Goal: Task Accomplishment & Management: Manage account settings

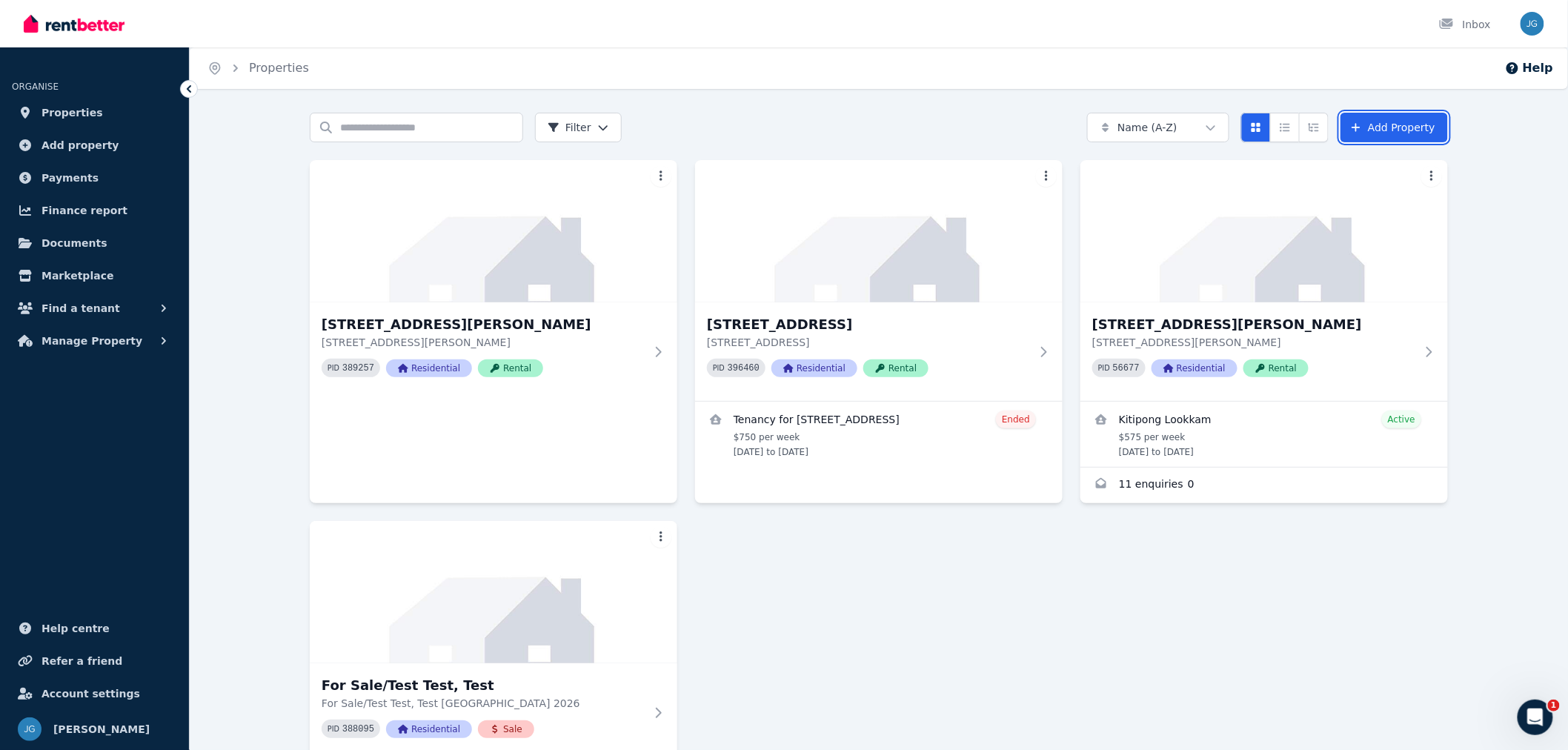
click at [1369, 119] on link "Add Property" at bounding box center [1394, 127] width 108 height 29
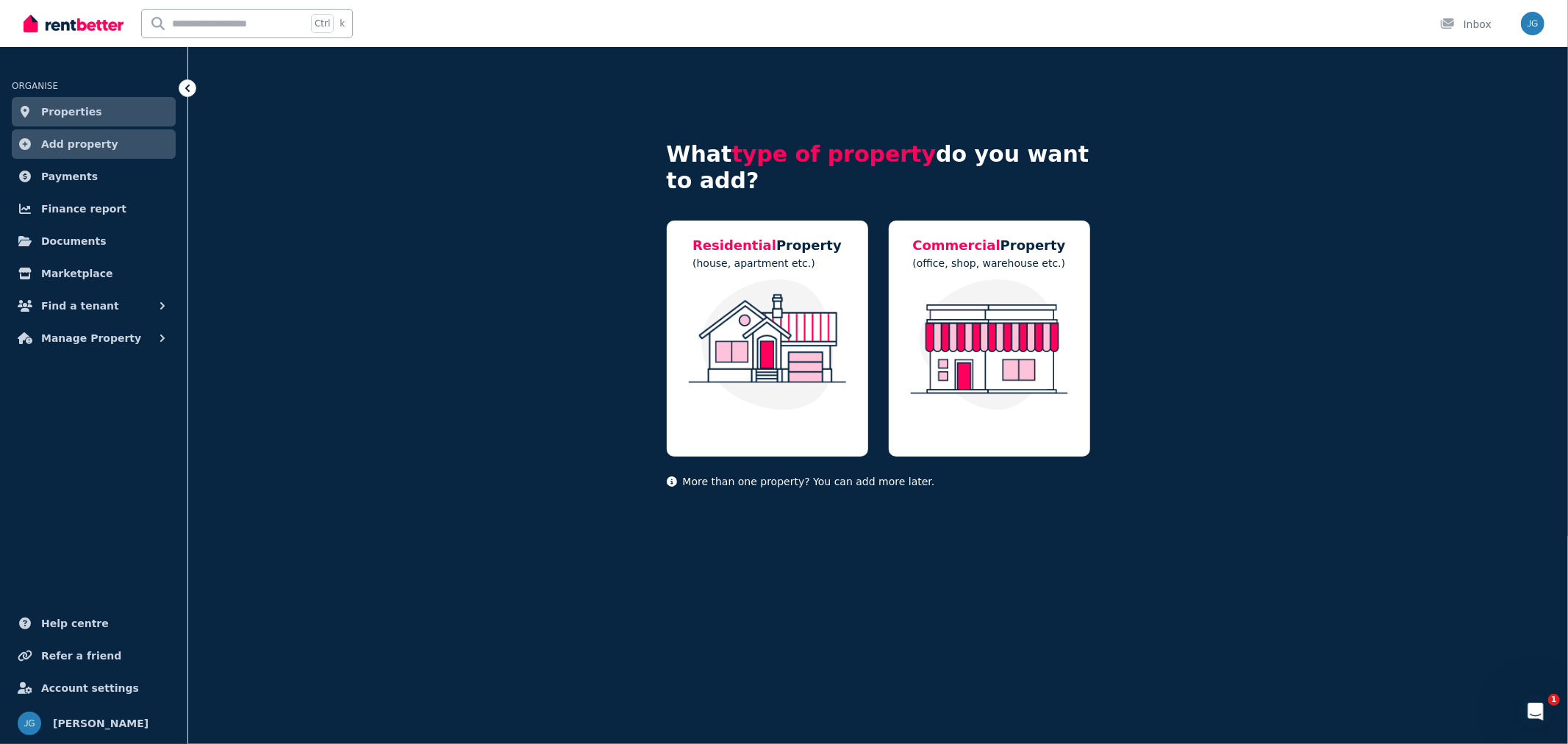
click at [866, 278] on div "Residential Property (house, apartment etc.)" at bounding box center [768, 338] width 202 height 236
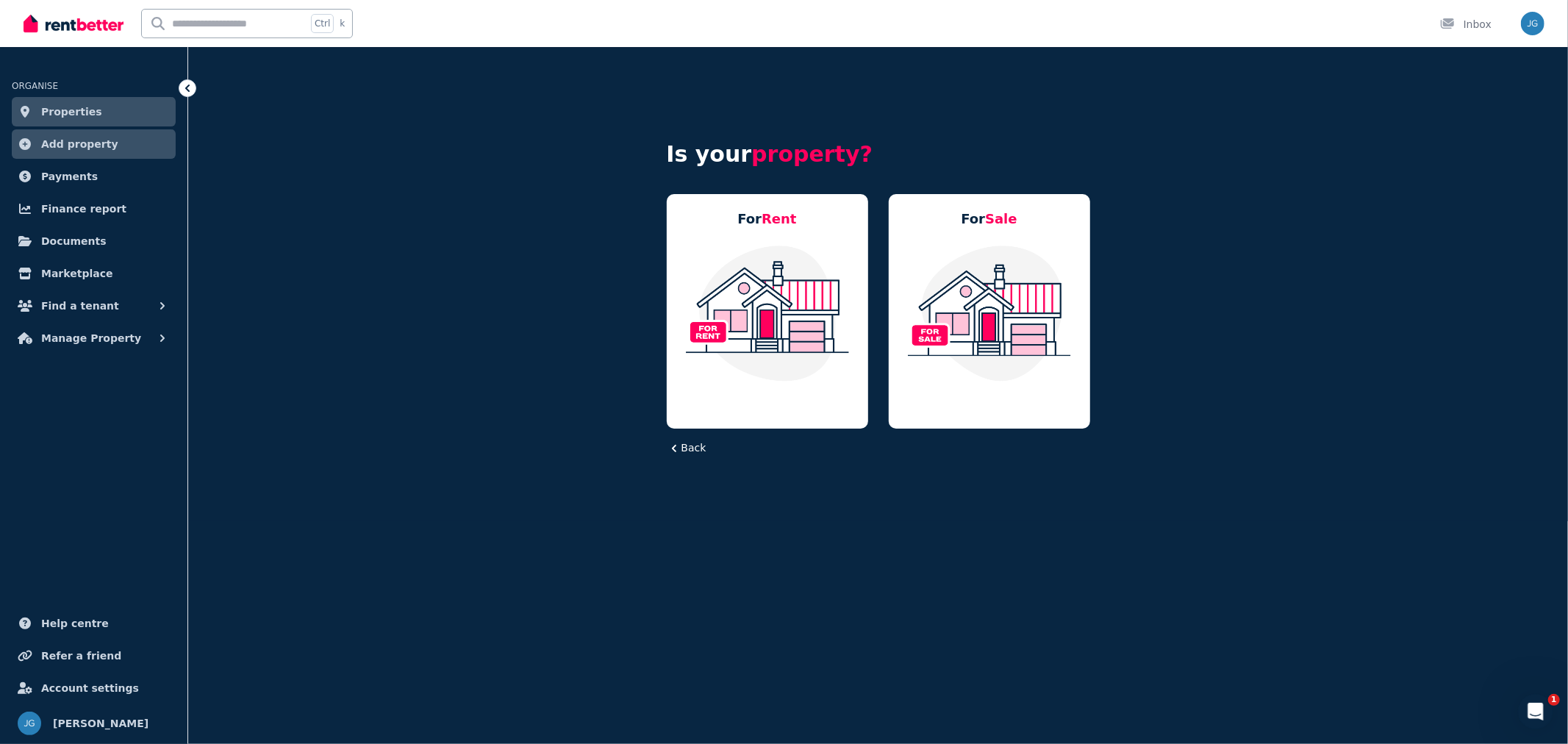
click at [837, 275] on img at bounding box center [767, 313] width 172 height 138
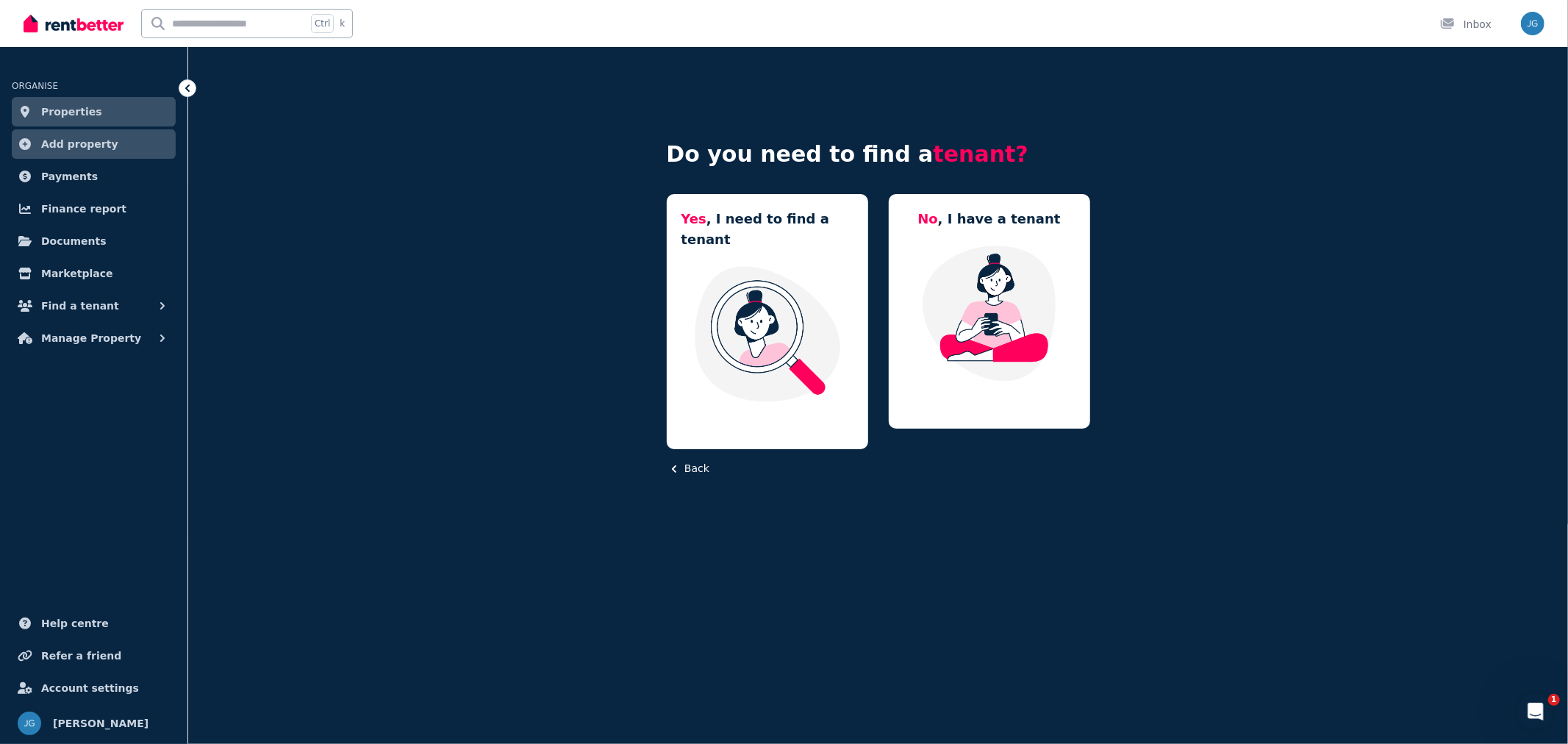
click at [906, 261] on img at bounding box center [990, 313] width 172 height 138
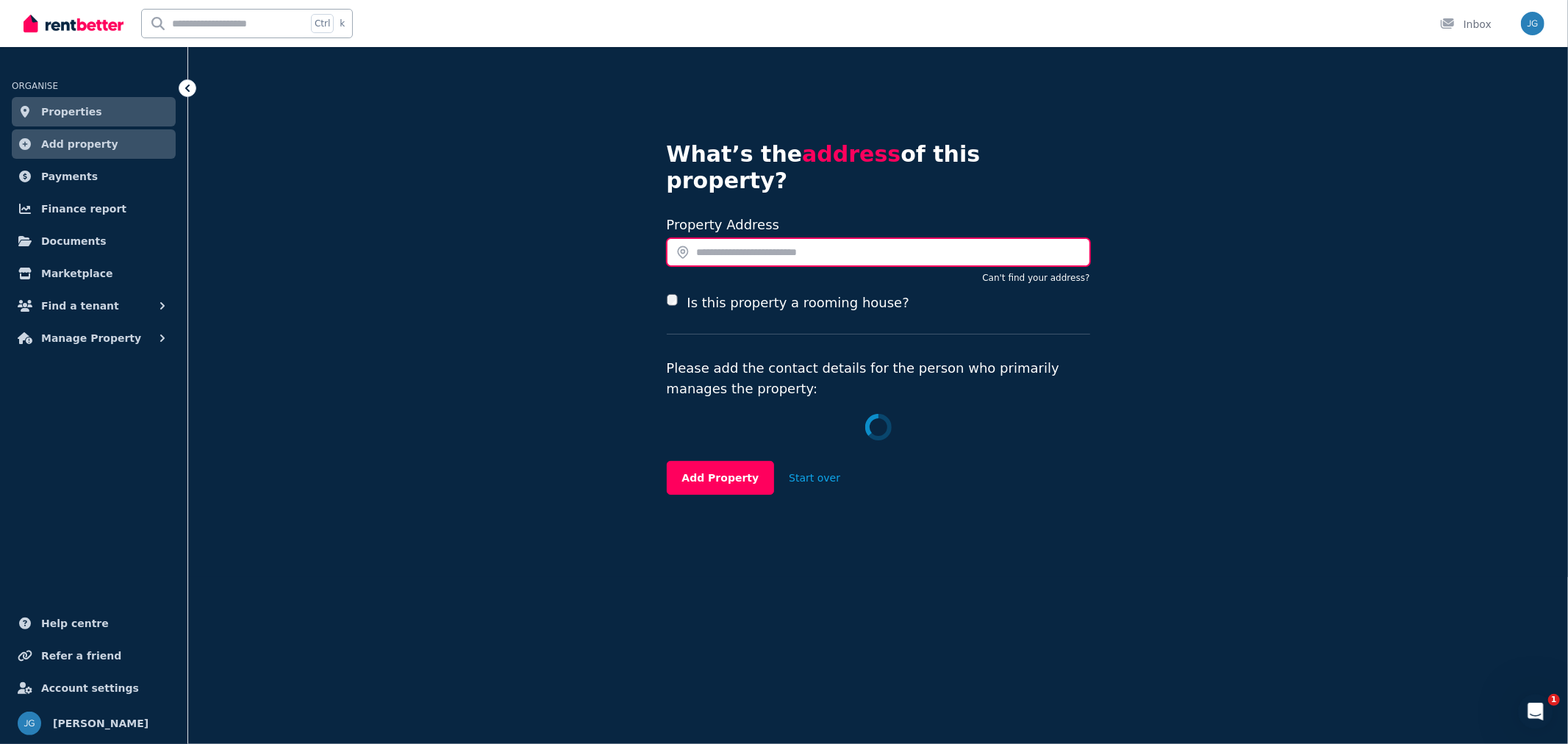
click at [723, 238] on input "text" at bounding box center [878, 252] width 424 height 28
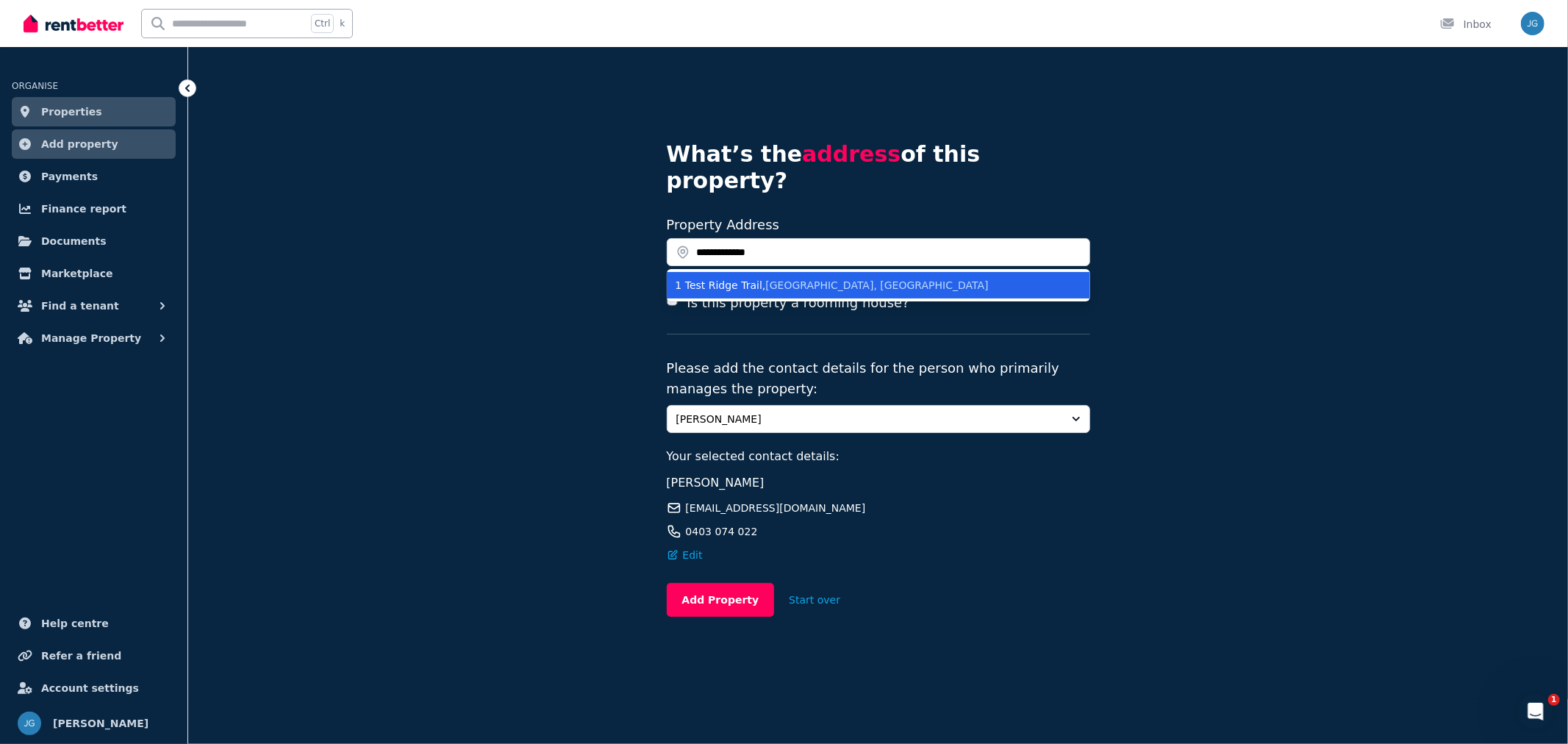
click at [765, 280] on span "Banda Banda NSW, Australia" at bounding box center [876, 285] width 223 height 12
type input "**********"
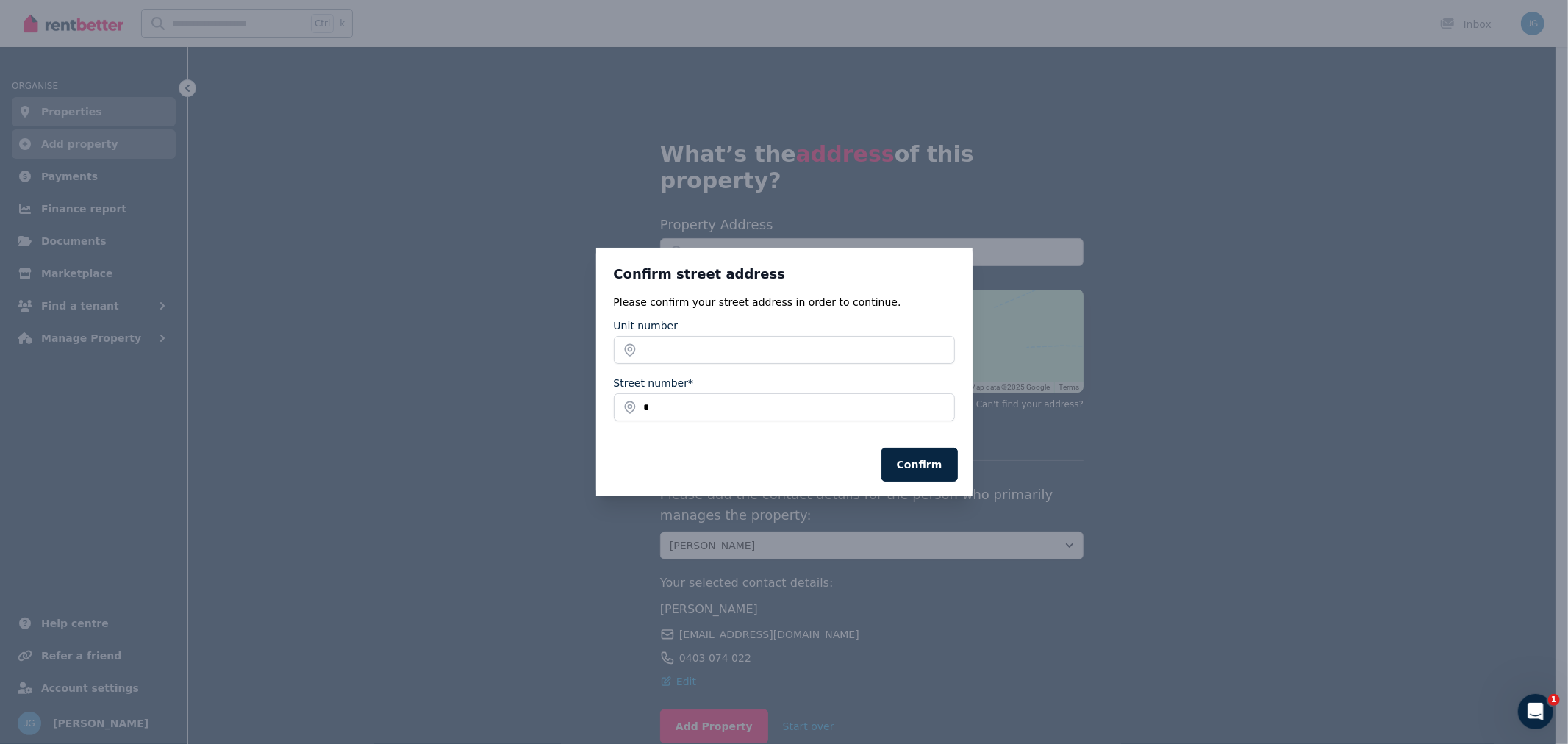
click at [916, 468] on button "Confirm" at bounding box center [920, 464] width 76 height 34
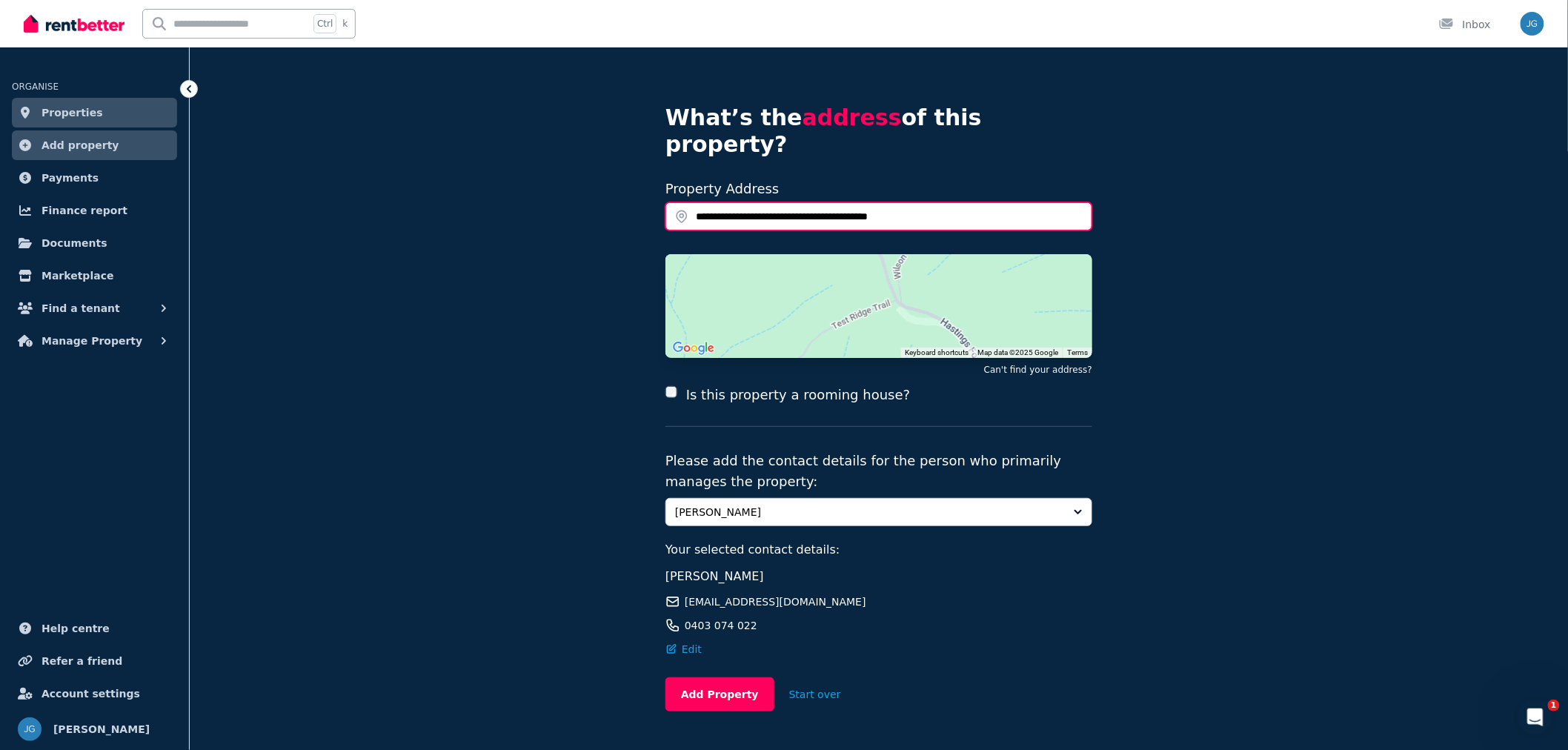
scroll to position [55, 0]
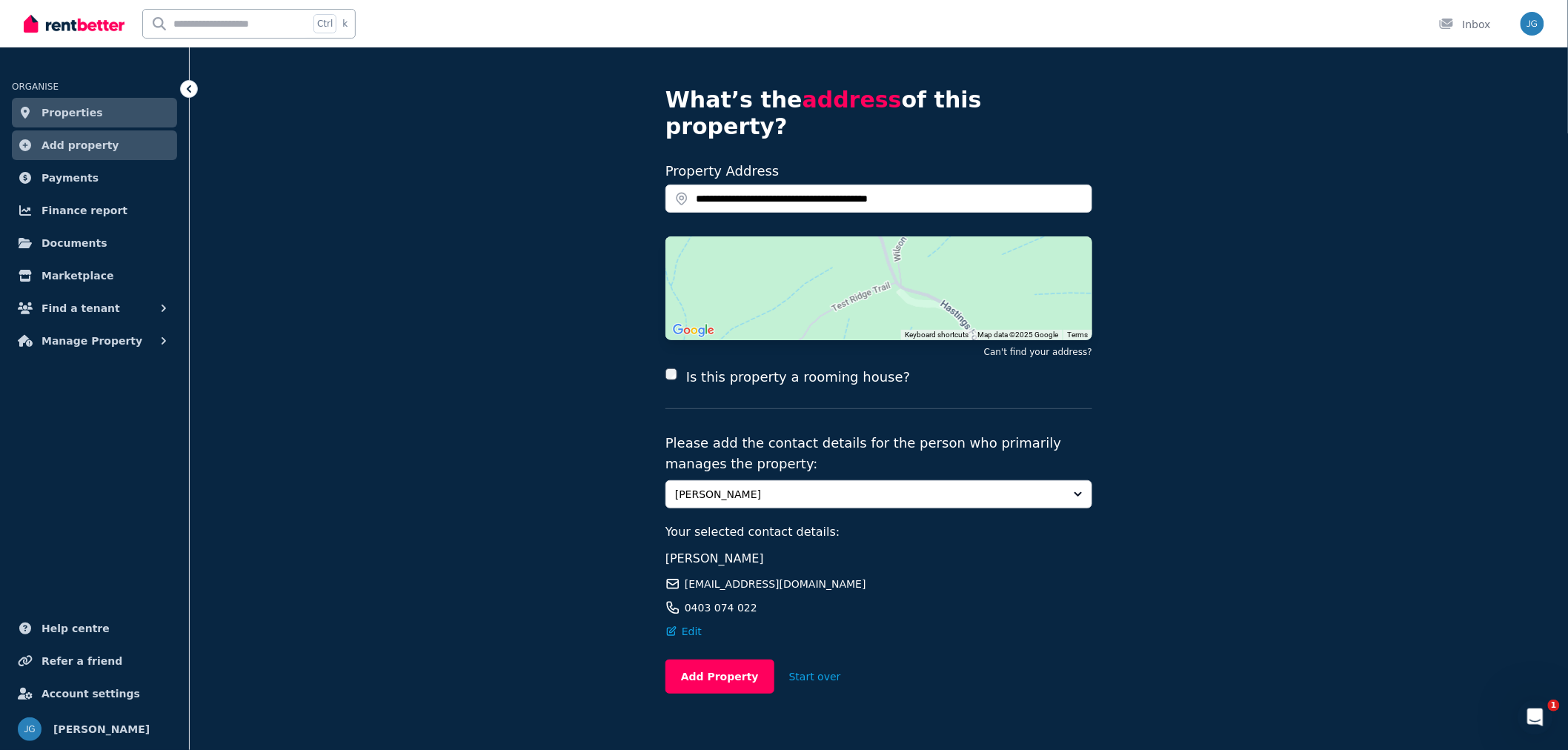
click at [727, 660] on button "Add Property" at bounding box center [719, 677] width 109 height 34
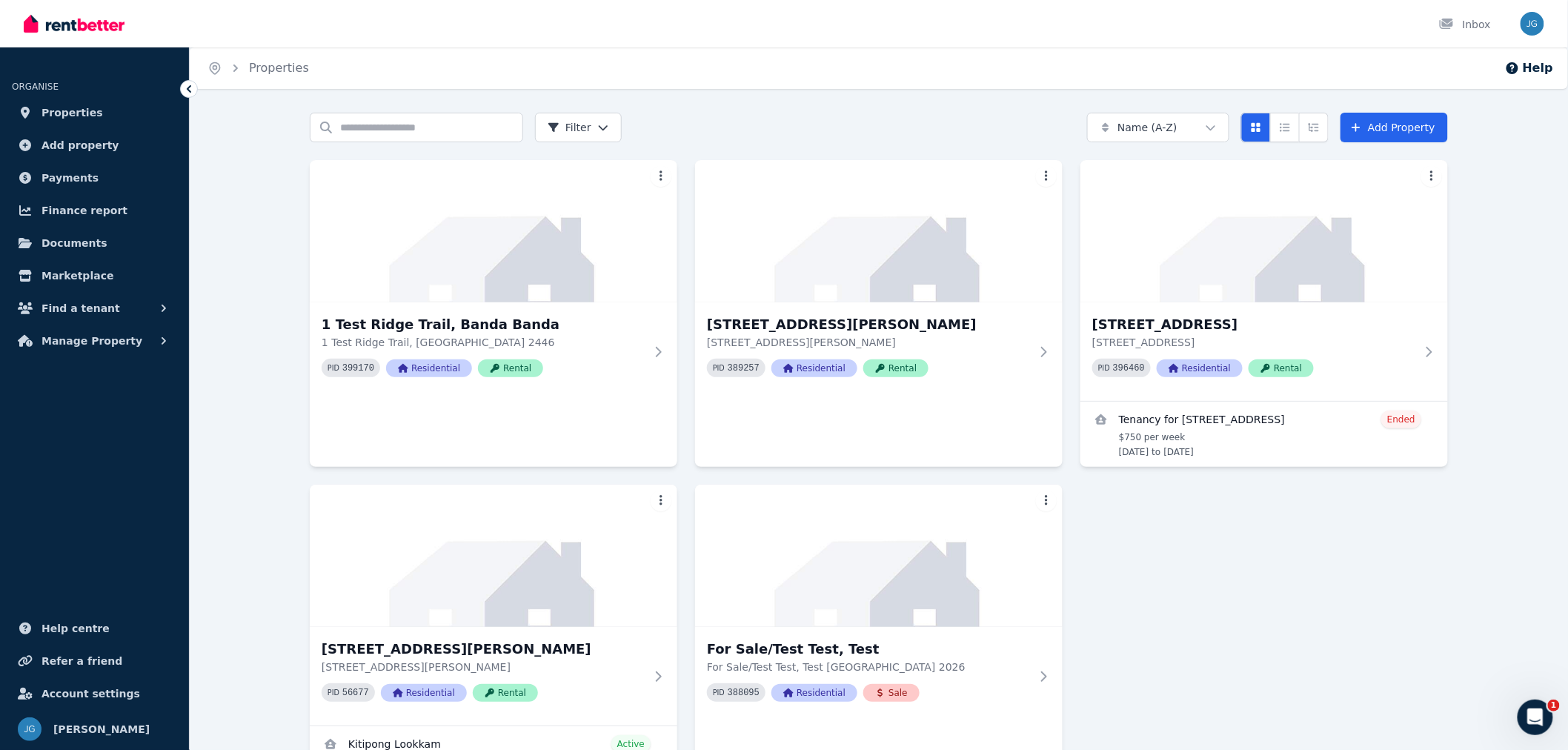
click at [253, 182] on div "Search properties Filter Name (A-Z) Add Property 1 Test [GEOGRAPHIC_DATA], [GEO…" at bounding box center [879, 504] width 1378 height 784
click at [538, 246] on img at bounding box center [493, 232] width 367 height 143
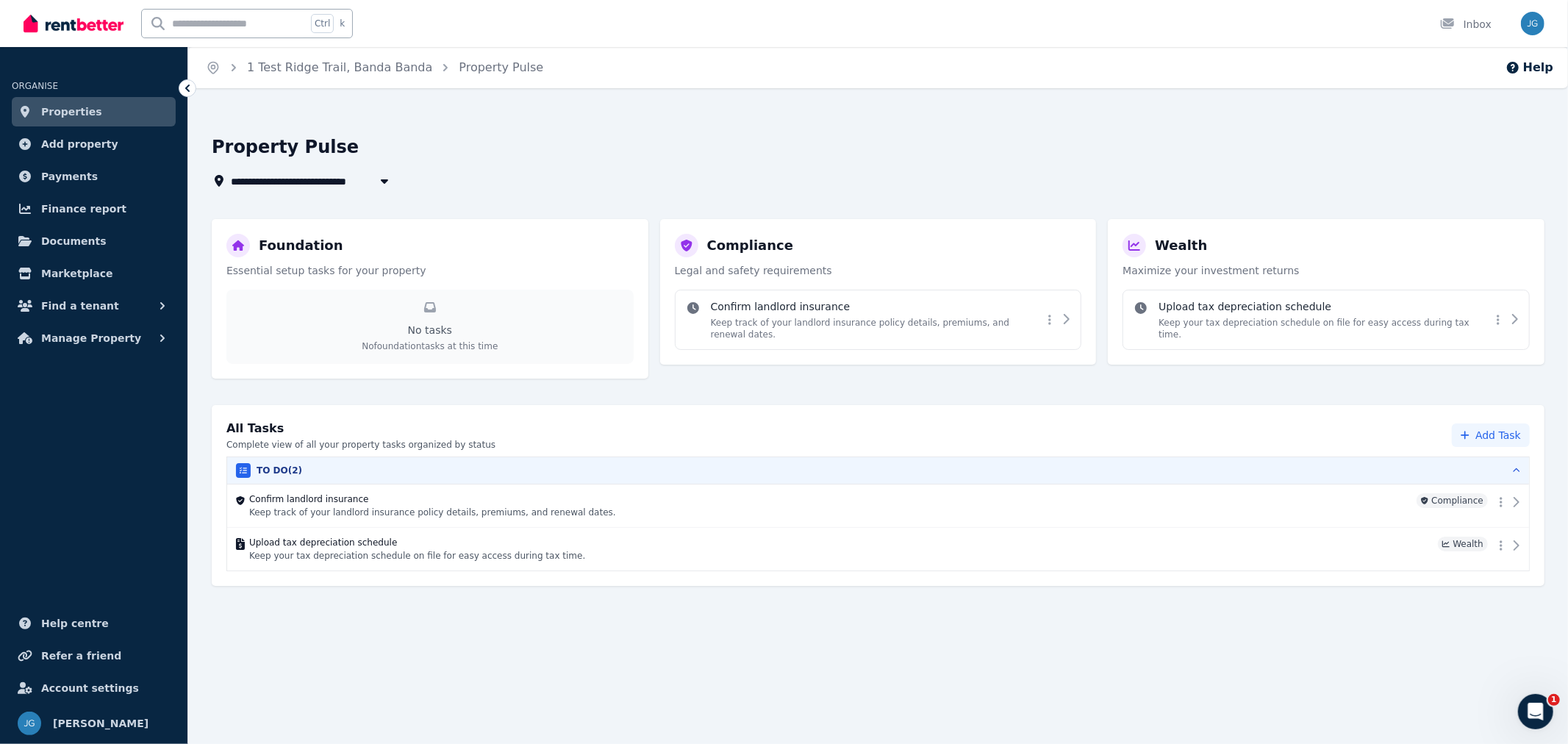
click at [814, 317] on p "Keep track of your landlord insurance policy details, premiums, and renewal dat…" at bounding box center [877, 328] width 333 height 24
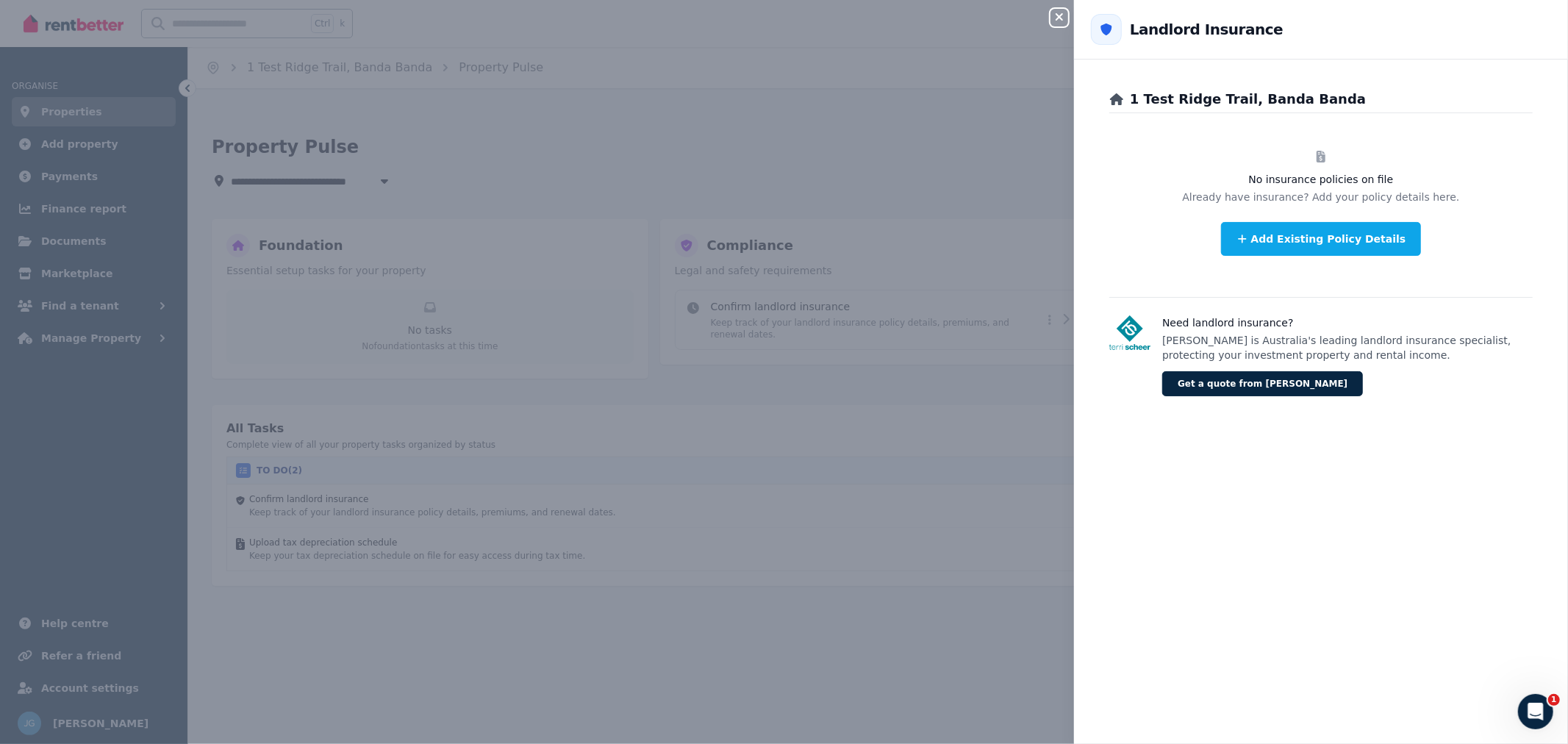
drag, startPoint x: 1396, startPoint y: 184, endPoint x: 1373, endPoint y: 182, distance: 23.1
click at [1395, 184] on h3 "No insurance policies on file" at bounding box center [1320, 179] width 424 height 15
drag, startPoint x: 1361, startPoint y: 180, endPoint x: 1367, endPoint y: 197, distance: 18.0
click at [1367, 197] on div "No insurance policies on file Already have insurance? Add your policy details h…" at bounding box center [1320, 202] width 424 height 155
click at [1369, 198] on p "Already have insurance? Add your policy details here." at bounding box center [1320, 196] width 424 height 15
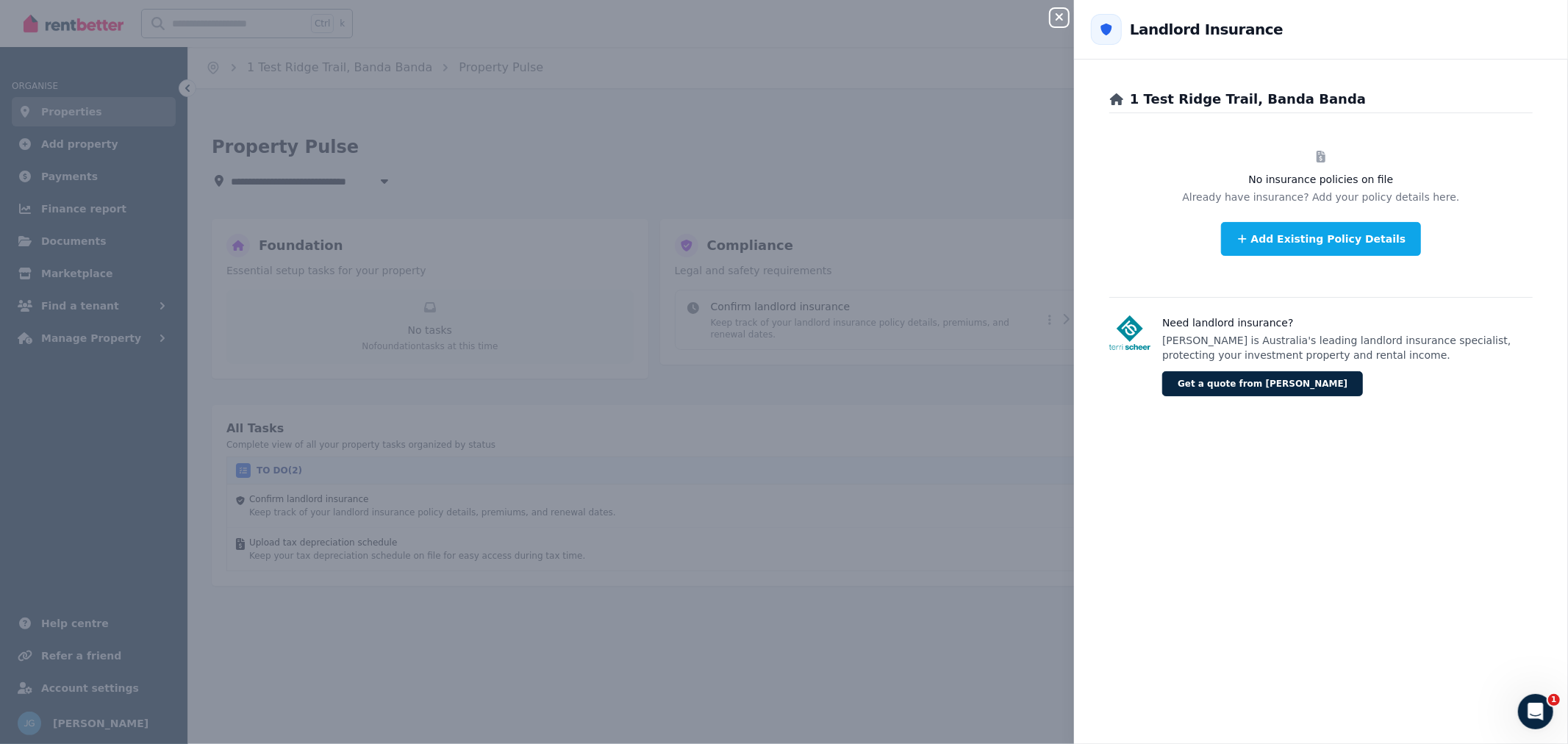
click at [1410, 206] on div "No insurance policies on file Already have insurance? Add your policy details h…" at bounding box center [1320, 202] width 424 height 155
click at [1049, 13] on div "Close panel Back to Landlord Insurance 1 Test Ridge Trail, Banda Banda No insur…" at bounding box center [784, 372] width 1568 height 744
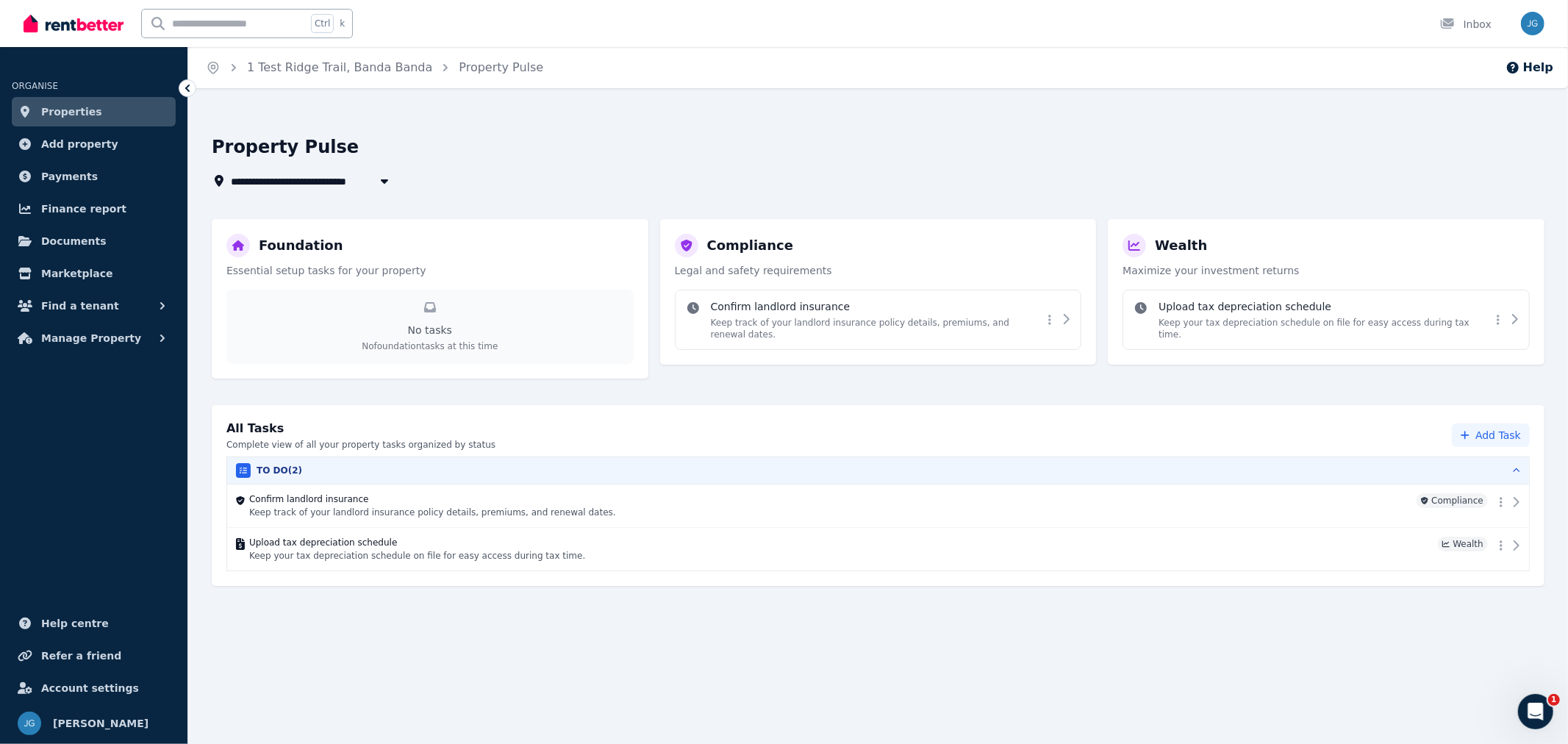
click at [1245, 272] on p "Maximize your investment returns" at bounding box center [1326, 271] width 407 height 15
click at [851, 303] on h4 "Confirm landlord insurance" at bounding box center [877, 306] width 333 height 15
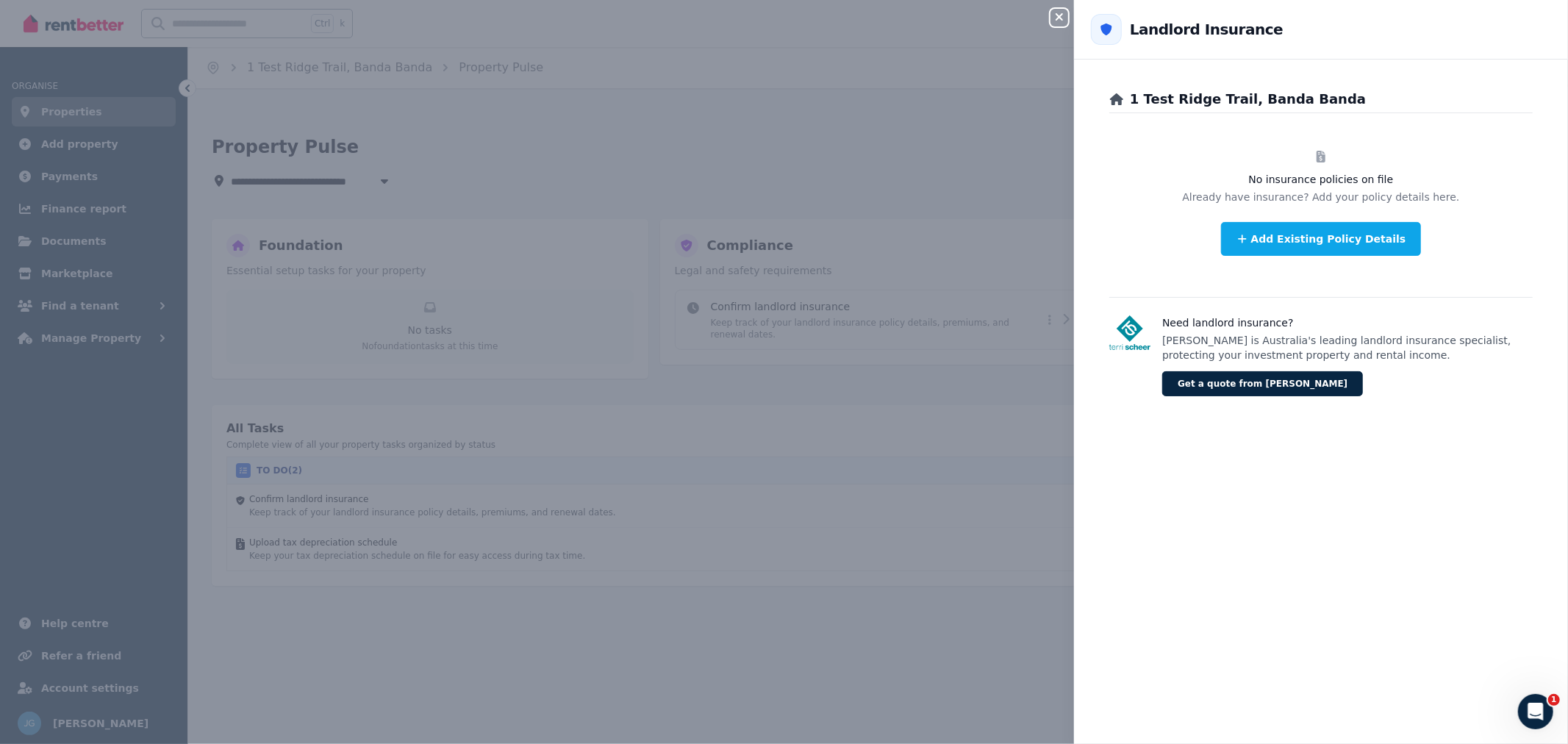
click at [1053, 15] on icon "button" at bounding box center [1059, 16] width 18 height 12
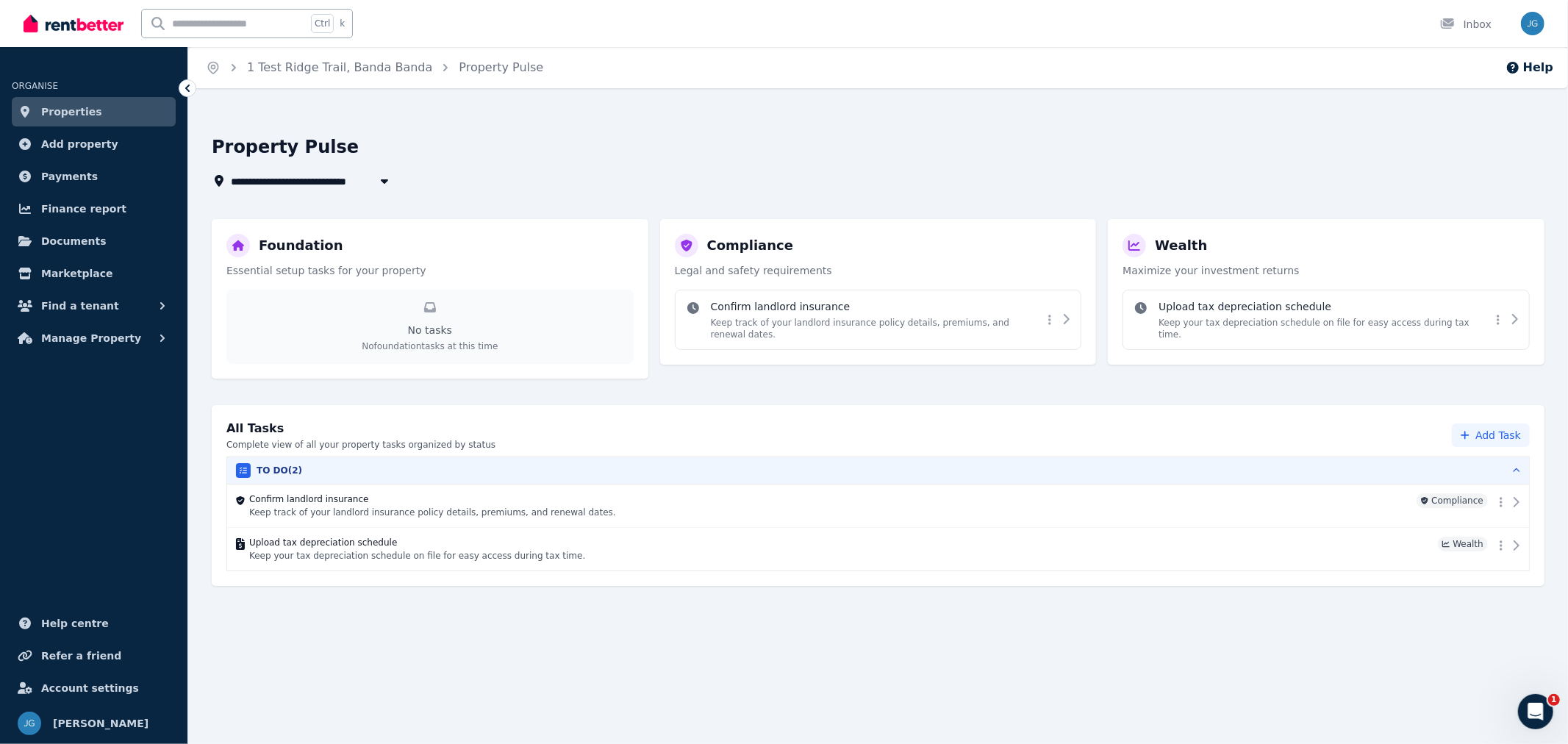
click at [915, 296] on div "Confirm landlord insurance Keep track of your landlord insurance policy details…" at bounding box center [878, 319] width 407 height 60
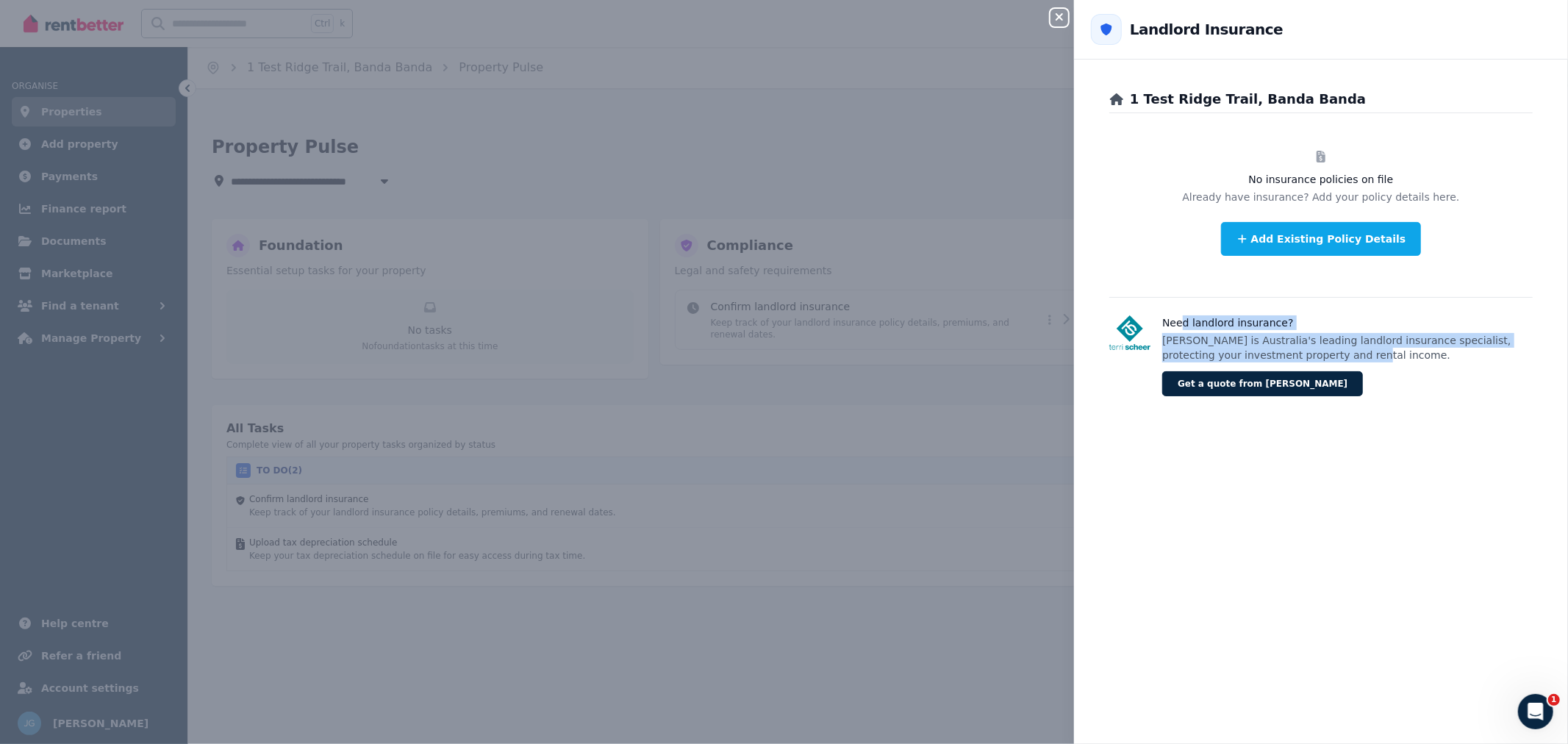
drag, startPoint x: 1183, startPoint y: 324, endPoint x: 1295, endPoint y: 356, distance: 116.5
click at [1295, 356] on div "Need landlord insurance? Terri Scheer is Australia's leading landlord insurance…" at bounding box center [1347, 356] width 371 height 81
click at [1295, 356] on p "Terri Scheer is Australia's leading landlord insurance specialist, protecting y…" at bounding box center [1347, 348] width 371 height 29
click at [1060, 13] on icon "button" at bounding box center [1059, 16] width 18 height 12
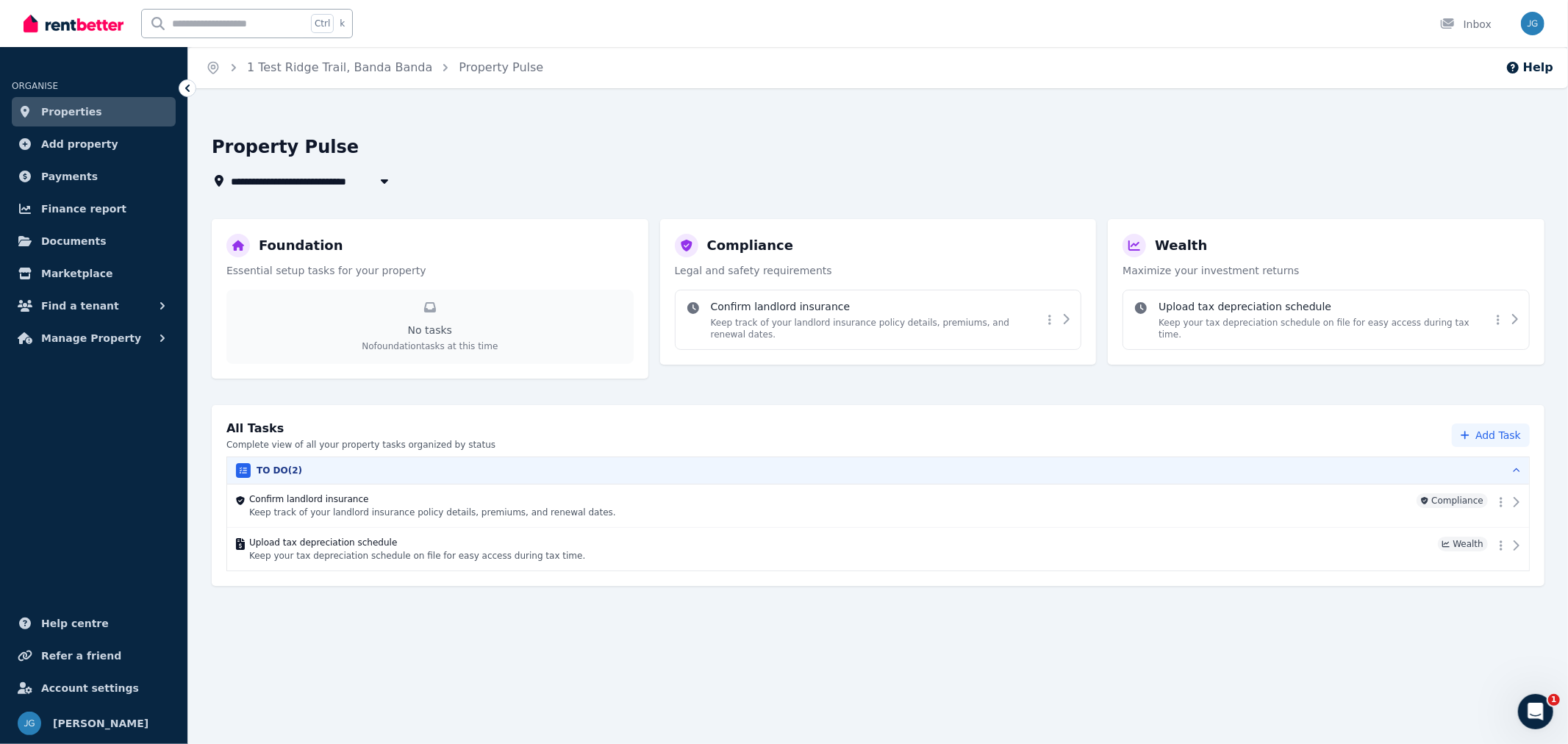
click at [1256, 310] on h4 "Upload tax depreciation schedule" at bounding box center [1325, 306] width 333 height 15
click at [1348, 326] on p "Keep your tax depreciation schedule on file for easy access during tax time." at bounding box center [1325, 328] width 333 height 24
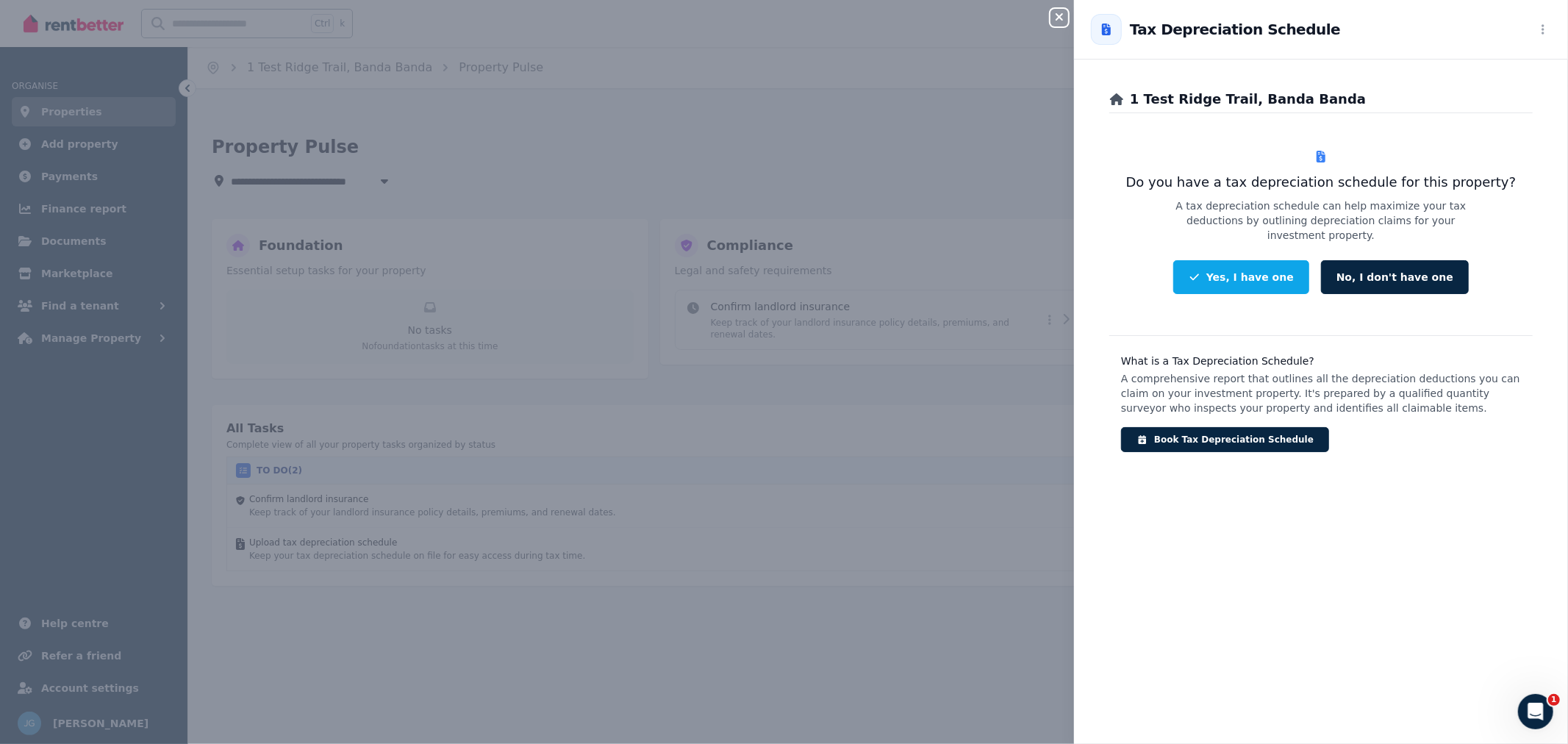
click at [1059, 19] on icon "button" at bounding box center [1059, 17] width 7 height 7
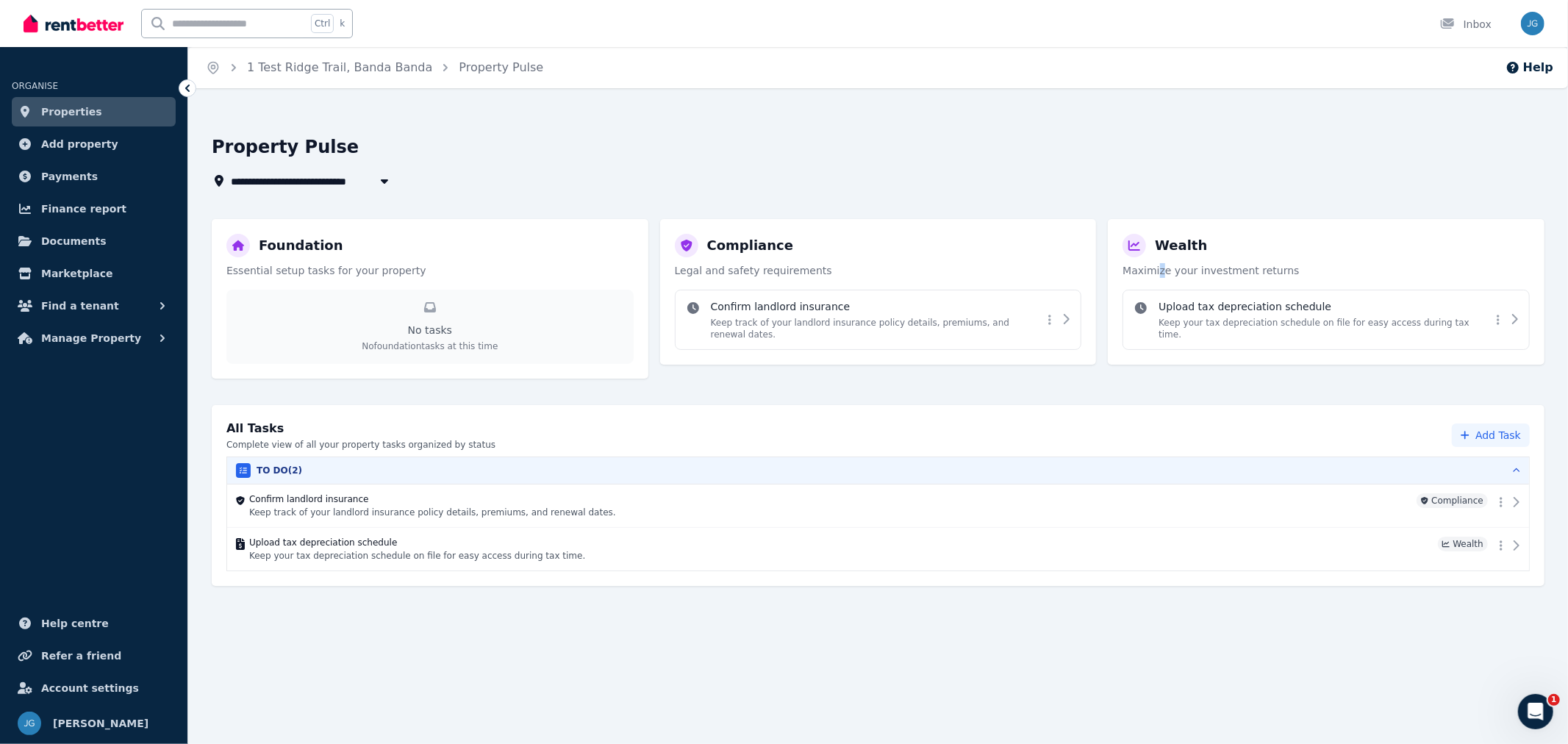
click at [1159, 274] on p "Maximize your investment returns" at bounding box center [1326, 271] width 407 height 15
click at [1281, 304] on h4 "Upload tax depreciation schedule" at bounding box center [1325, 306] width 333 height 15
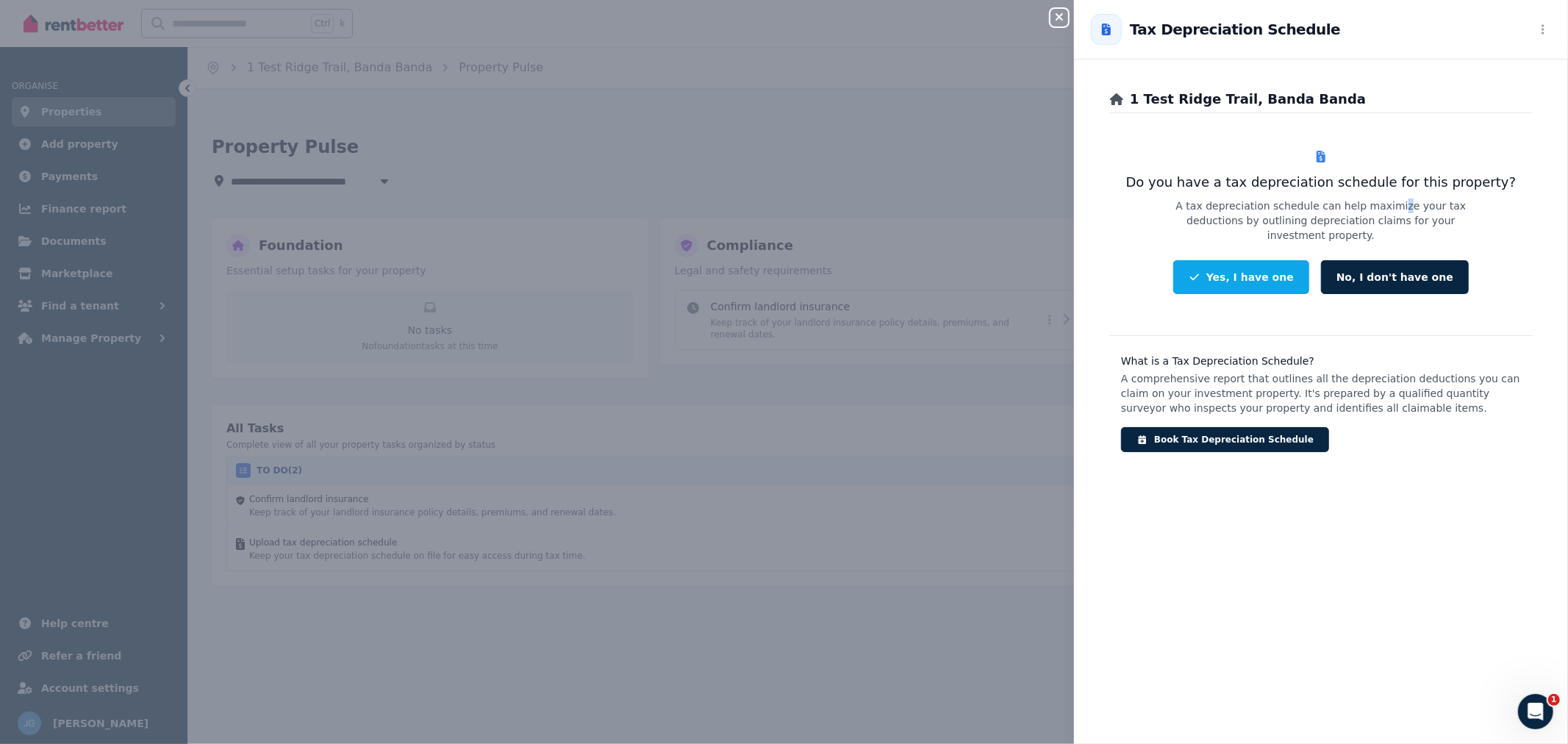
click at [1361, 208] on p "A tax depreciation schedule can help maximize your tax deductions by outlining …" at bounding box center [1320, 220] width 329 height 44
click at [1454, 199] on p "A tax depreciation schedule can help maximize your tax deductions by outlining …" at bounding box center [1320, 220] width 329 height 44
click at [1066, 16] on icon "button" at bounding box center [1059, 16] width 18 height 12
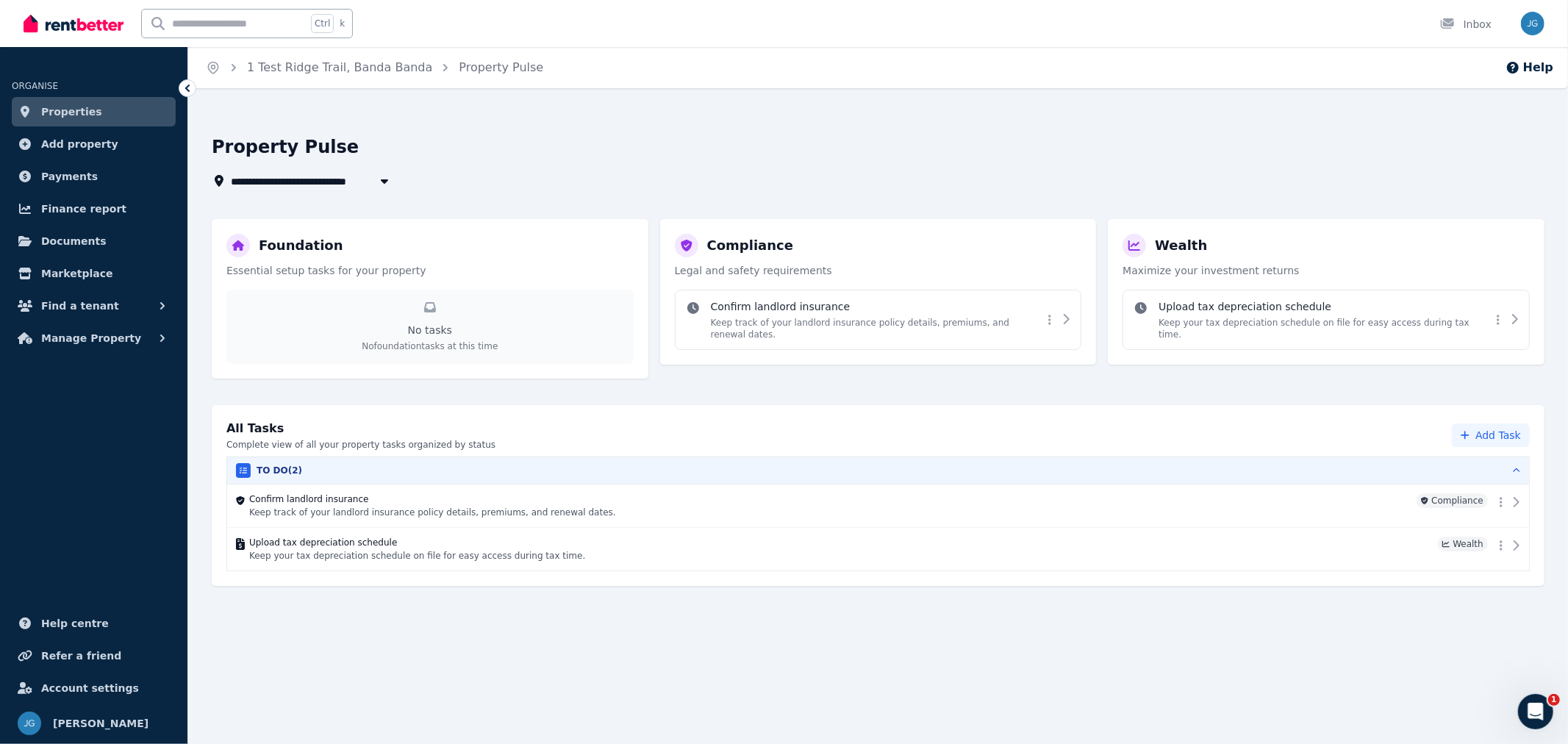
click at [1312, 311] on h4 "Upload tax depreciation schedule" at bounding box center [1325, 306] width 333 height 15
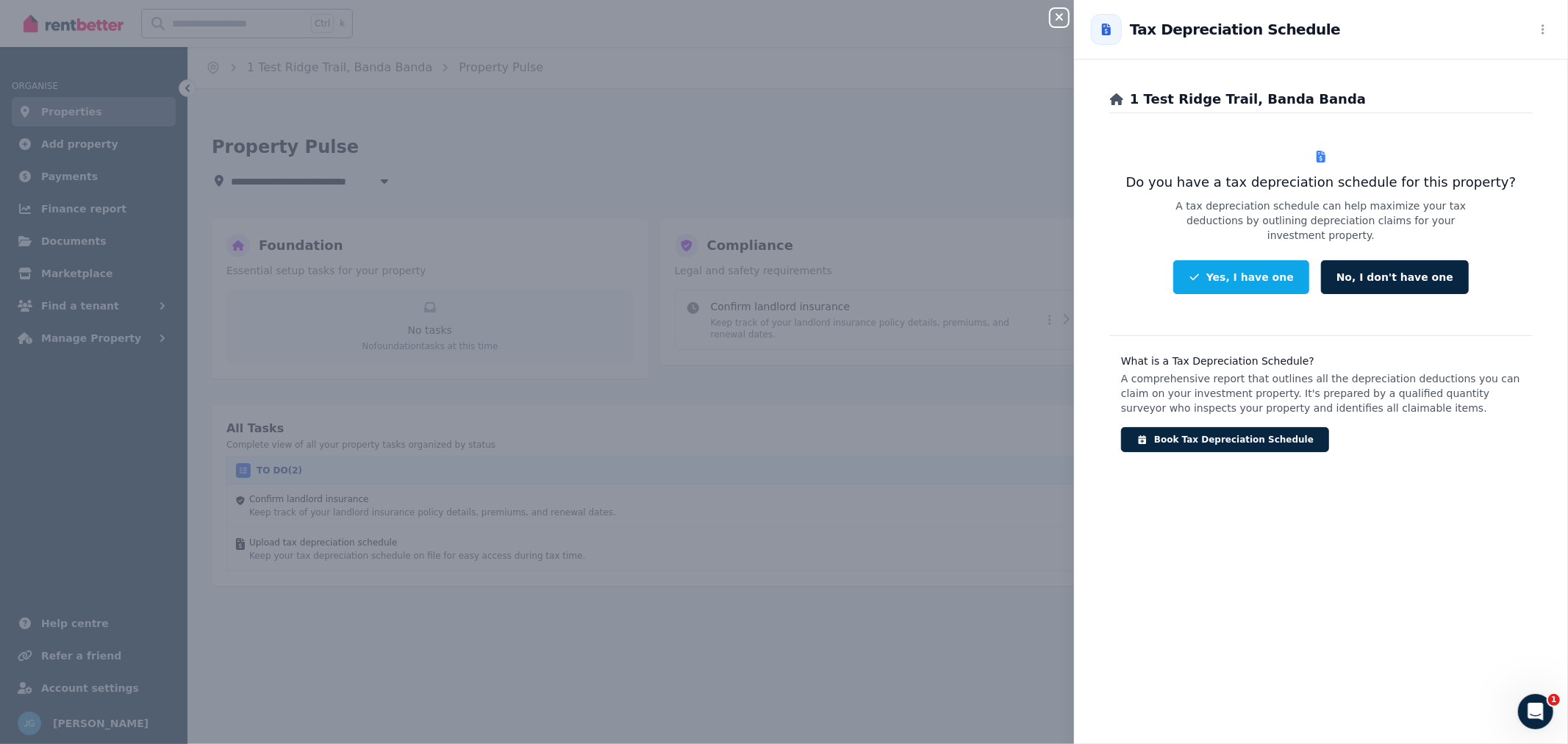
click at [1338, 268] on button "No, I don't have one" at bounding box center [1395, 277] width 148 height 34
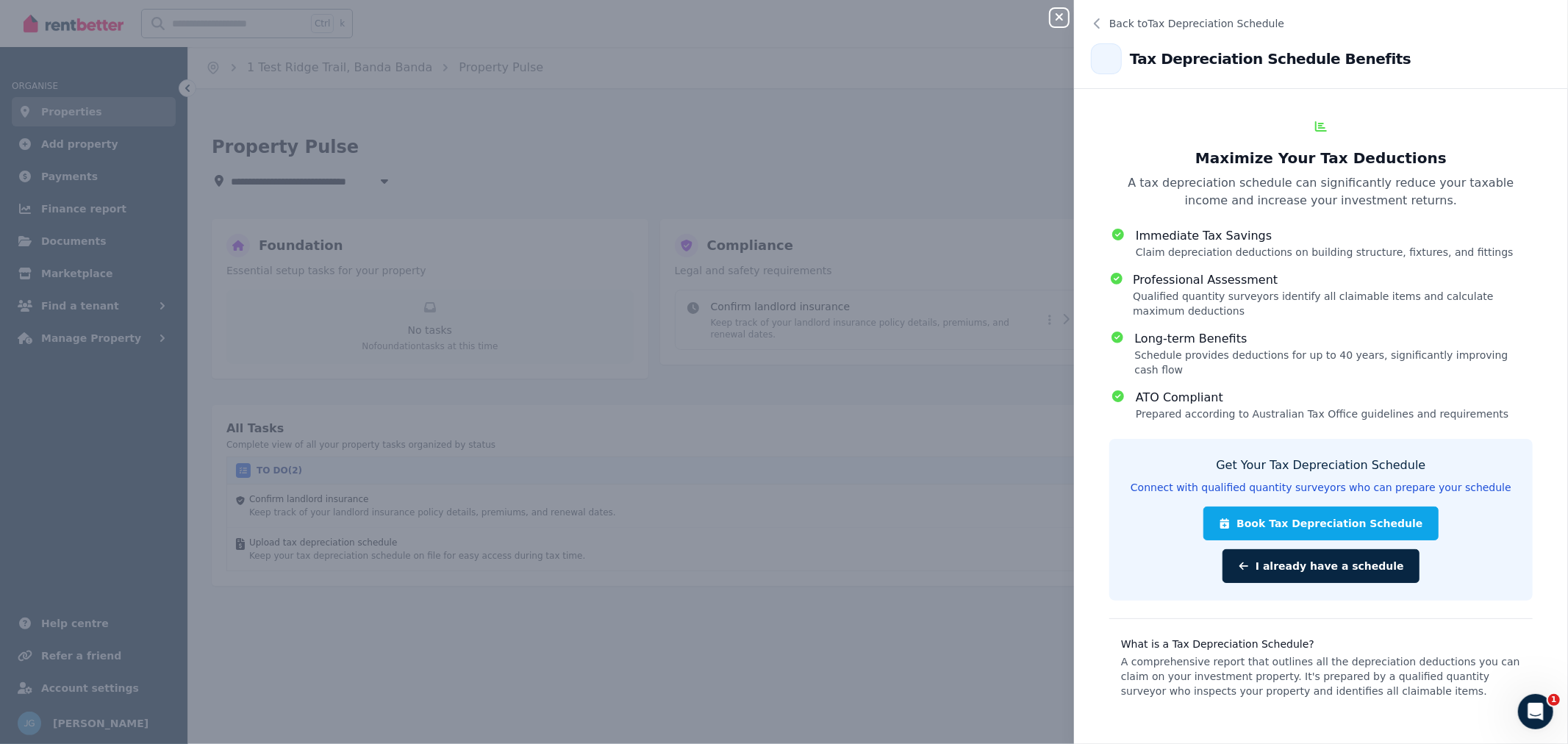
click at [1113, 19] on span "Back to Tax Depreciation Schedule" at bounding box center [1197, 23] width 175 height 15
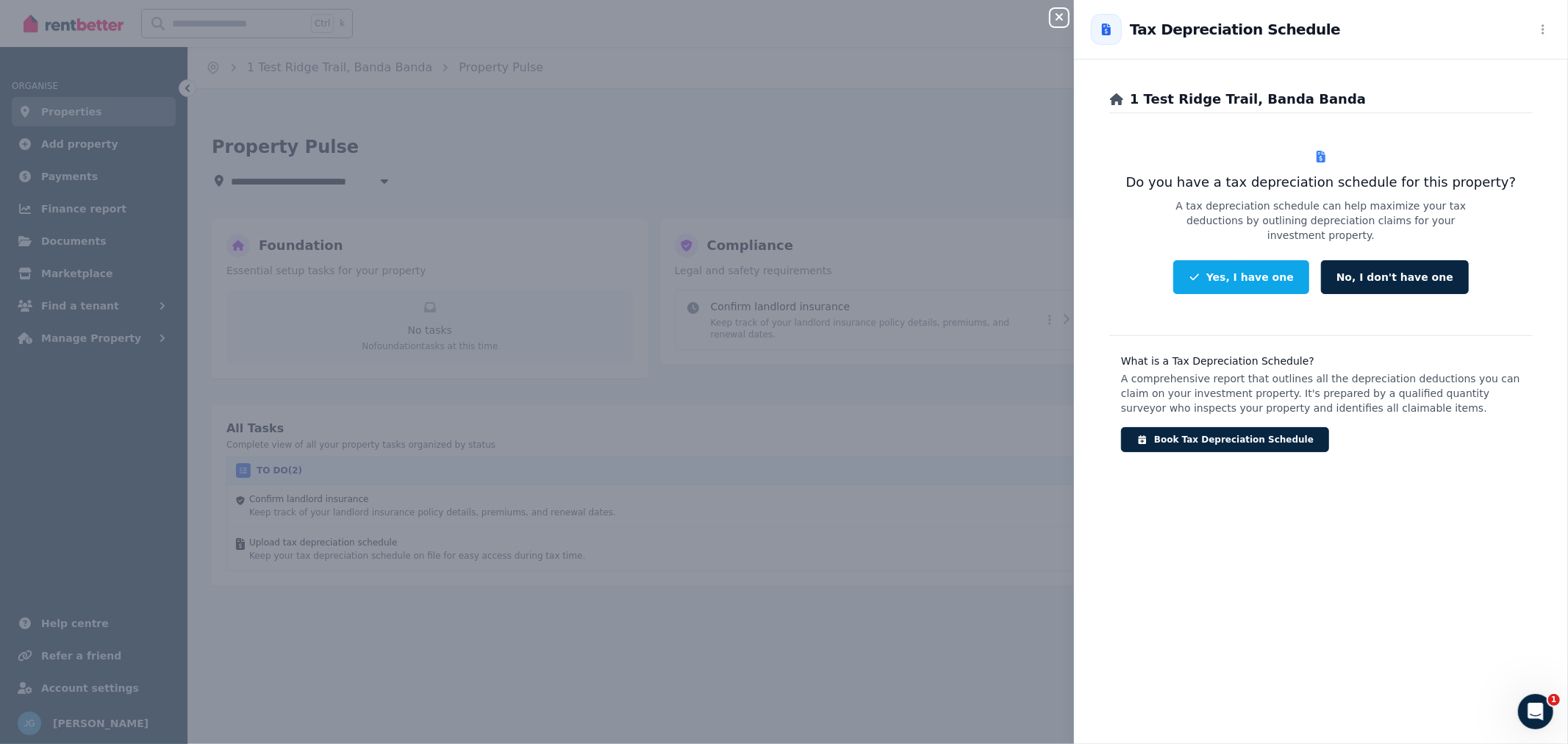
click at [1238, 264] on button "Yes, I have one" at bounding box center [1242, 277] width 136 height 34
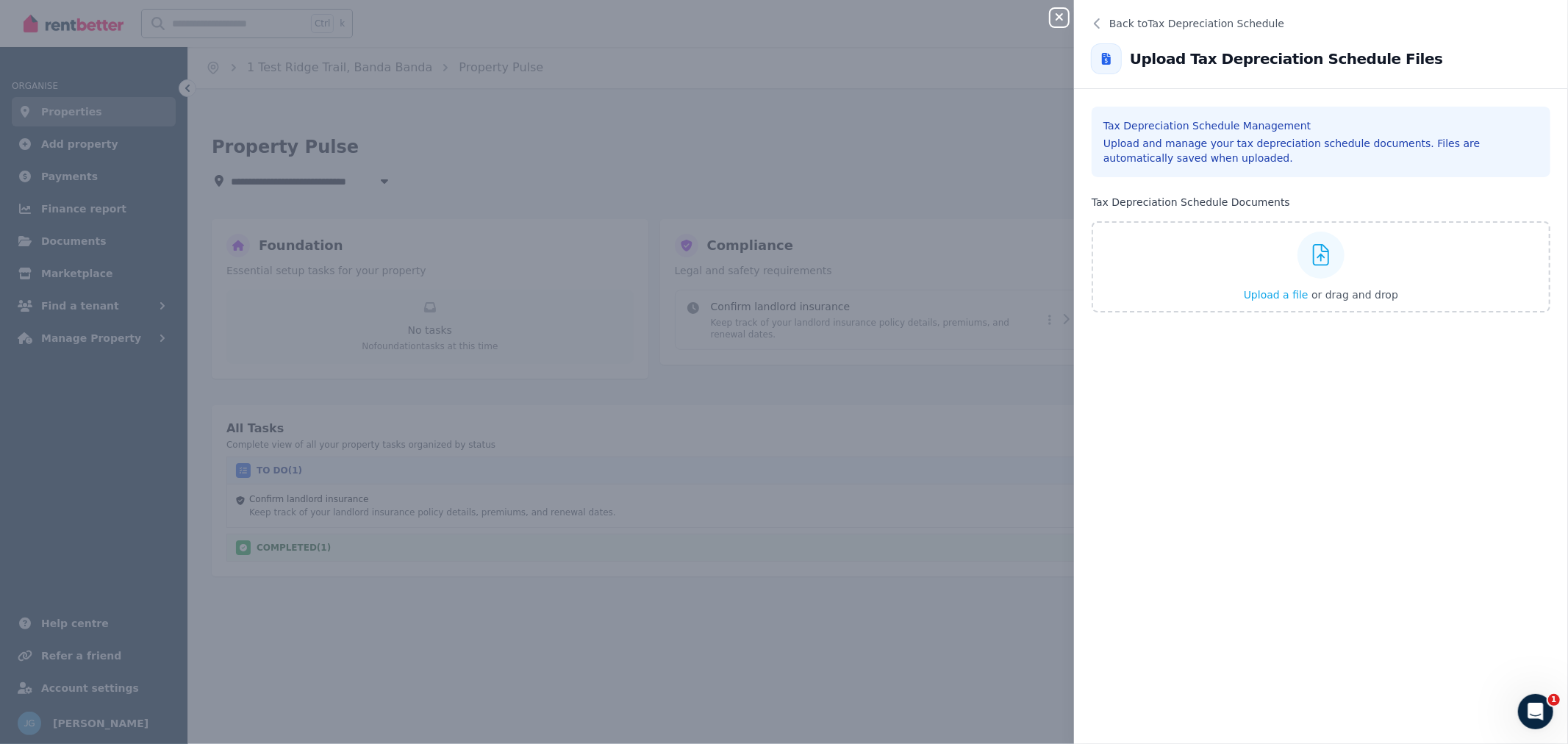
click at [1126, 19] on span "Back to Tax Depreciation Schedule" at bounding box center [1197, 23] width 175 height 15
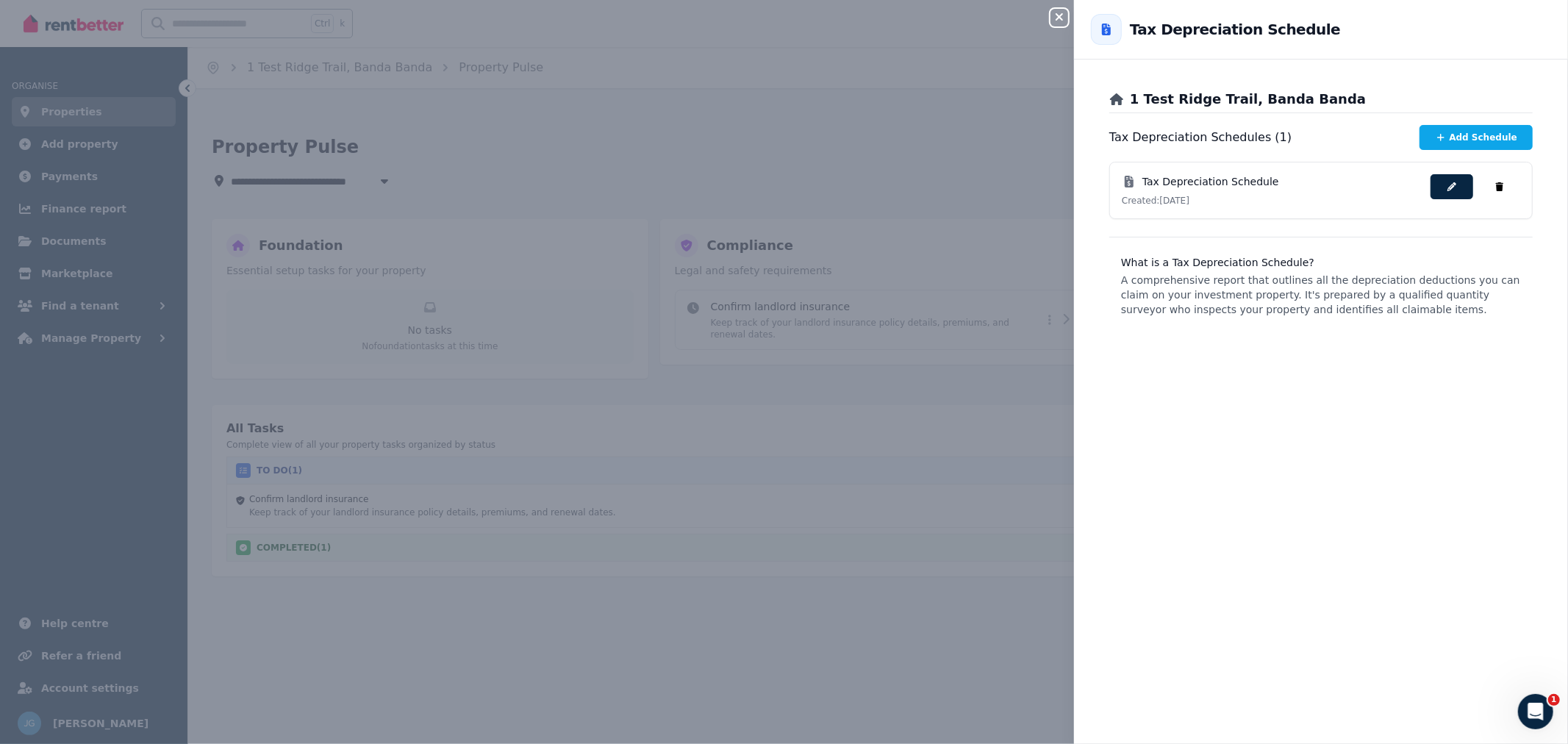
click at [1057, 17] on icon "button" at bounding box center [1059, 16] width 18 height 12
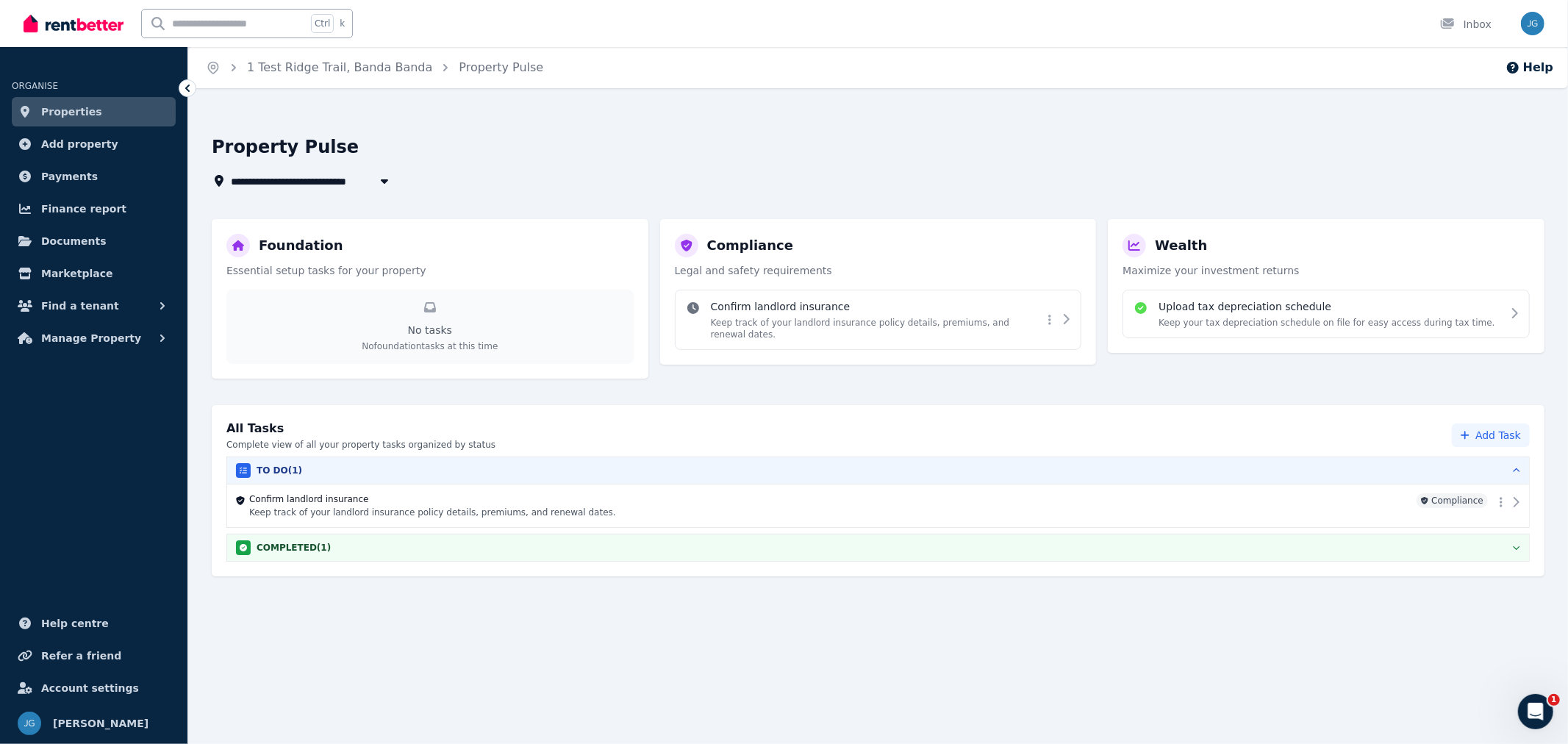
click at [1284, 305] on h4 "Upload tax depreciation schedule" at bounding box center [1327, 306] width 336 height 15
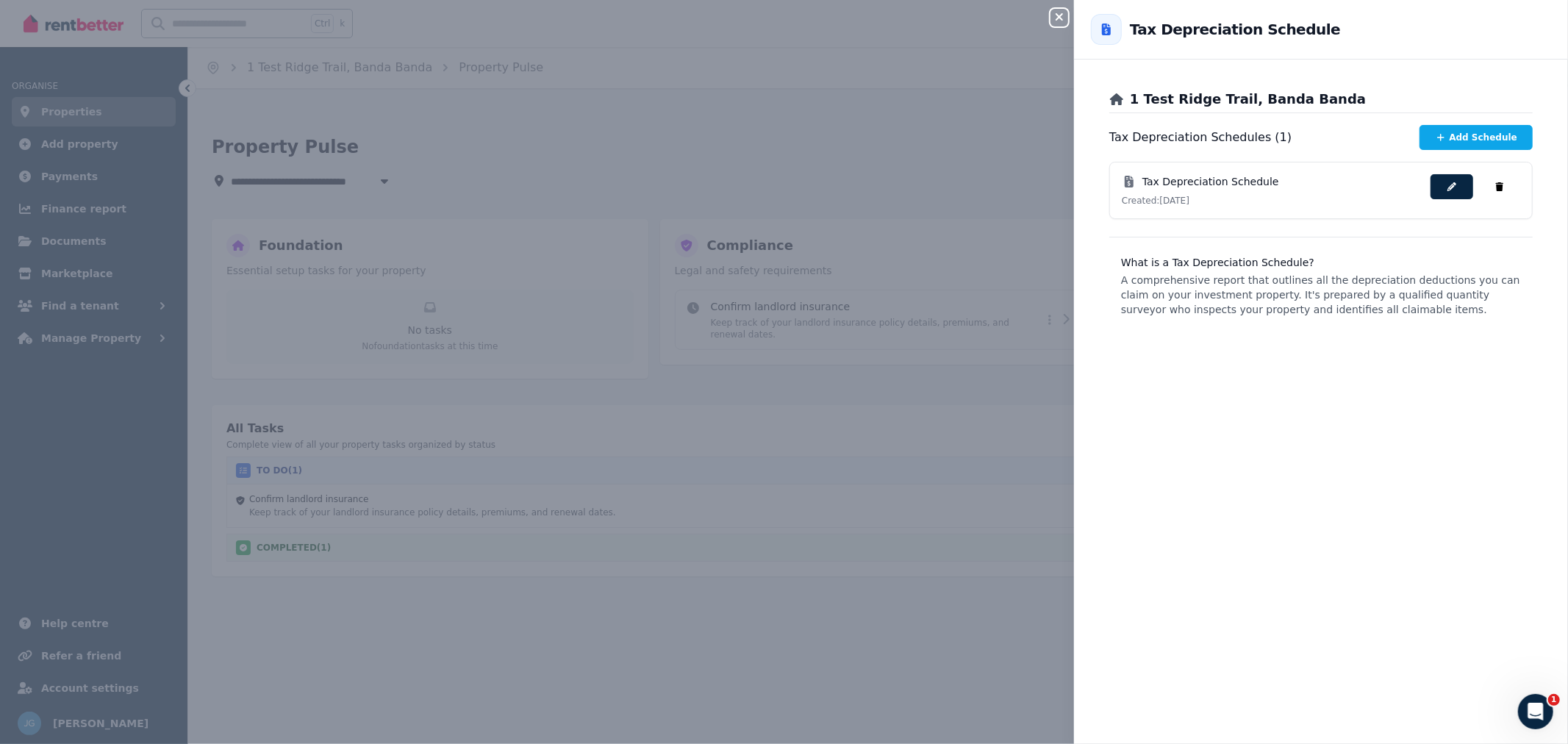
click at [1446, 189] on icon "button" at bounding box center [1451, 187] width 11 height 9
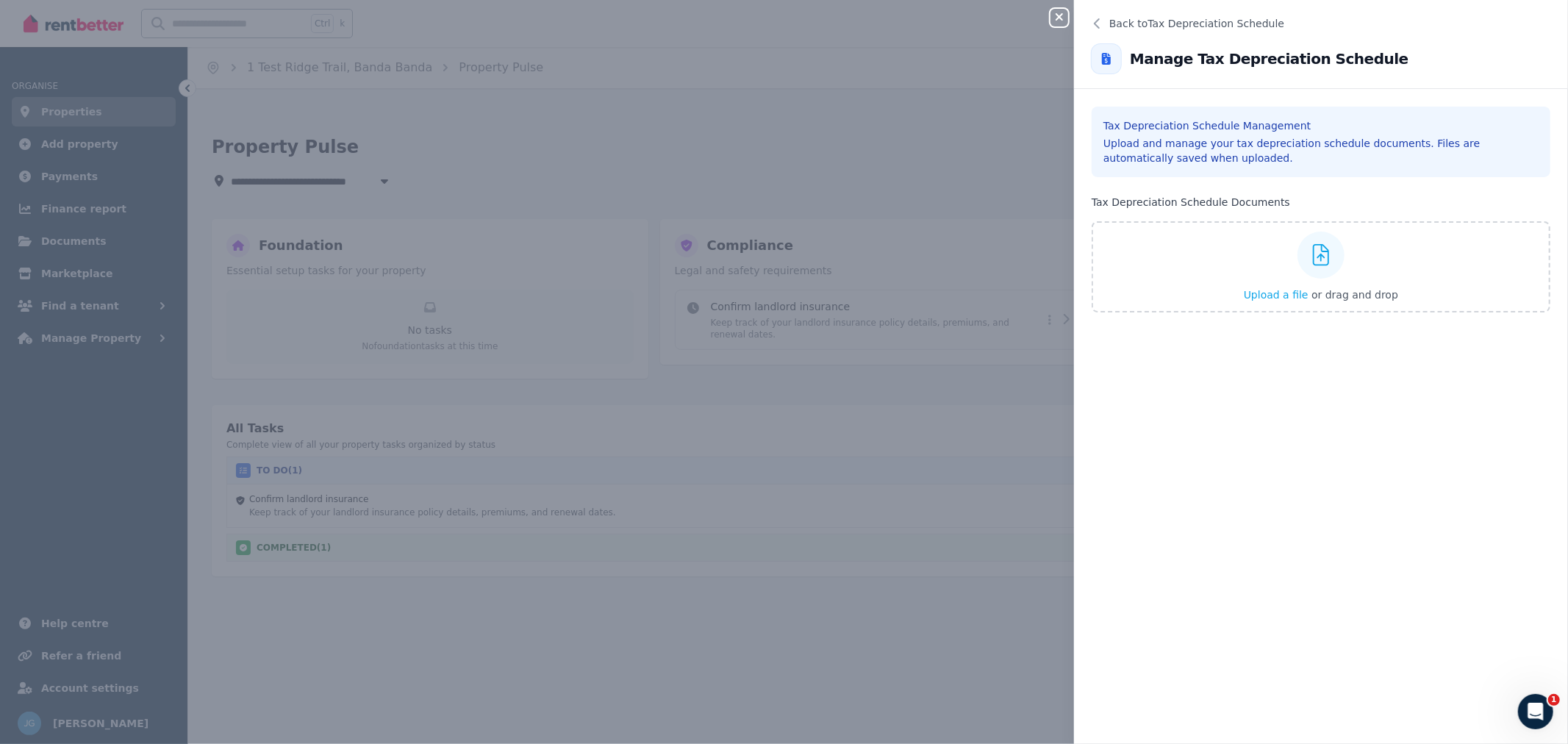
click at [1055, 9] on button "Close panel" at bounding box center [1059, 18] width 18 height 18
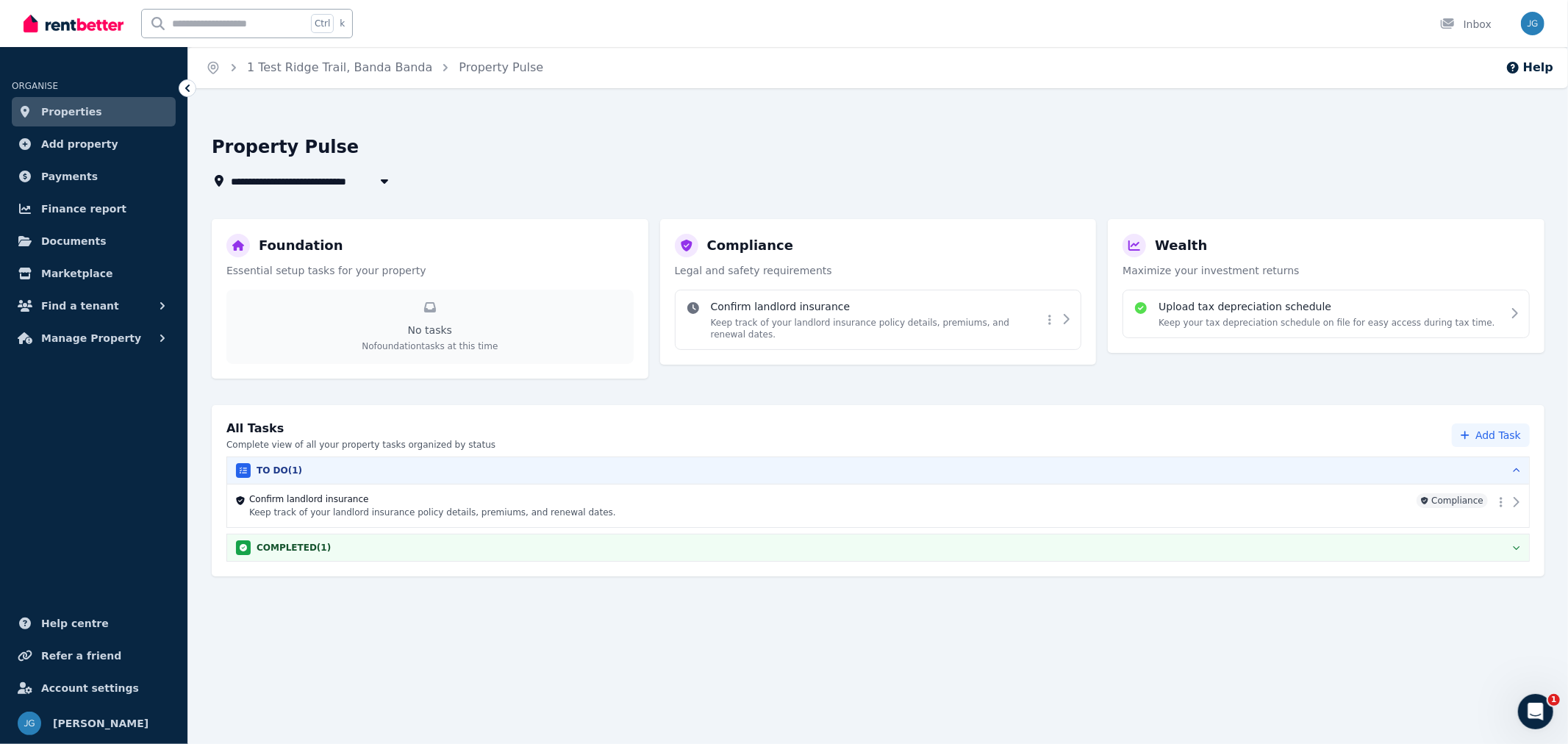
click at [1395, 311] on h4 "Upload tax depreciation schedule" at bounding box center [1327, 306] width 336 height 15
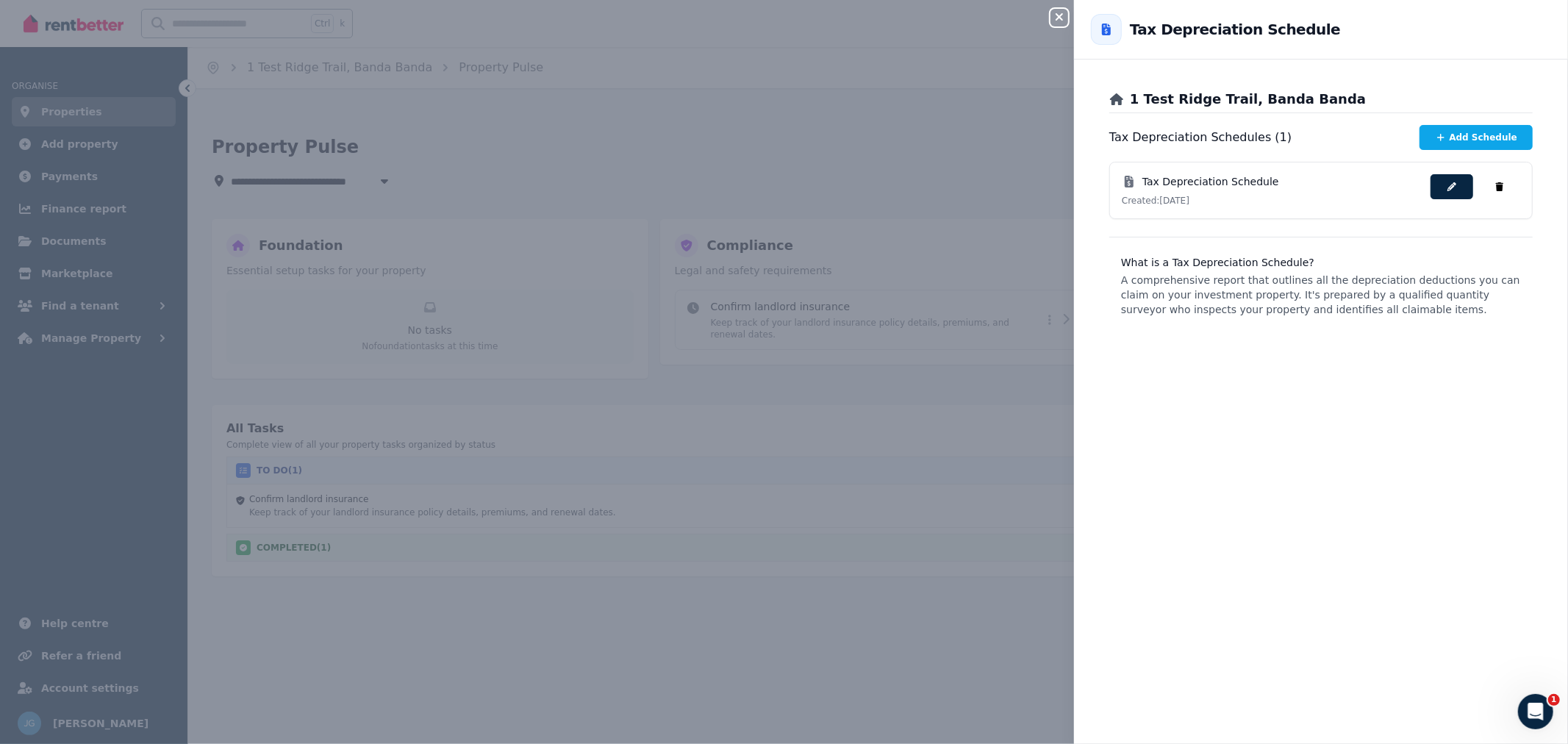
click at [1495, 184] on icon "button" at bounding box center [1499, 187] width 8 height 9
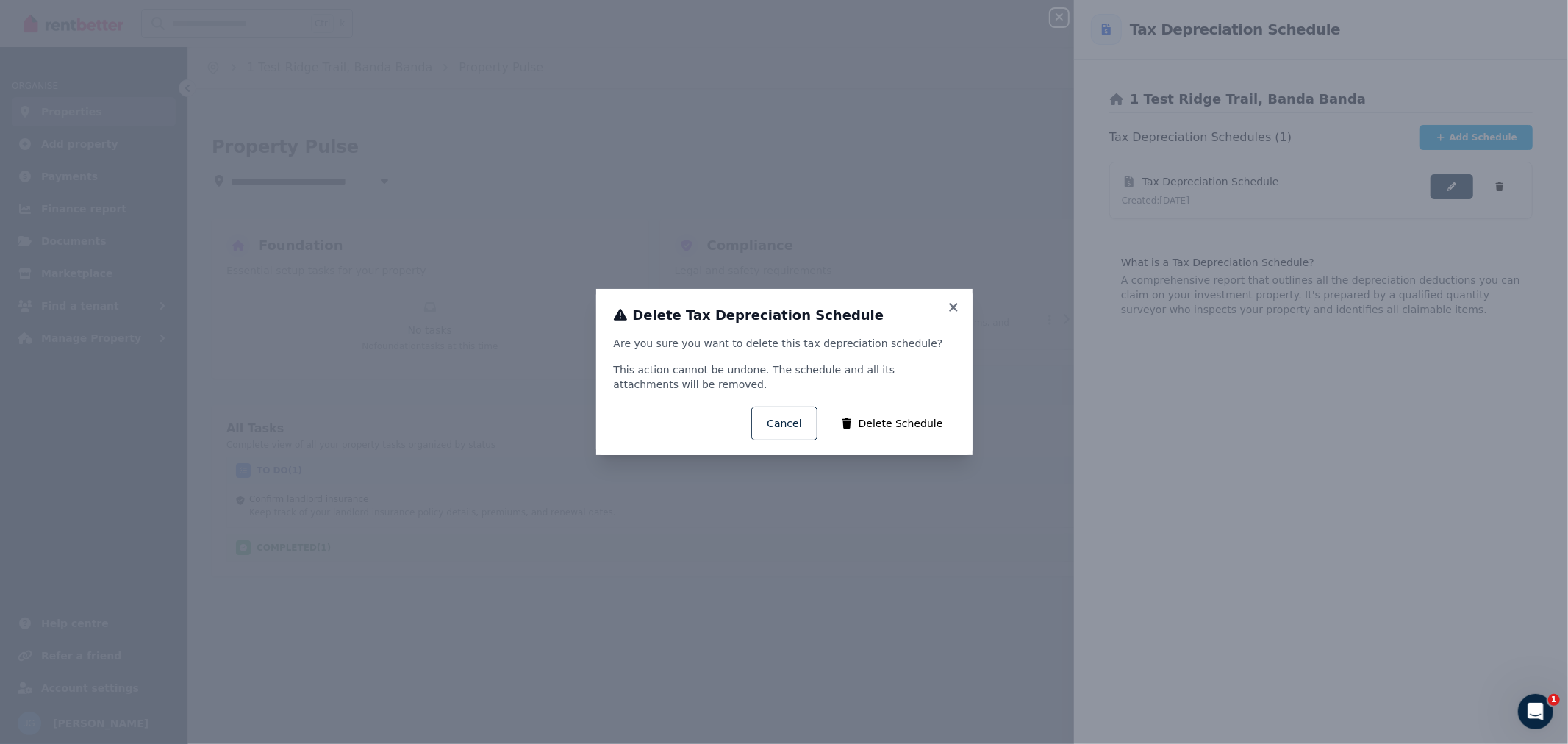
click at [916, 427] on button "Delete Schedule" at bounding box center [891, 424] width 132 height 34
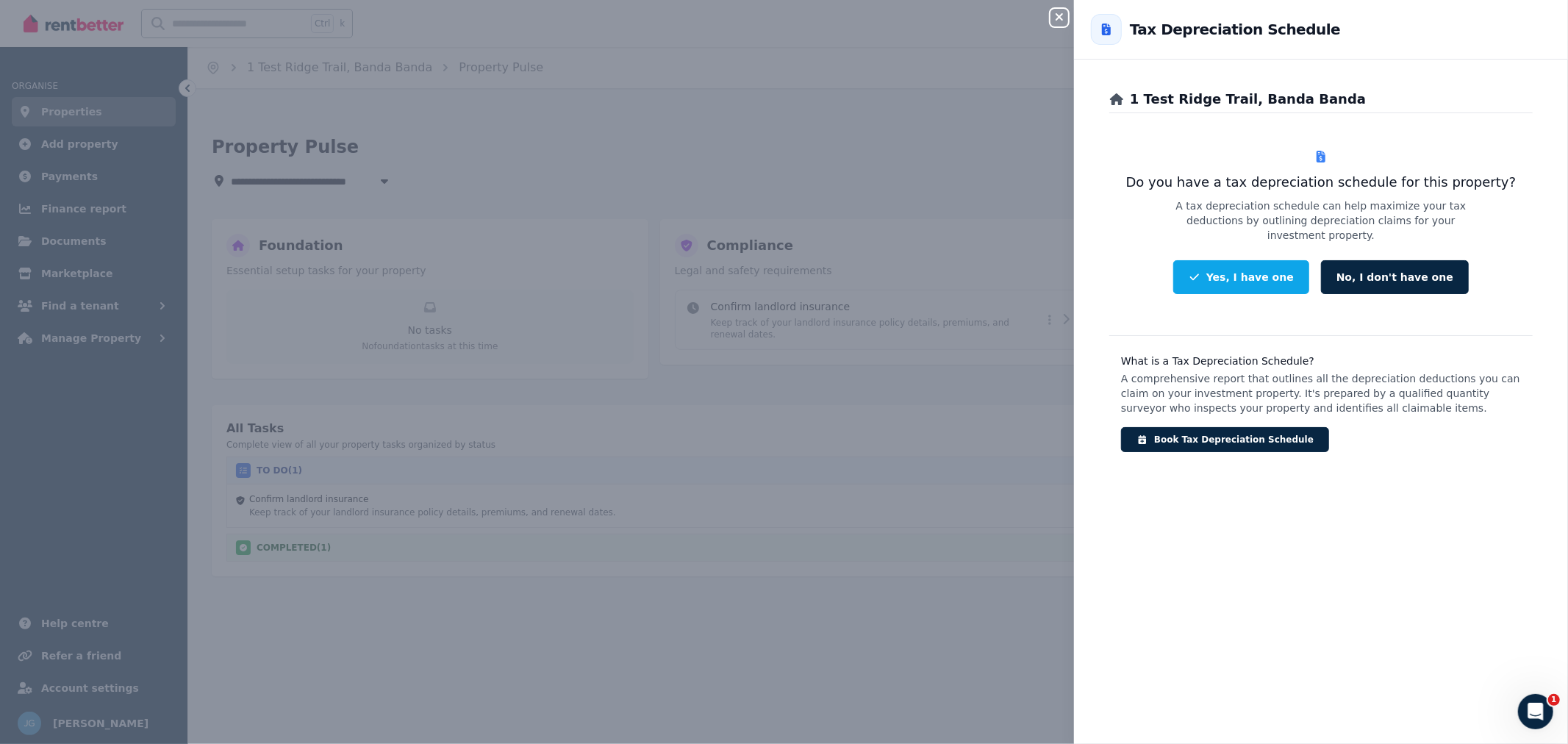
click at [1410, 270] on button "No, I don't have one" at bounding box center [1395, 277] width 148 height 34
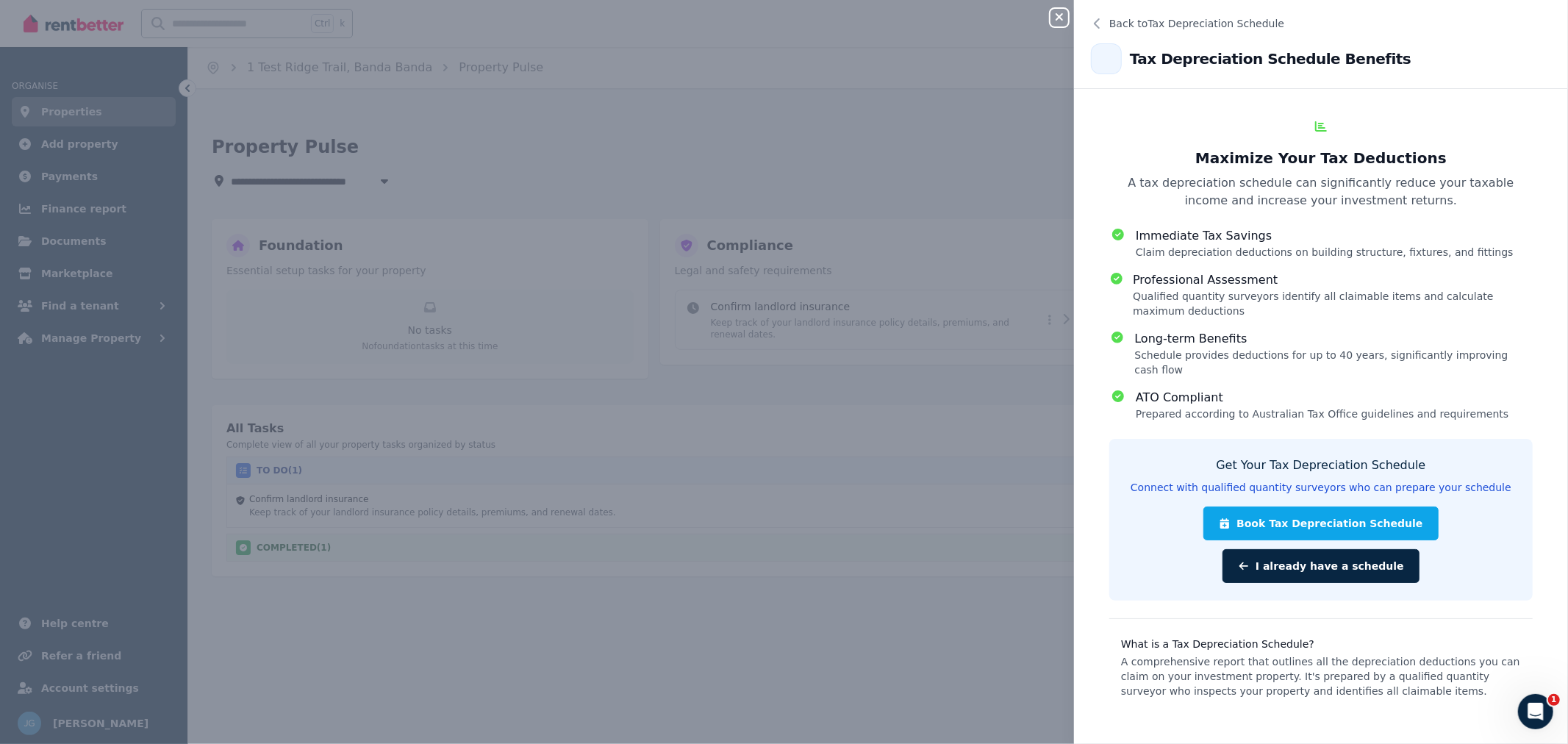
click at [1173, 24] on span "Back to Tax Depreciation Schedule" at bounding box center [1197, 23] width 175 height 15
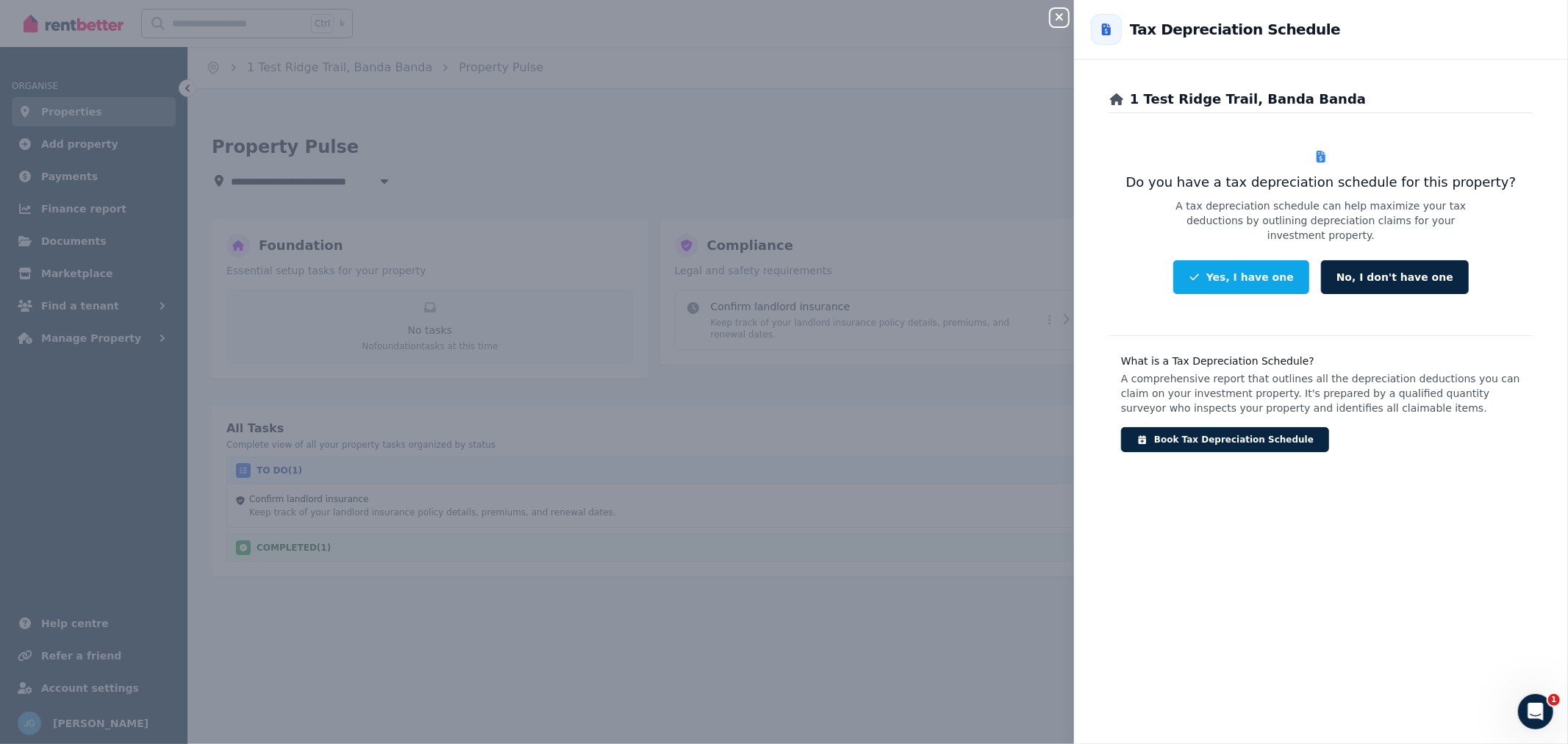
click at [1361, 266] on button "No, I don't have one" at bounding box center [1395, 277] width 148 height 34
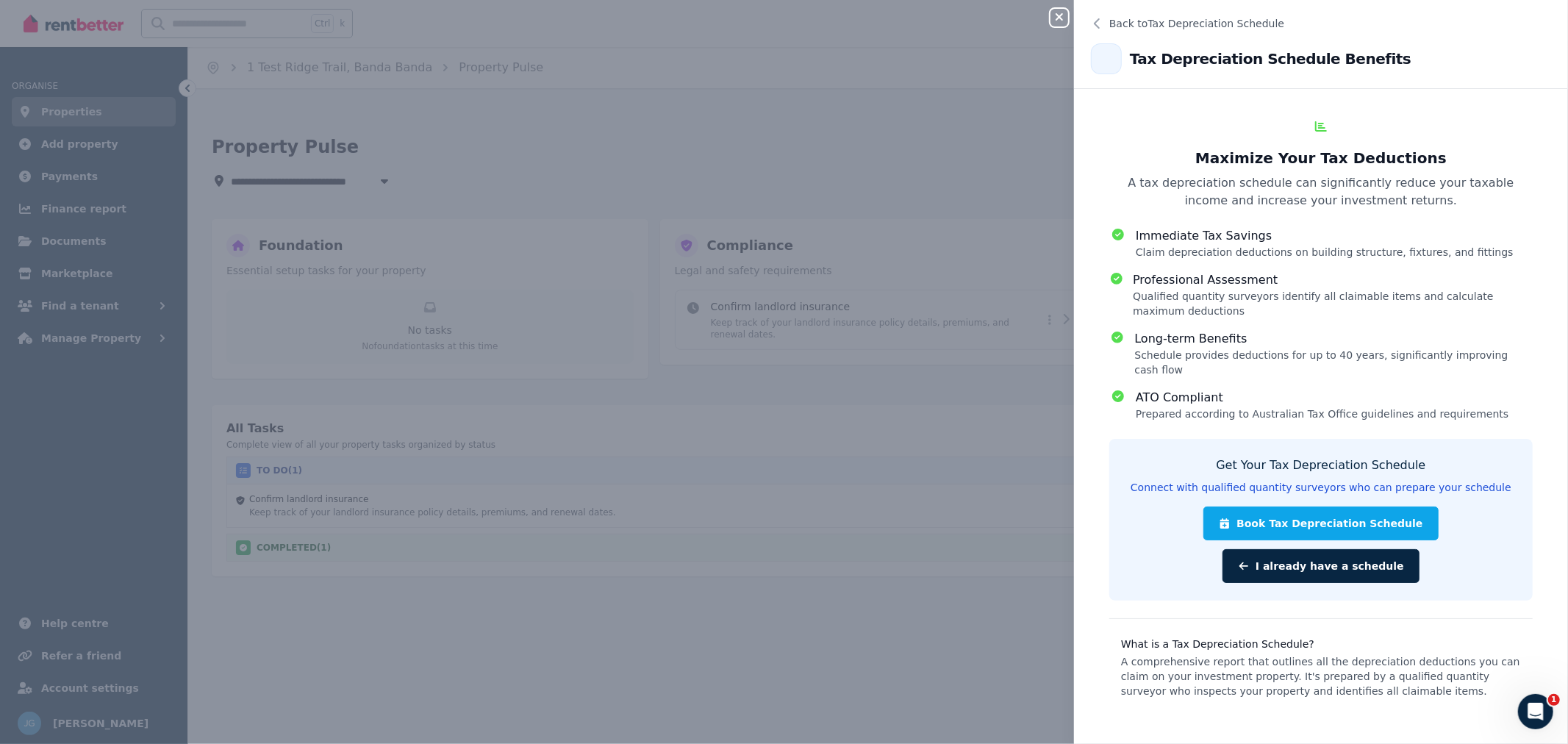
click at [1419, 549] on button "I already have a schedule" at bounding box center [1320, 566] width 197 height 34
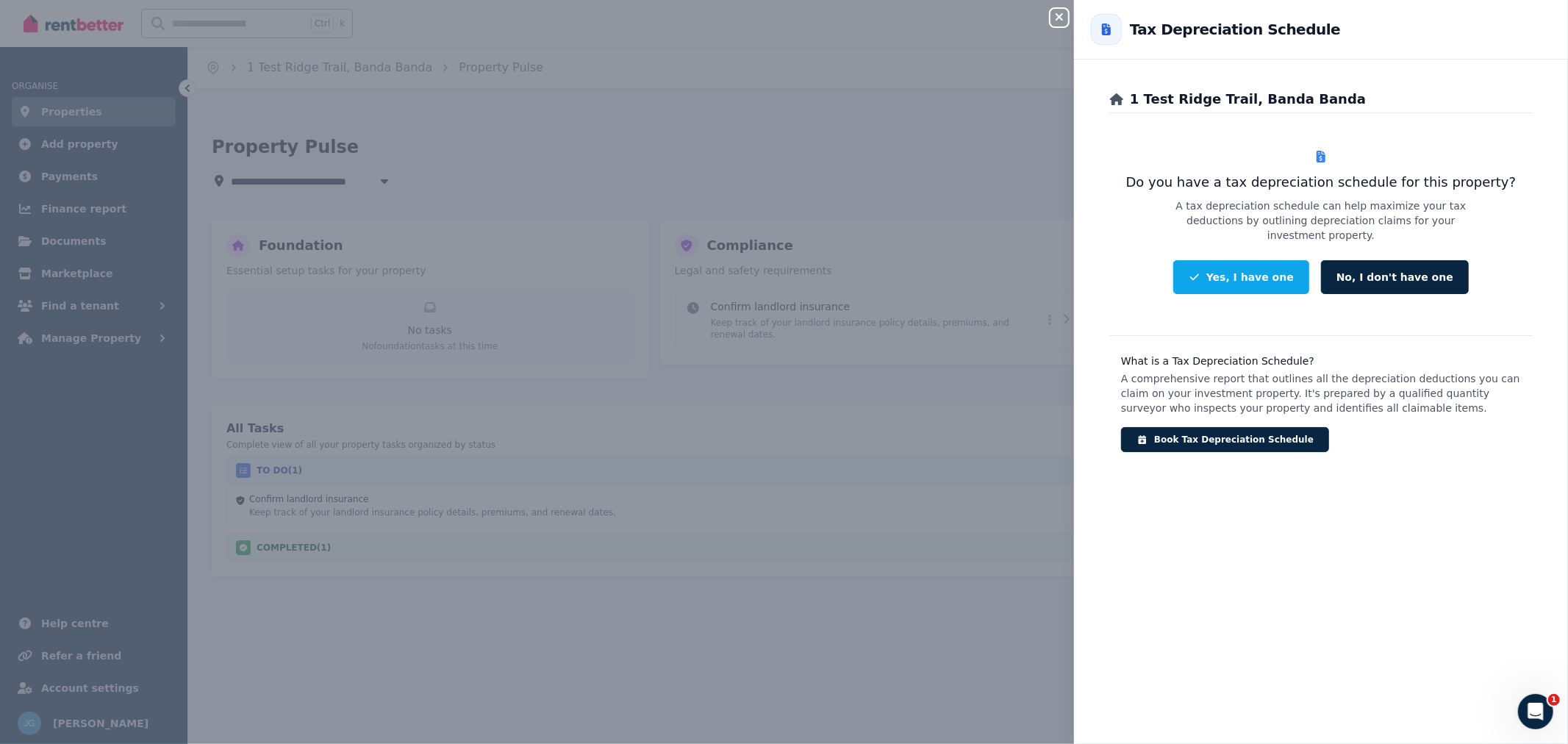
click at [1348, 273] on button "No, I don't have one" at bounding box center [1395, 277] width 148 height 34
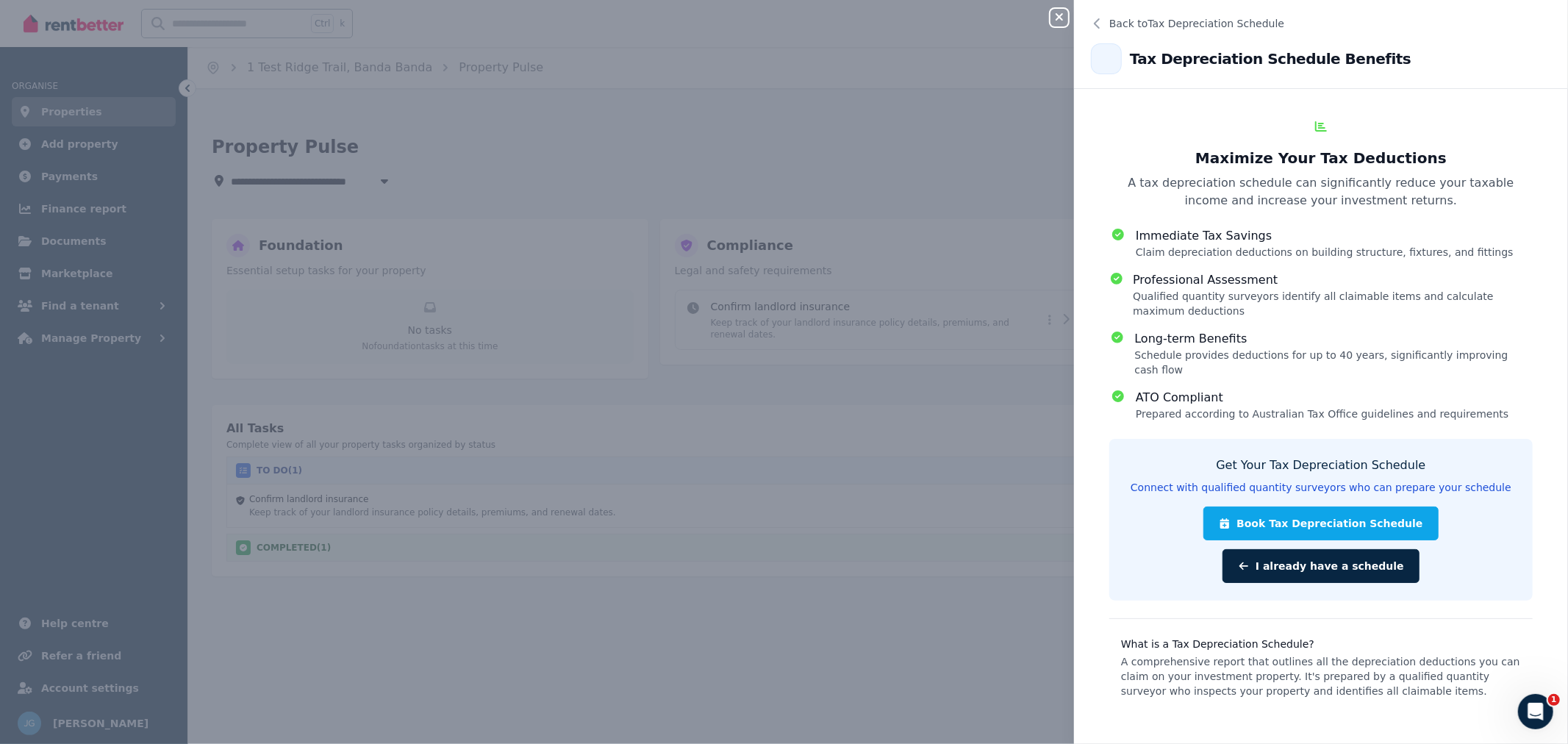
click at [1279, 510] on button "Book Tax Depreciation Schedule" at bounding box center [1320, 524] width 234 height 34
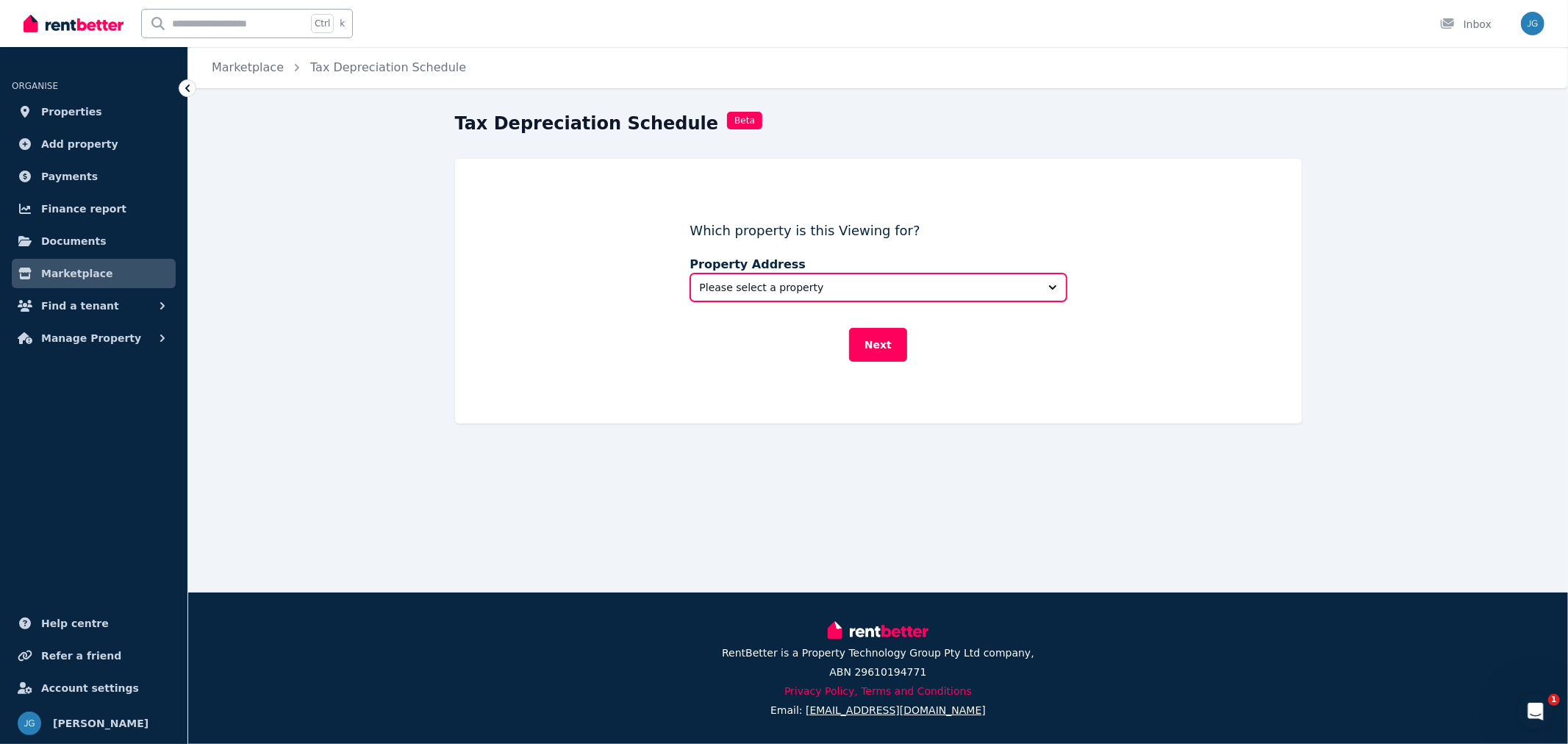
click at [926, 284] on span "Please select a property" at bounding box center [868, 288] width 337 height 15
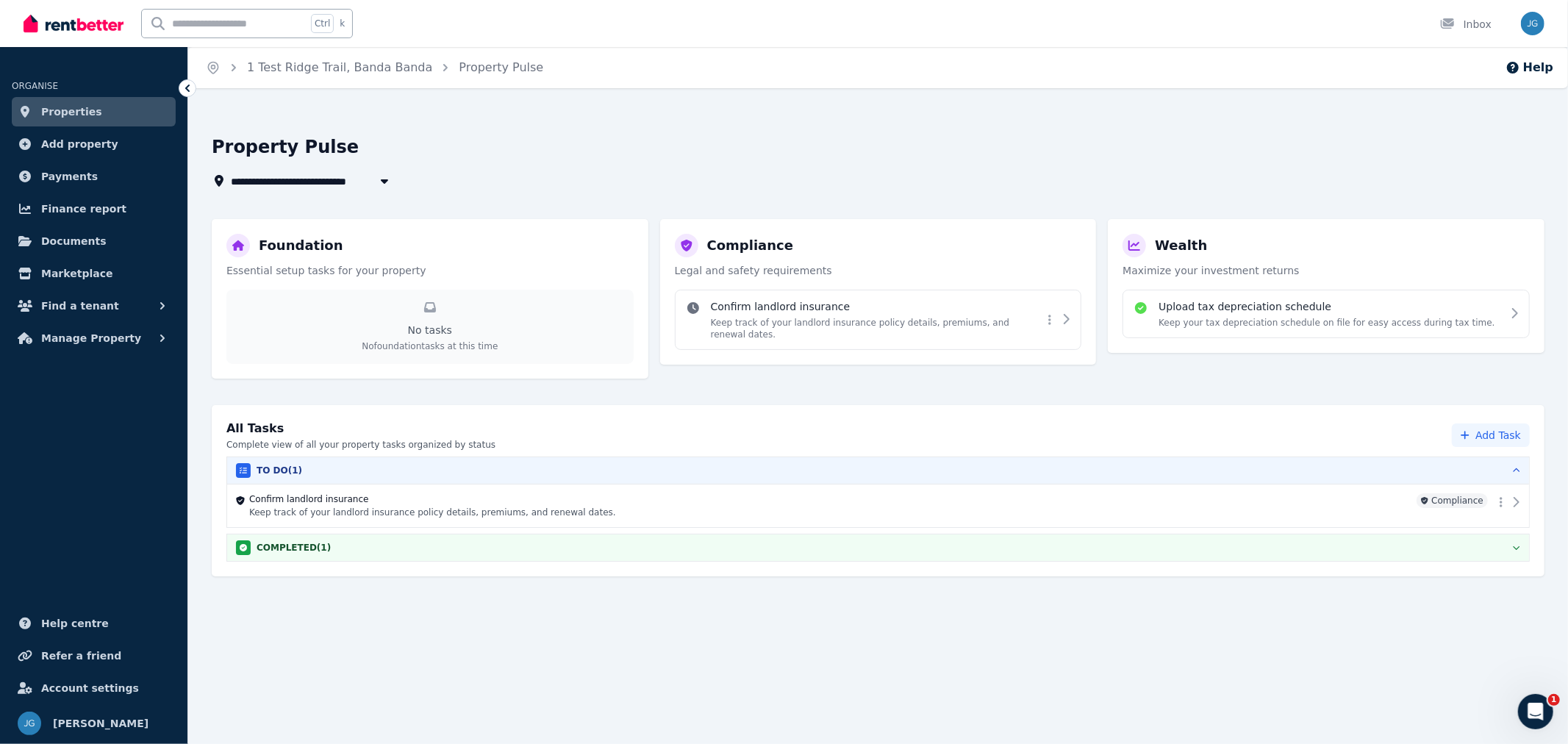
click at [1165, 280] on div "Wealth Maximize your investment returns Upload tax depreciation schedule Keep y…" at bounding box center [1327, 286] width 437 height 134
click at [1174, 297] on div "Upload tax depreciation schedule Keep your tax depreciation schedule on file fo…" at bounding box center [1326, 313] width 407 height 49
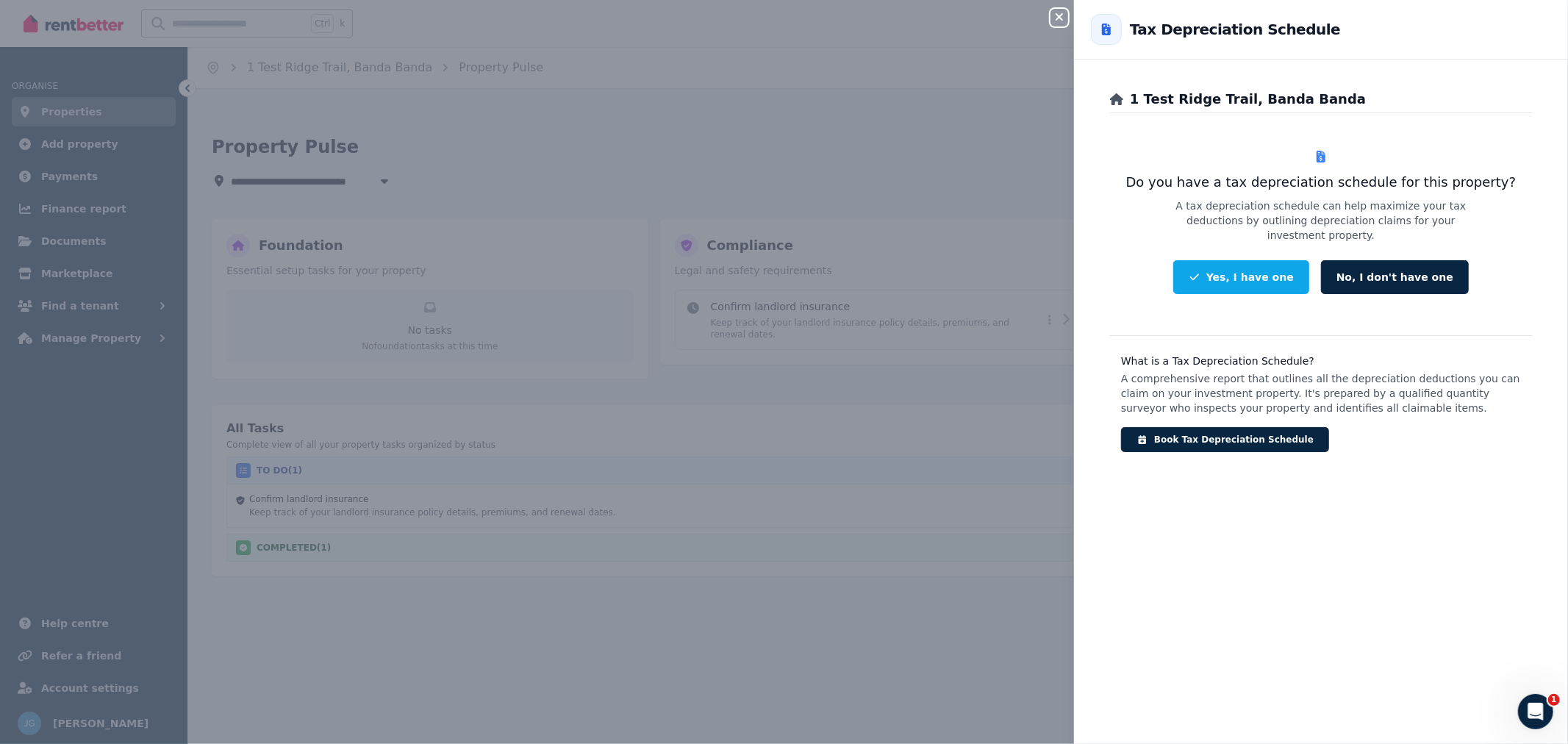
click at [1062, 12] on icon "button" at bounding box center [1059, 16] width 18 height 12
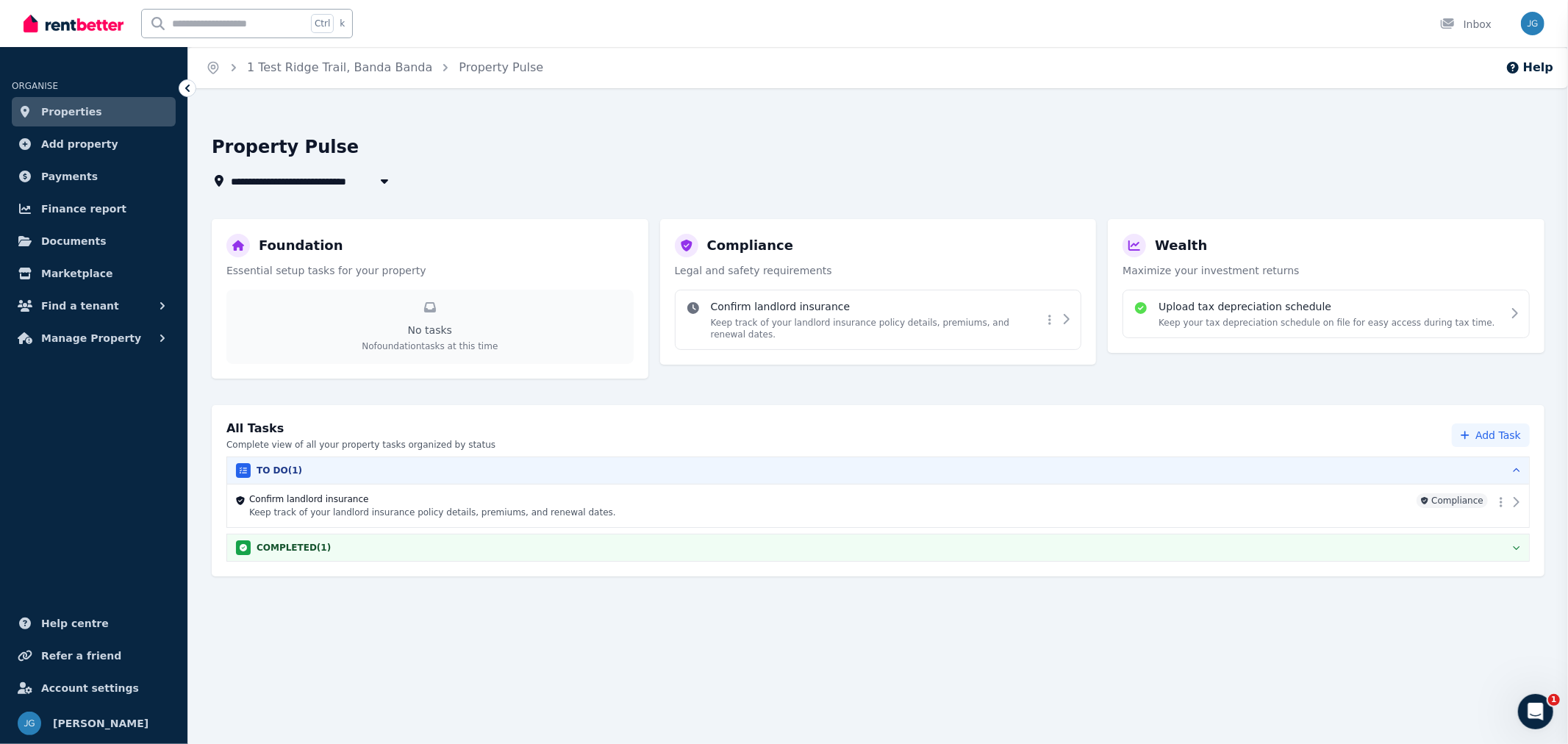
click at [1008, 303] on h4 "Confirm landlord insurance" at bounding box center [877, 306] width 333 height 15
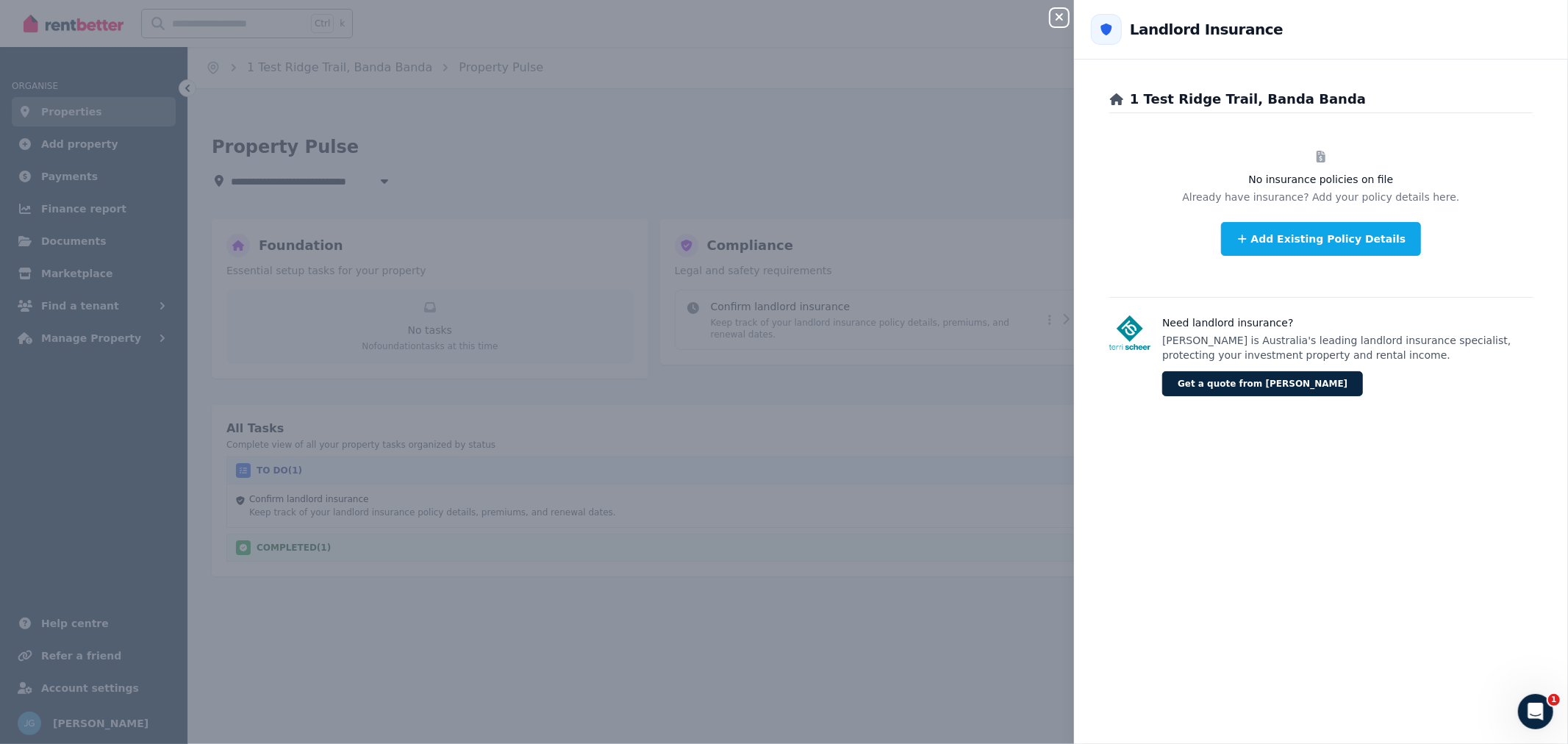
click at [1279, 236] on button "Add Existing Policy Details" at bounding box center [1321, 239] width 201 height 34
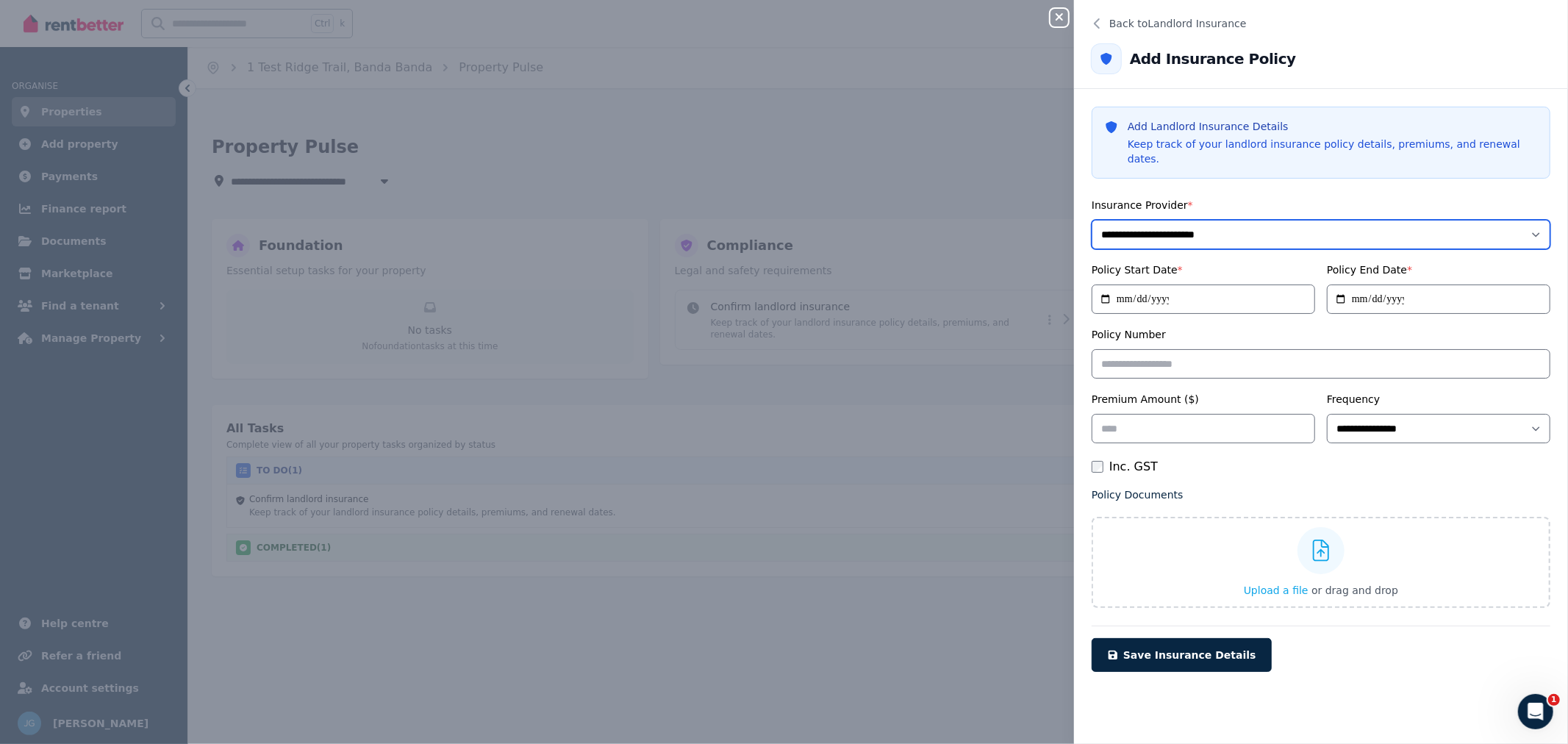
click at [1289, 226] on select "**********" at bounding box center [1320, 234] width 459 height 29
click at [1108, 16] on button "Back to Landlord Insurance" at bounding box center [1320, 24] width 494 height 35
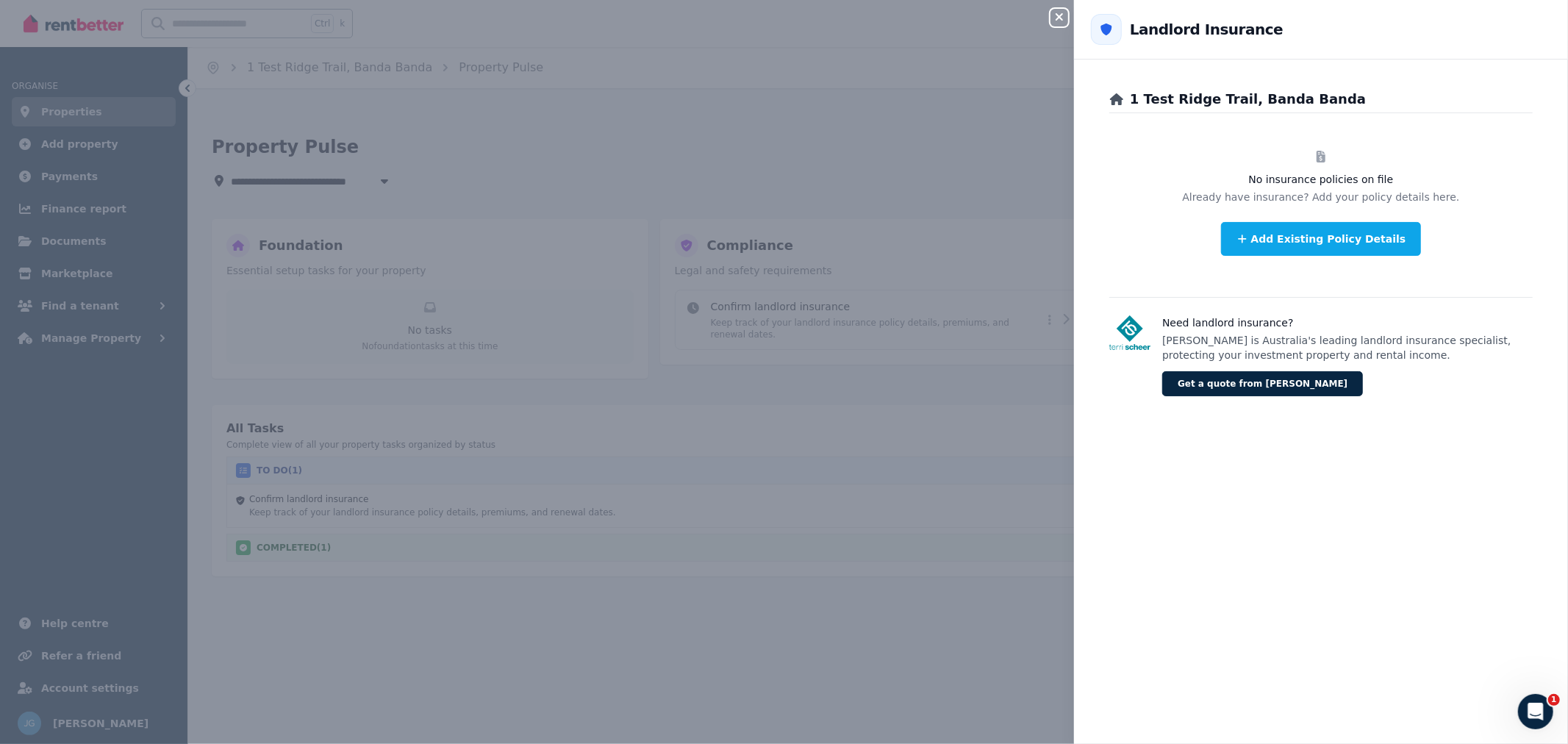
drag, startPoint x: 1025, startPoint y: 8, endPoint x: 1010, endPoint y: 1, distance: 16.6
click at [1010, 1] on div "Close panel Back to Landlord Insurance Landlord Insurance 1 Test Ridge Trail, B…" at bounding box center [784, 372] width 1568 height 744
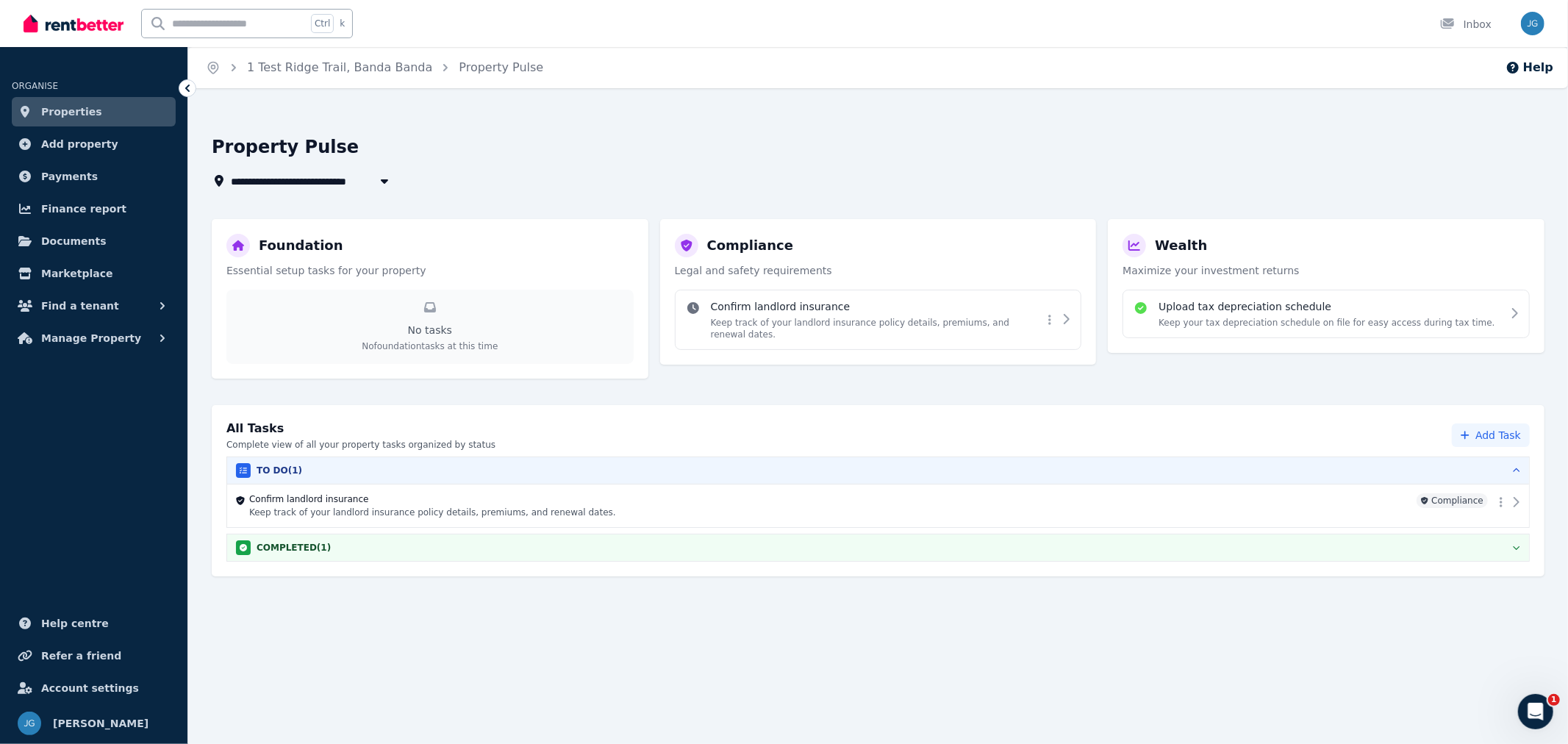
click at [943, 326] on p "Keep track of your landlord insurance policy details, premiums, and renewal dat…" at bounding box center [877, 328] width 333 height 24
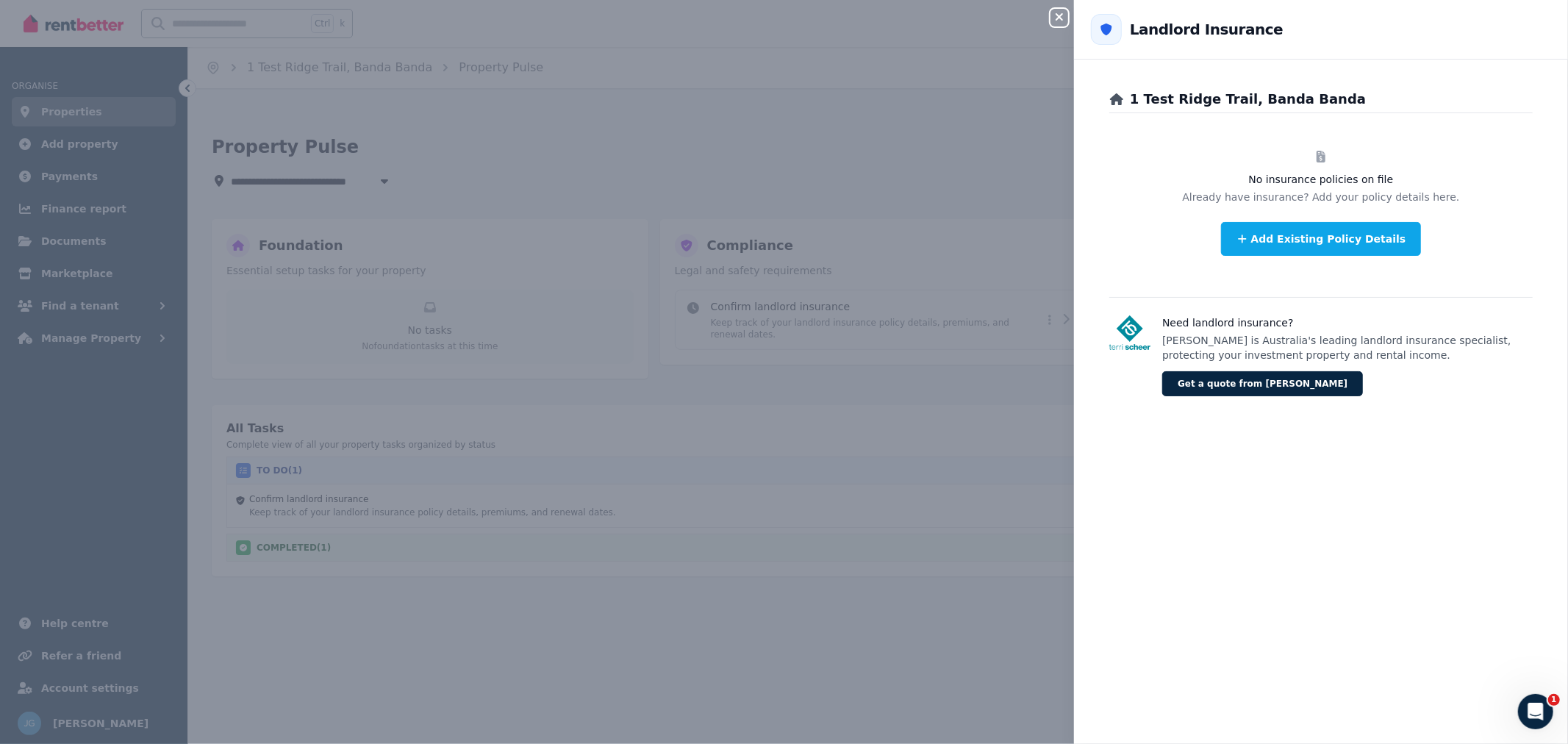
click at [1325, 237] on button "Add Existing Policy Details" at bounding box center [1321, 239] width 201 height 34
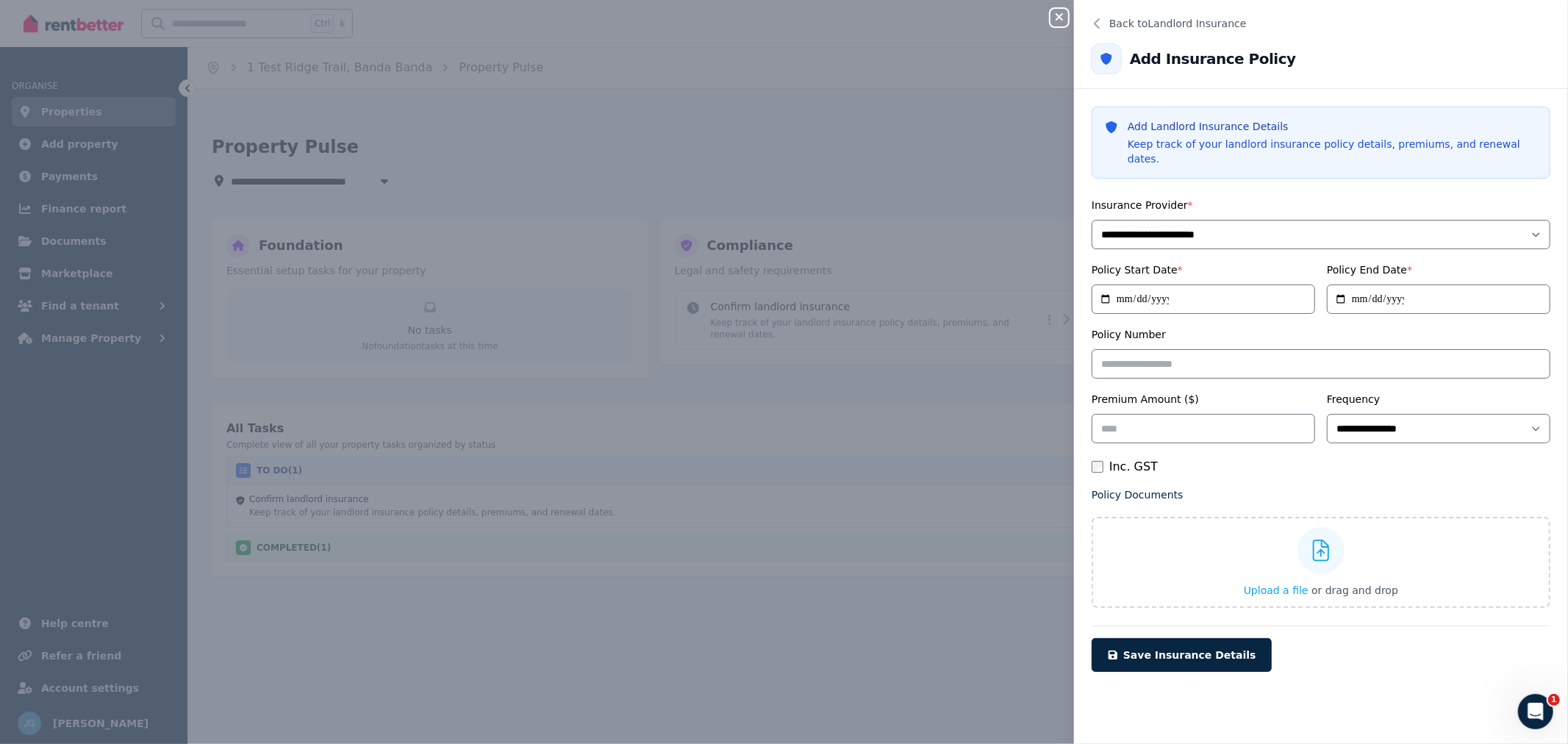
click at [1132, 15] on button "Back to Landlord Insurance" at bounding box center [1320, 24] width 494 height 35
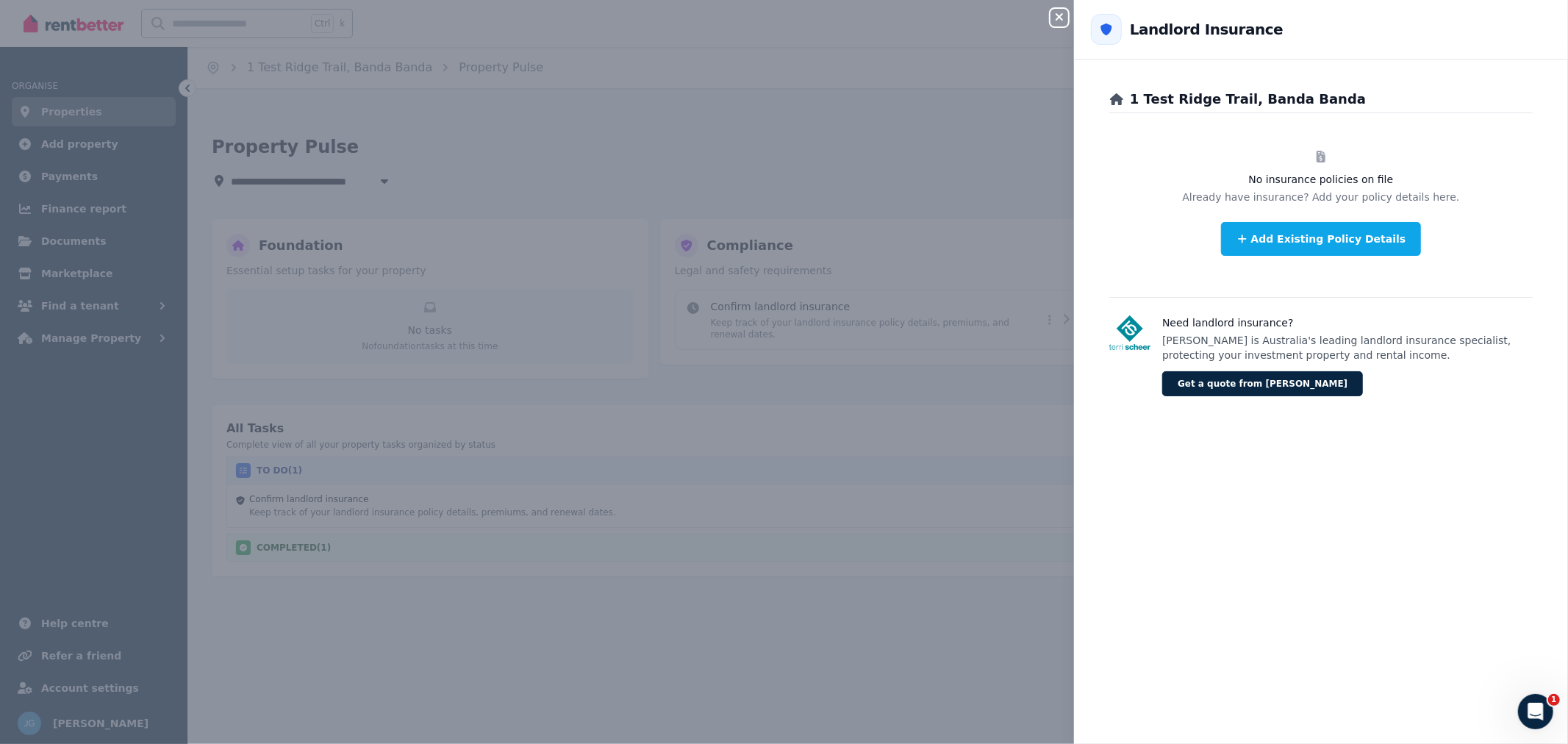
click at [1272, 237] on button "Add Existing Policy Details" at bounding box center [1321, 239] width 201 height 34
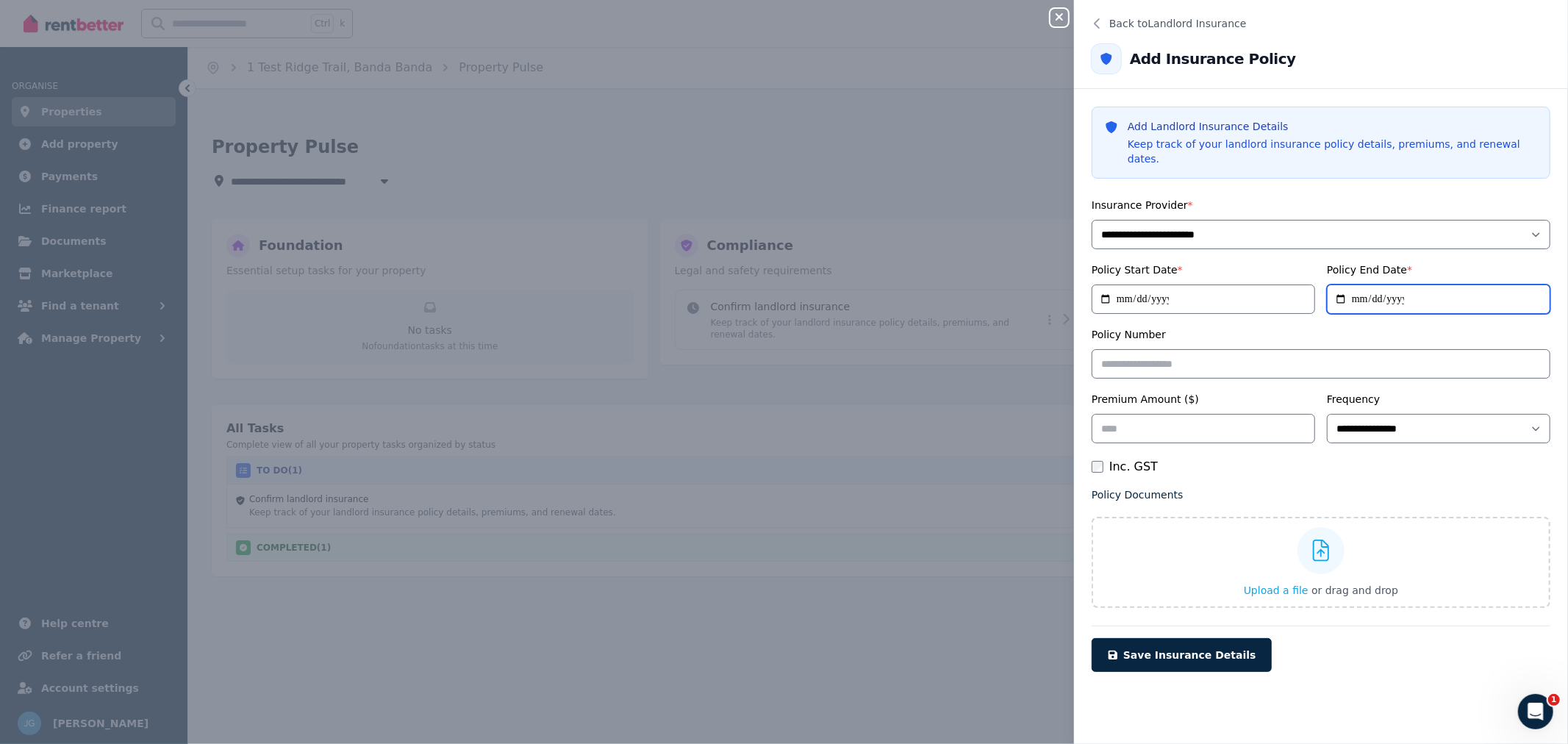
drag, startPoint x: 1389, startPoint y: 278, endPoint x: 1378, endPoint y: 280, distance: 11.2
click at [1385, 285] on input "Policy End Date *" at bounding box center [1438, 299] width 224 height 29
click at [1352, 285] on input "Policy End Date *" at bounding box center [1438, 299] width 224 height 29
click at [1365, 295] on input "Policy End Date *" at bounding box center [1438, 299] width 224 height 29
click at [1373, 285] on input "Policy End Date *" at bounding box center [1438, 299] width 224 height 29
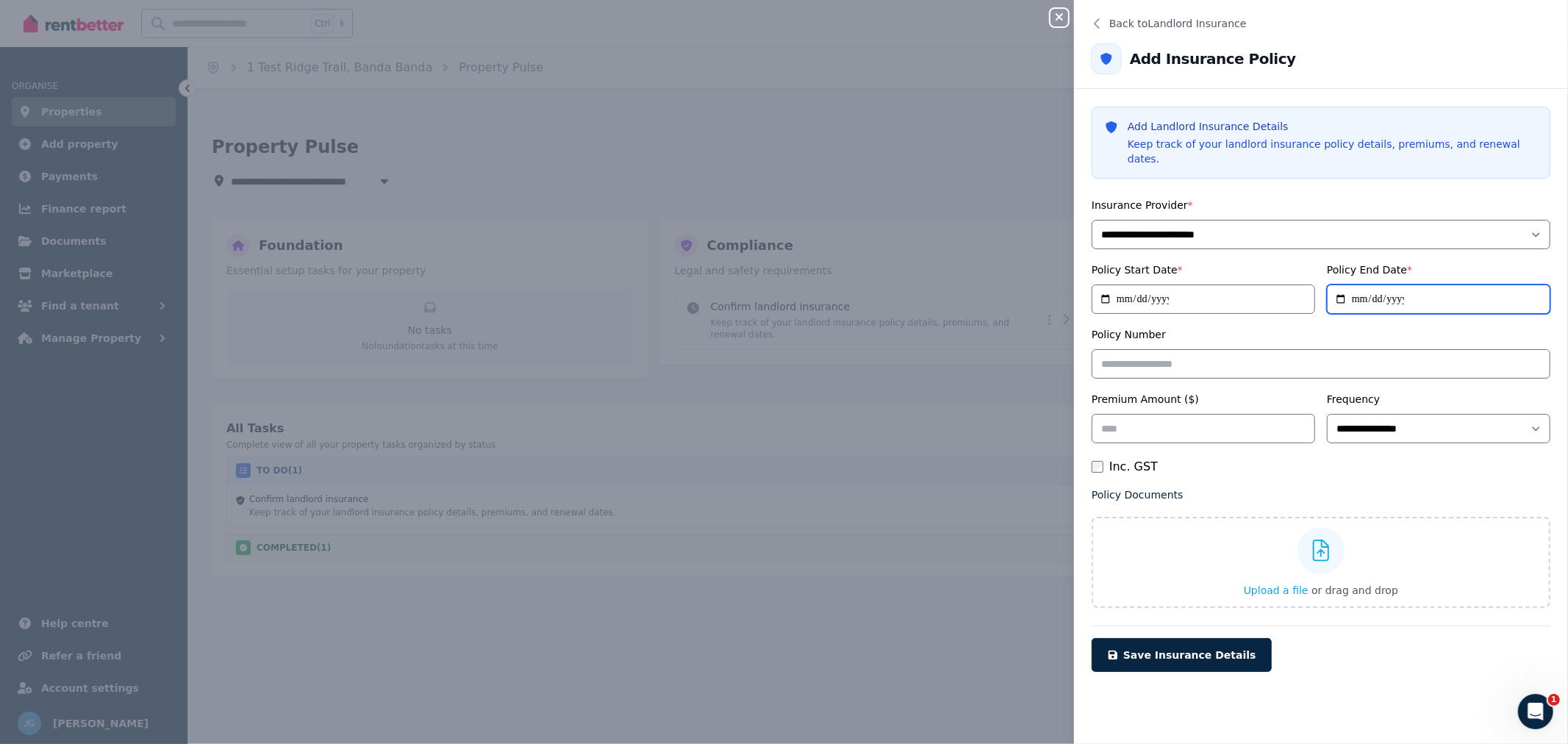
click at [1373, 289] on input "Policy End Date *" at bounding box center [1438, 299] width 224 height 29
click at [1406, 289] on input "Policy End Date *" at bounding box center [1438, 299] width 224 height 29
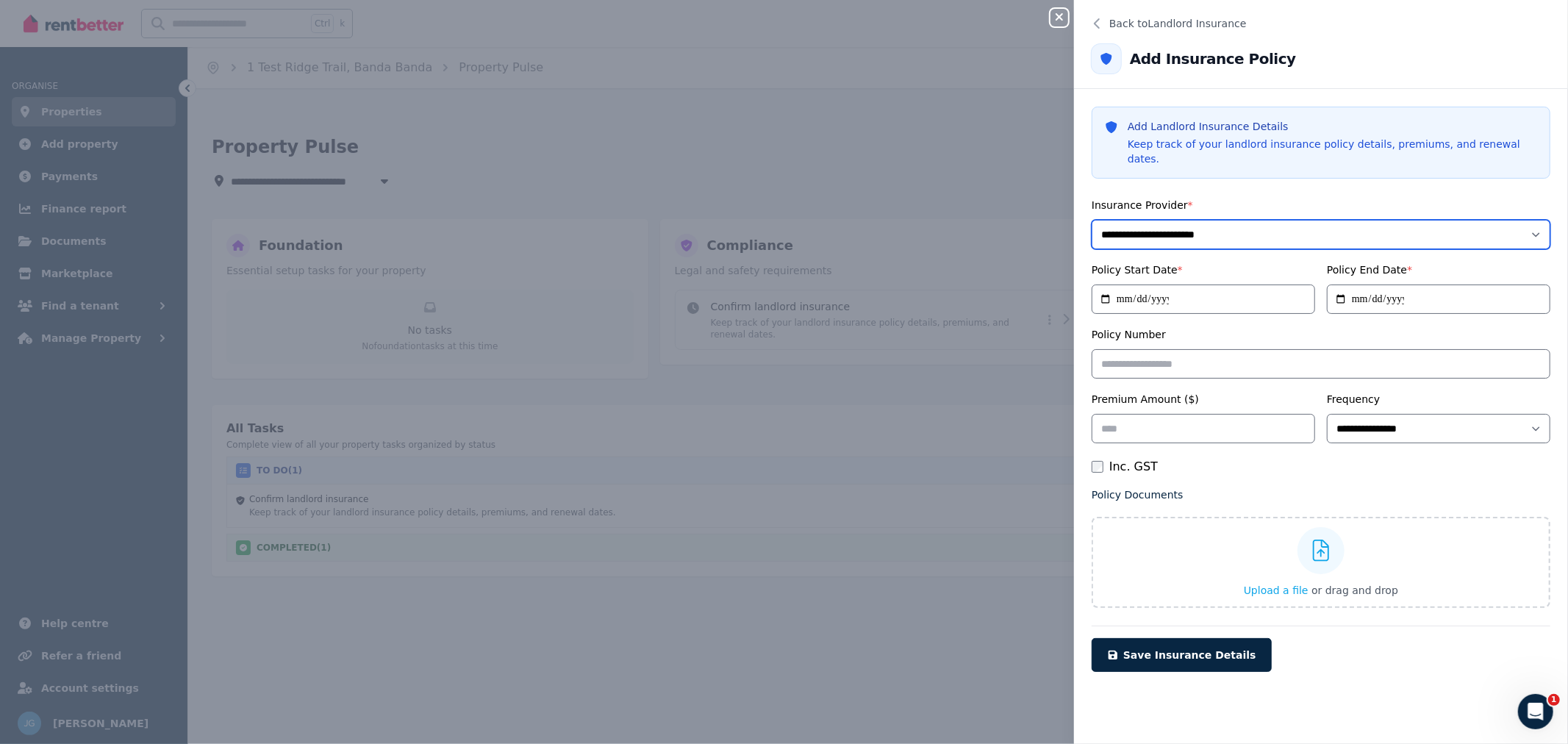
click at [1266, 221] on select "**********" at bounding box center [1320, 234] width 459 height 29
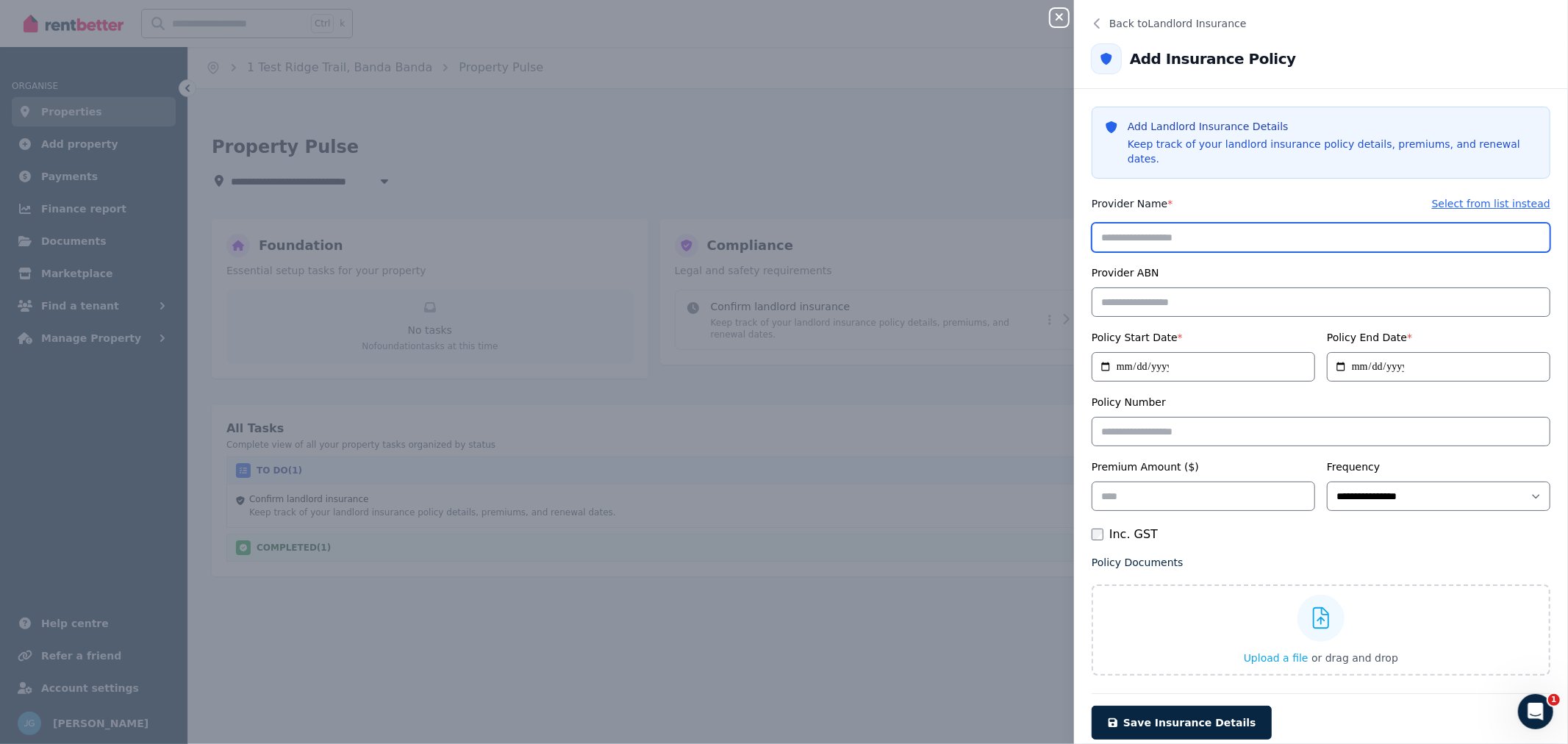
click at [1160, 223] on input "text" at bounding box center [1320, 237] width 459 height 29
type input "******"
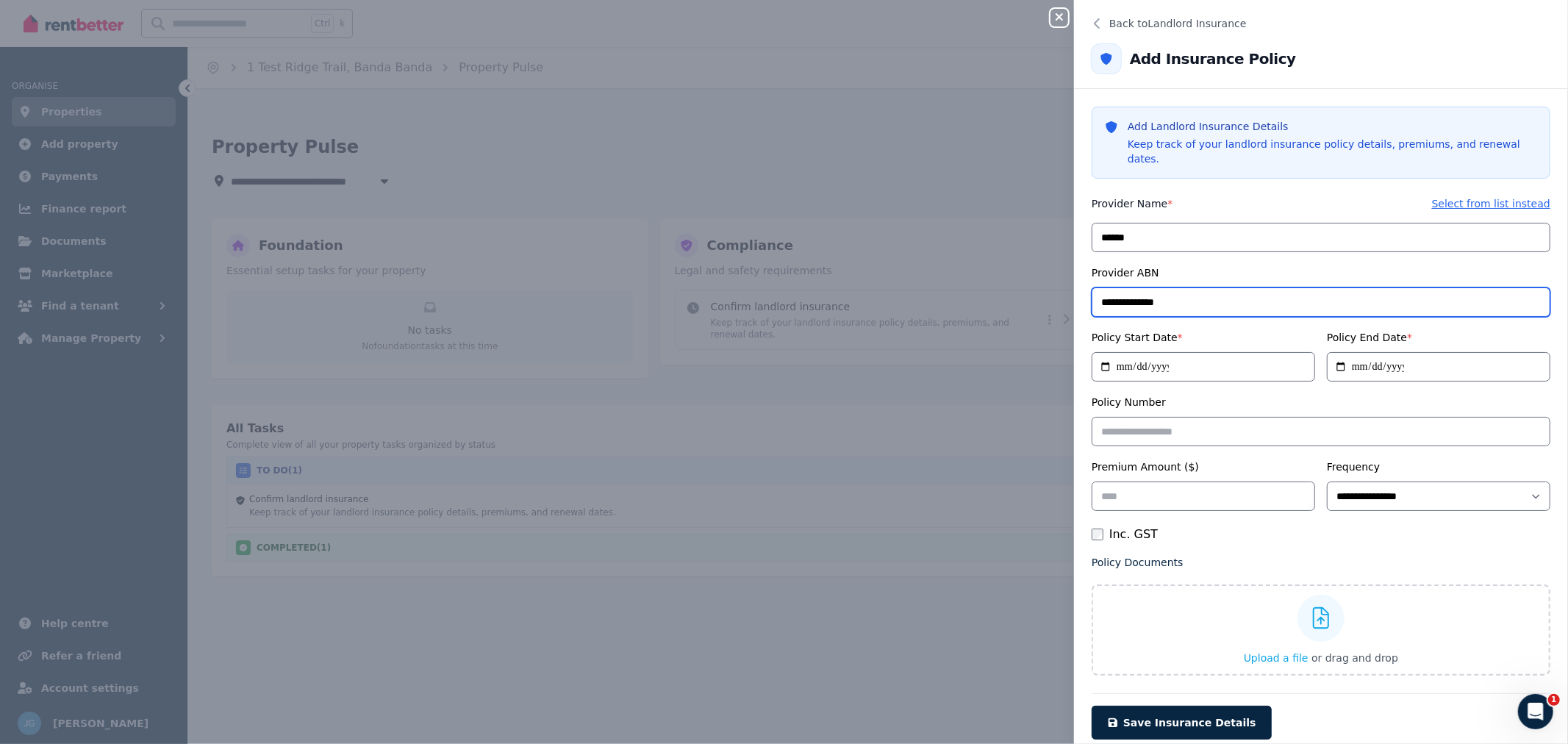
type input "**********"
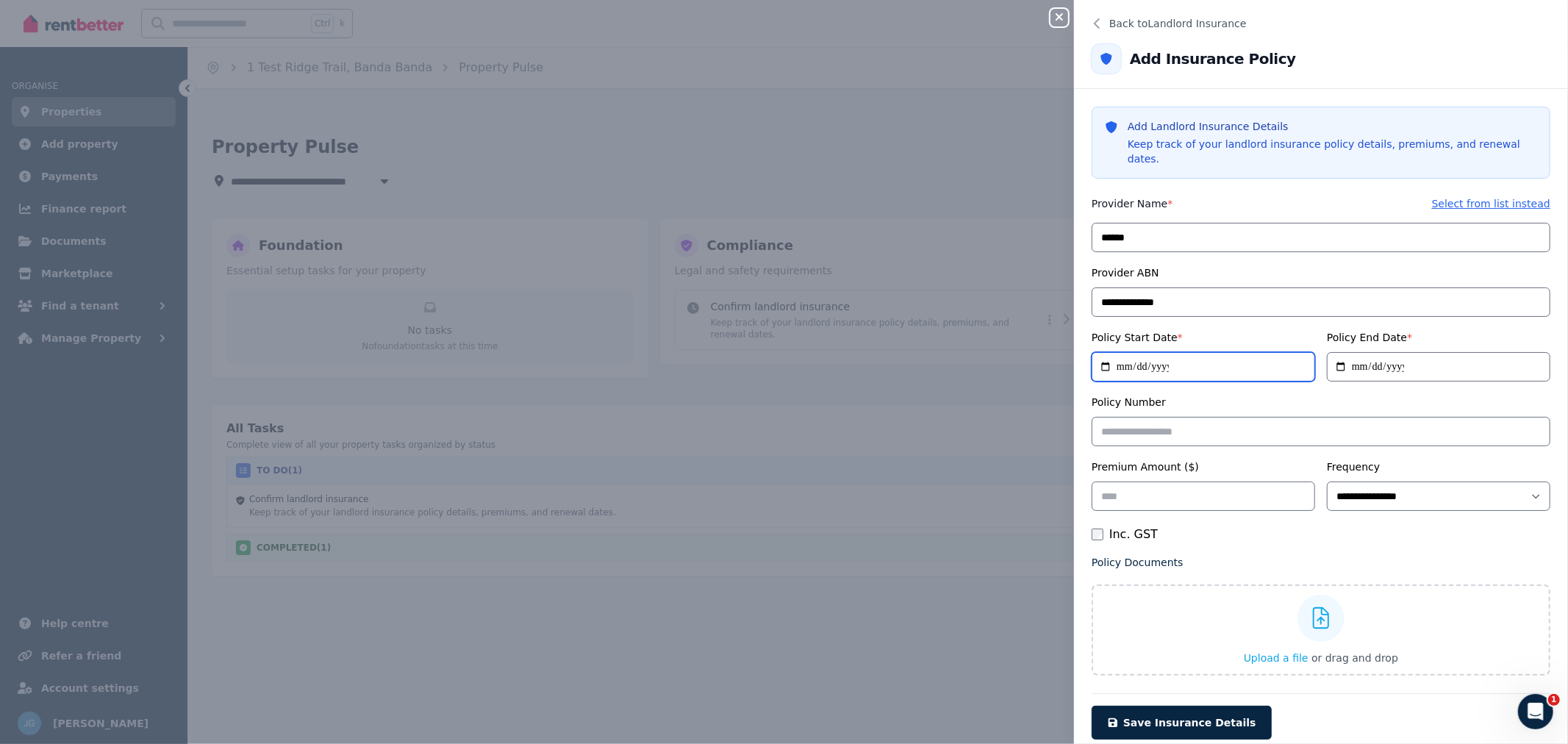
type input "**********"
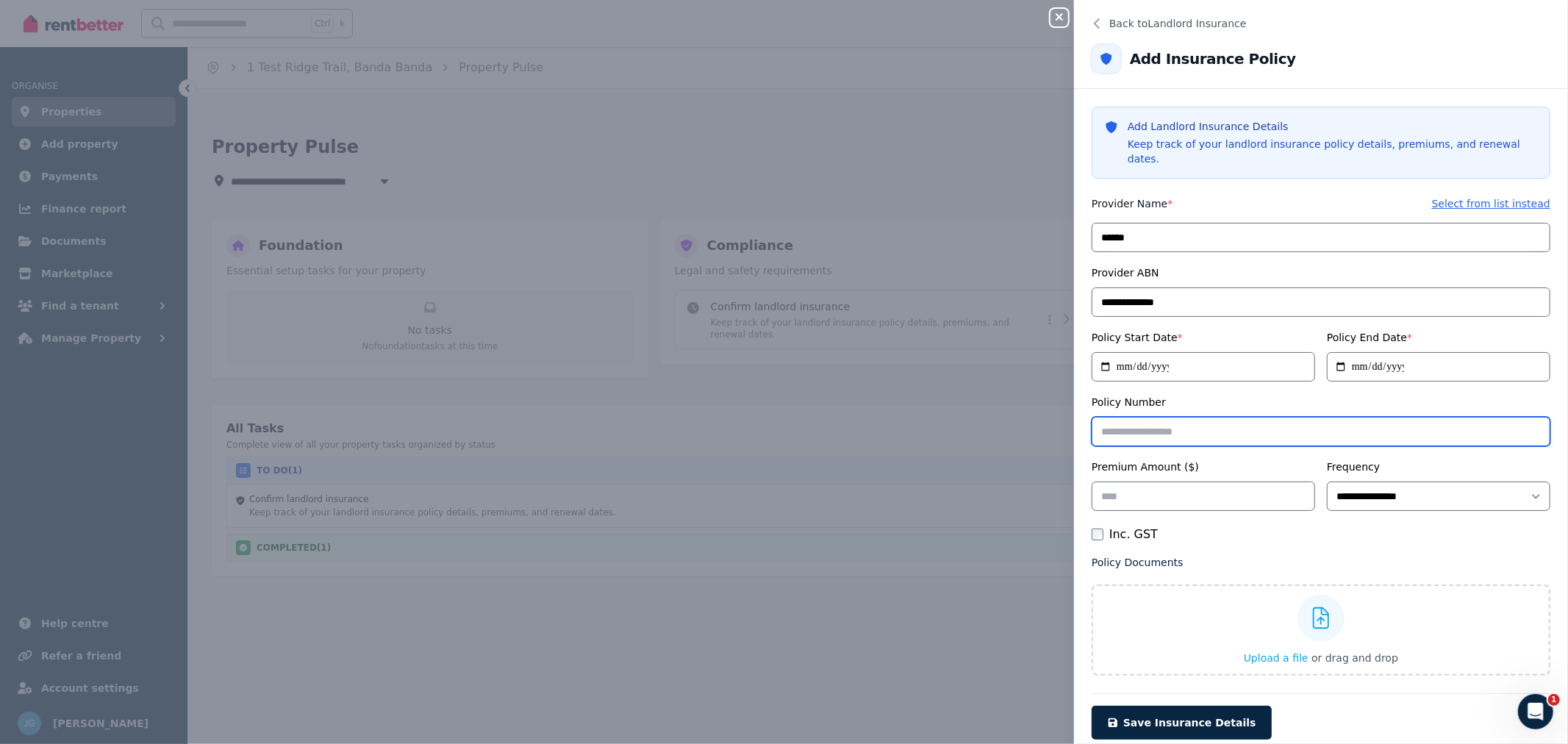
click at [1147, 420] on input "Policy Number" at bounding box center [1320, 431] width 459 height 29
type input "**********"
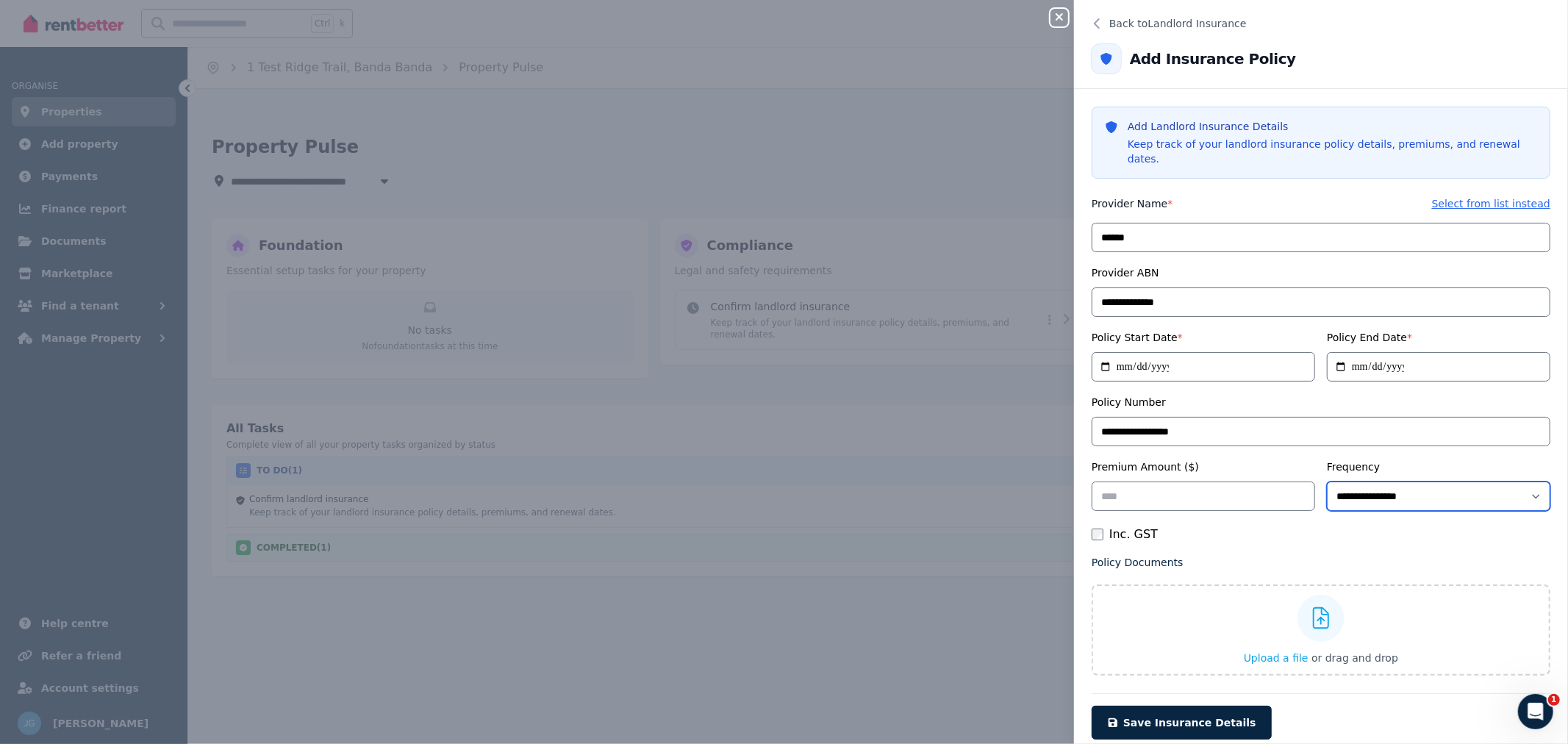
click at [1406, 481] on select "**********" at bounding box center [1438, 495] width 224 height 29
select select "**********"
click at [1327, 481] on select "**********" at bounding box center [1438, 495] width 224 height 29
click at [1158, 481] on input "Premium Amount ($)" at bounding box center [1203, 495] width 224 height 29
type input "****"
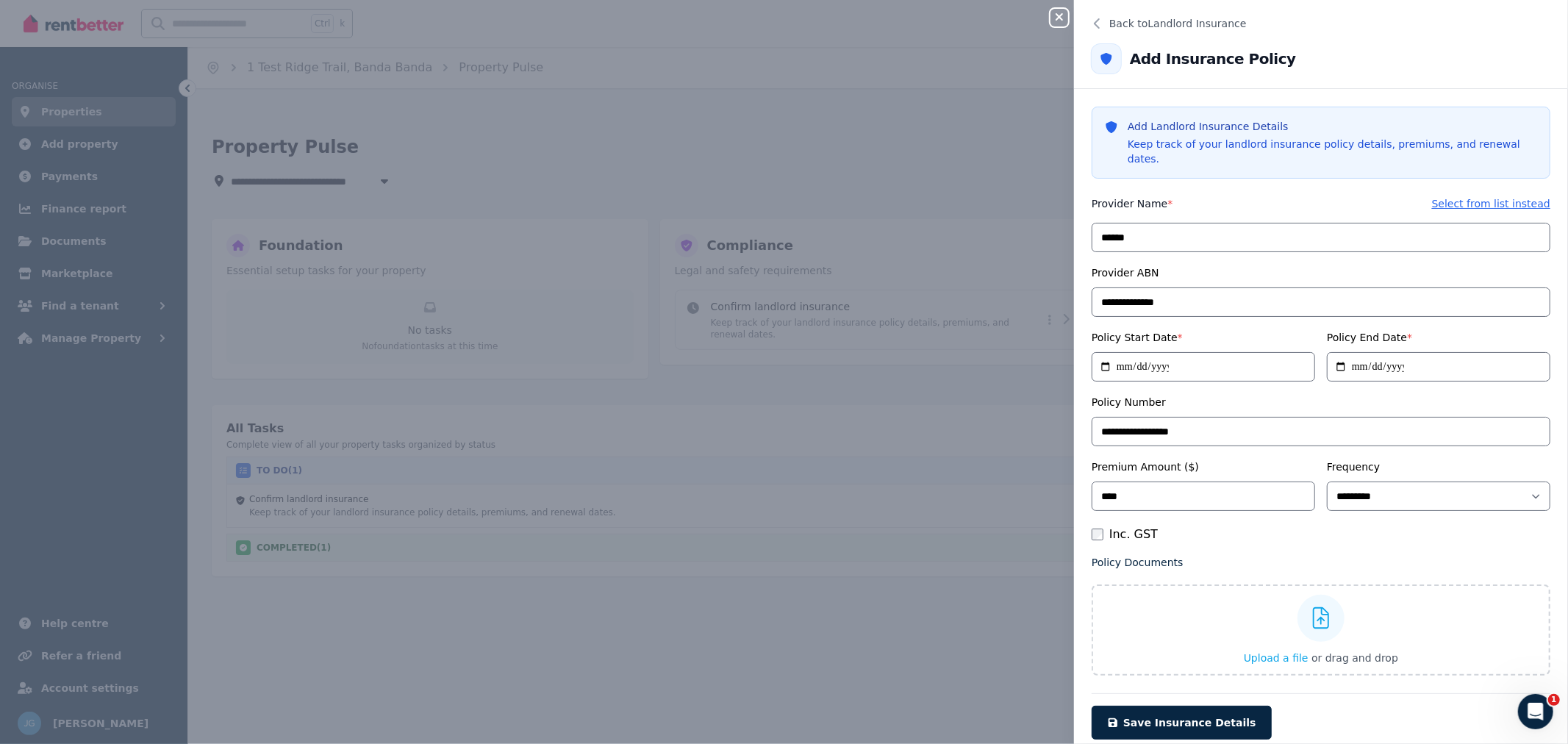
click at [1251, 533] on div "**********" at bounding box center [1320, 436] width 459 height 479
click at [1364, 481] on select "**********" at bounding box center [1438, 495] width 224 height 29
select select "**********"
click at [1327, 481] on select "**********" at bounding box center [1438, 495] width 224 height 29
drag, startPoint x: 1114, startPoint y: 344, endPoint x: 1129, endPoint y: 350, distance: 16.2
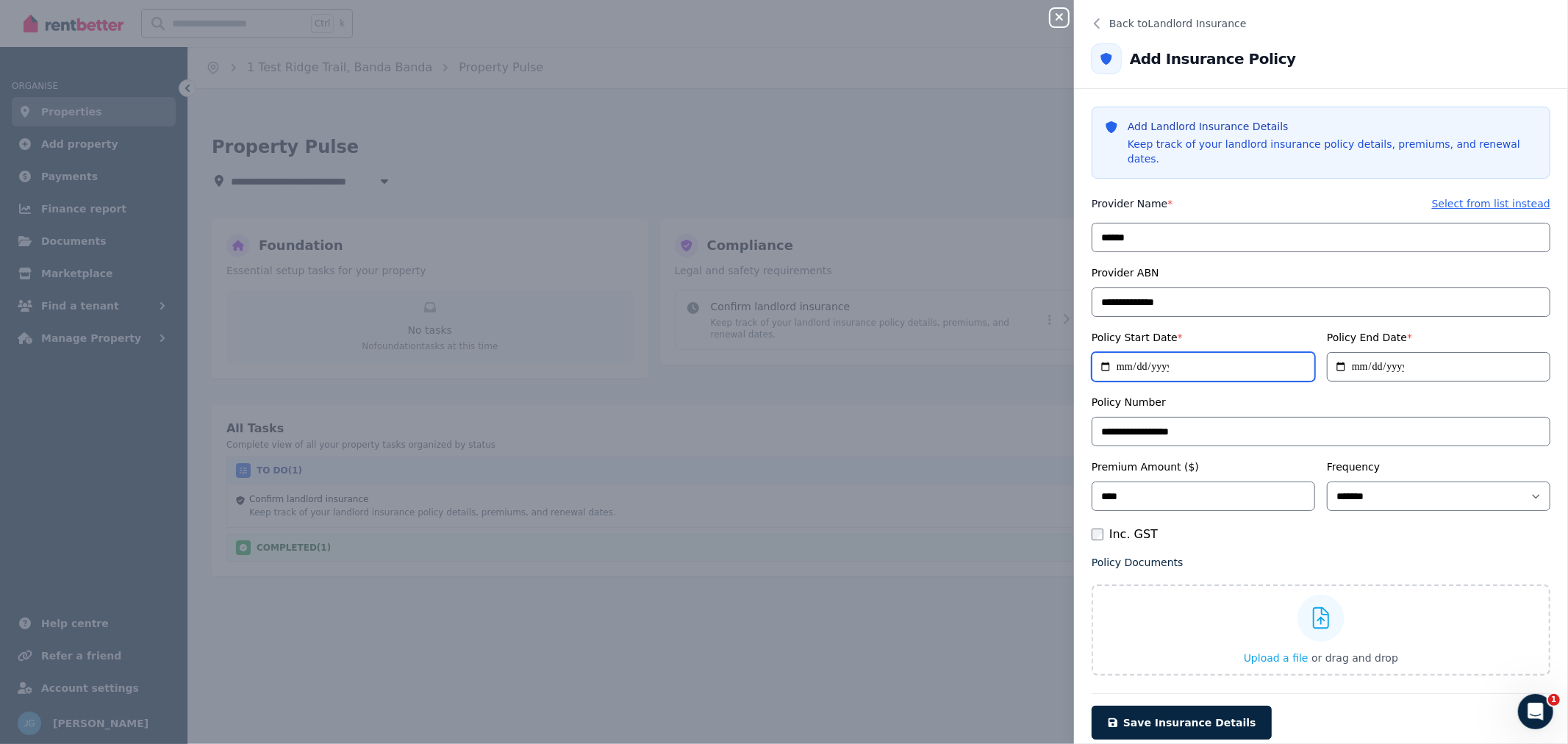
click at [1121, 352] on input "**********" at bounding box center [1203, 366] width 224 height 29
click at [1138, 353] on input "**********" at bounding box center [1203, 366] width 224 height 29
click at [1127, 352] on input "**********" at bounding box center [1203, 366] width 224 height 29
click at [1375, 355] on input "**********" at bounding box center [1438, 366] width 224 height 29
click at [1149, 352] on input "**********" at bounding box center [1203, 366] width 224 height 29
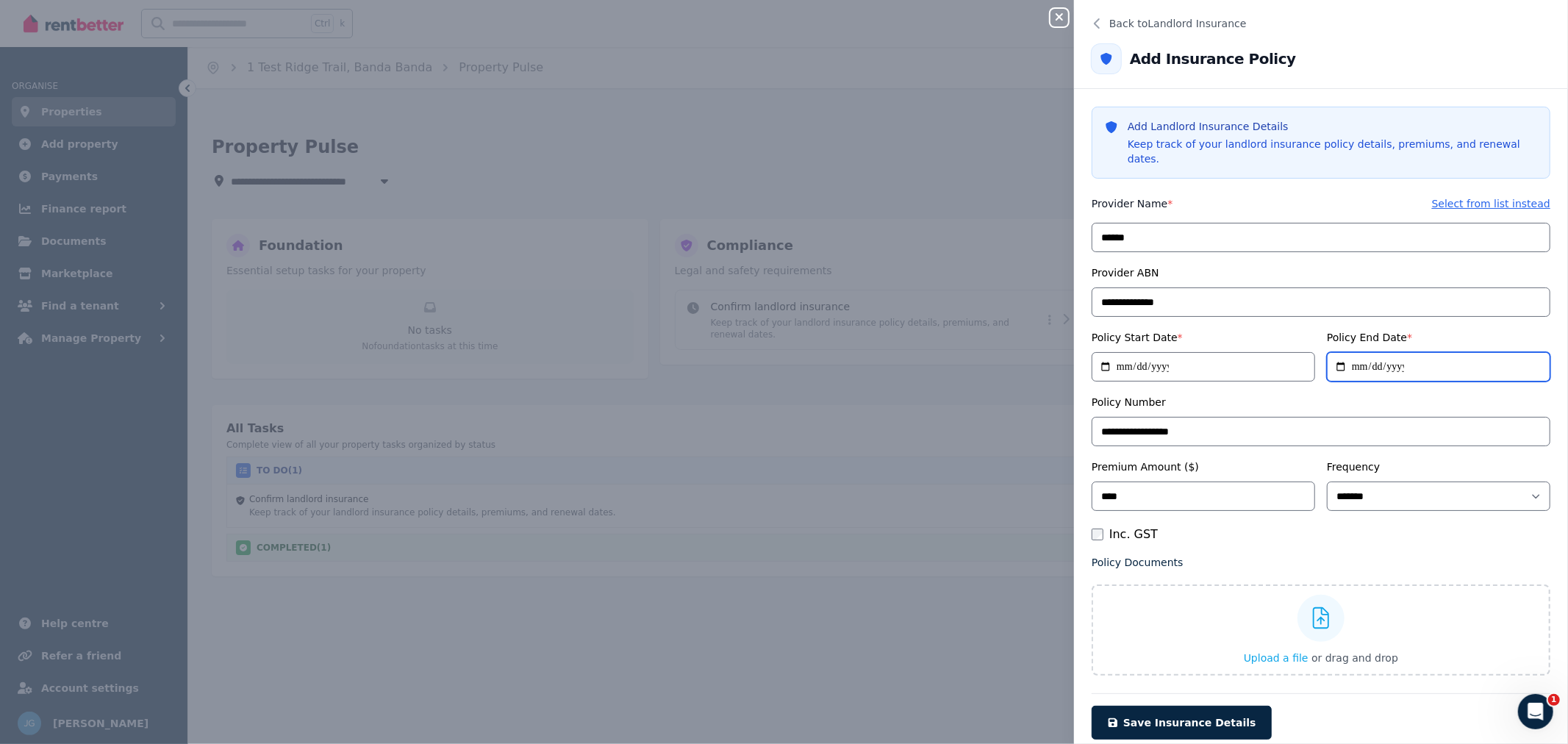
click at [1361, 352] on input "**********" at bounding box center [1438, 366] width 224 height 29
click at [1191, 717] on span "Save Insurance Details" at bounding box center [1189, 722] width 133 height 12
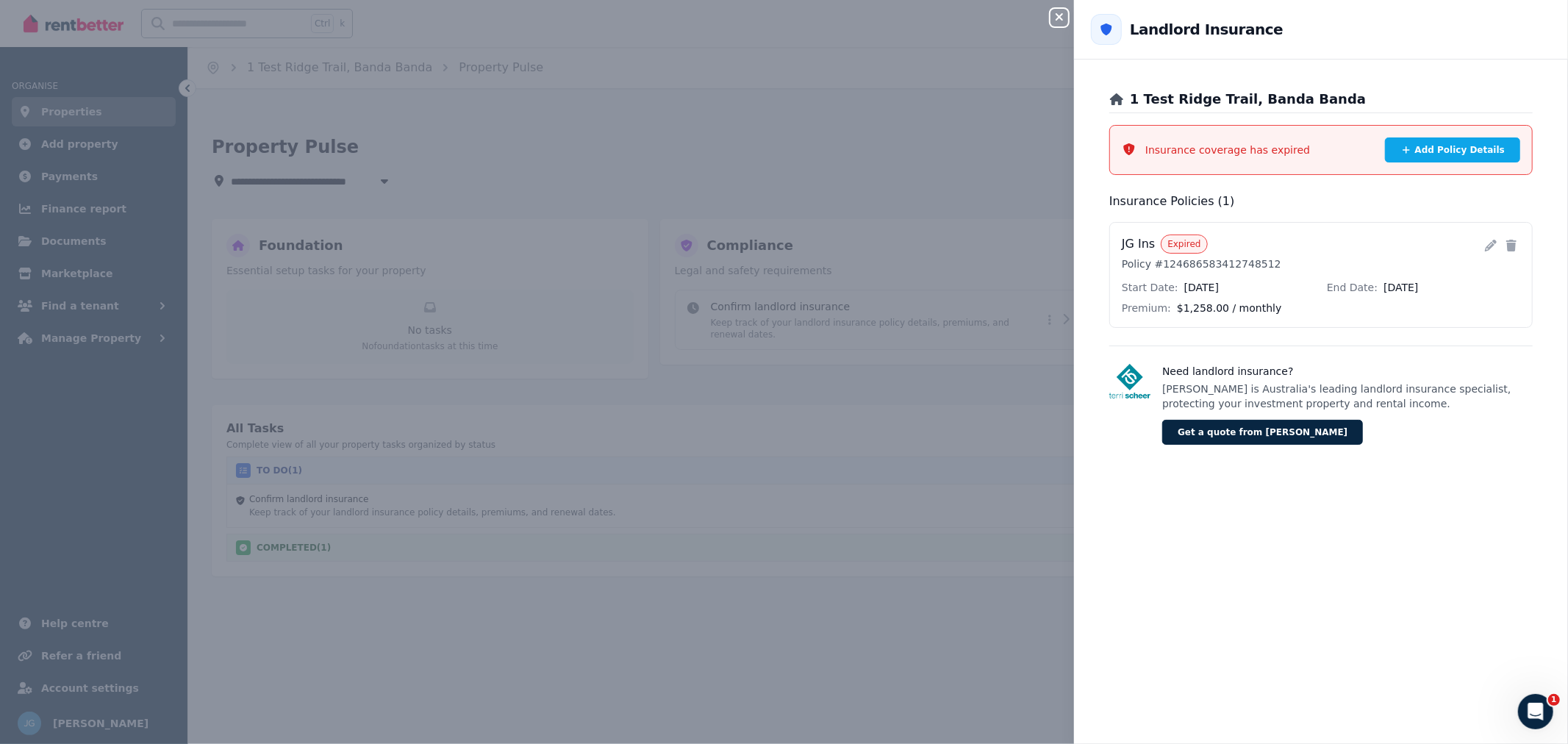
click at [1485, 242] on icon at bounding box center [1490, 245] width 11 height 12
select select "**********"
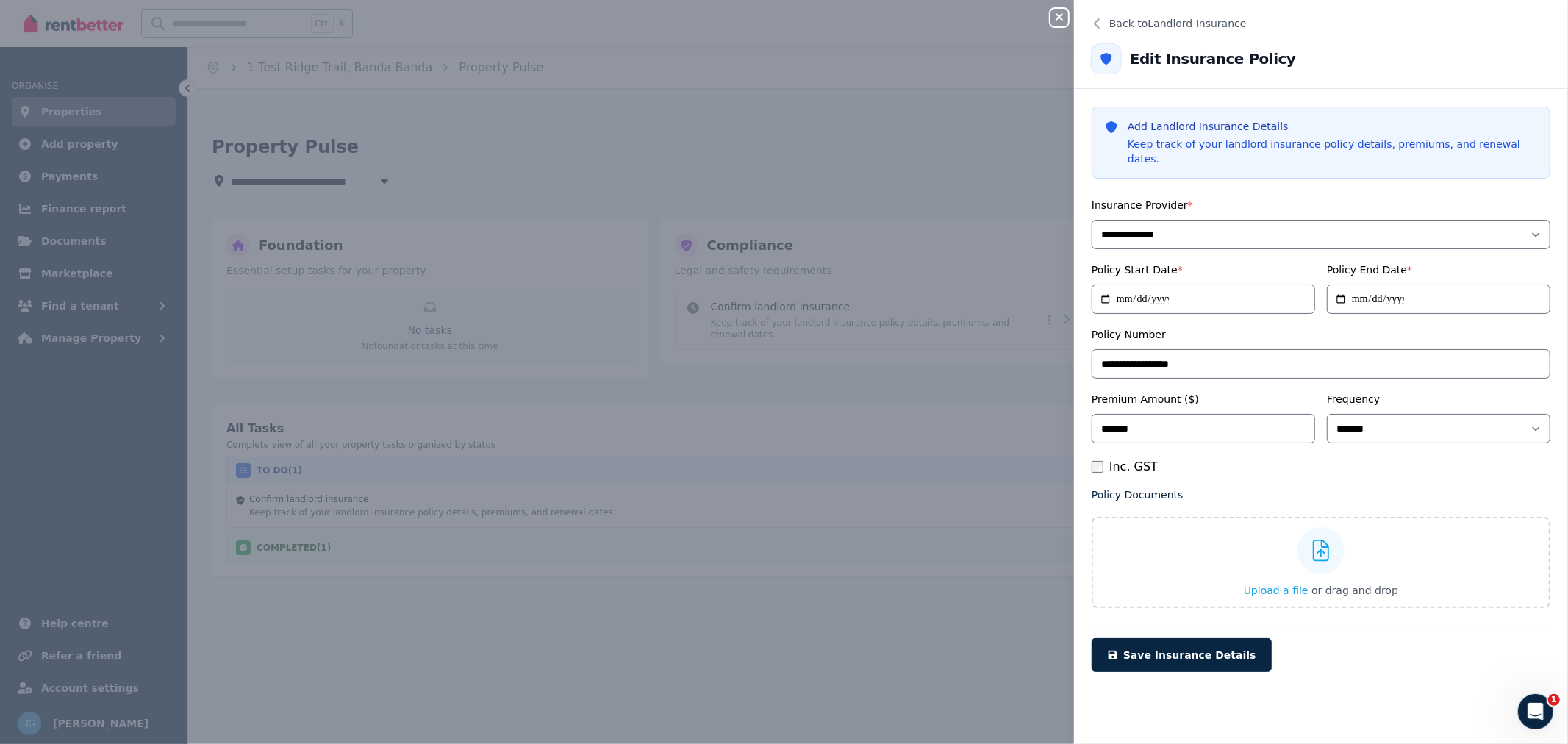
select select "**********"
click at [1357, 285] on input "**********" at bounding box center [1438, 299] width 224 height 29
click at [1370, 287] on input "**********" at bounding box center [1438, 299] width 224 height 29
click at [1064, 10] on button "Close panel" at bounding box center [1059, 18] width 18 height 18
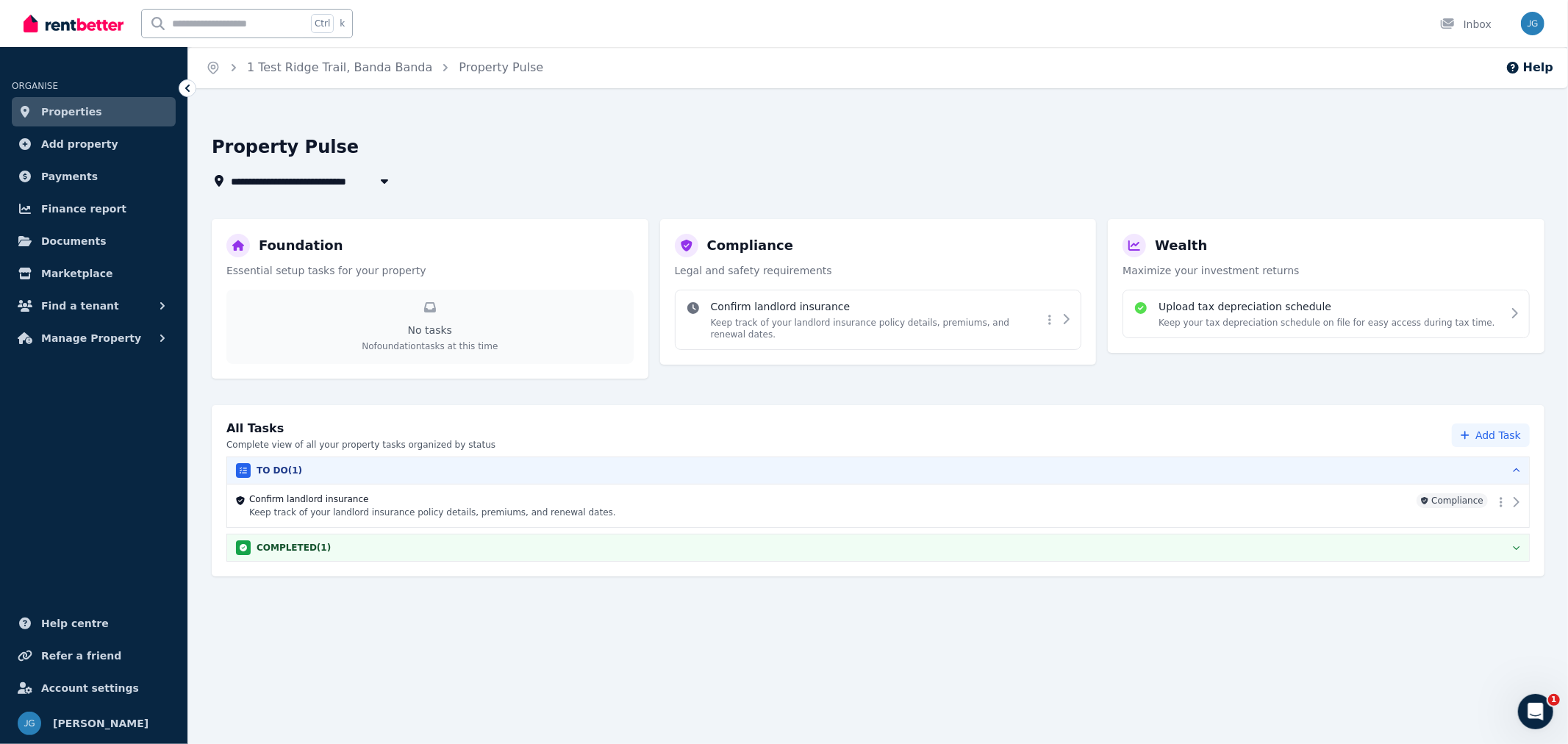
click at [350, 499] on h4 "Confirm landlord insurance" at bounding box center [830, 499] width 1161 height 12
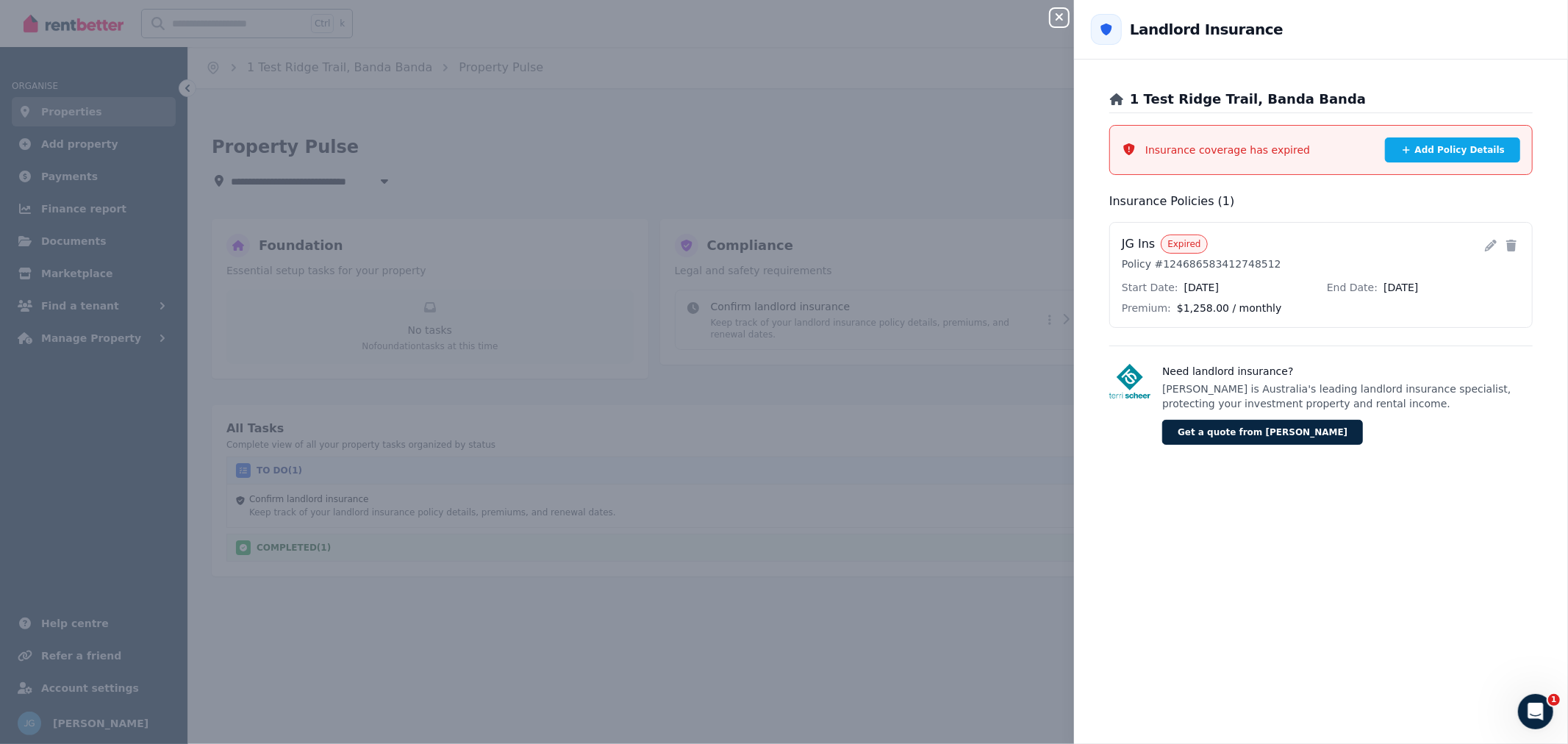
click at [1485, 247] on icon at bounding box center [1490, 245] width 11 height 12
select select "**********"
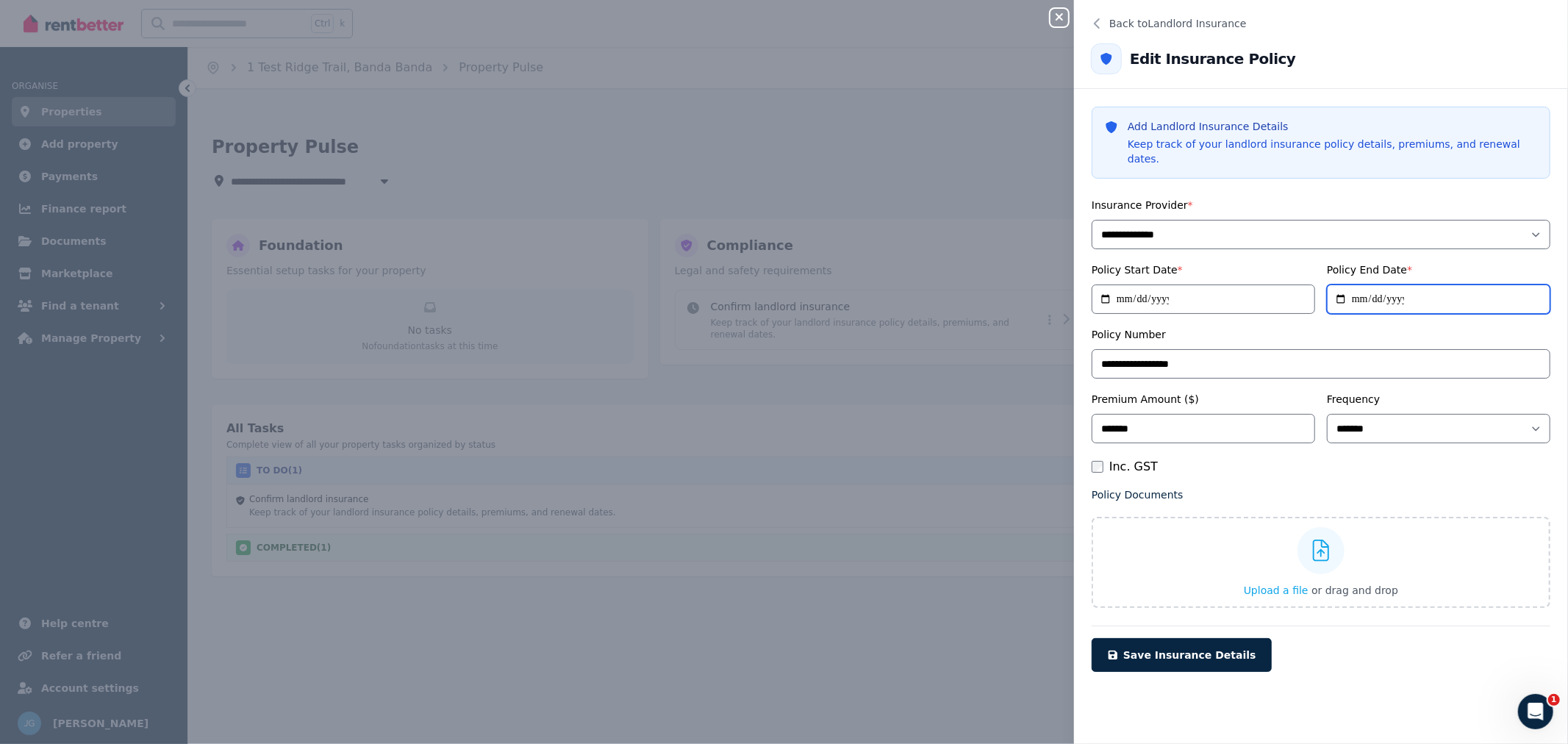
click at [1370, 285] on input "**********" at bounding box center [1438, 299] width 224 height 29
click at [1210, 638] on button "Save Insurance Details" at bounding box center [1182, 655] width 180 height 34
click at [1217, 649] on span "Save Insurance Details" at bounding box center [1189, 655] width 133 height 12
click at [1256, 464] on div "**********" at bounding box center [1320, 402] width 459 height 411
click at [1180, 649] on span "Save Insurance Details" at bounding box center [1189, 655] width 133 height 12
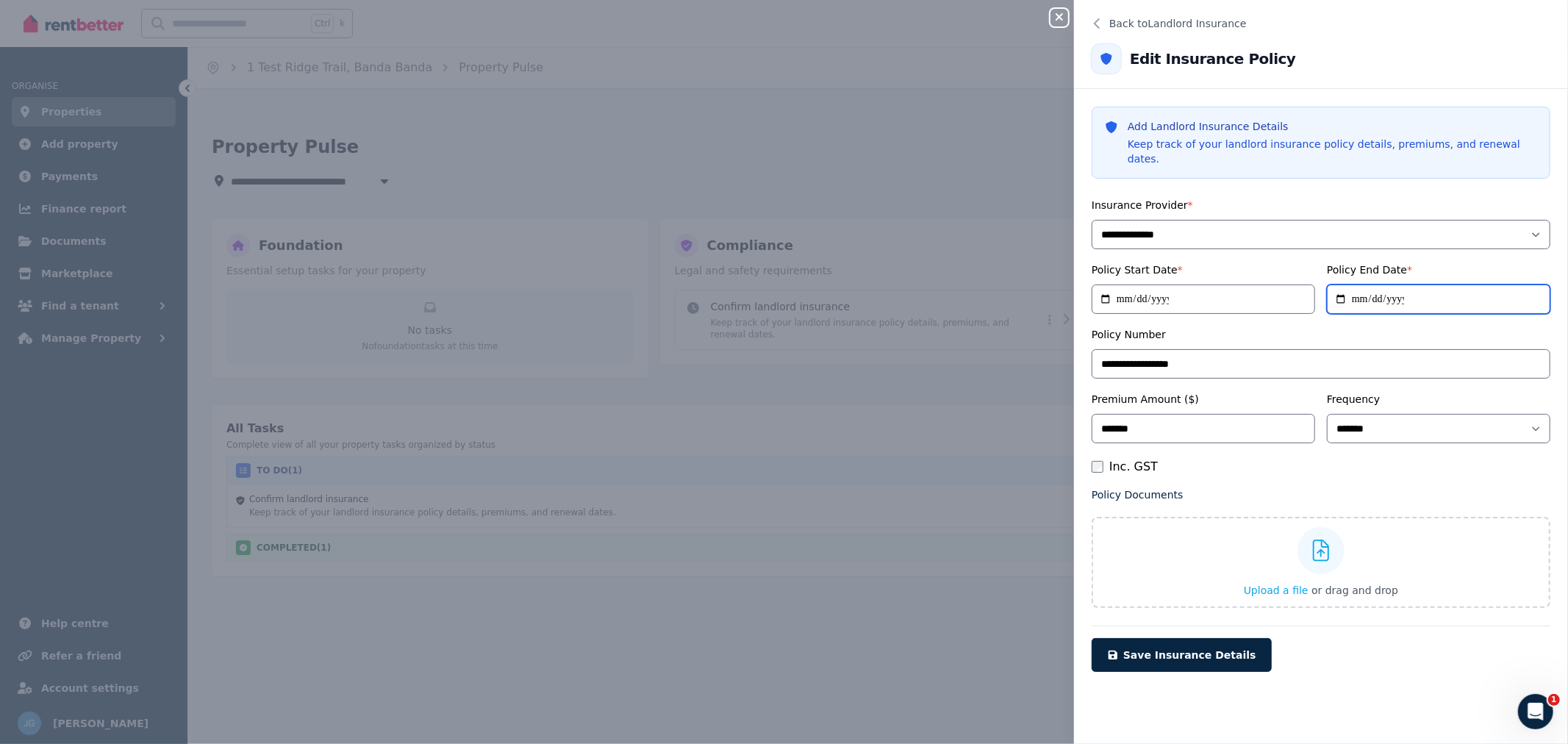
type input "**********"
click at [1156, 649] on button "Save Insurance Details" at bounding box center [1182, 655] width 180 height 34
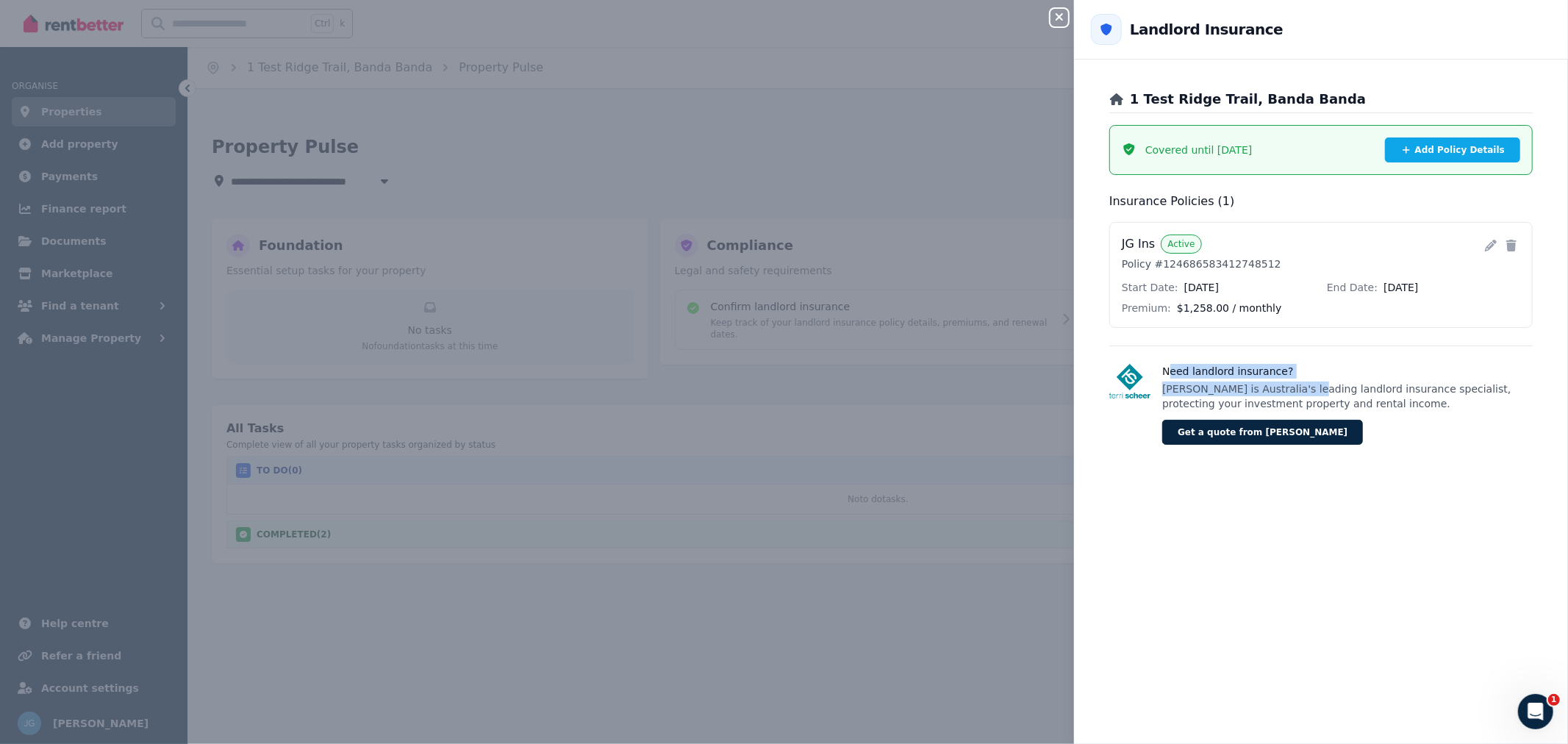
drag, startPoint x: 1167, startPoint y: 372, endPoint x: 1287, endPoint y: 392, distance: 121.7
click at [1287, 392] on div "Need landlord insurance? Terri Scheer is Australia's leading landlord insurance…" at bounding box center [1347, 403] width 371 height 81
click at [1281, 393] on p "Terri Scheer is Australia's leading landlord insurance specialist, protecting y…" at bounding box center [1347, 395] width 371 height 29
click at [1221, 429] on button "Get a quote from Terri Scheer" at bounding box center [1262, 433] width 201 height 25
click at [1060, 11] on button "Close panel" at bounding box center [1059, 18] width 18 height 18
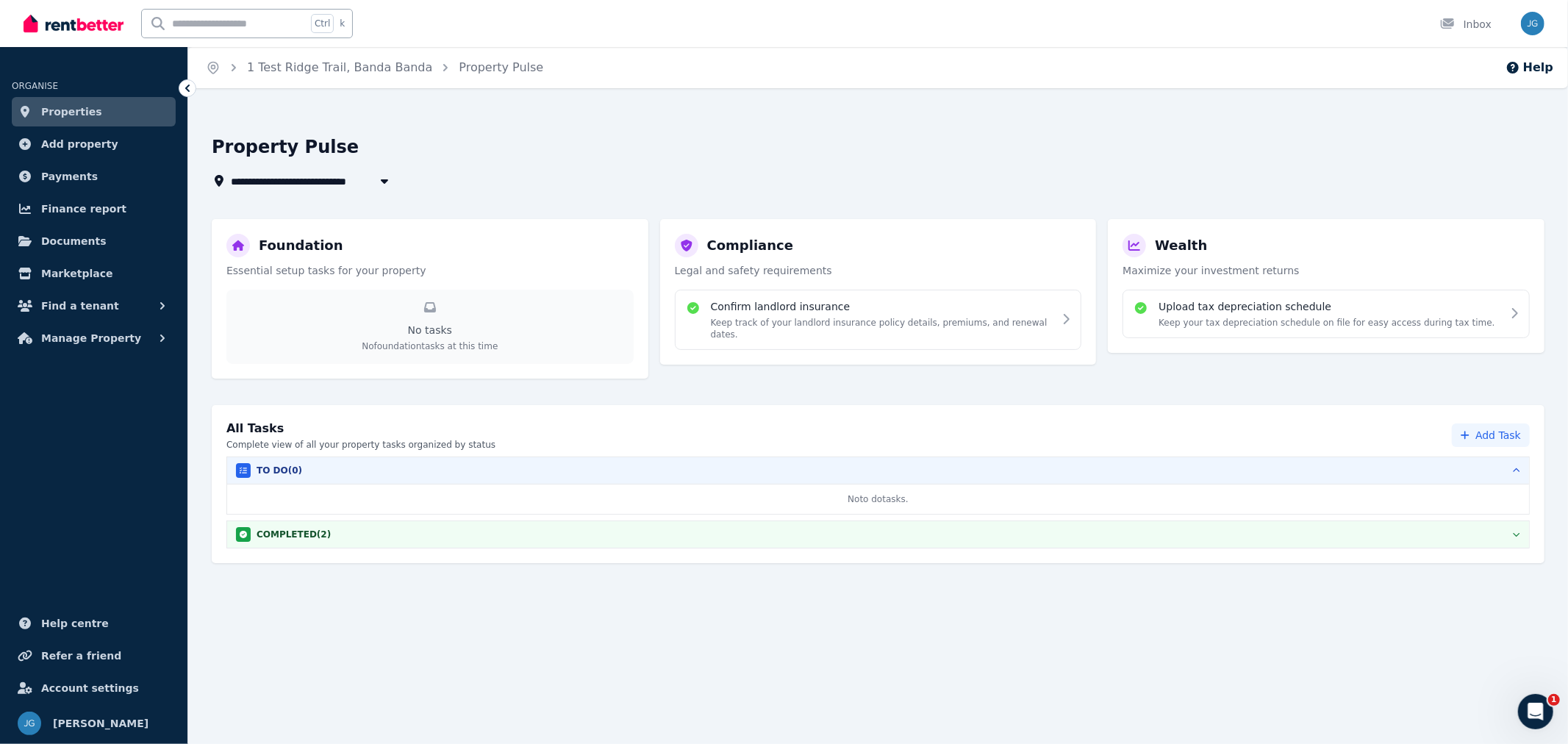
click at [616, 533] on div "COMPLETED ( 2 )" at bounding box center [878, 534] width 1284 height 15
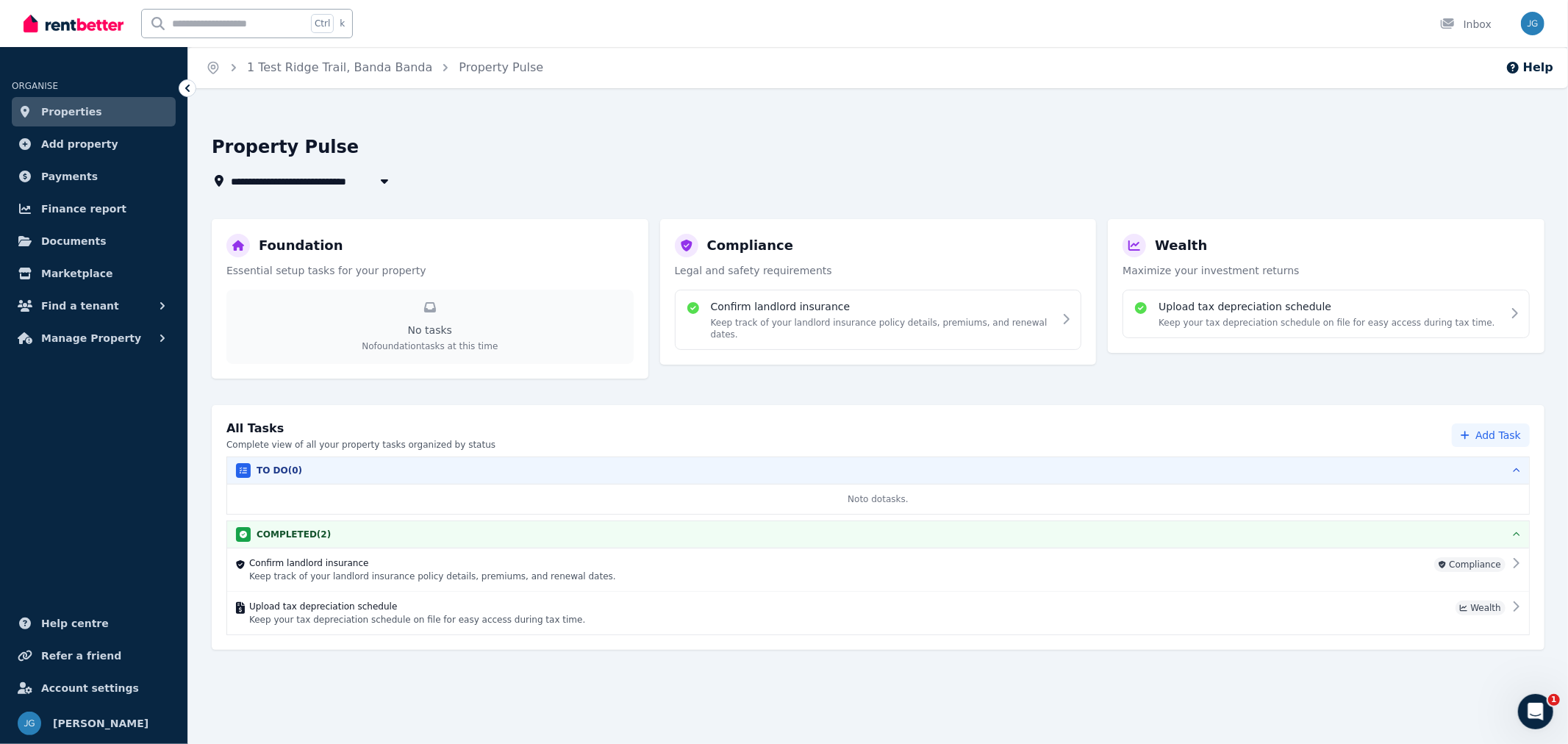
click at [637, 534] on div "COMPLETED ( 2 )" at bounding box center [878, 534] width 1284 height 15
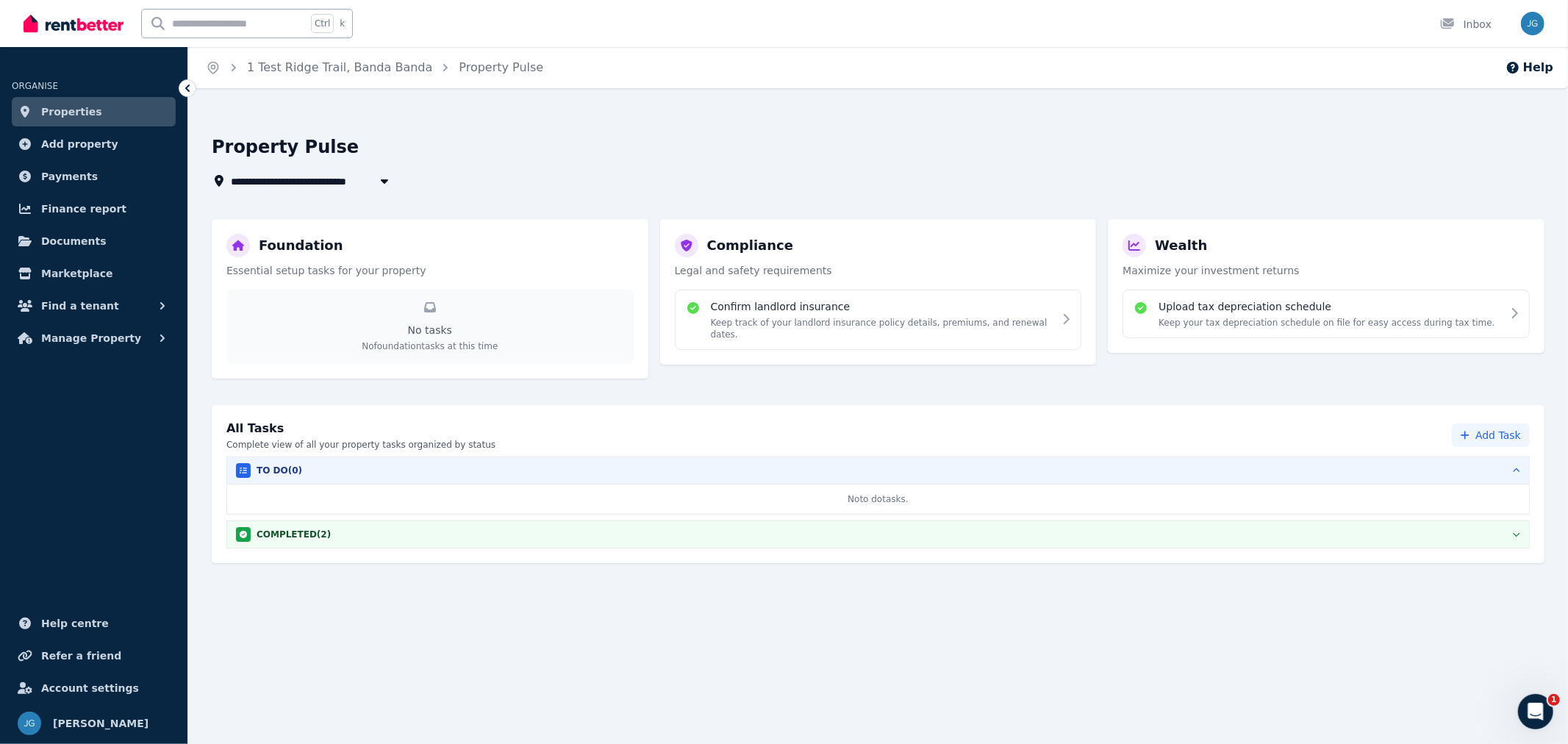
click at [757, 541] on div "COMPLETED ( 2 )" at bounding box center [878, 534] width 1284 height 15
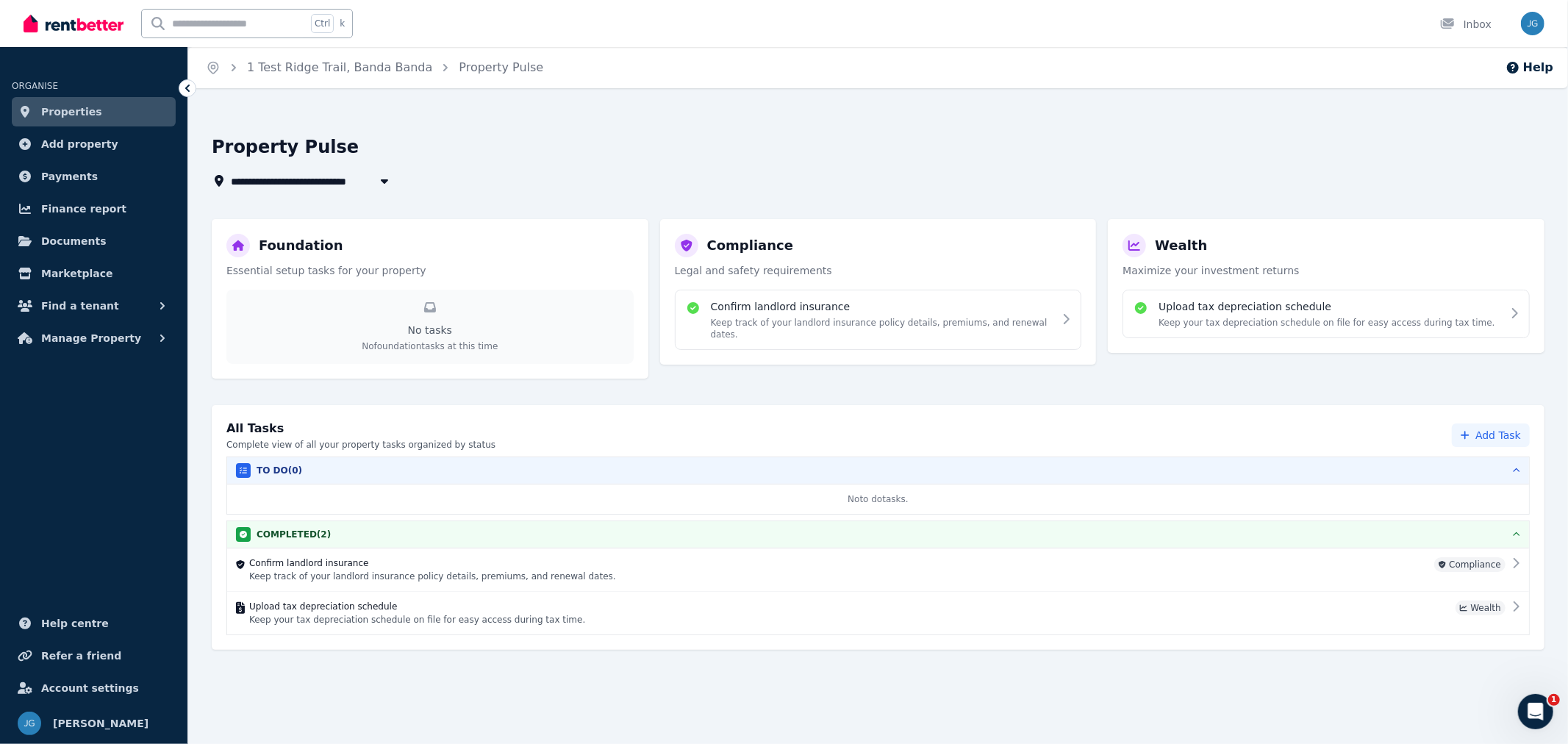
click at [750, 581] on p "Keep track of your landlord insurance policy details, premiums, and renewal dat…" at bounding box center [838, 576] width 1179 height 12
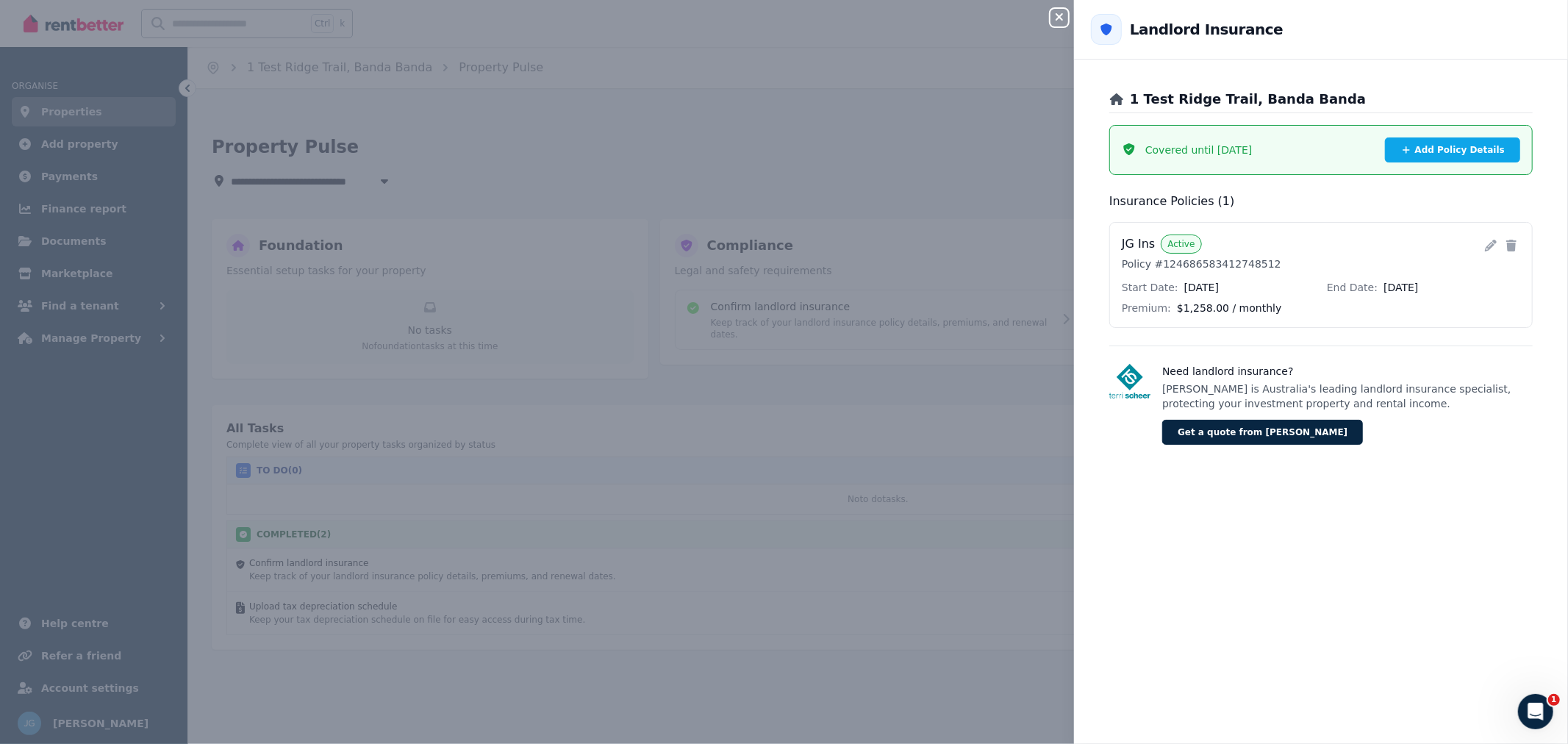
click at [1506, 246] on icon at bounding box center [1511, 245] width 11 height 12
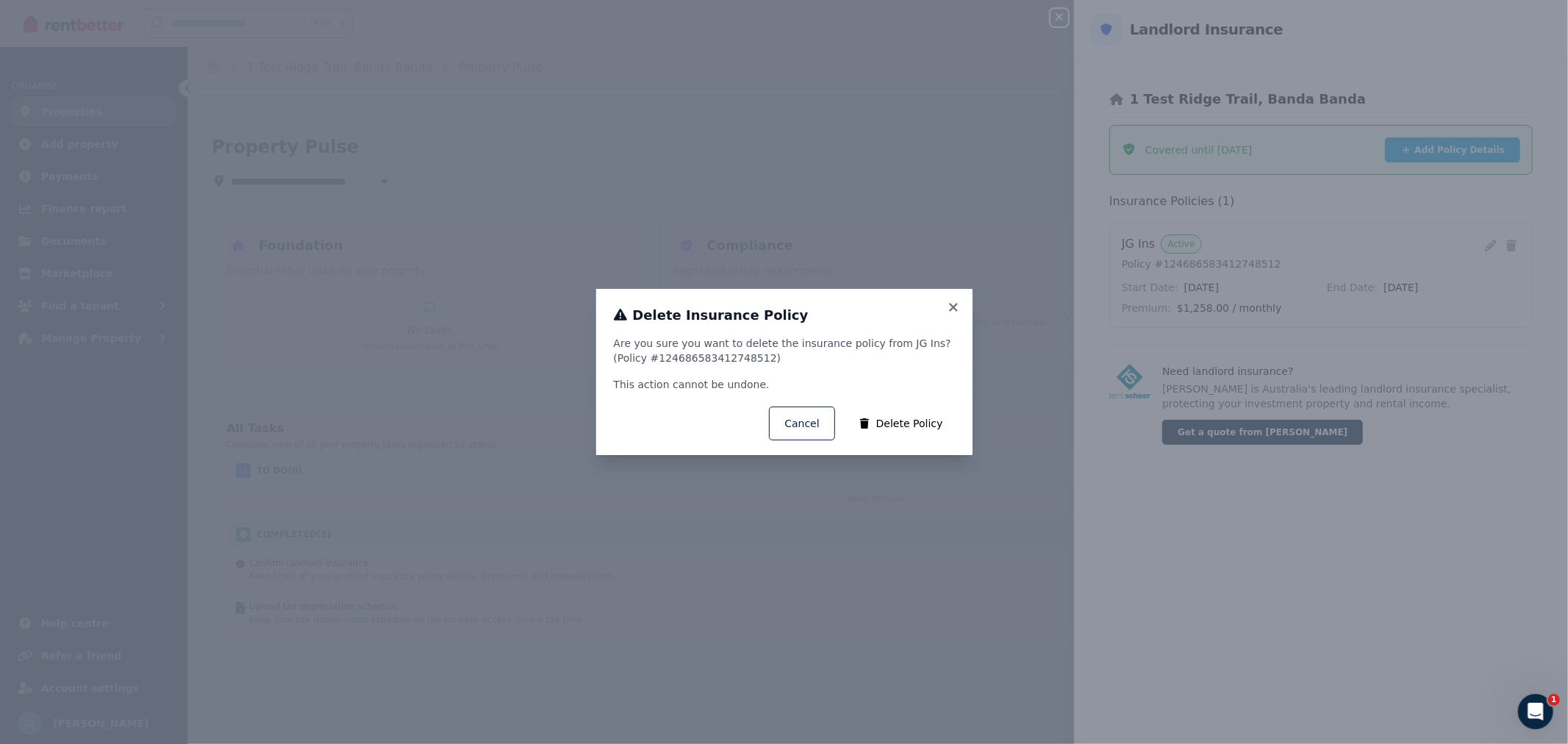
click at [913, 410] on button "Delete Policy" at bounding box center [900, 424] width 114 height 34
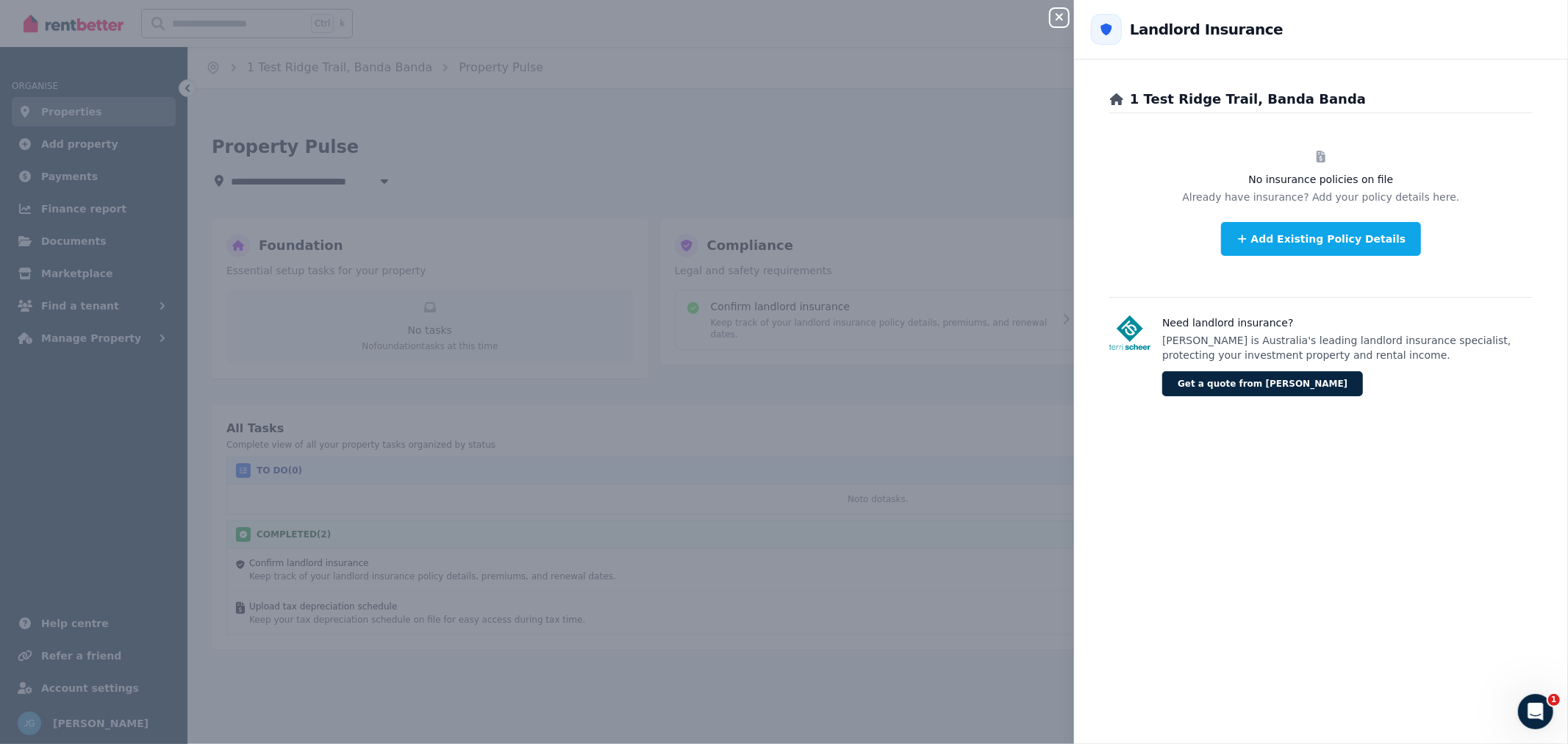
click at [1060, 24] on button "Close panel" at bounding box center [1059, 18] width 18 height 18
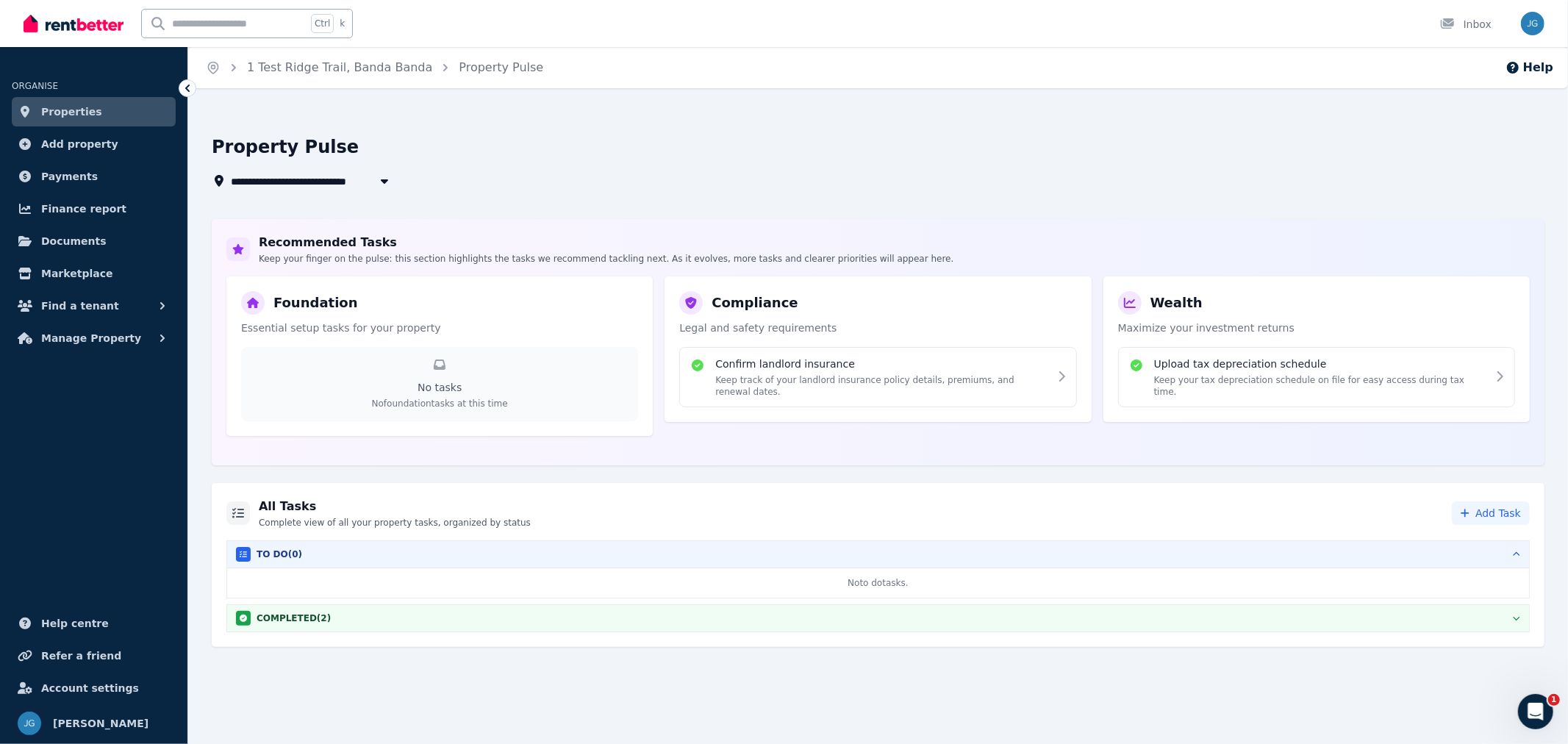
click at [1222, 619] on div "COMPLETED ( 2 )" at bounding box center [878, 618] width 1284 height 15
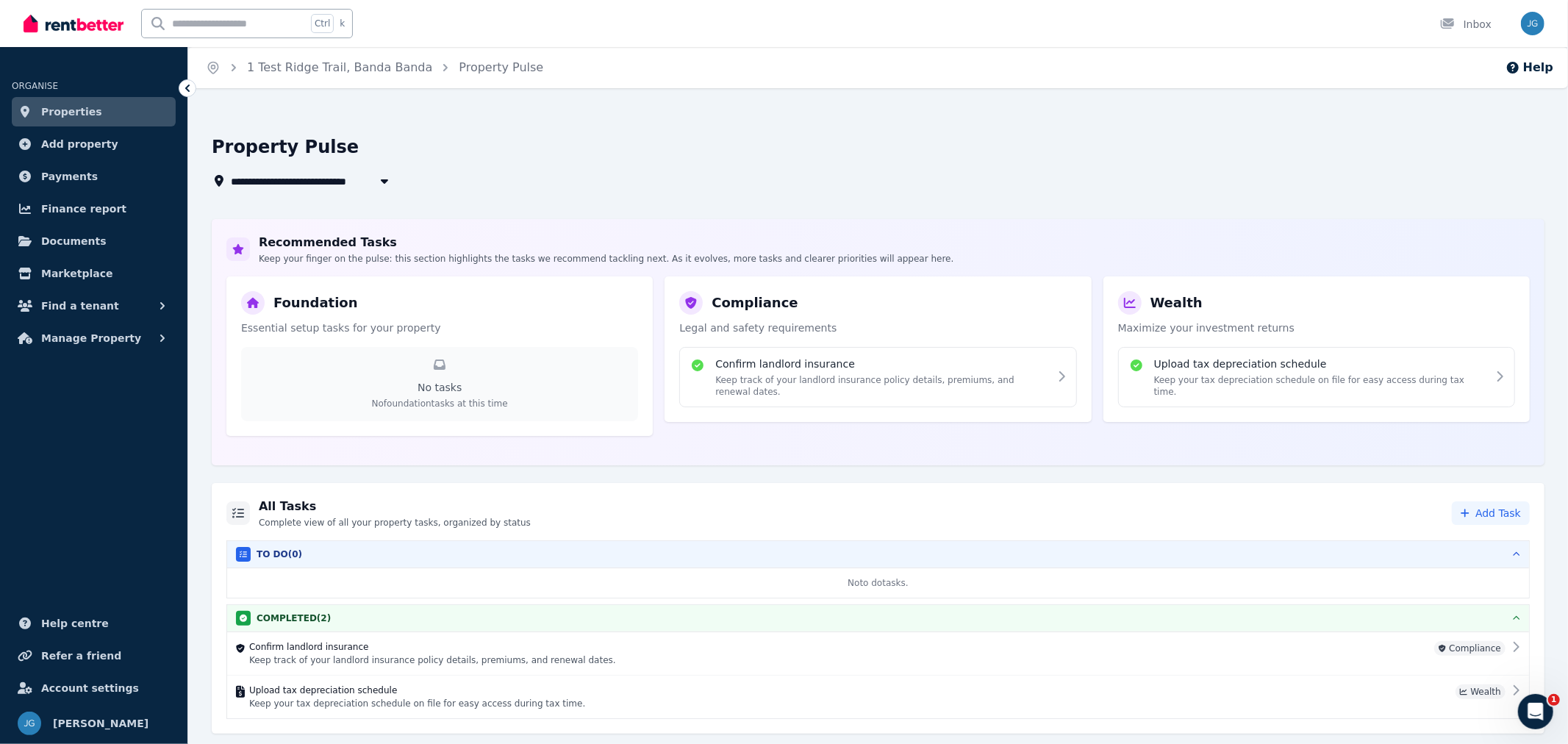
click at [1231, 364] on h4 "Upload tax depreciation schedule" at bounding box center [1320, 364] width 333 height 15
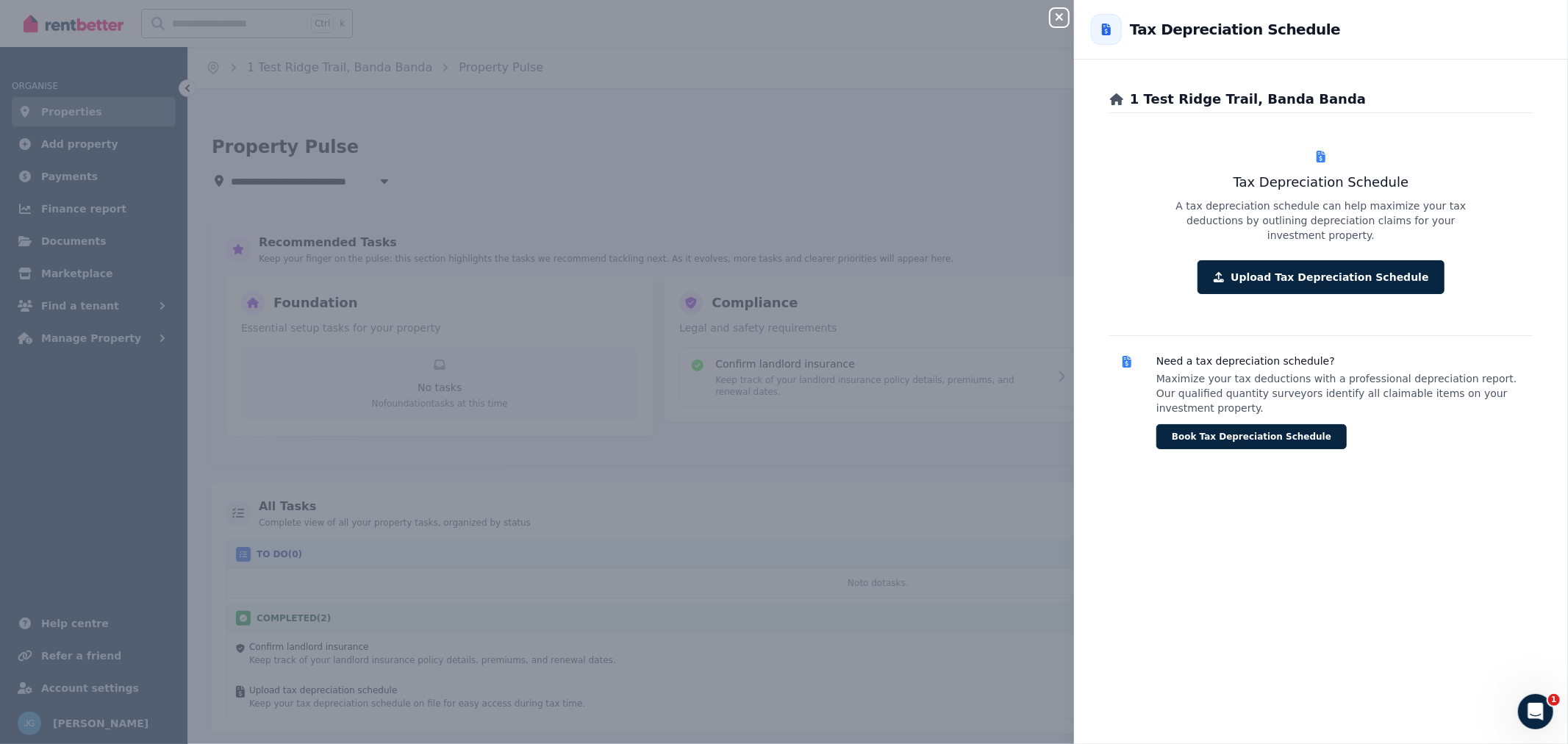
click at [1053, 19] on icon "button" at bounding box center [1059, 16] width 18 height 12
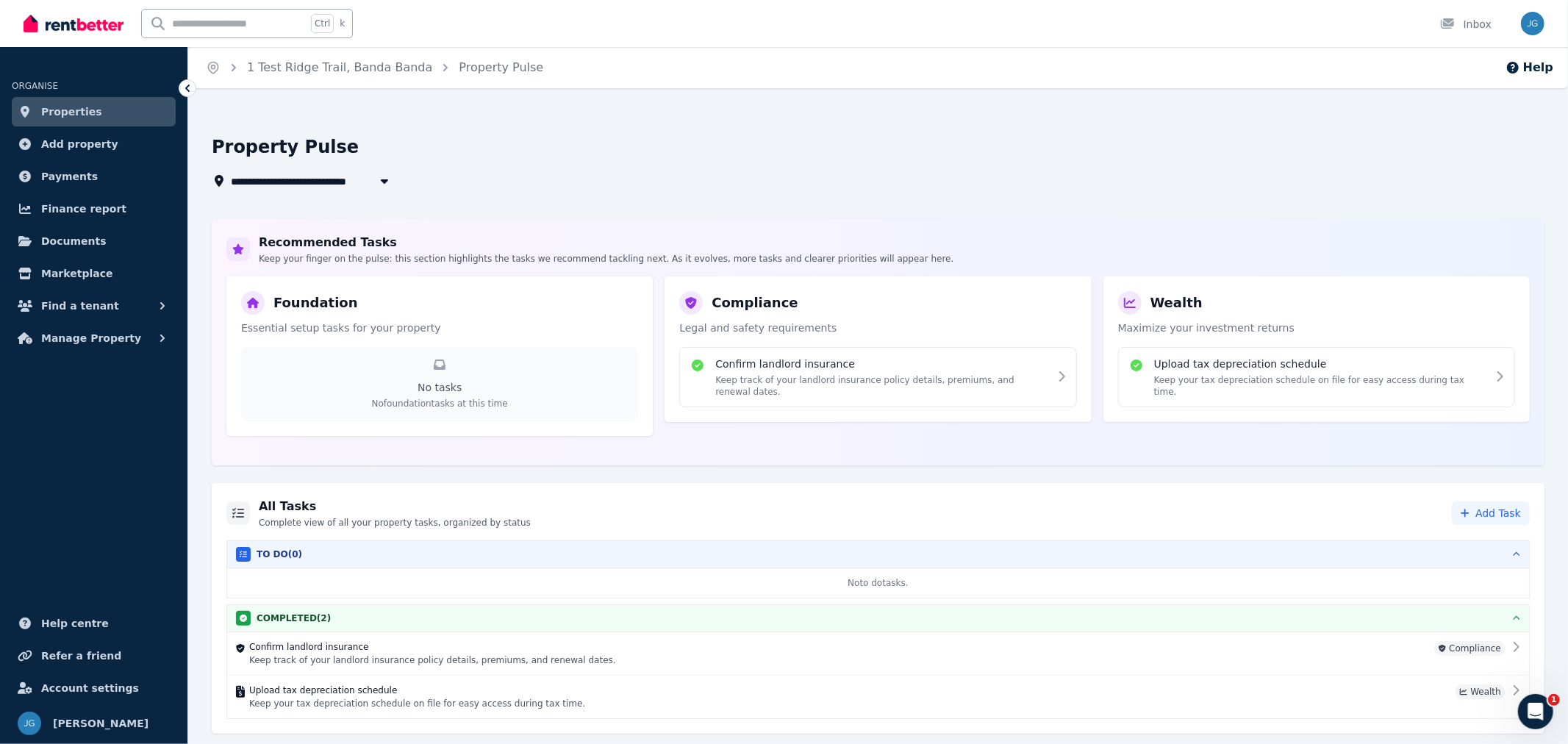
click at [929, 368] on h4 "Confirm landlord insurance" at bounding box center [882, 364] width 333 height 15
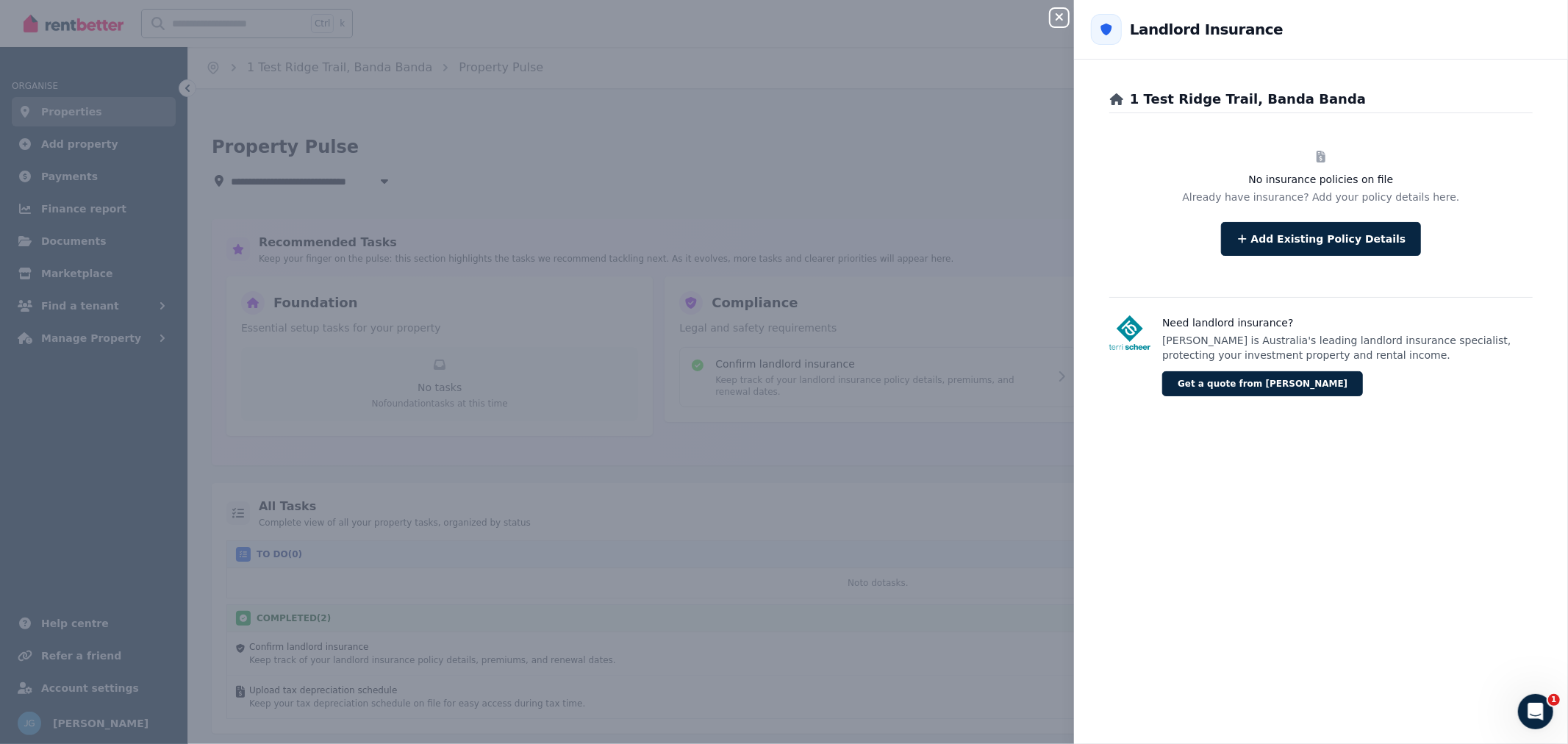
click at [1059, 19] on icon "button" at bounding box center [1059, 16] width 18 height 12
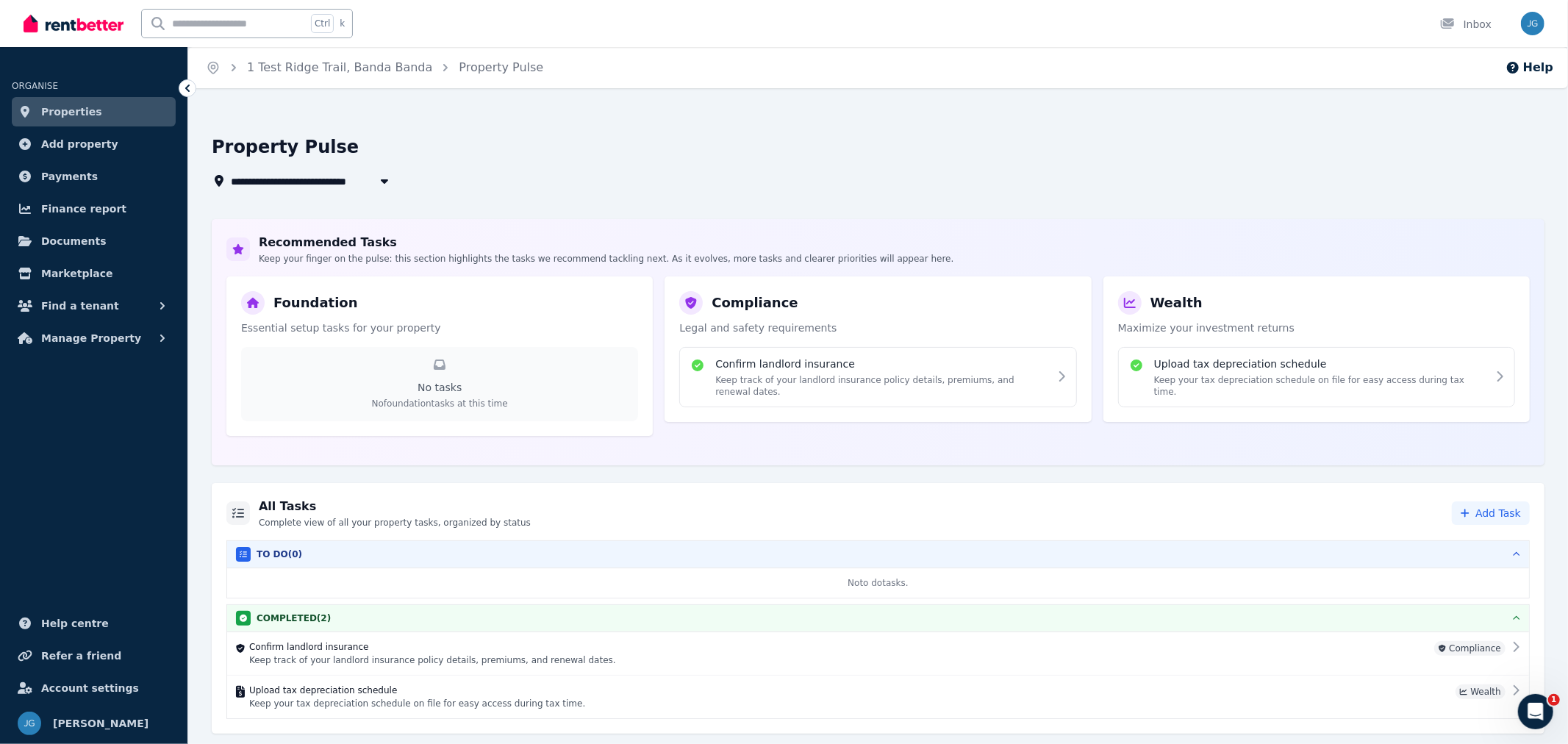
click at [447, 375] on div "No tasks No foundation tasks at this time" at bounding box center [440, 384] width 397 height 74
click at [447, 373] on div "No tasks No foundation tasks at this time" at bounding box center [440, 384] width 397 height 74
click at [453, 372] on div "No tasks No foundation tasks at this time" at bounding box center [440, 384] width 397 height 74
click at [1491, 513] on span "Add Task" at bounding box center [1498, 513] width 46 height 15
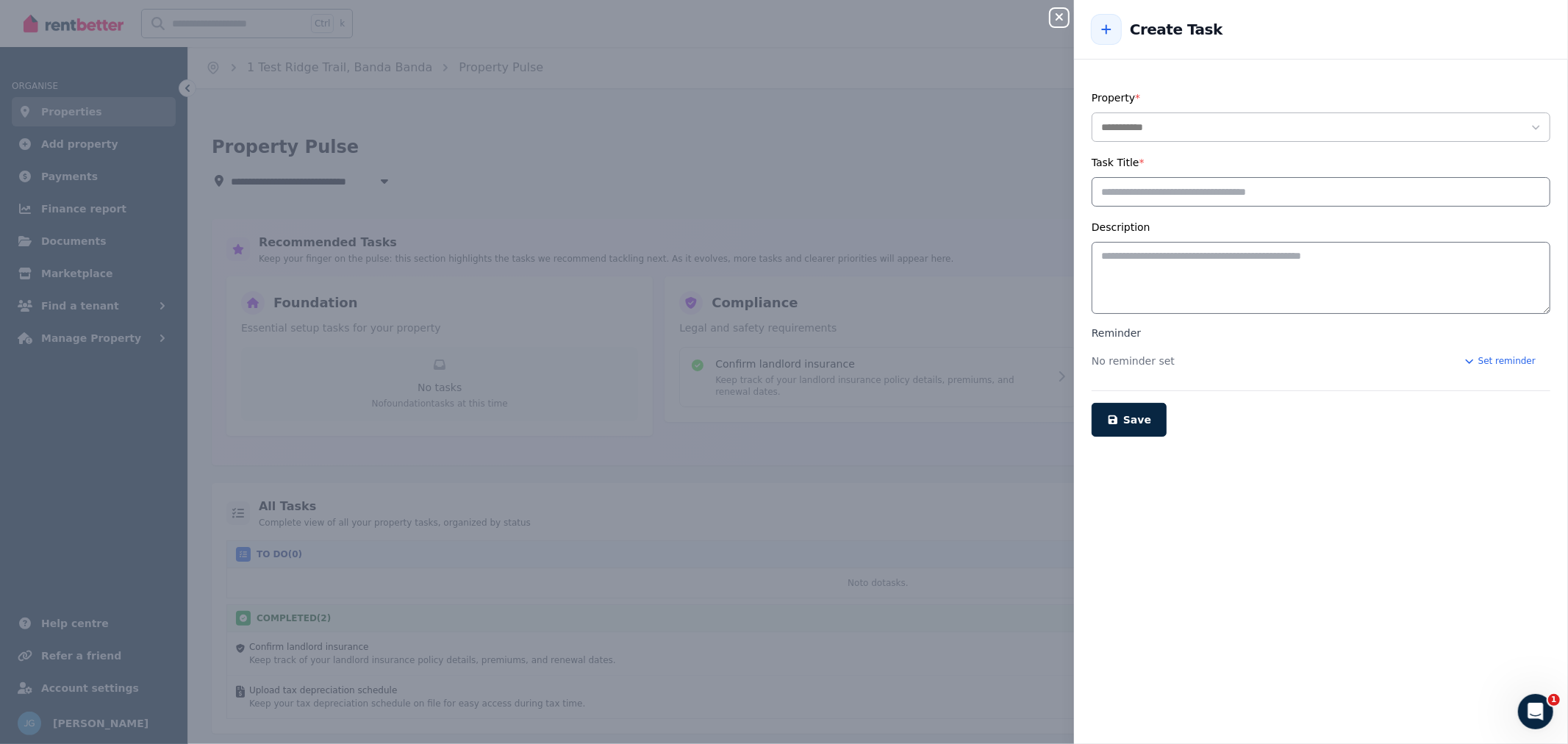
select select "**********"
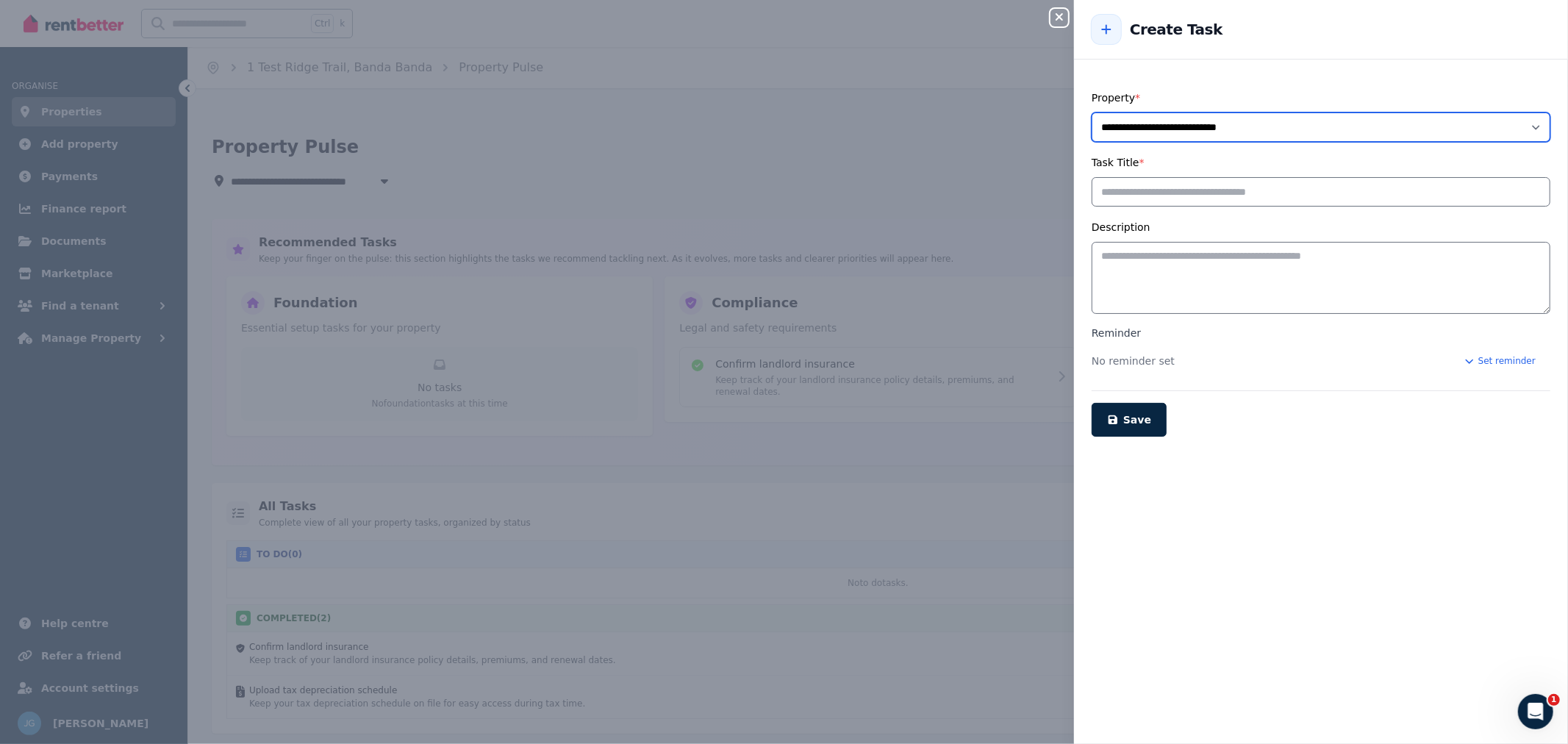
click at [1178, 133] on select "**********" at bounding box center [1320, 127] width 459 height 29
click at [1177, 114] on select "**********" at bounding box center [1320, 127] width 459 height 29
click at [1193, 210] on div "**********" at bounding box center [1320, 231] width 459 height 284
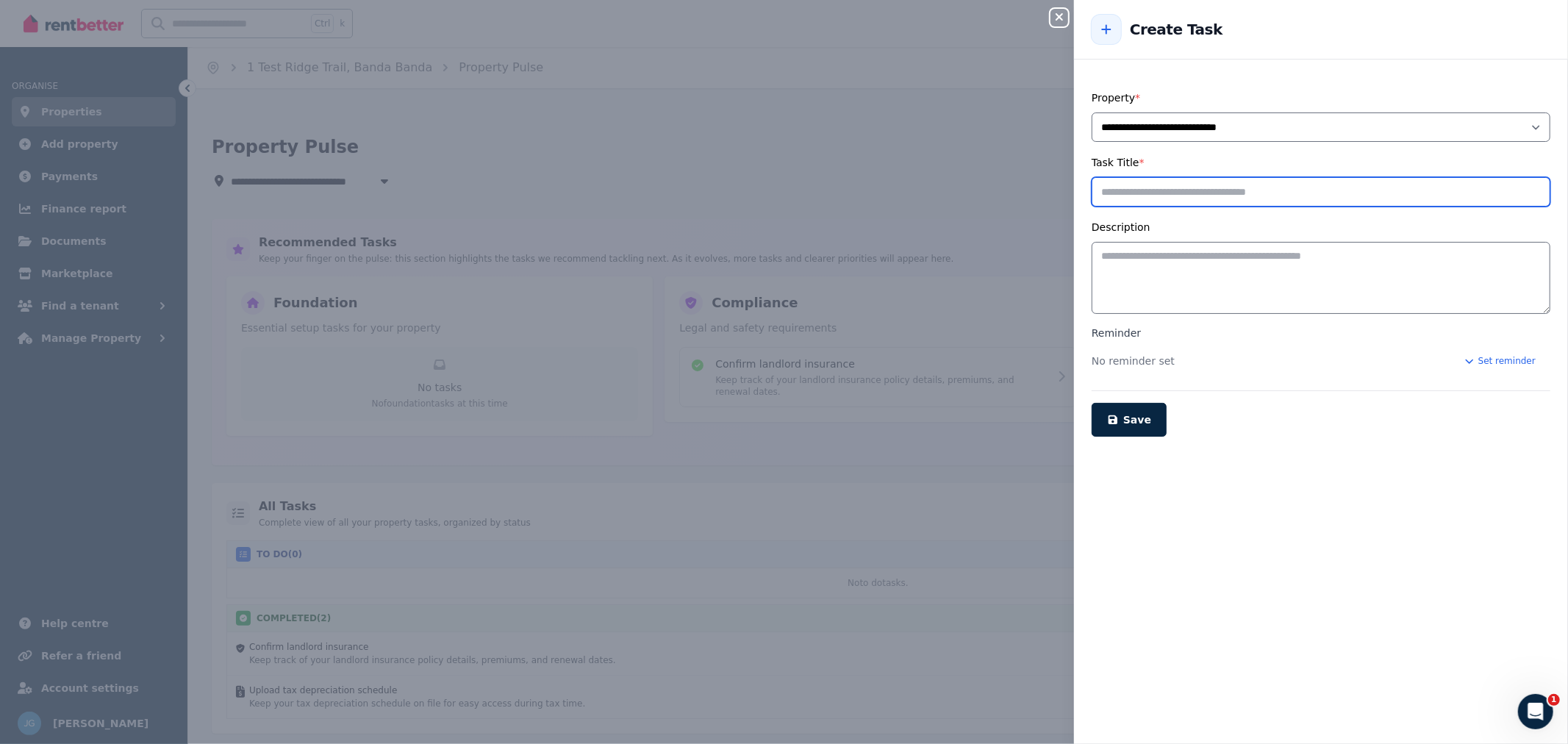
click at [1187, 195] on input "Task Title *" at bounding box center [1320, 191] width 459 height 29
type input "**********"
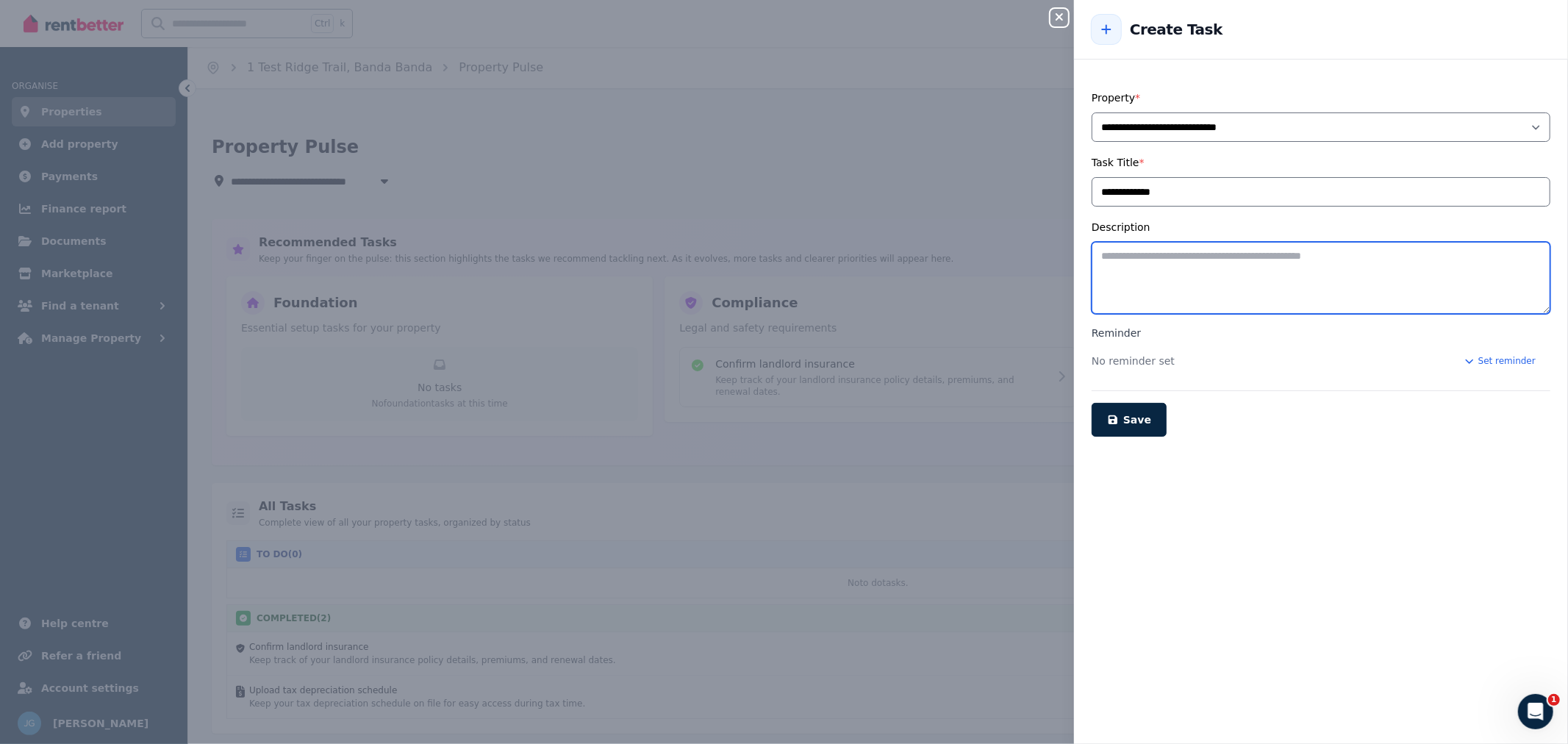
click at [1274, 276] on textarea "Description" at bounding box center [1320, 277] width 459 height 72
type textarea "**********"
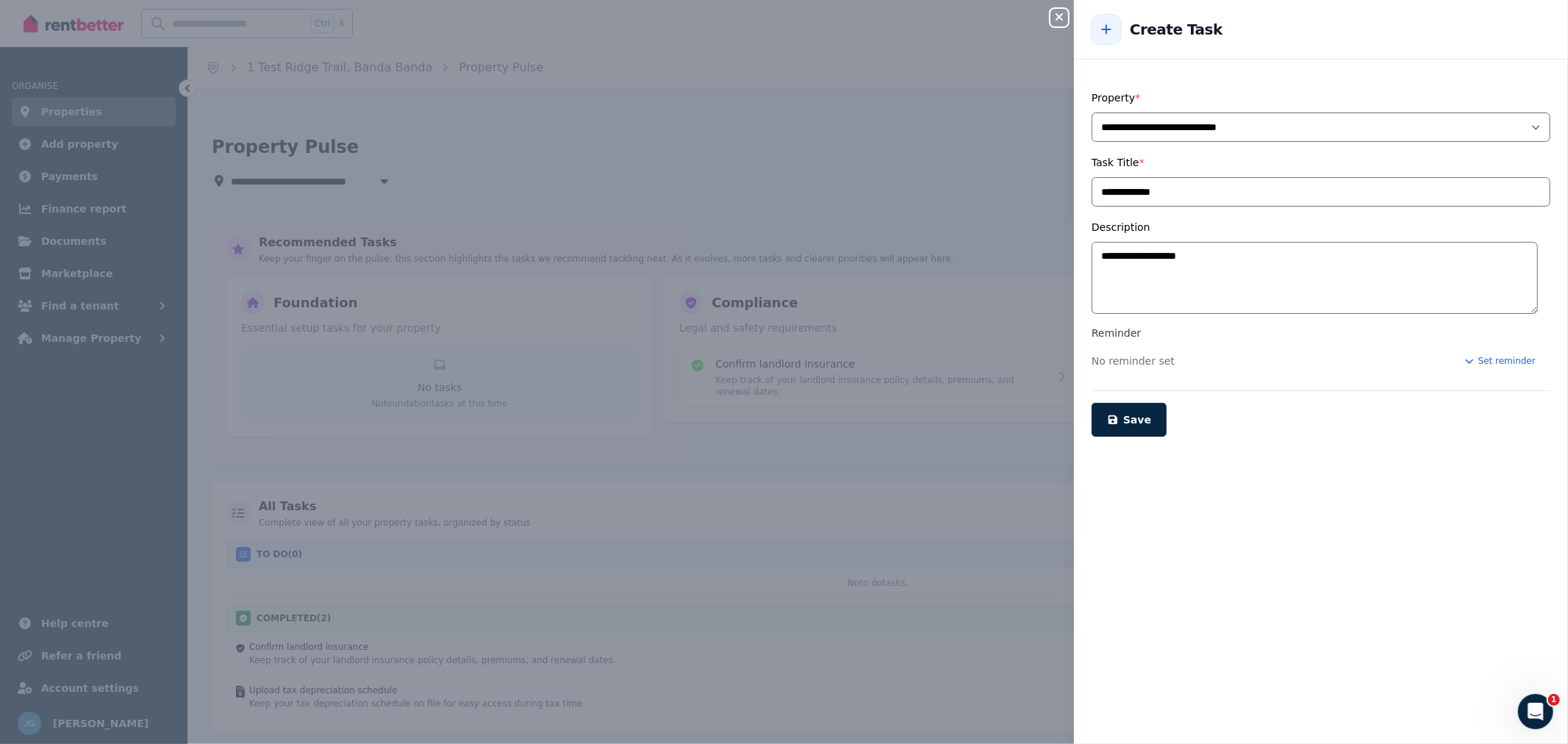
click at [1495, 355] on button "Set reminder" at bounding box center [1499, 361] width 102 height 24
click at [1157, 443] on button "Custom date & time" at bounding box center [1166, 439] width 130 height 24
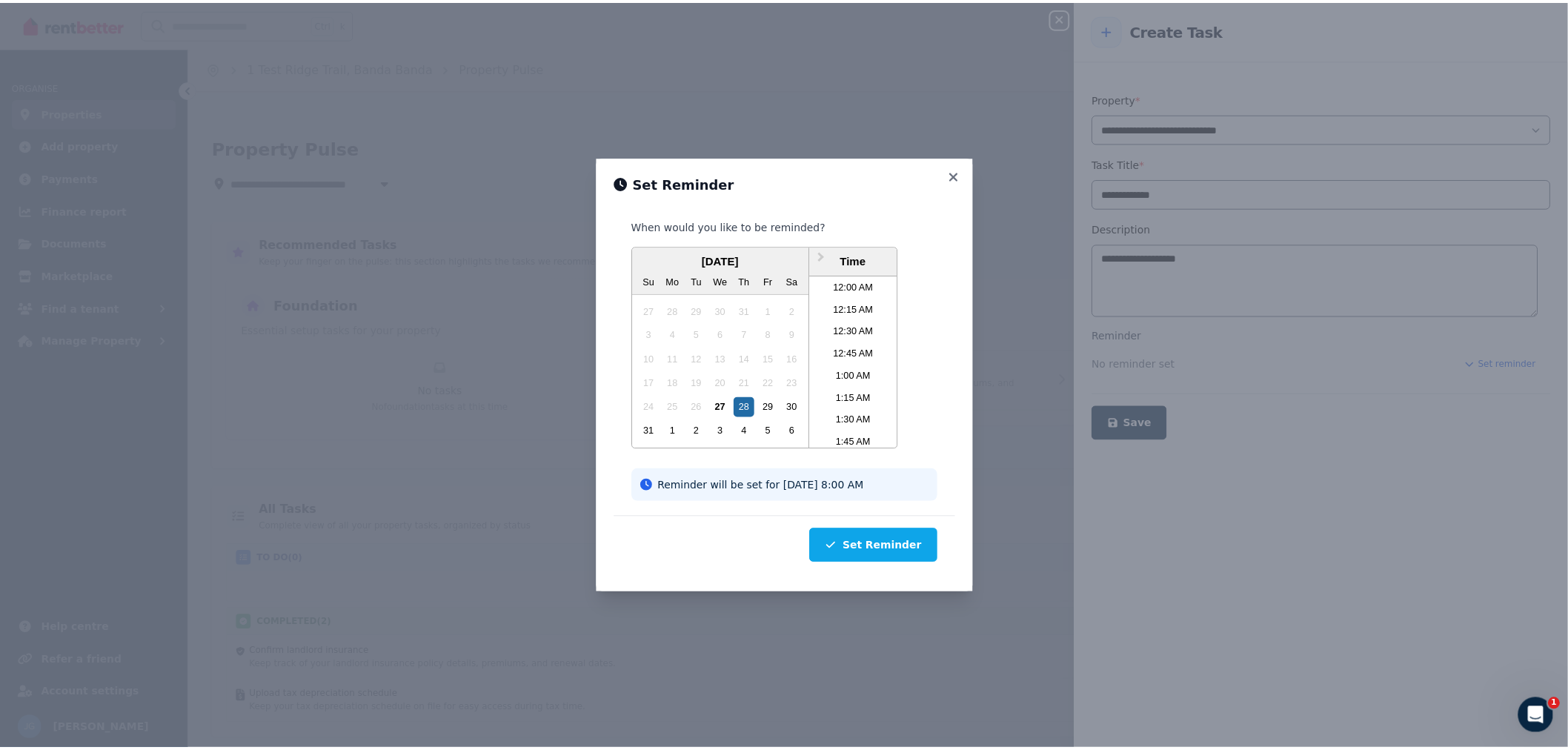
scroll to position [636, 0]
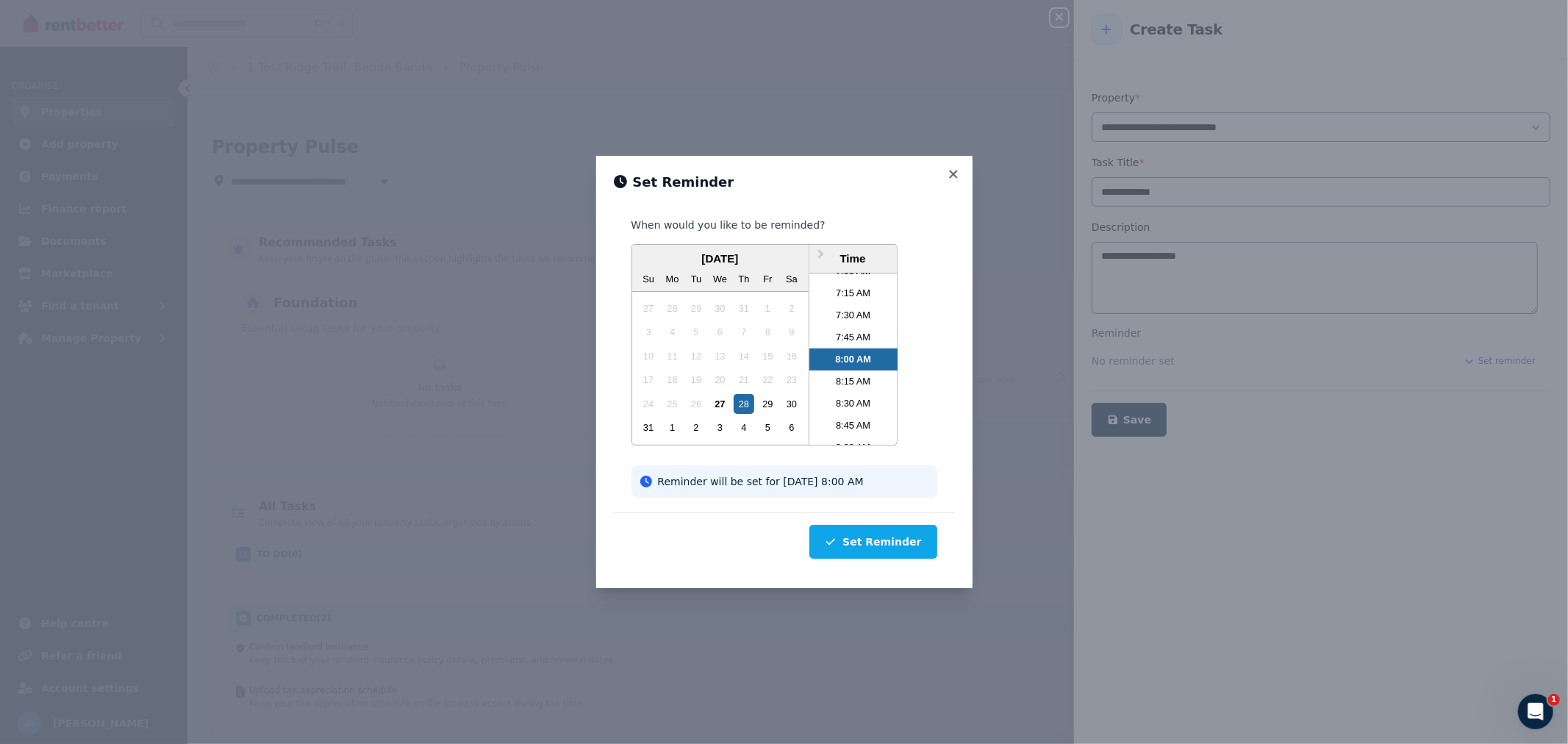
click at [822, 246] on button "Next Month" at bounding box center [822, 257] width 24 height 24
click at [788, 250] on div "September 2025" at bounding box center [720, 258] width 176 height 17
click at [787, 250] on div "September 2025" at bounding box center [720, 258] width 176 height 17
drag, startPoint x: 787, startPoint y: 247, endPoint x: 796, endPoint y: 247, distance: 9.0
click at [796, 250] on div "September 2025" at bounding box center [720, 258] width 176 height 17
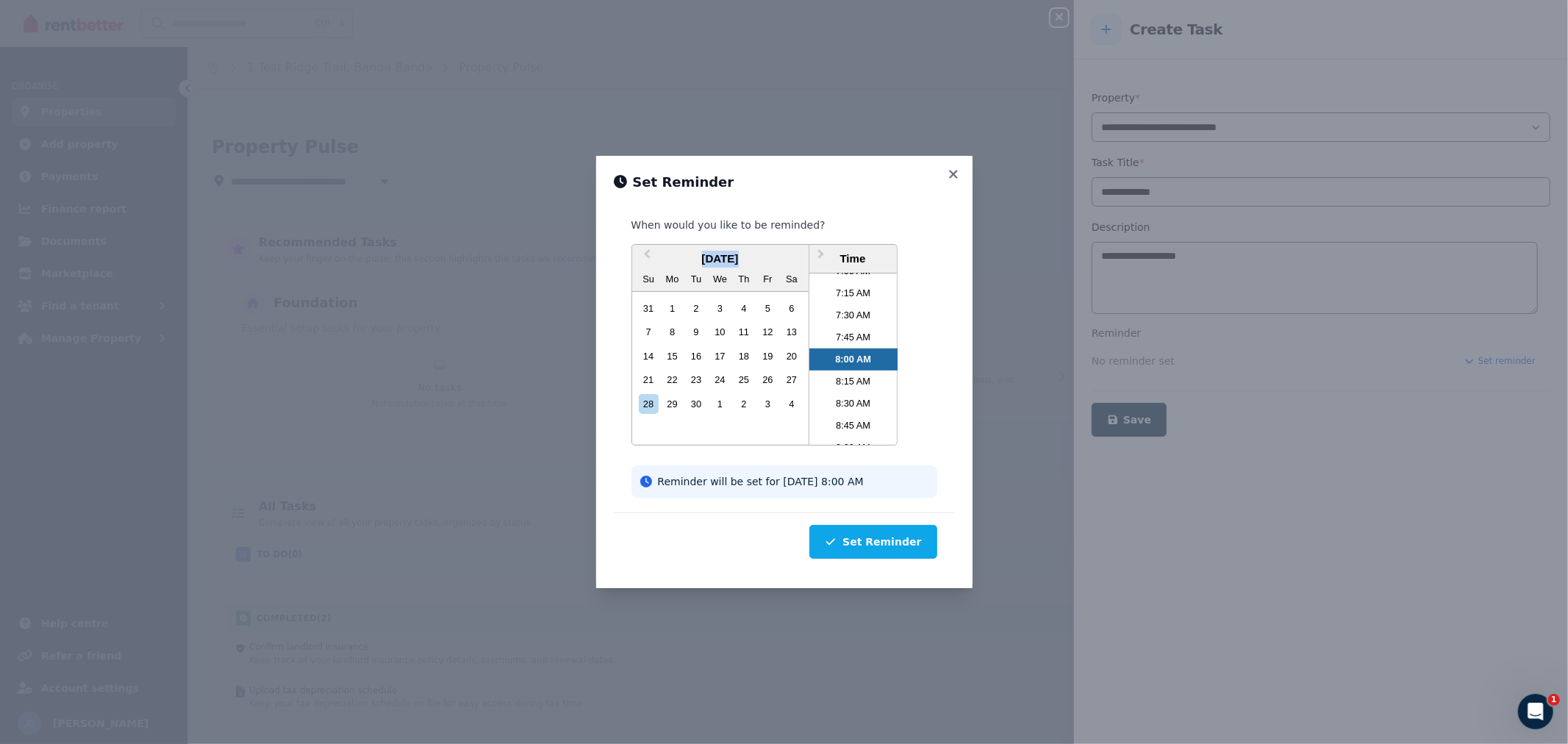
click at [796, 250] on div "September 2025" at bounding box center [720, 258] width 176 height 17
click at [824, 247] on button "Next Month" at bounding box center [822, 257] width 24 height 24
click at [769, 418] on div "5" at bounding box center [768, 427] width 19 height 19
click at [853, 401] on li "8:30 AM" at bounding box center [853, 403] width 88 height 22
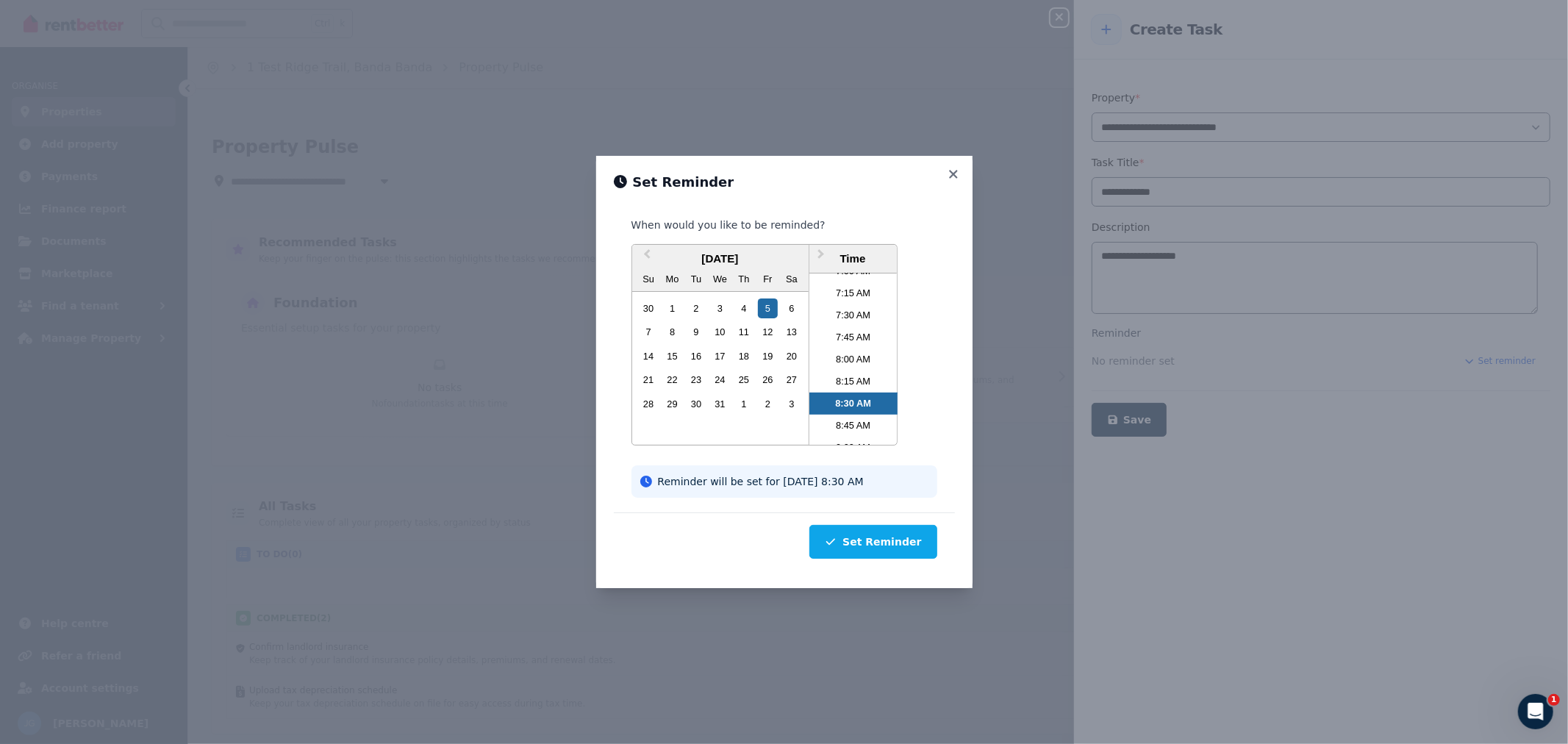
click at [877, 547] on button "Set Reminder" at bounding box center [873, 541] width 127 height 34
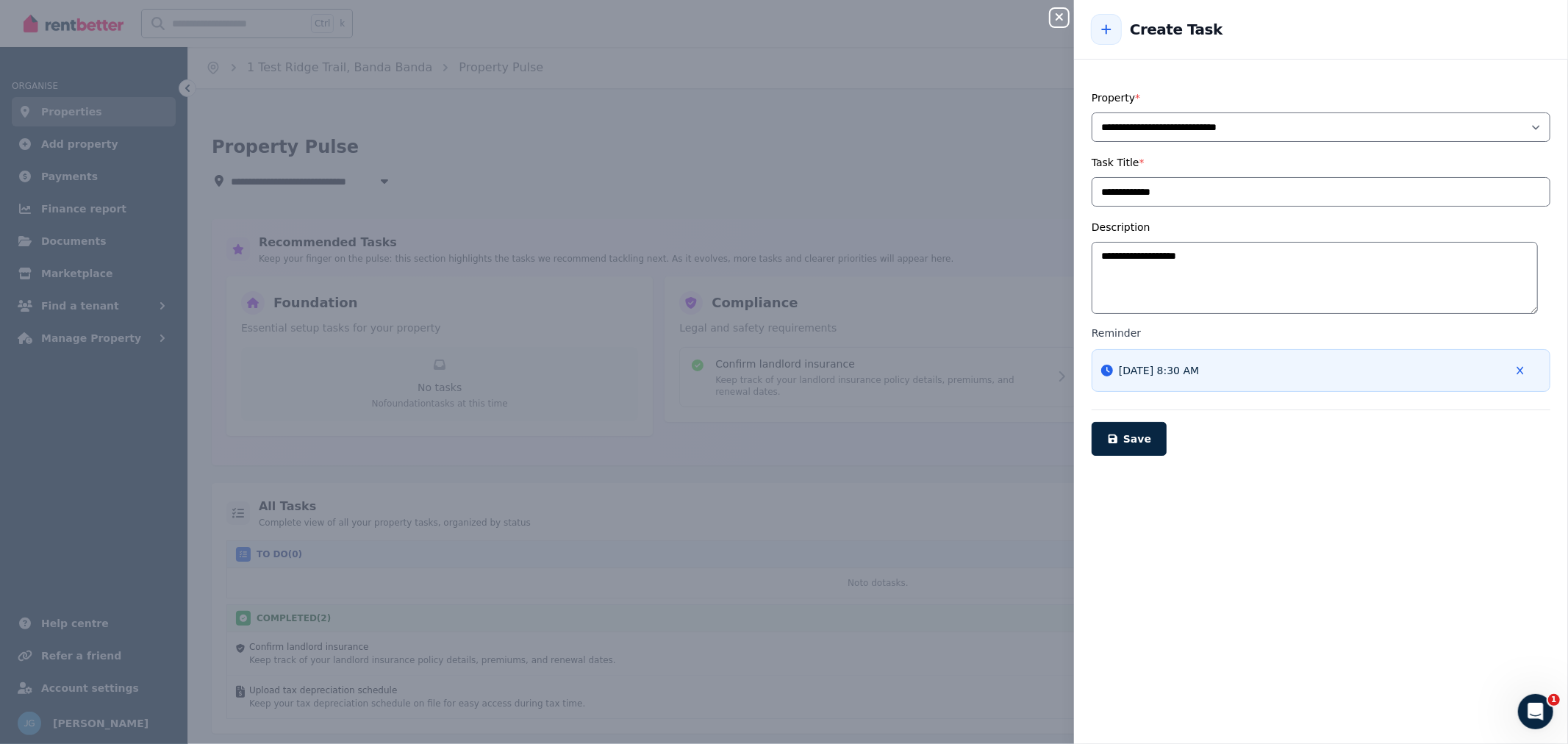
click at [1128, 444] on span "Save" at bounding box center [1137, 439] width 28 height 12
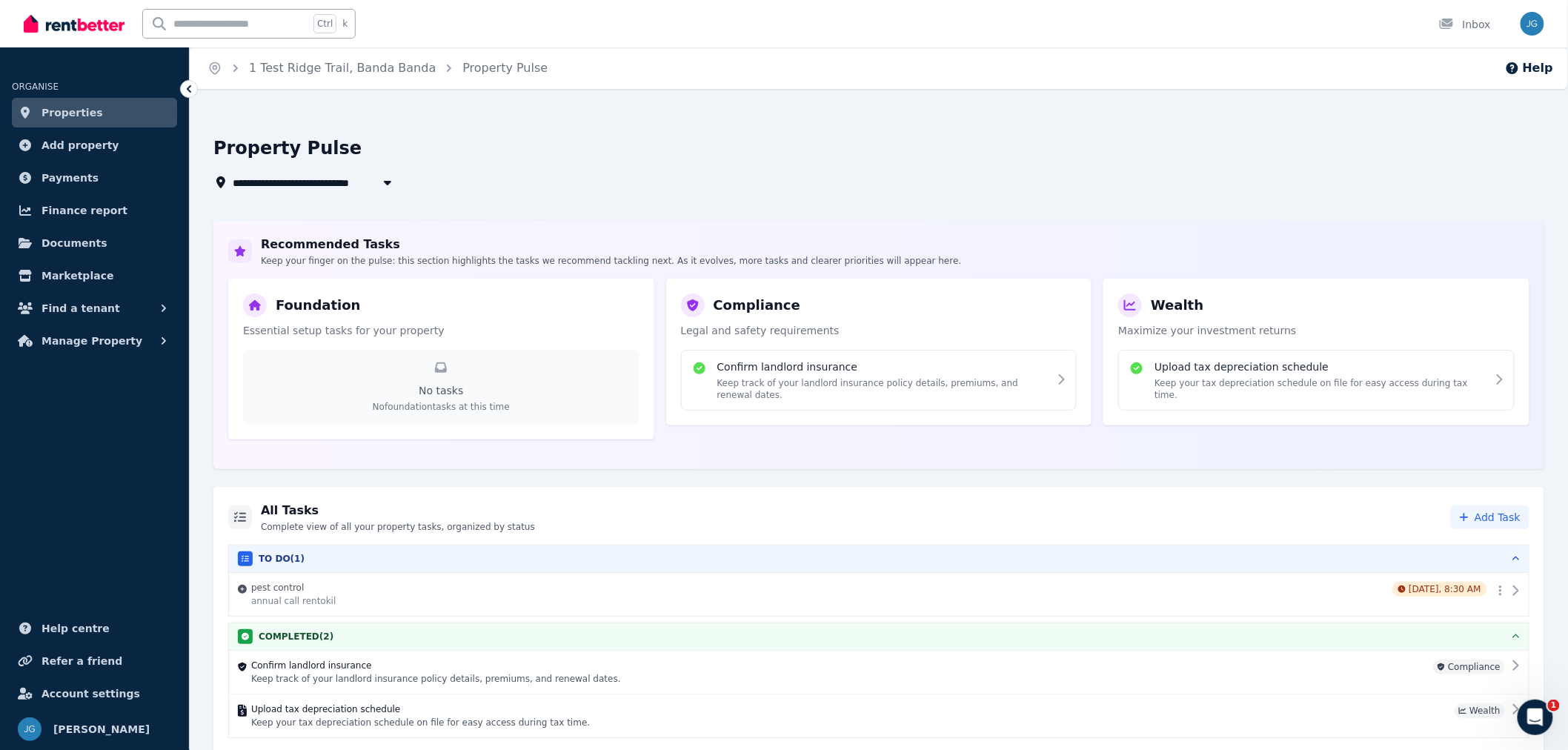
scroll to position [2, 0]
click at [1261, 580] on h4 "pest control" at bounding box center [818, 585] width 1135 height 12
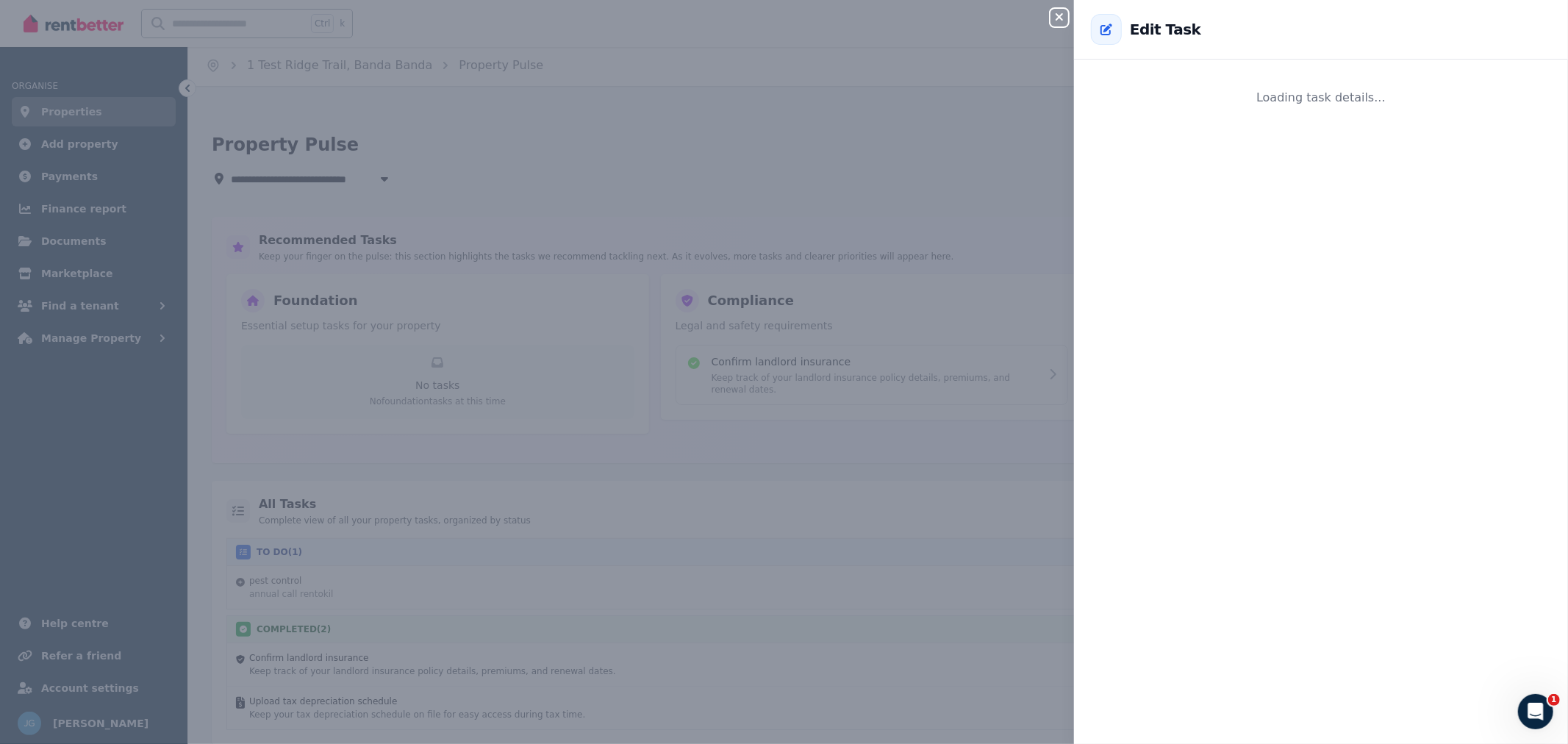
select select "**********"
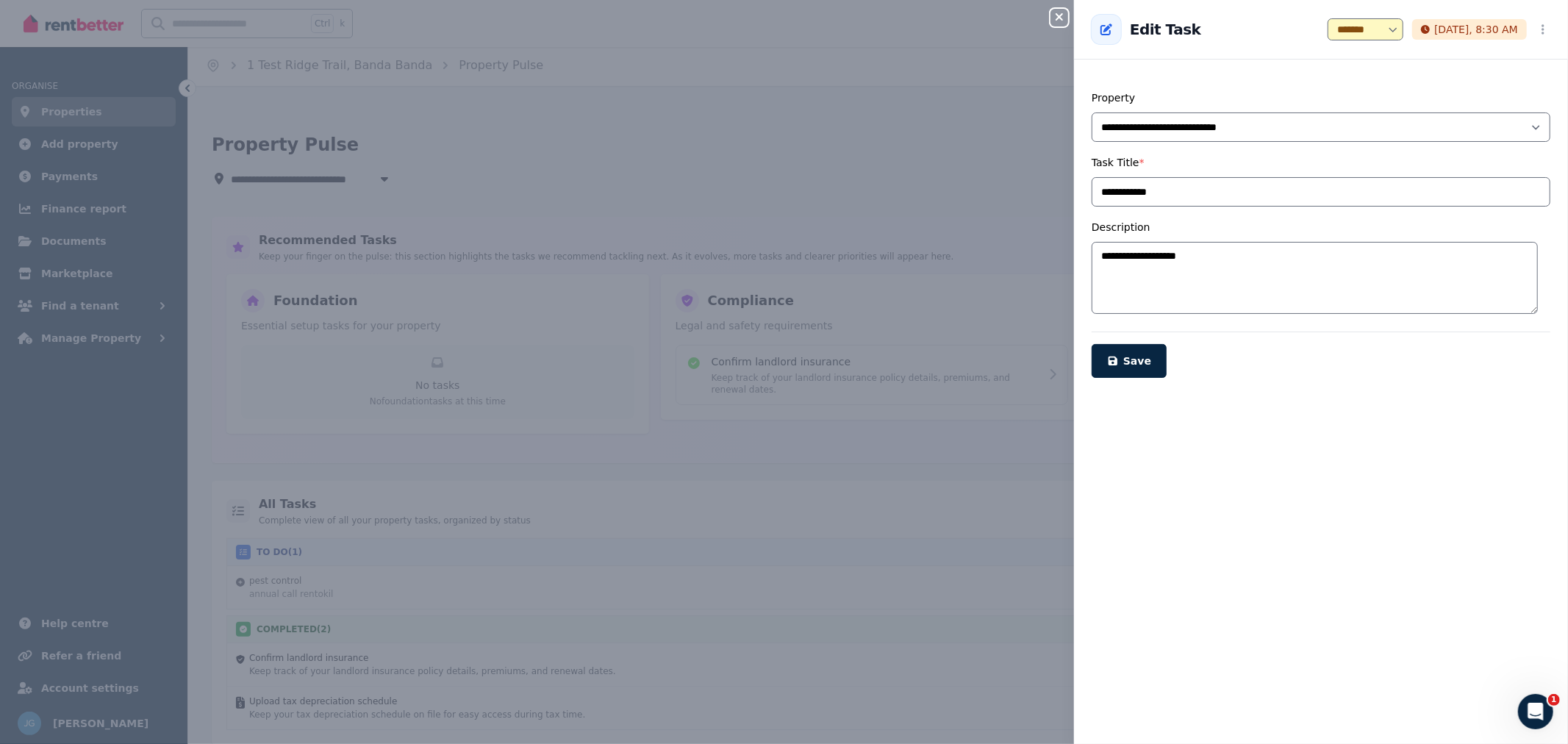
click at [1057, 24] on button "Close panel" at bounding box center [1059, 18] width 18 height 18
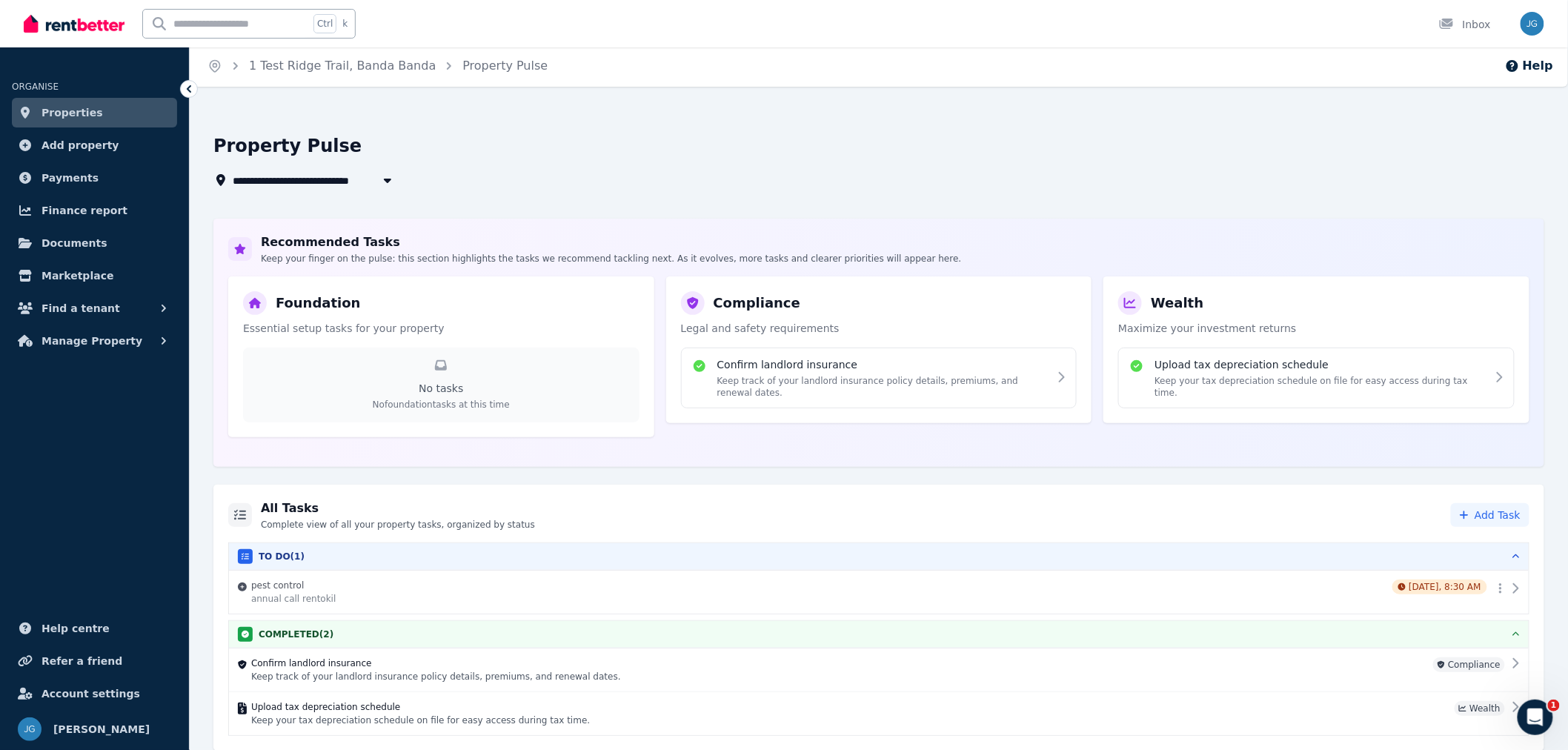
click at [94, 305] on span "Find a tenant" at bounding box center [81, 309] width 78 height 18
click at [93, 305] on span "Find a tenant" at bounding box center [81, 309] width 78 height 18
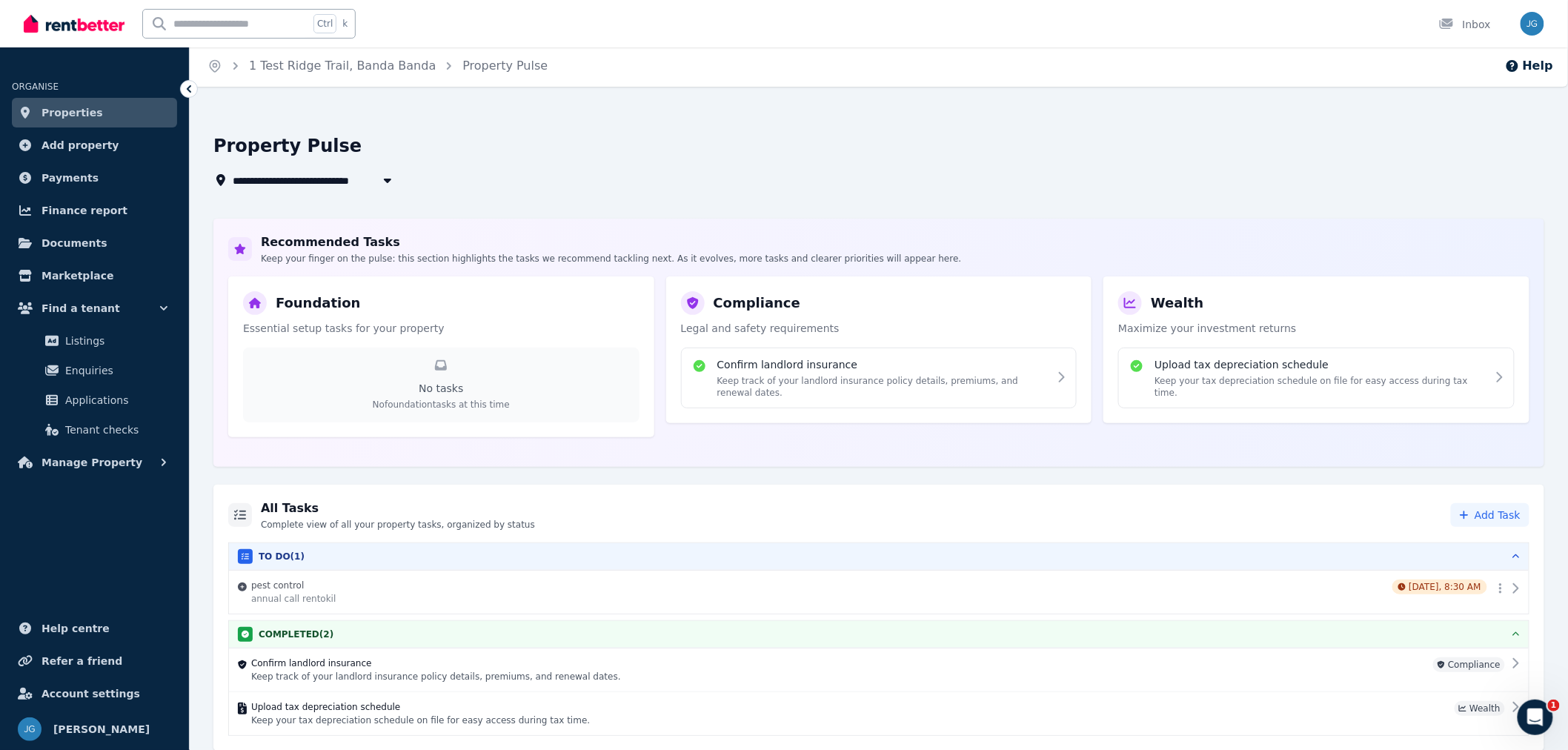
click at [93, 305] on span "Find a tenant" at bounding box center [81, 309] width 78 height 18
click at [93, 330] on button "Manage Property" at bounding box center [94, 341] width 165 height 29
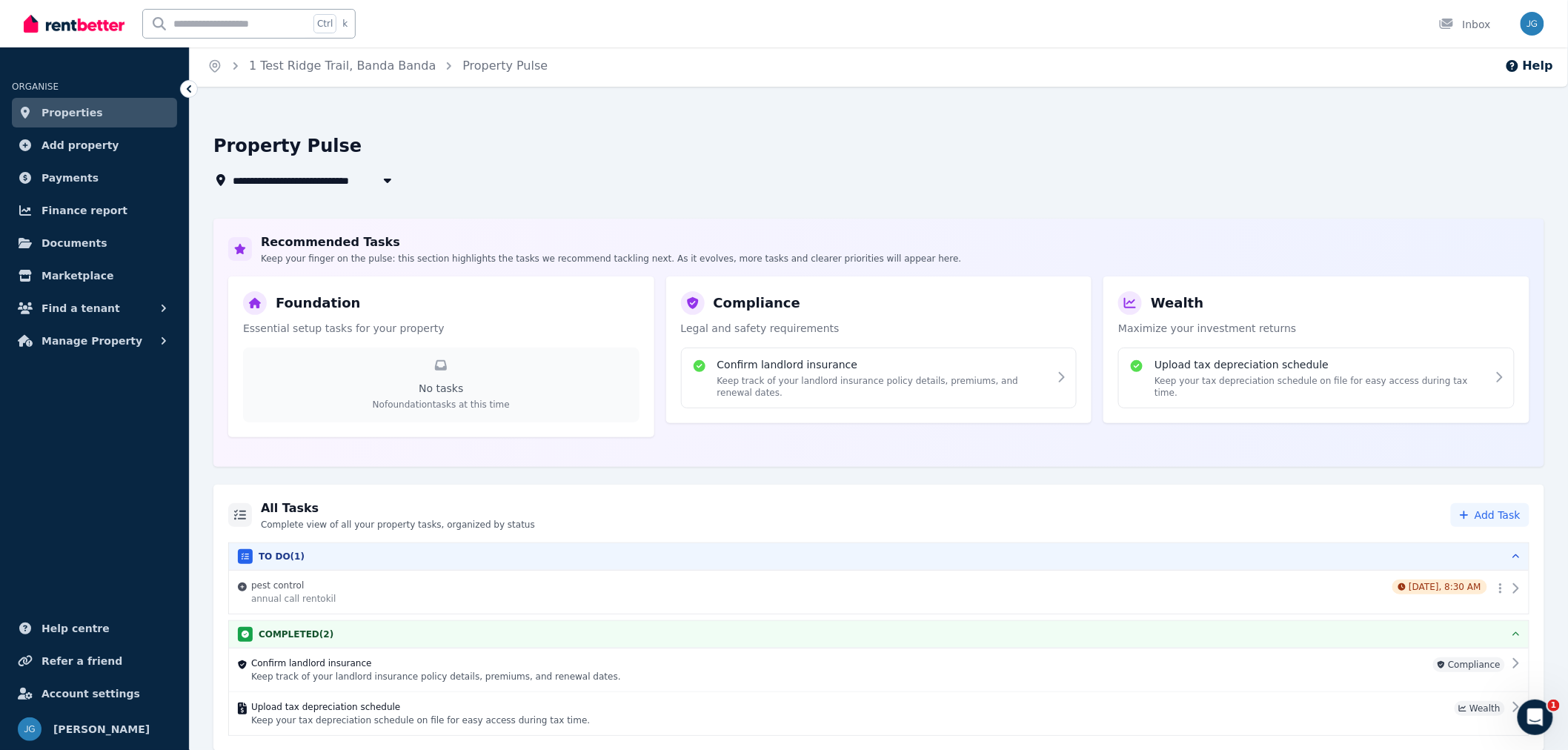
click at [153, 342] on button "Manage Property" at bounding box center [94, 341] width 165 height 29
click at [164, 343] on icon "button" at bounding box center [163, 341] width 15 height 15
click at [165, 341] on icon "button" at bounding box center [164, 341] width 7 height 4
click at [166, 298] on button "Find a tenant" at bounding box center [94, 308] width 165 height 29
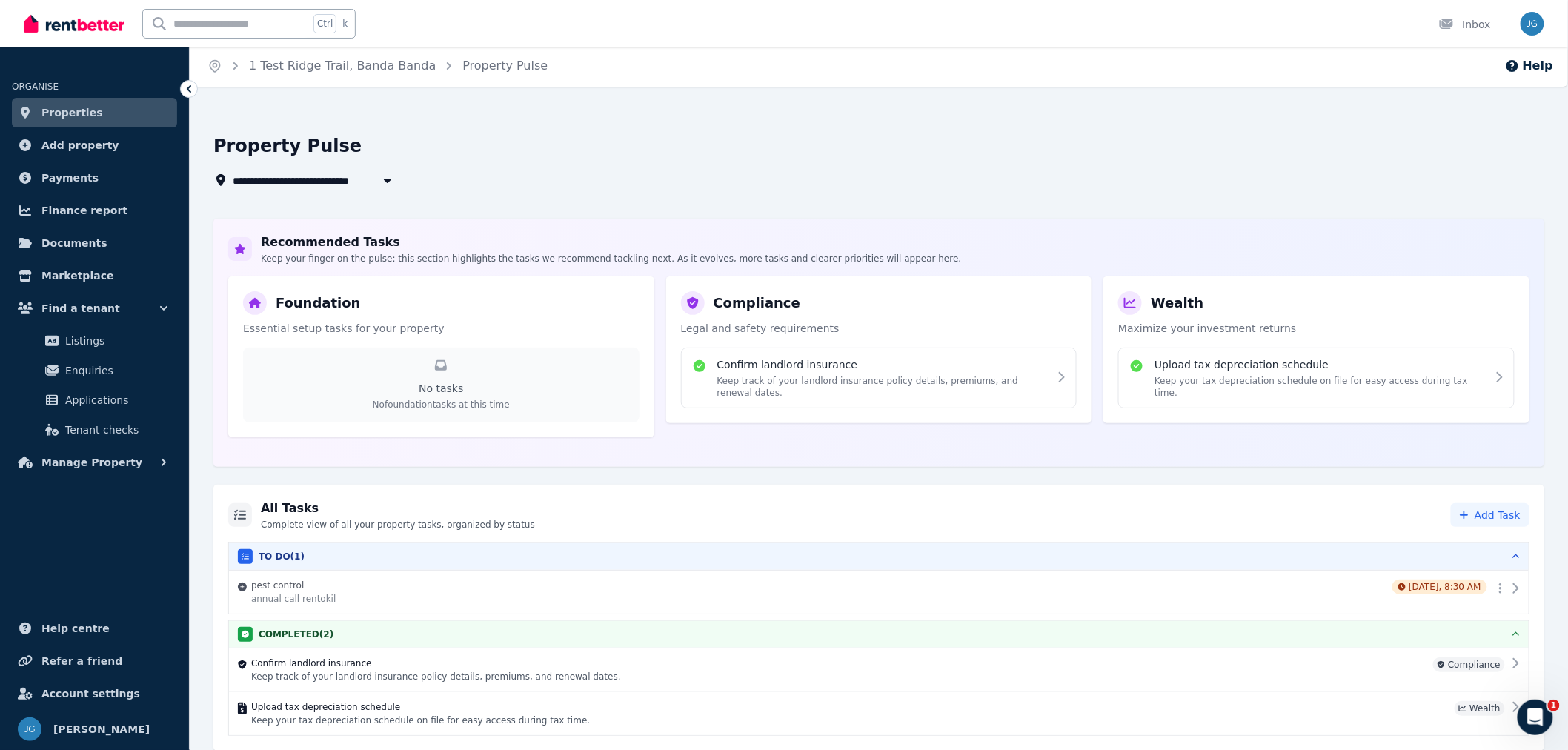
click at [168, 306] on icon "button" at bounding box center [163, 308] width 15 height 15
click at [378, 161] on div "**********" at bounding box center [874, 161] width 1322 height 55
click at [383, 172] on button "button" at bounding box center [388, 180] width 27 height 18
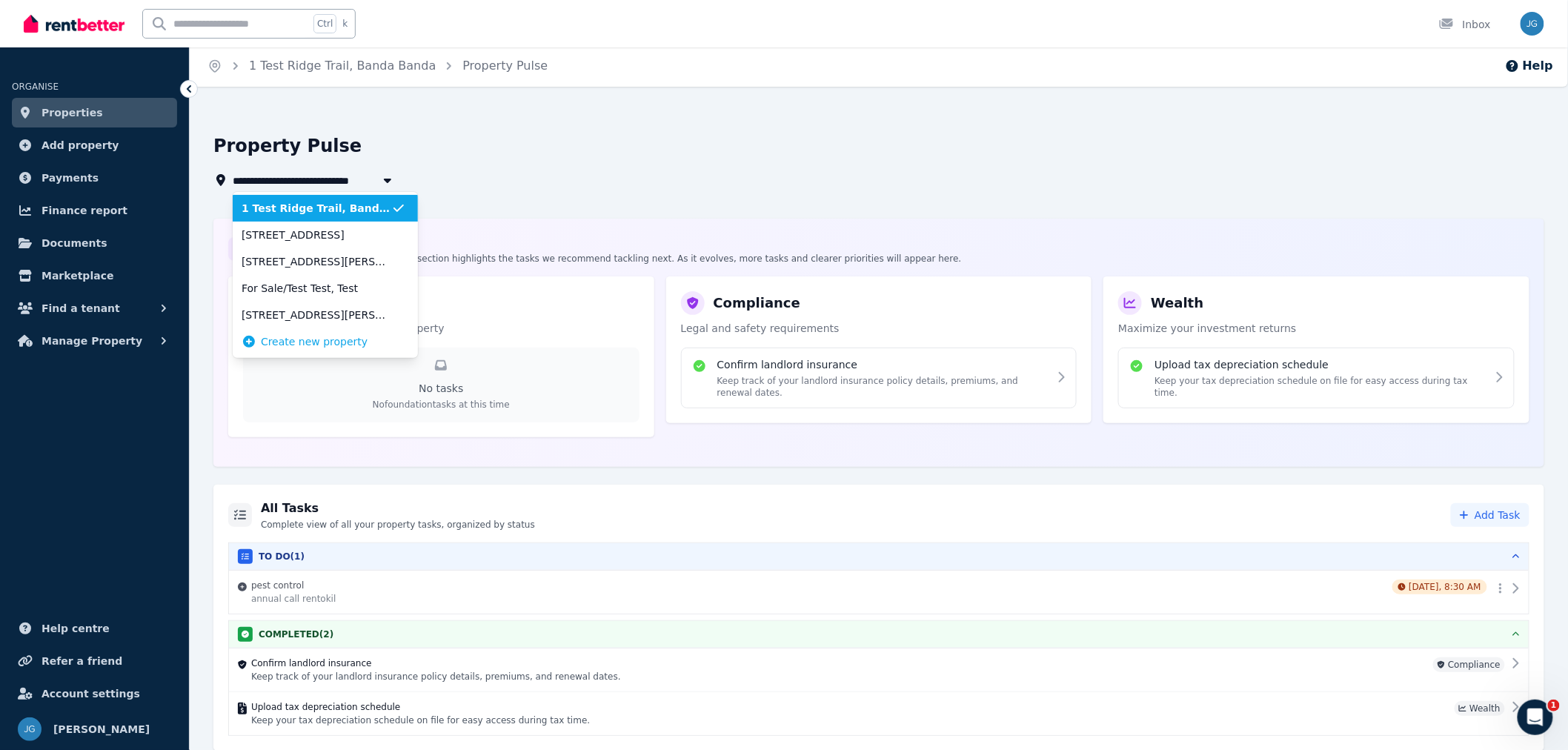
click at [387, 174] on icon "button" at bounding box center [387, 179] width 15 height 12
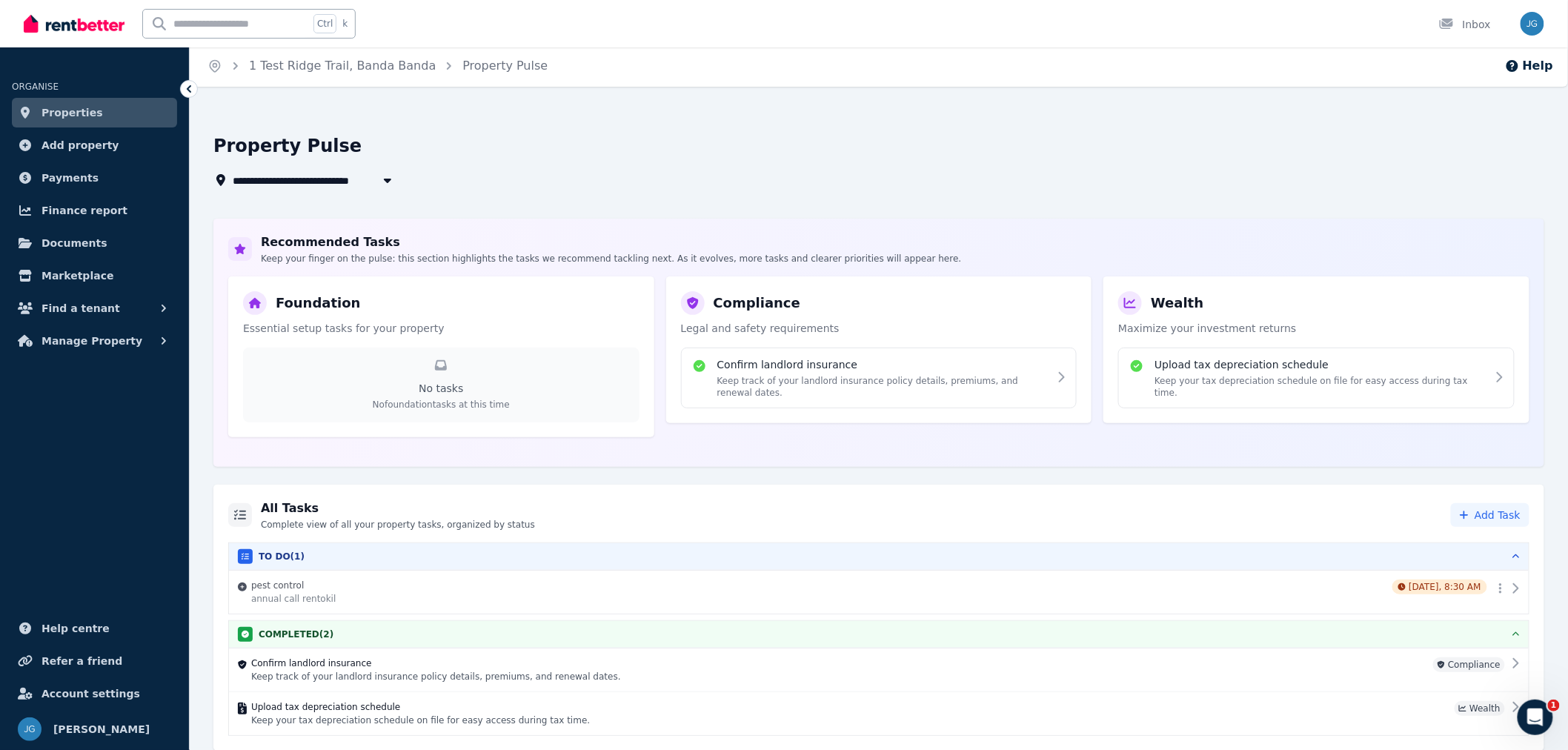
click at [387, 174] on icon "button" at bounding box center [387, 179] width 15 height 12
click at [613, 178] on div "**********" at bounding box center [874, 180] width 1322 height 18
click at [331, 185] on span "1 Test Ridge Trail, Banda Banda" at bounding box center [328, 182] width 191 height 18
type input "**********"
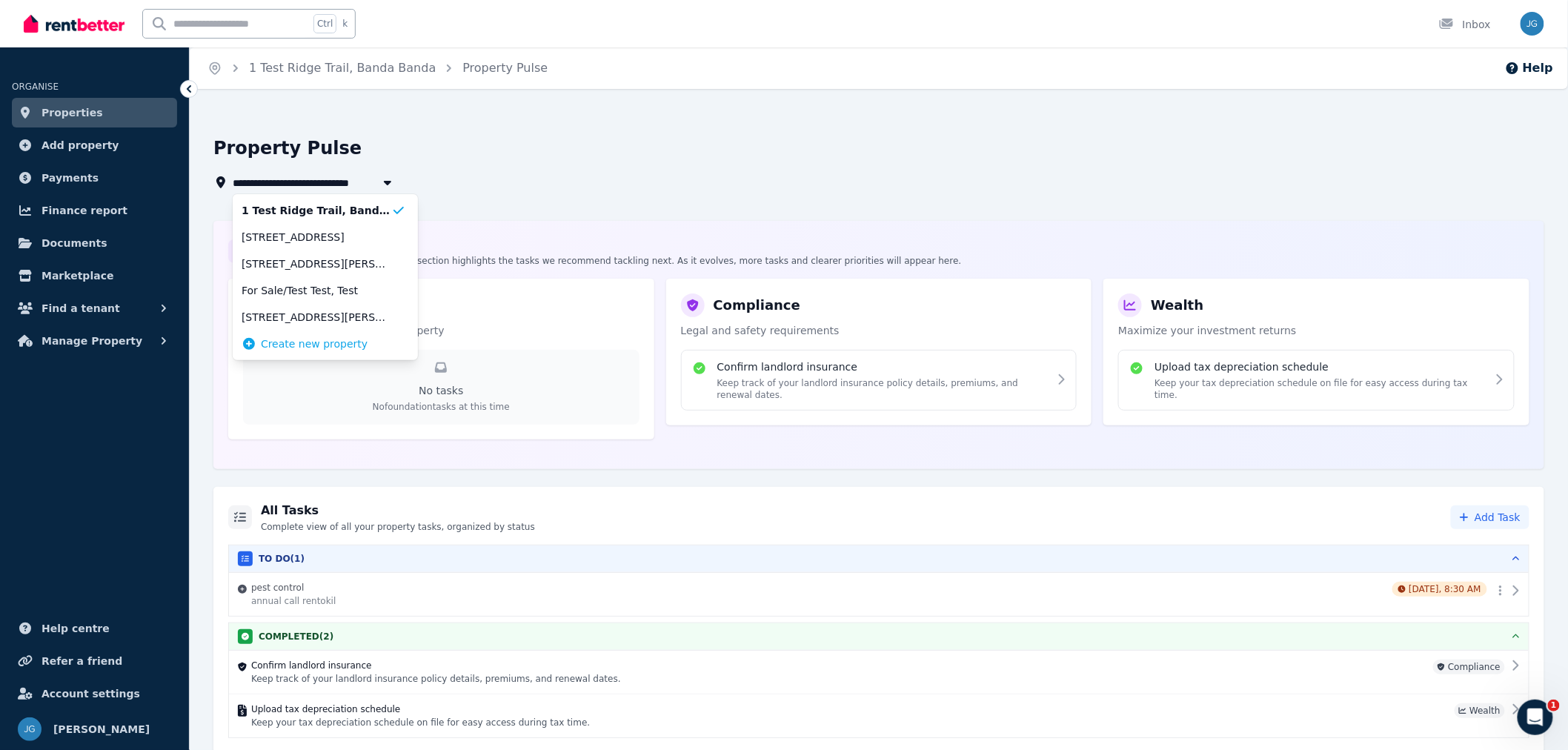
click at [63, 246] on span "Documents" at bounding box center [75, 243] width 66 height 18
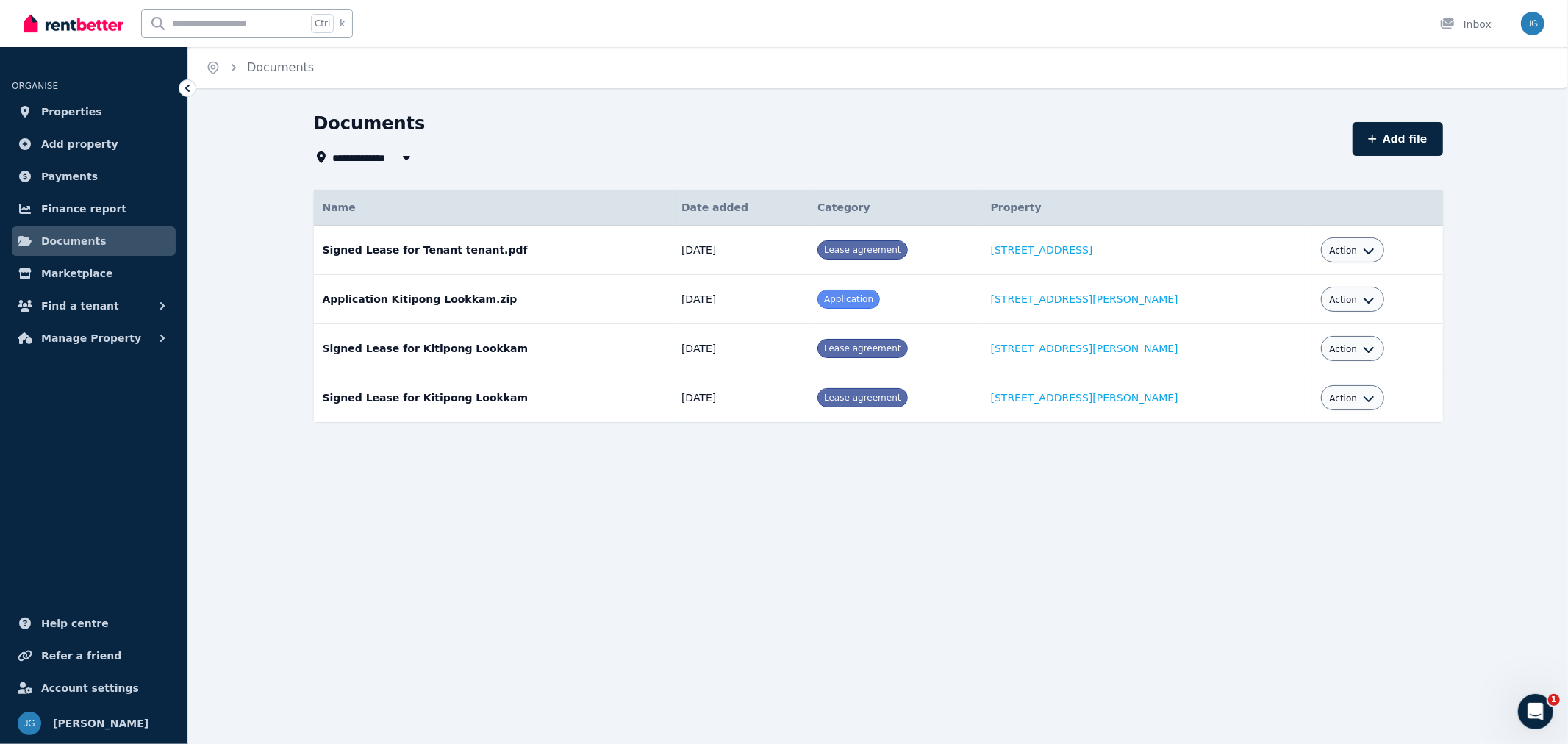
click at [63, 310] on span "Find a tenant" at bounding box center [80, 306] width 78 height 18
click at [83, 457] on span "Manage Property" at bounding box center [91, 459] width 100 height 18
click at [99, 670] on link "Refer a friend" at bounding box center [93, 656] width 164 height 29
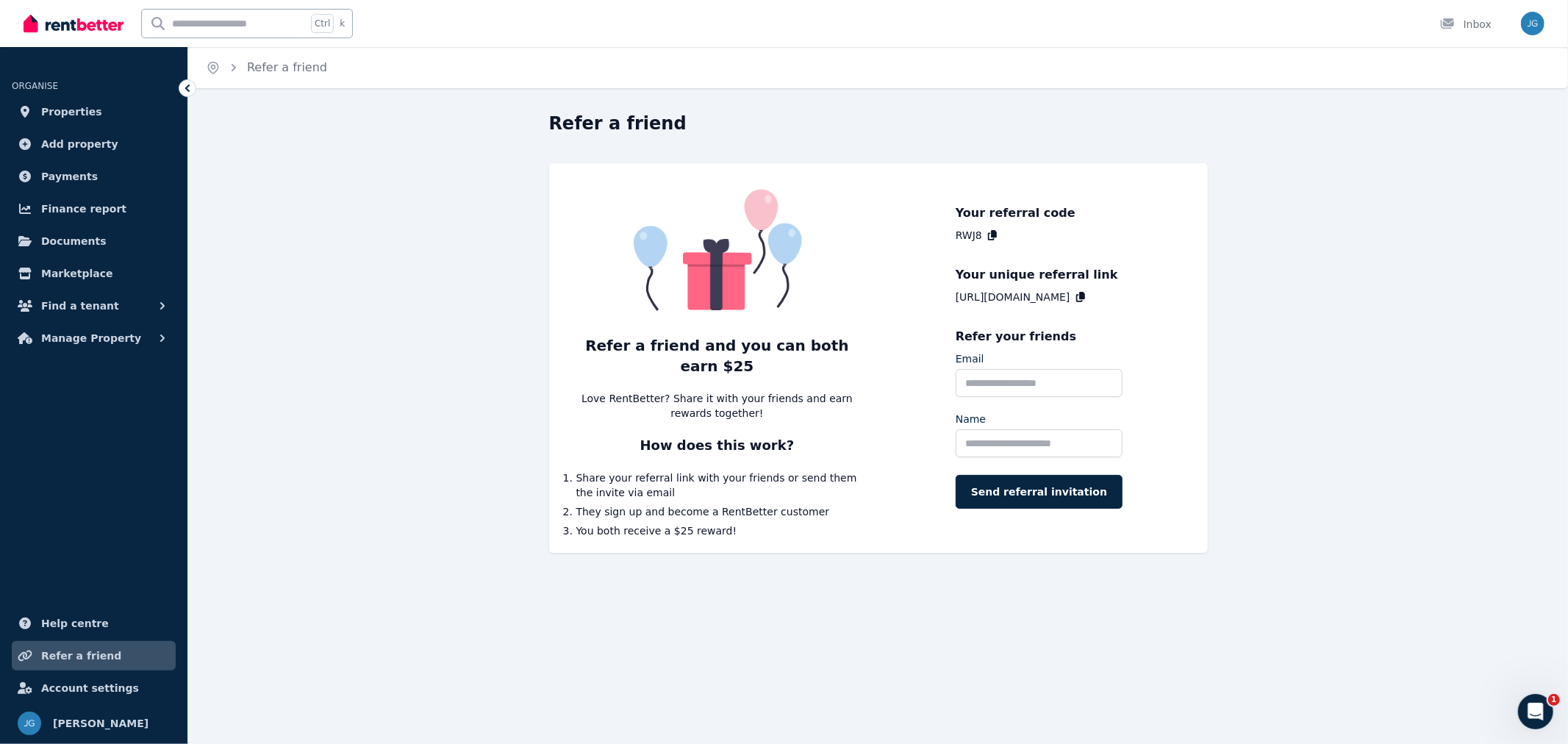
click at [67, 341] on span "Manage Property" at bounding box center [91, 338] width 100 height 18
click at [84, 541] on span "Maintenance" at bounding box center [114, 547] width 99 height 18
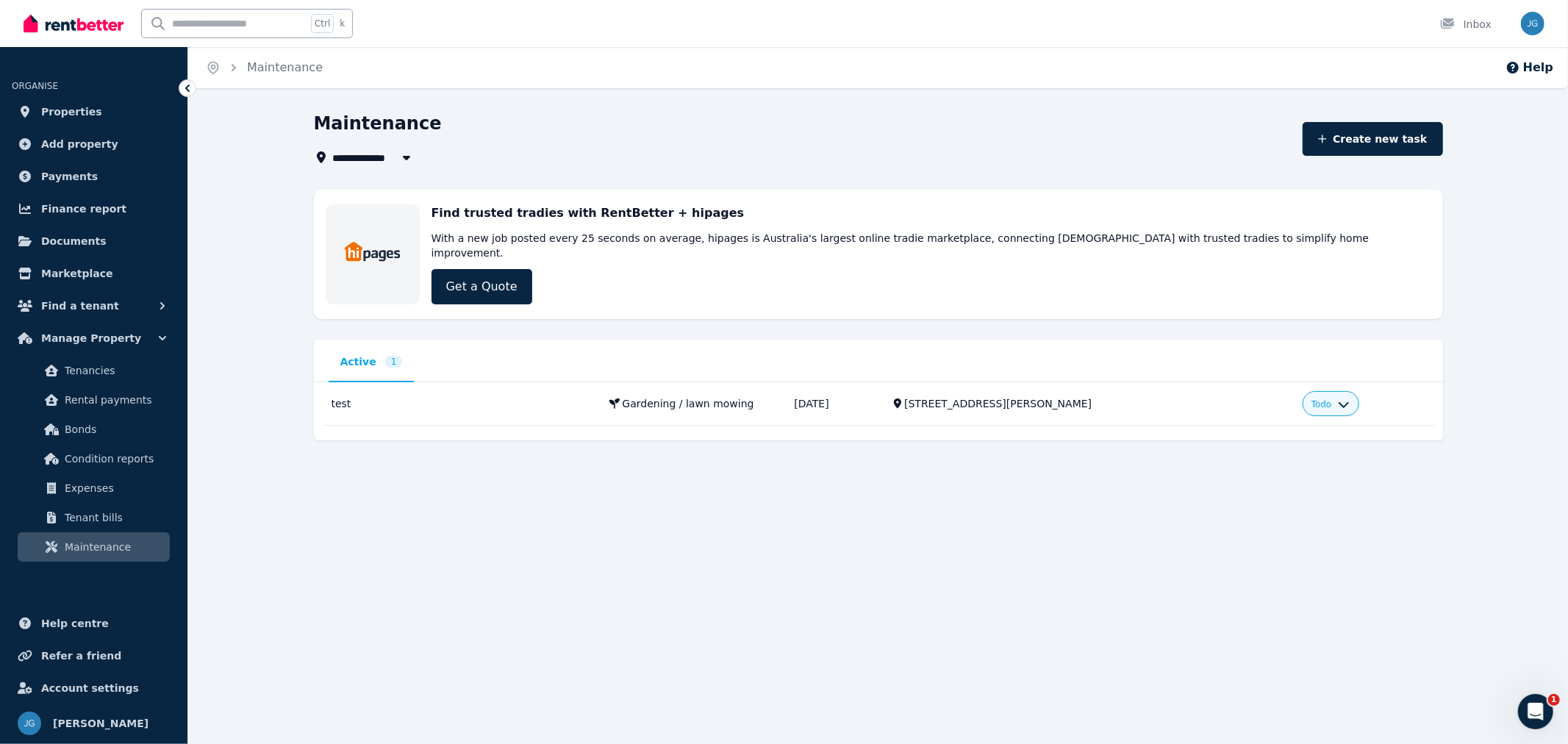
click at [85, 510] on span "Tenant bills" at bounding box center [114, 518] width 99 height 18
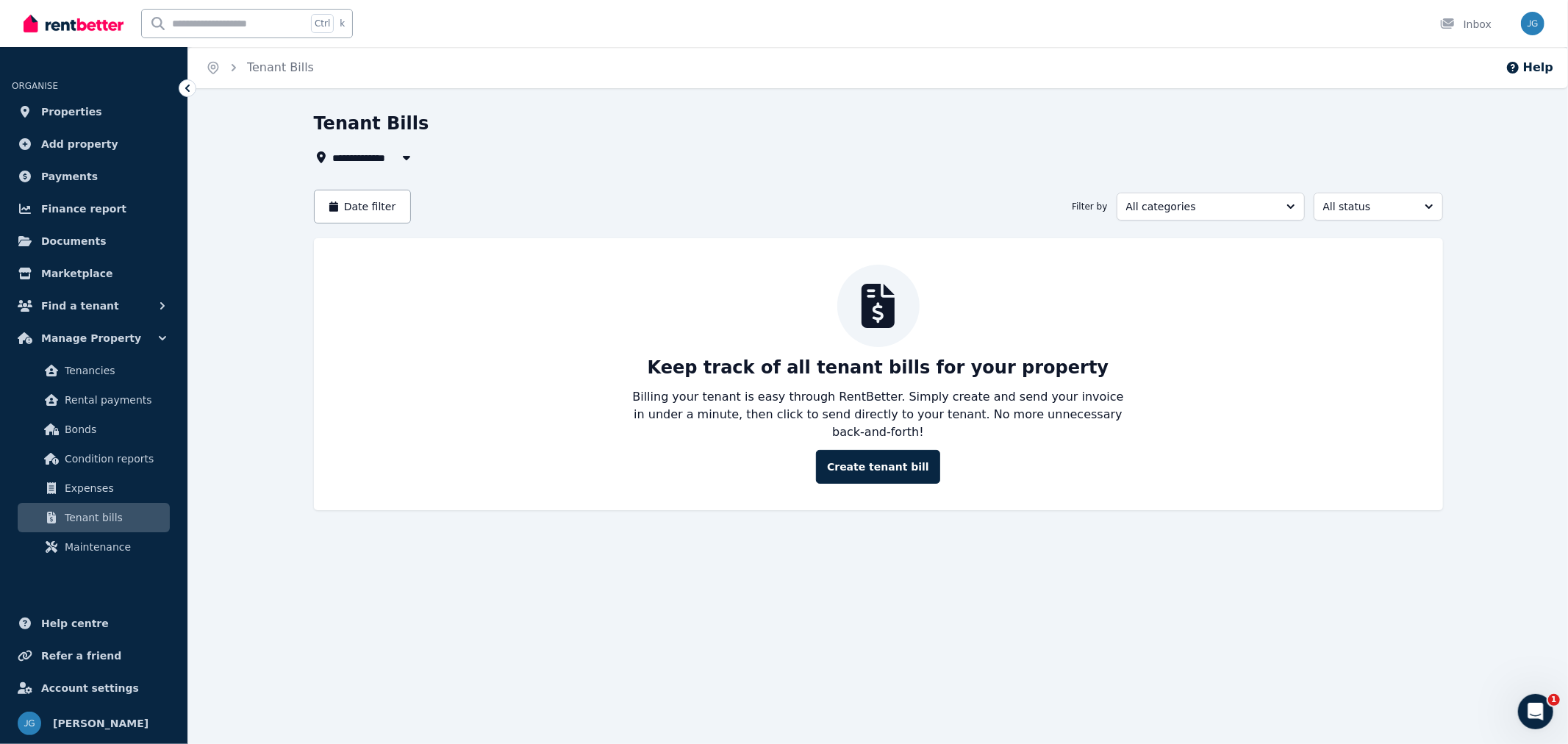
click at [84, 103] on span "Properties" at bounding box center [72, 111] width 61 height 18
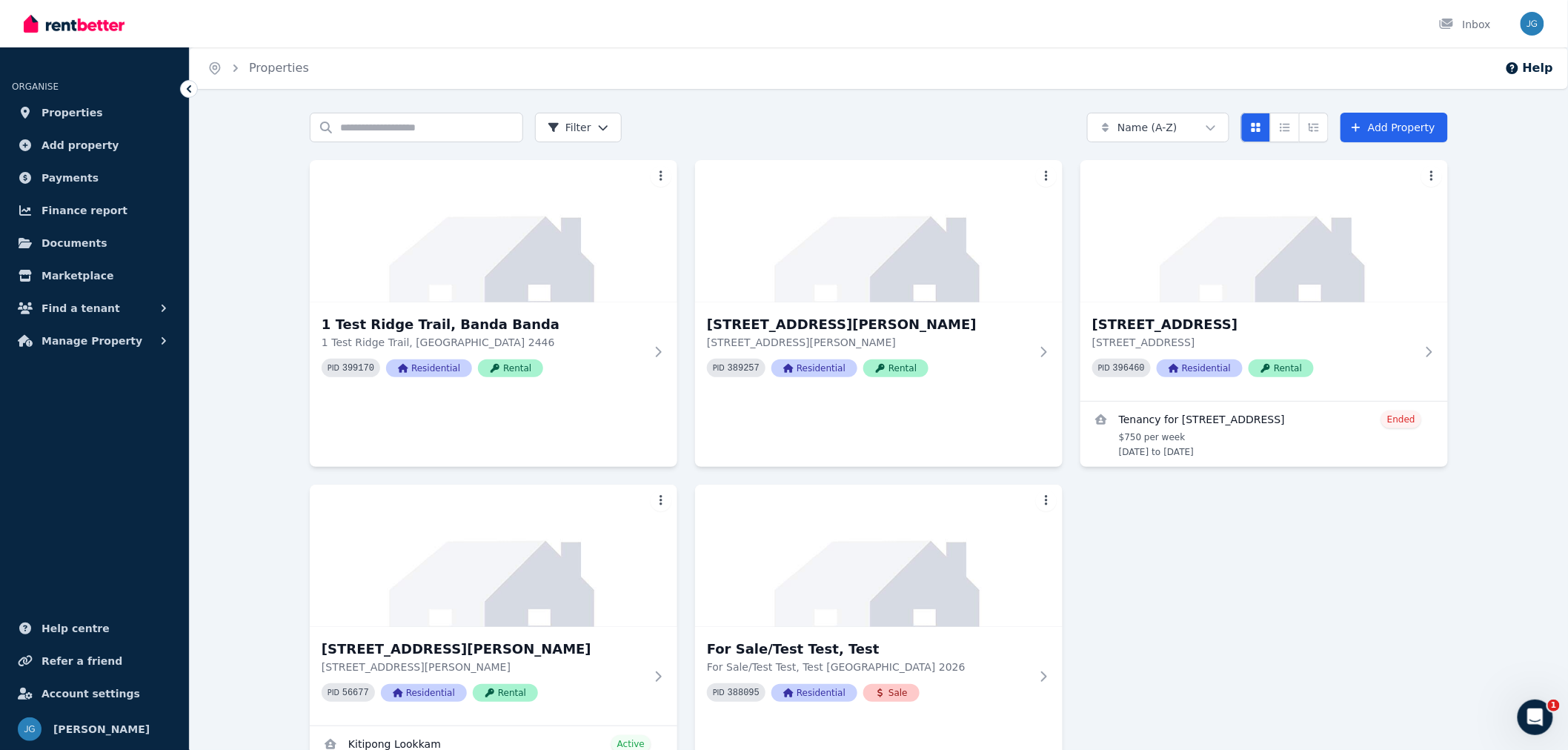
click at [507, 255] on img at bounding box center [493, 232] width 367 height 143
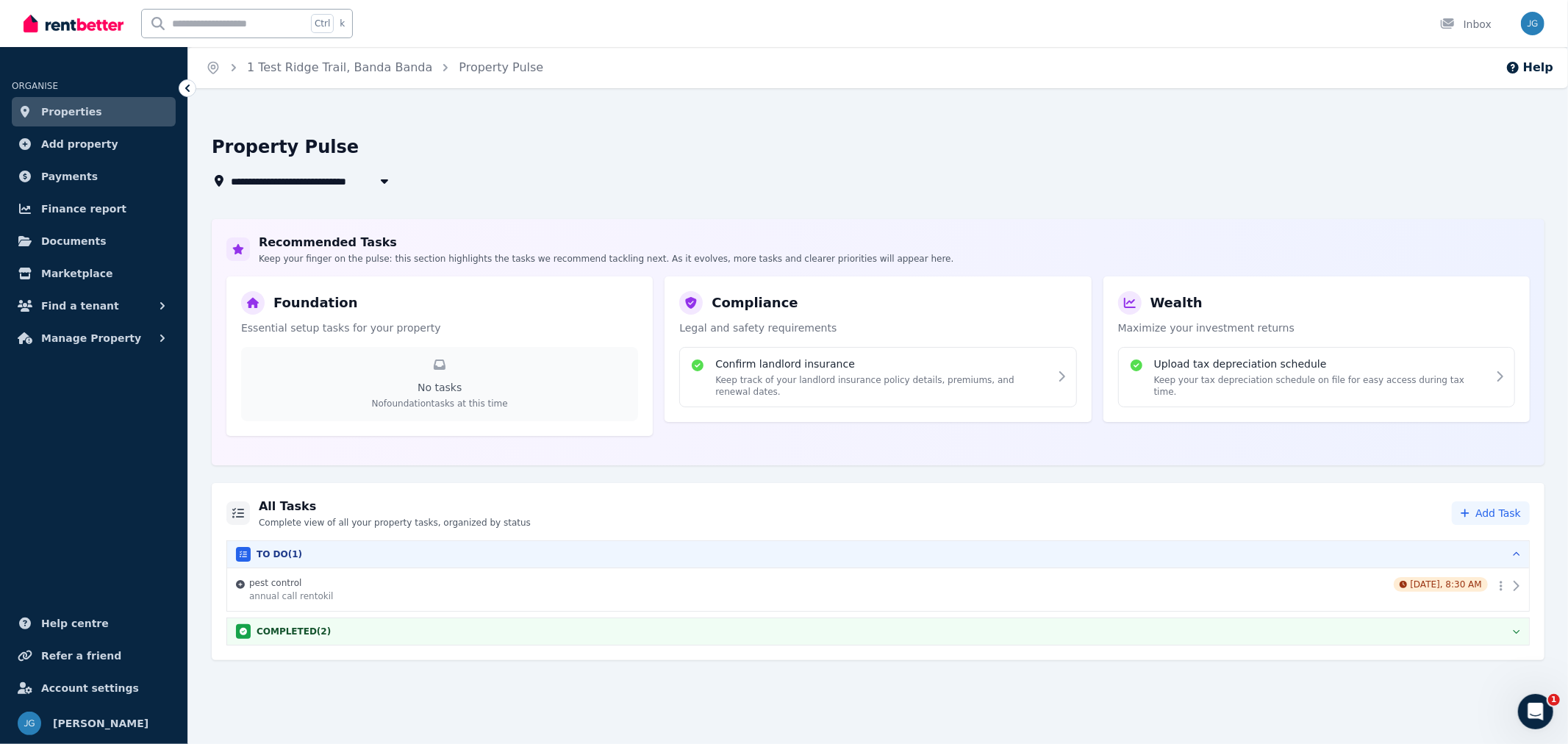
click at [901, 390] on div "Confirm landlord insurance Keep track of your landlord insurance policy details…" at bounding box center [877, 377] width 397 height 60
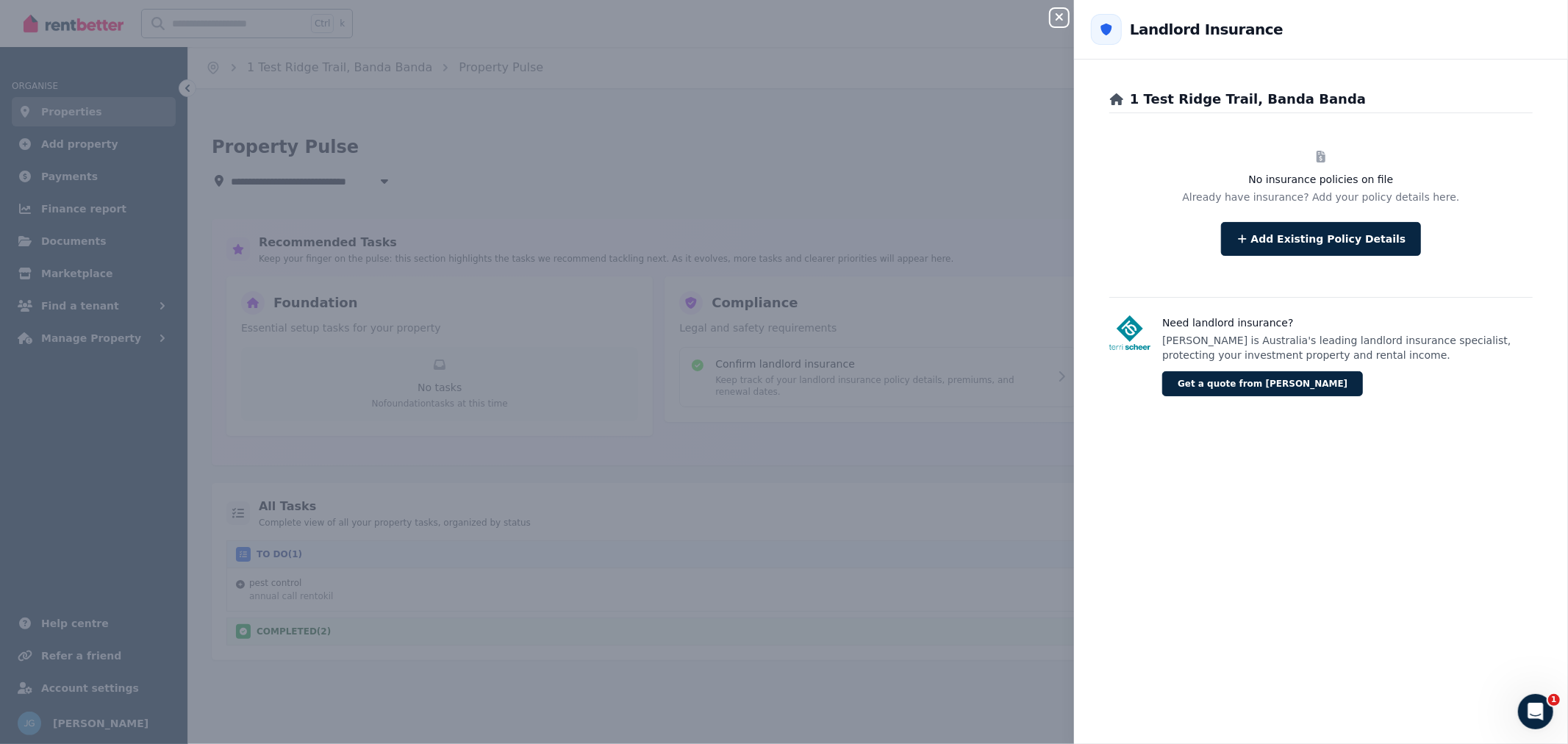
click at [1056, 17] on icon "button" at bounding box center [1059, 16] width 18 height 12
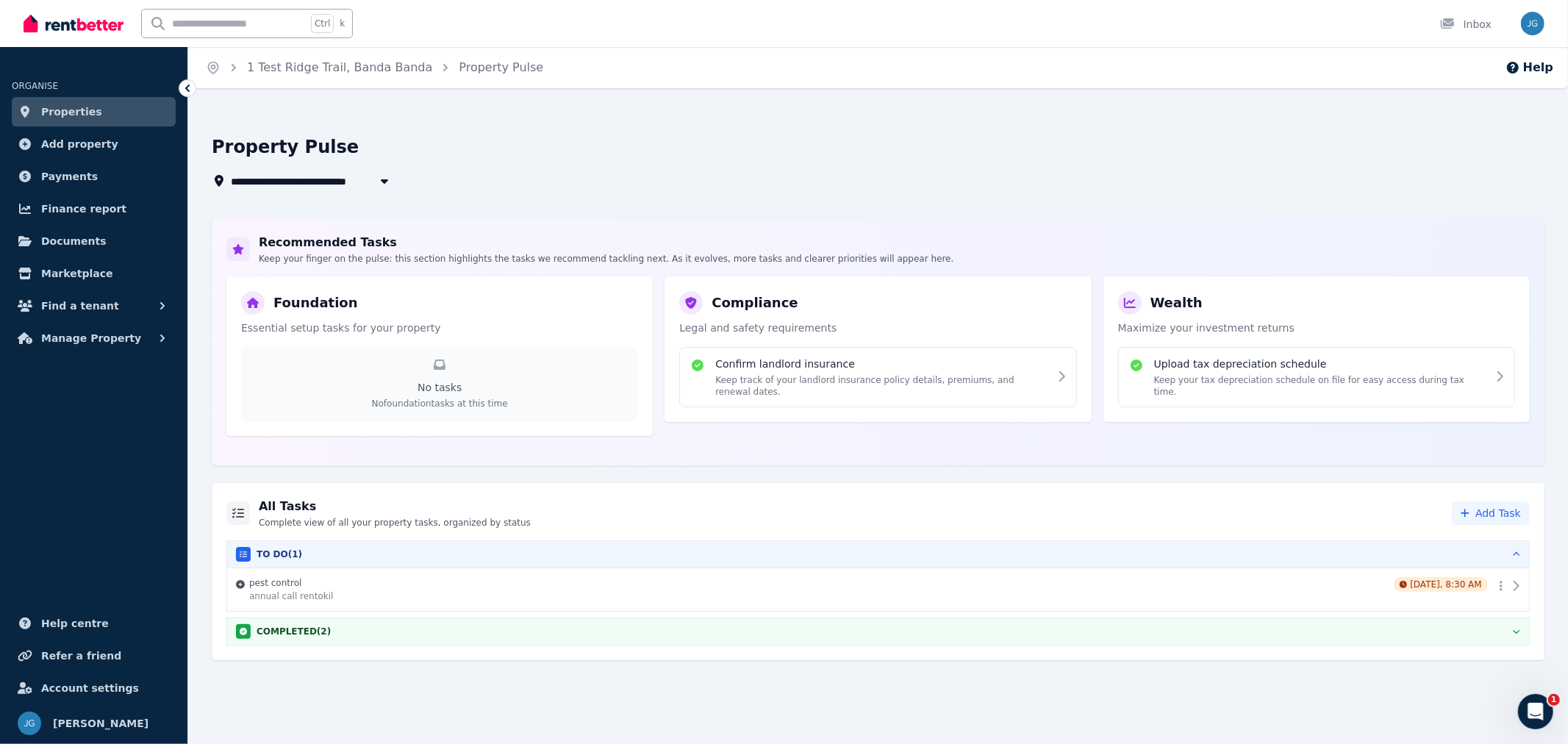
click at [1387, 364] on h4 "Upload tax depreciation schedule" at bounding box center [1320, 364] width 333 height 15
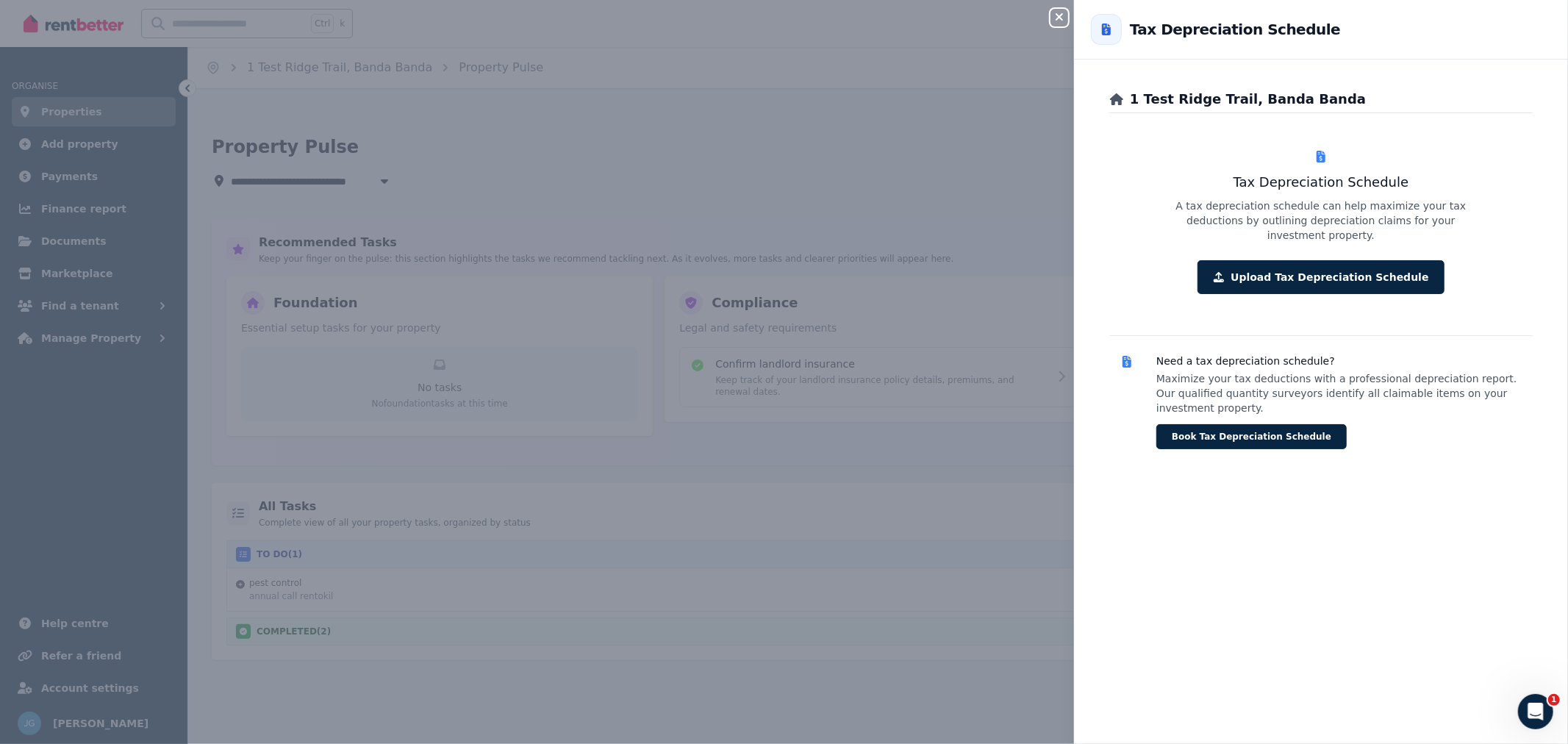
click at [1048, 6] on div "Close panel Back to Tax Depreciation Schedule 1 Test Ridge Trail, Banda Banda T…" at bounding box center [784, 372] width 1568 height 744
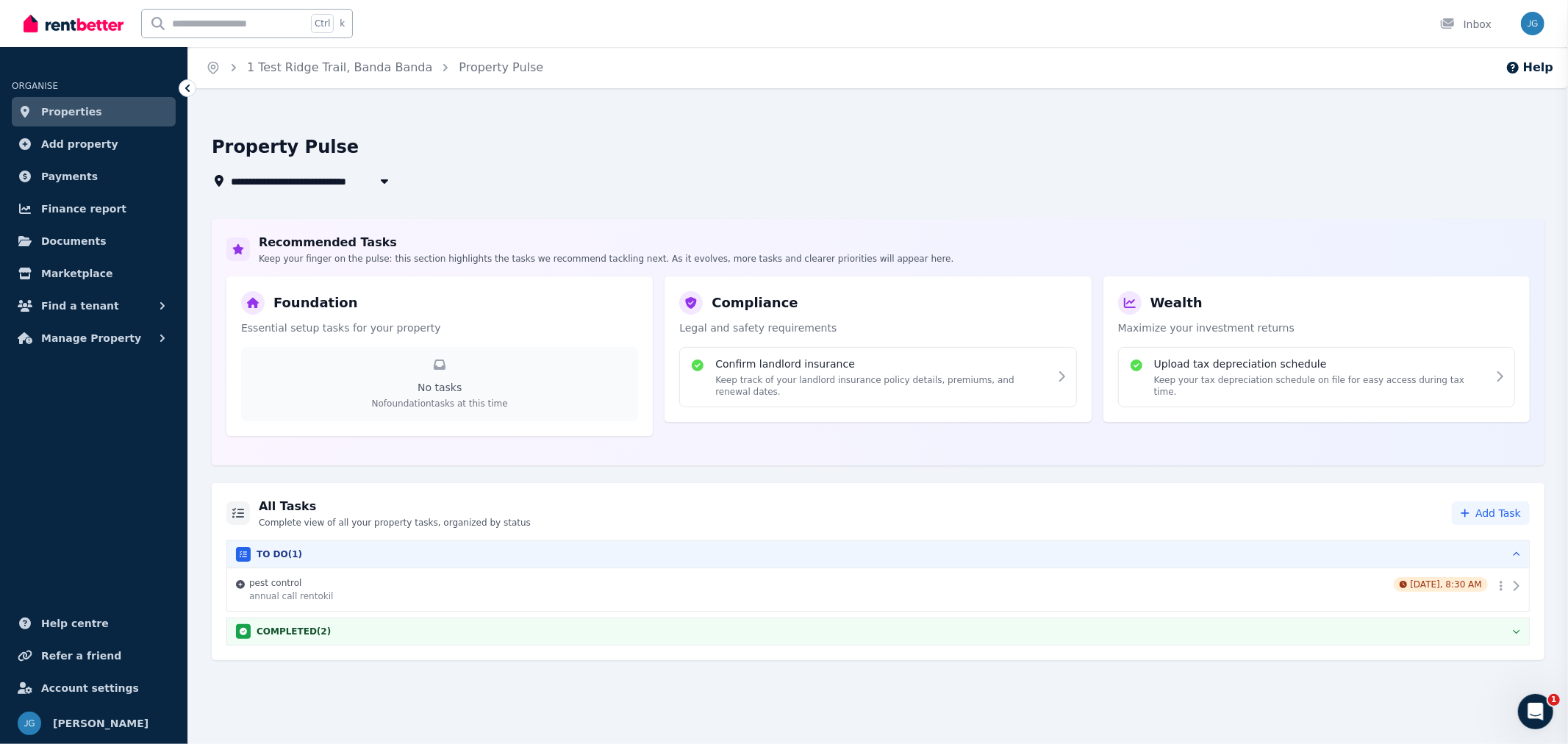
click at [1064, 13] on div "Close panel" at bounding box center [784, 372] width 1568 height 744
click at [844, 628] on div "COMPLETED ( 2 )" at bounding box center [878, 632] width 1284 height 15
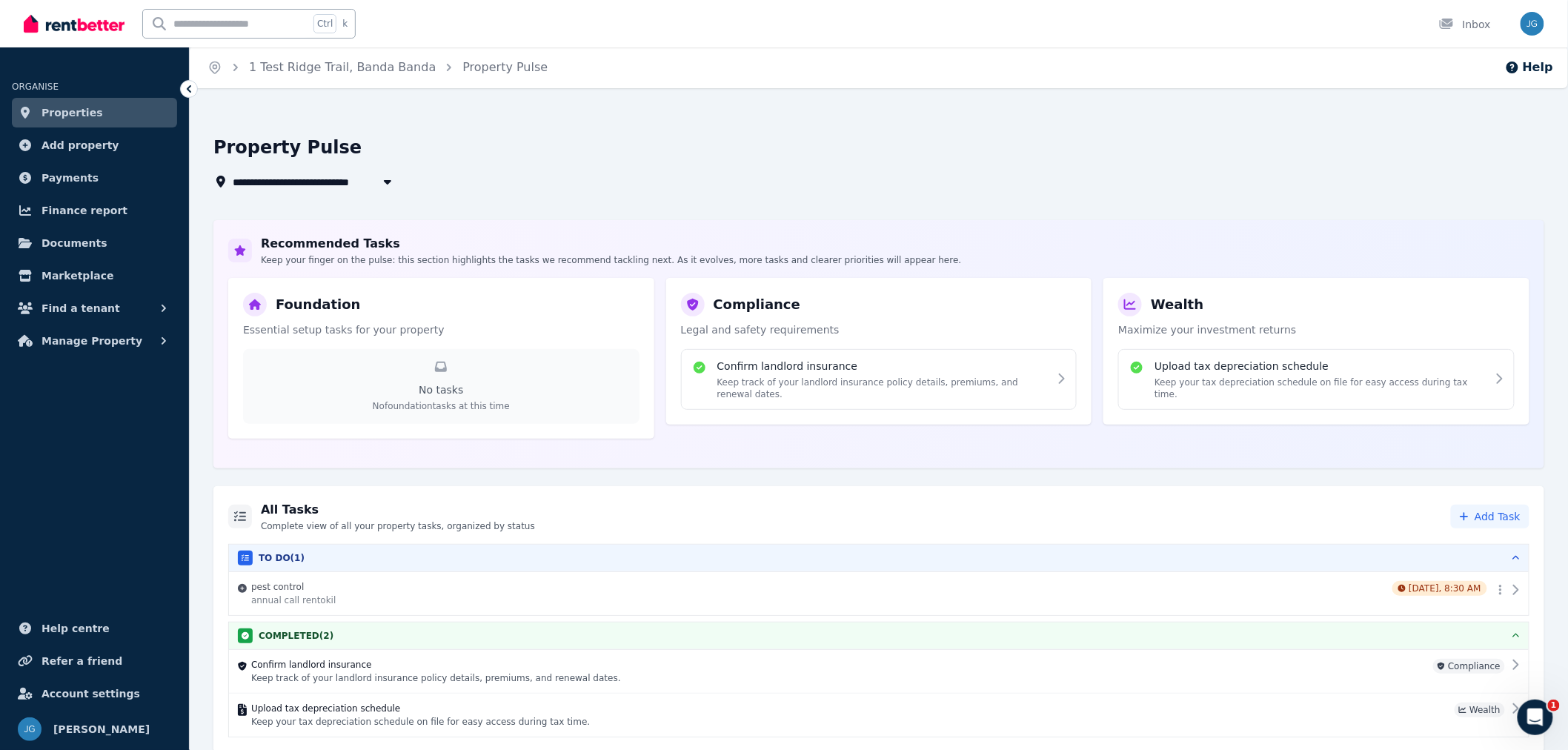
scroll to position [2, 0]
click at [482, 655] on div "Confirm landlord insurance Keep track of your landlord insurance policy details…" at bounding box center [879, 670] width 1300 height 43
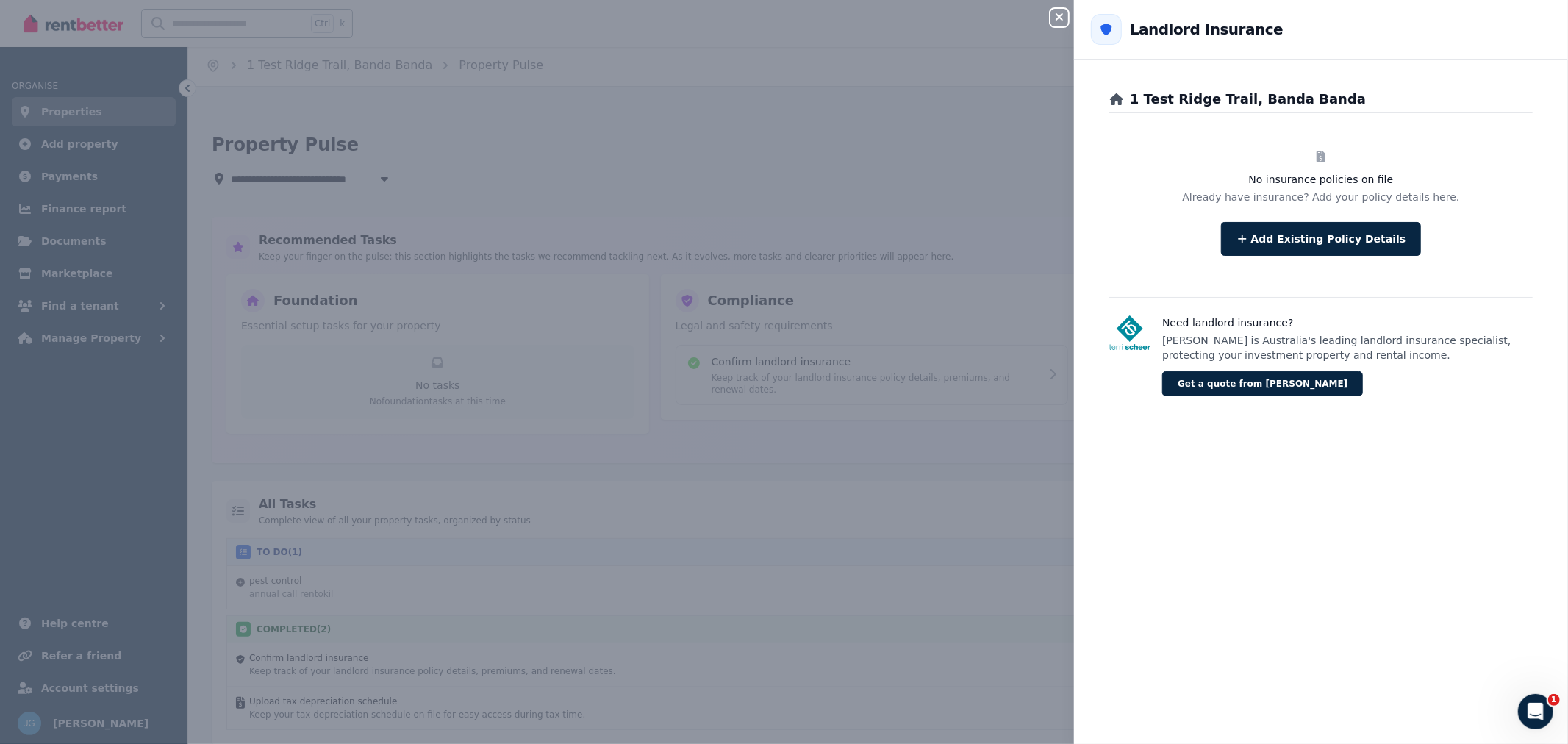
click at [1052, 22] on icon "button" at bounding box center [1059, 16] width 18 height 12
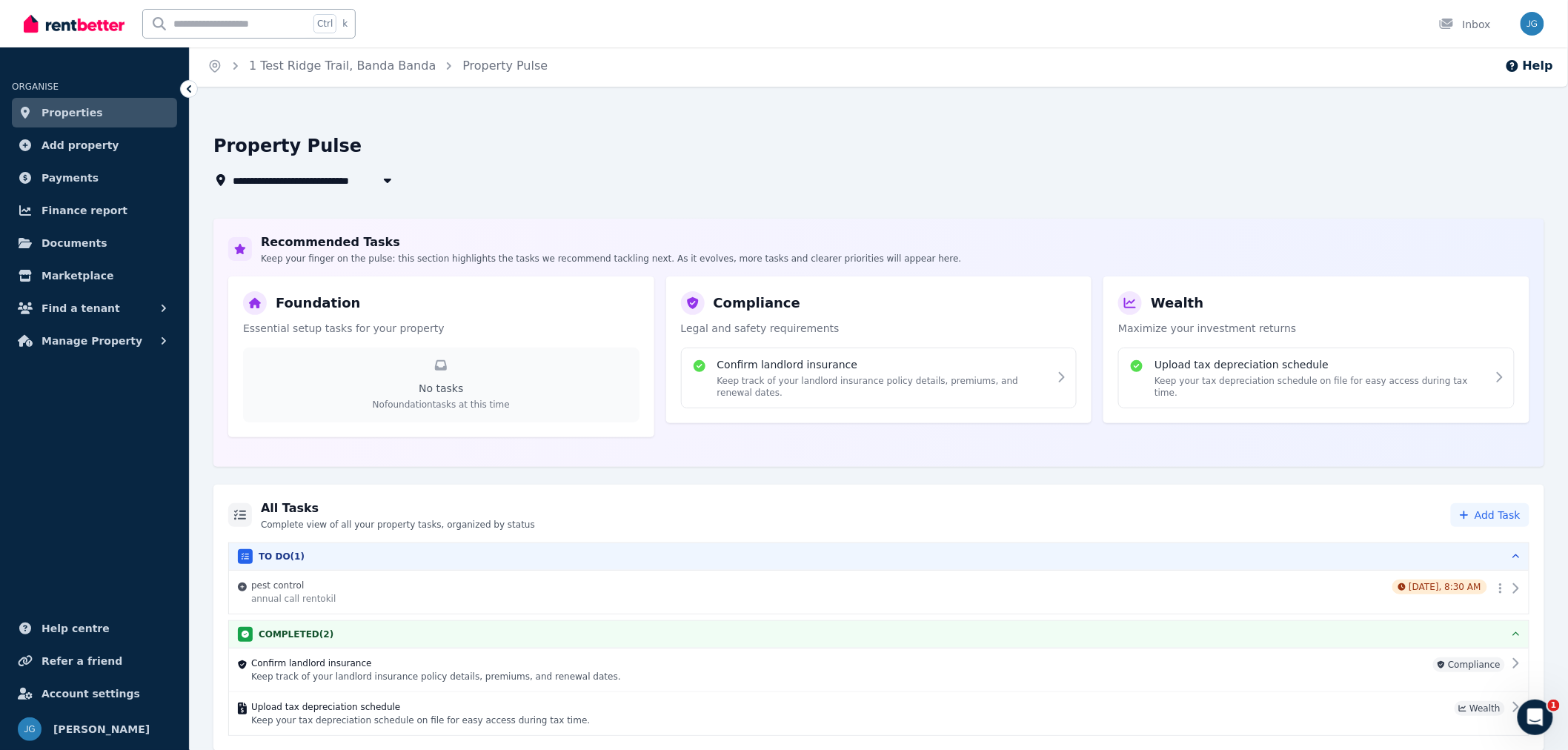
click at [964, 676] on p "Keep track of your landlord insurance policy details, premiums, and renewal dat…" at bounding box center [839, 676] width 1176 height 12
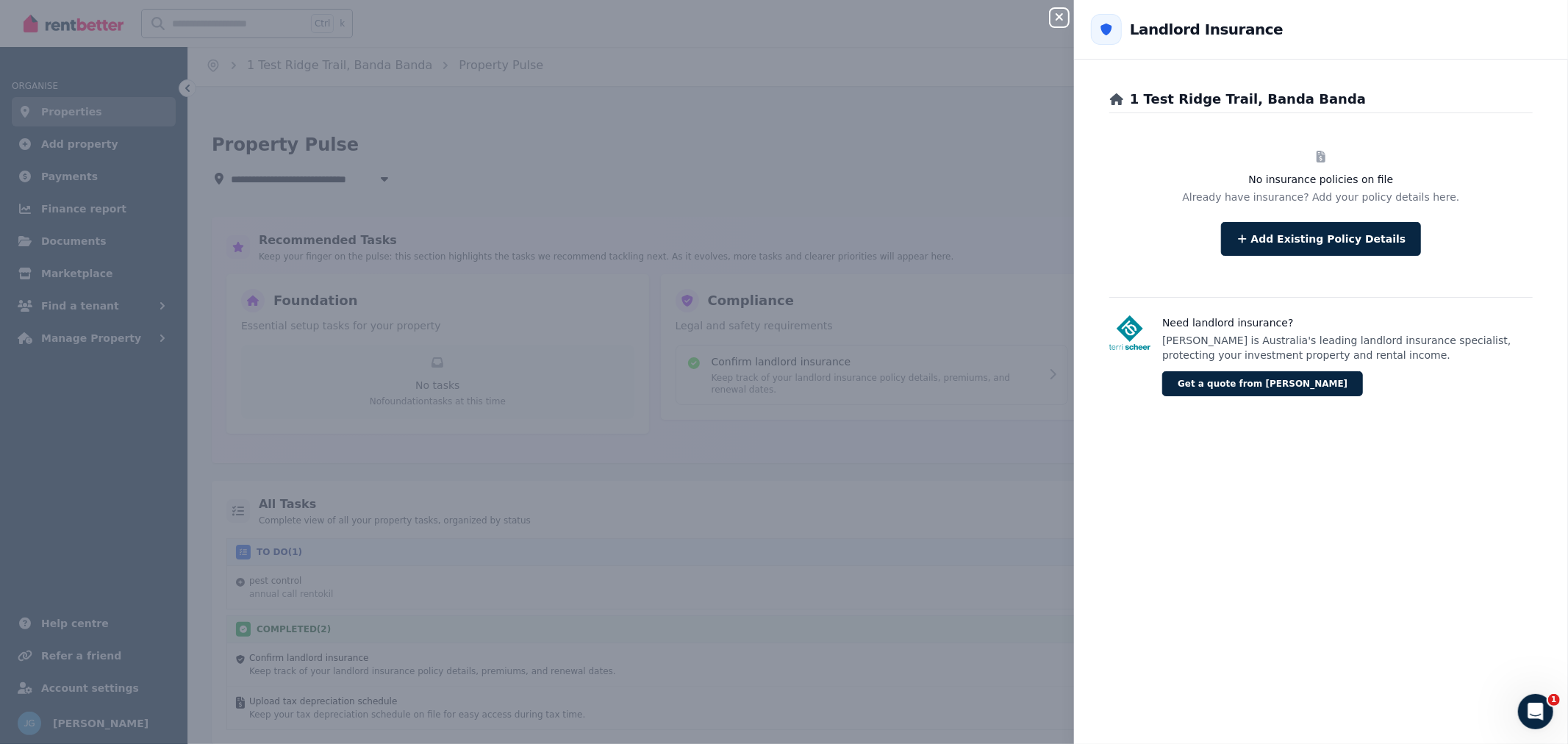
click at [1063, 12] on icon "button" at bounding box center [1059, 16] width 18 height 12
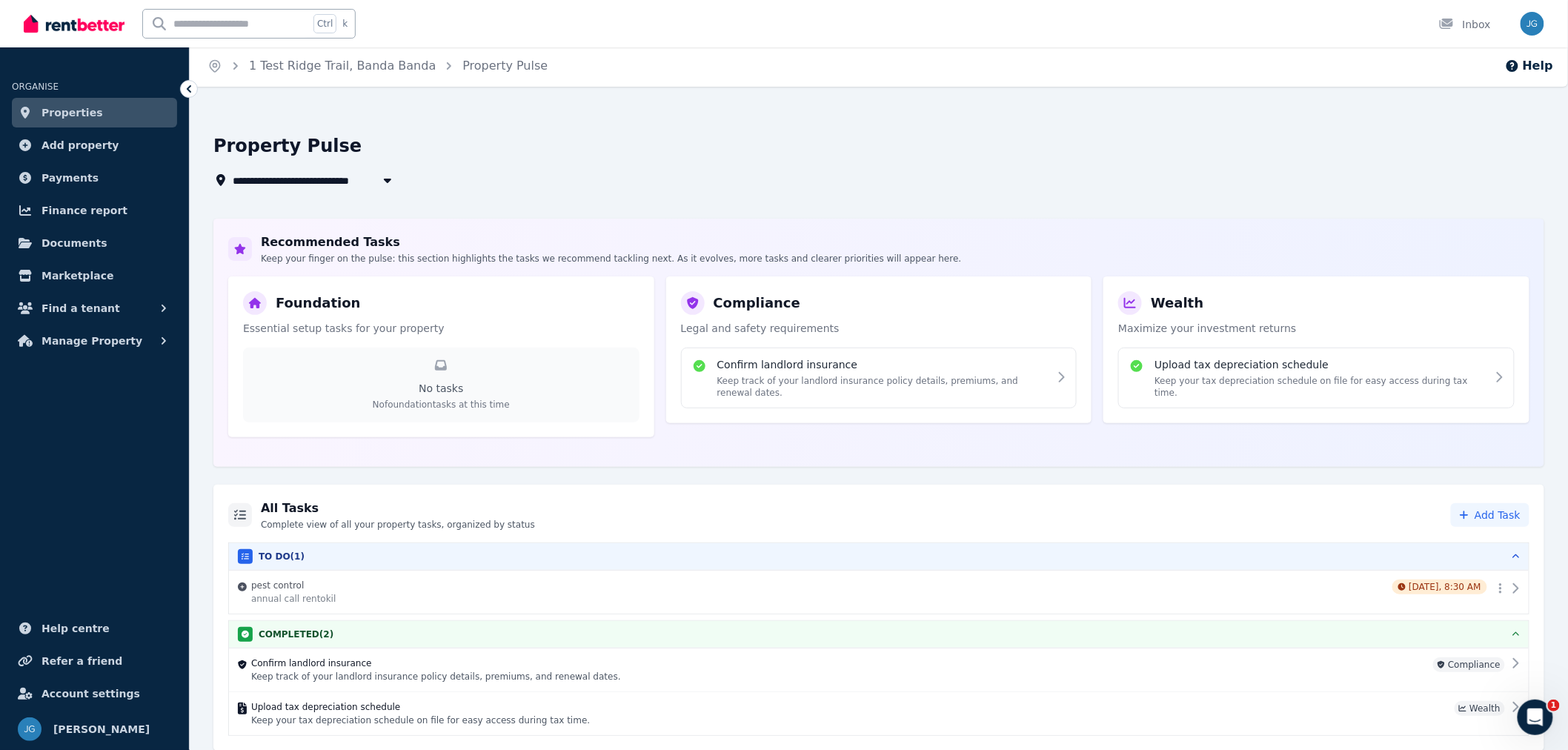
click at [1523, 634] on button "COMPLETED ( 2 )" at bounding box center [879, 635] width 1300 height 27
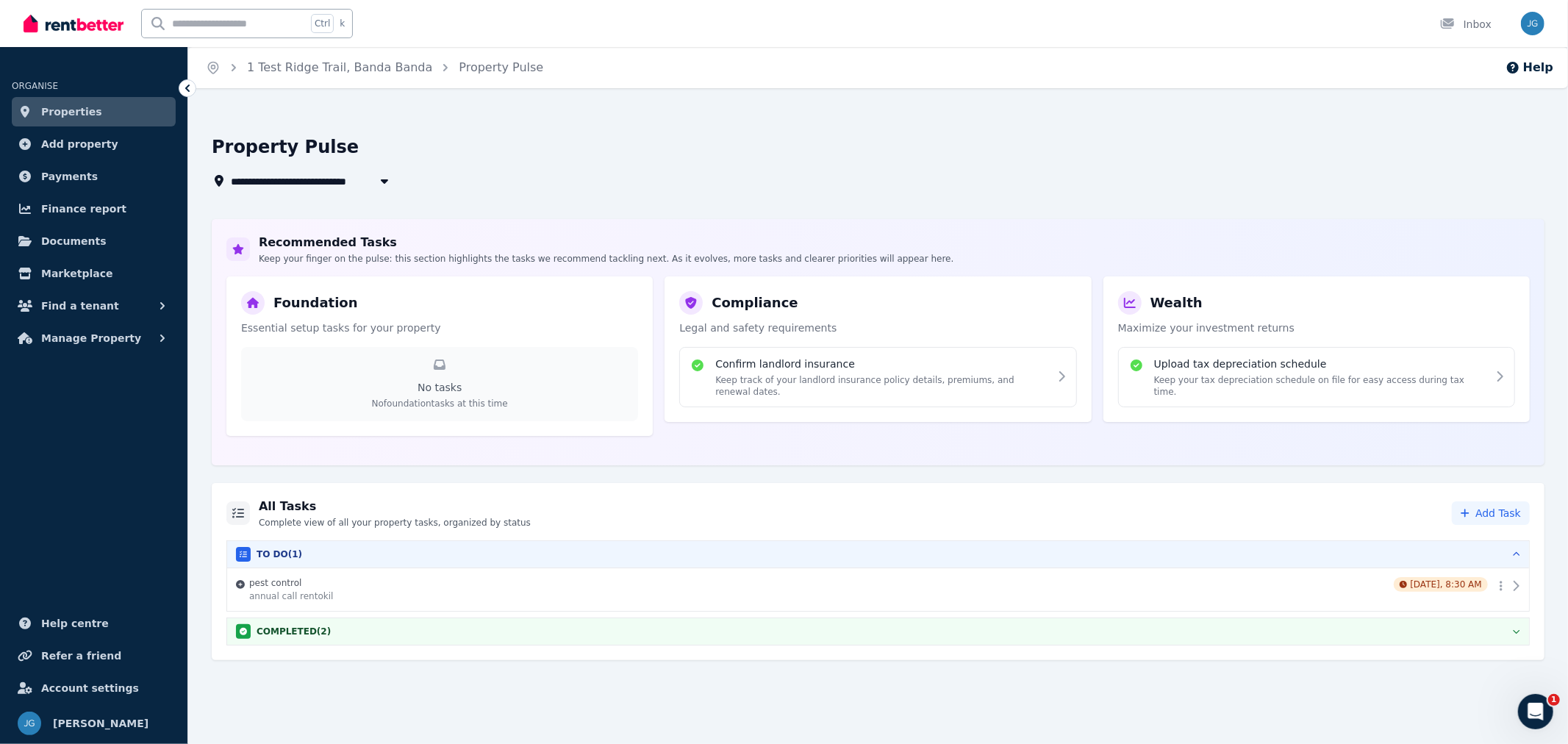
click at [1511, 629] on div "COMPLETED ( 2 )" at bounding box center [878, 632] width 1284 height 15
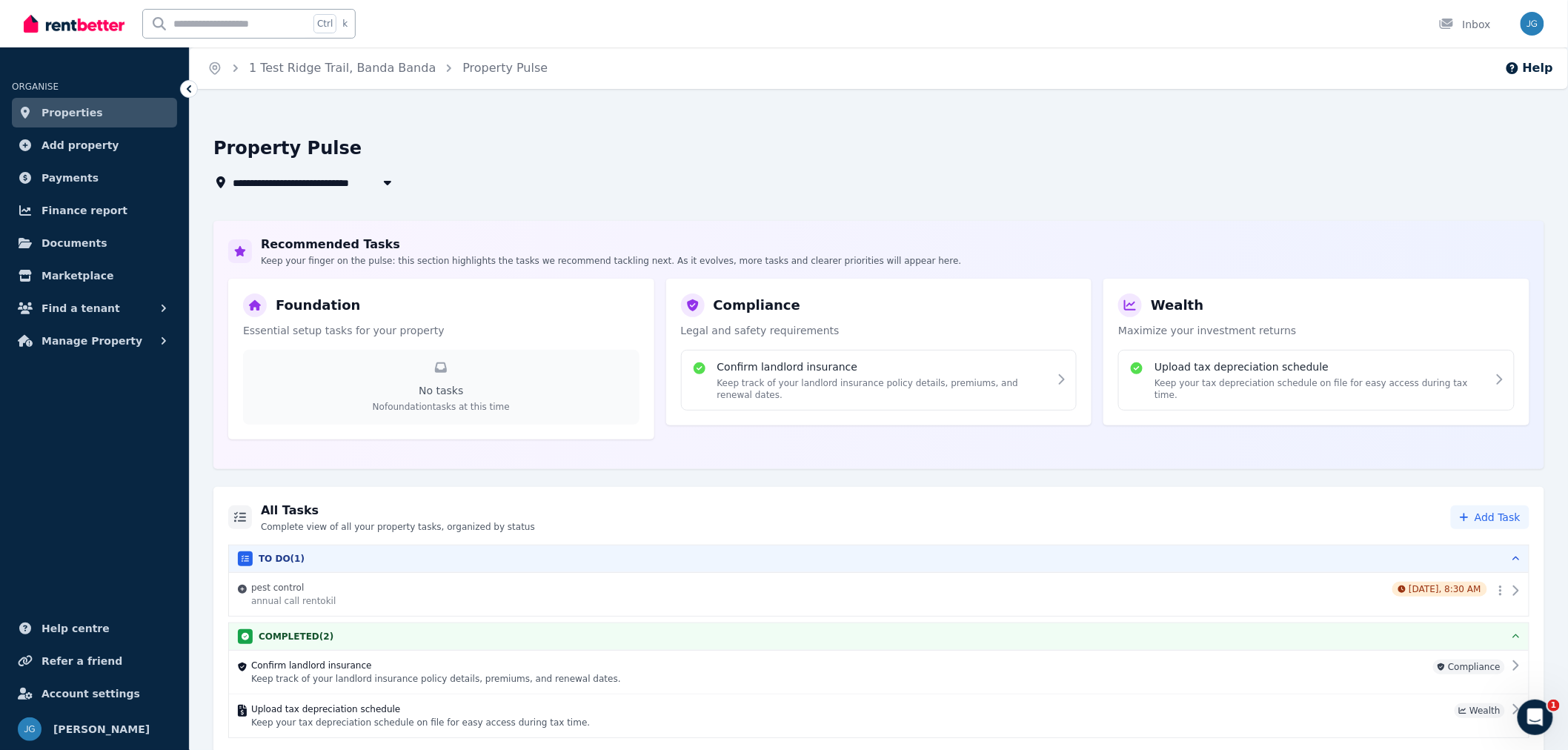
click at [1519, 634] on icon "button" at bounding box center [1515, 636] width 7 height 12
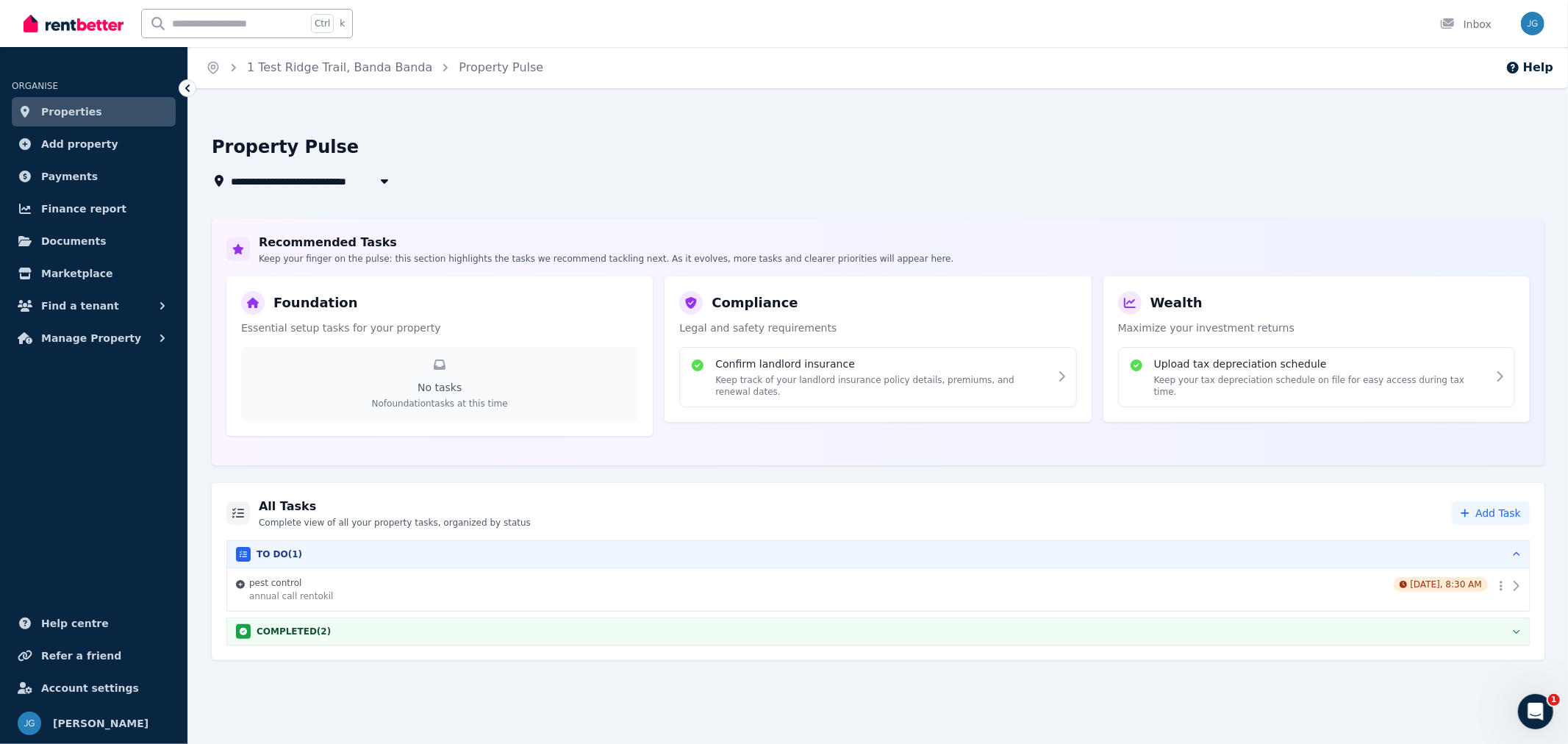
click at [1510, 629] on div "COMPLETED ( 2 )" at bounding box center [878, 632] width 1284 height 15
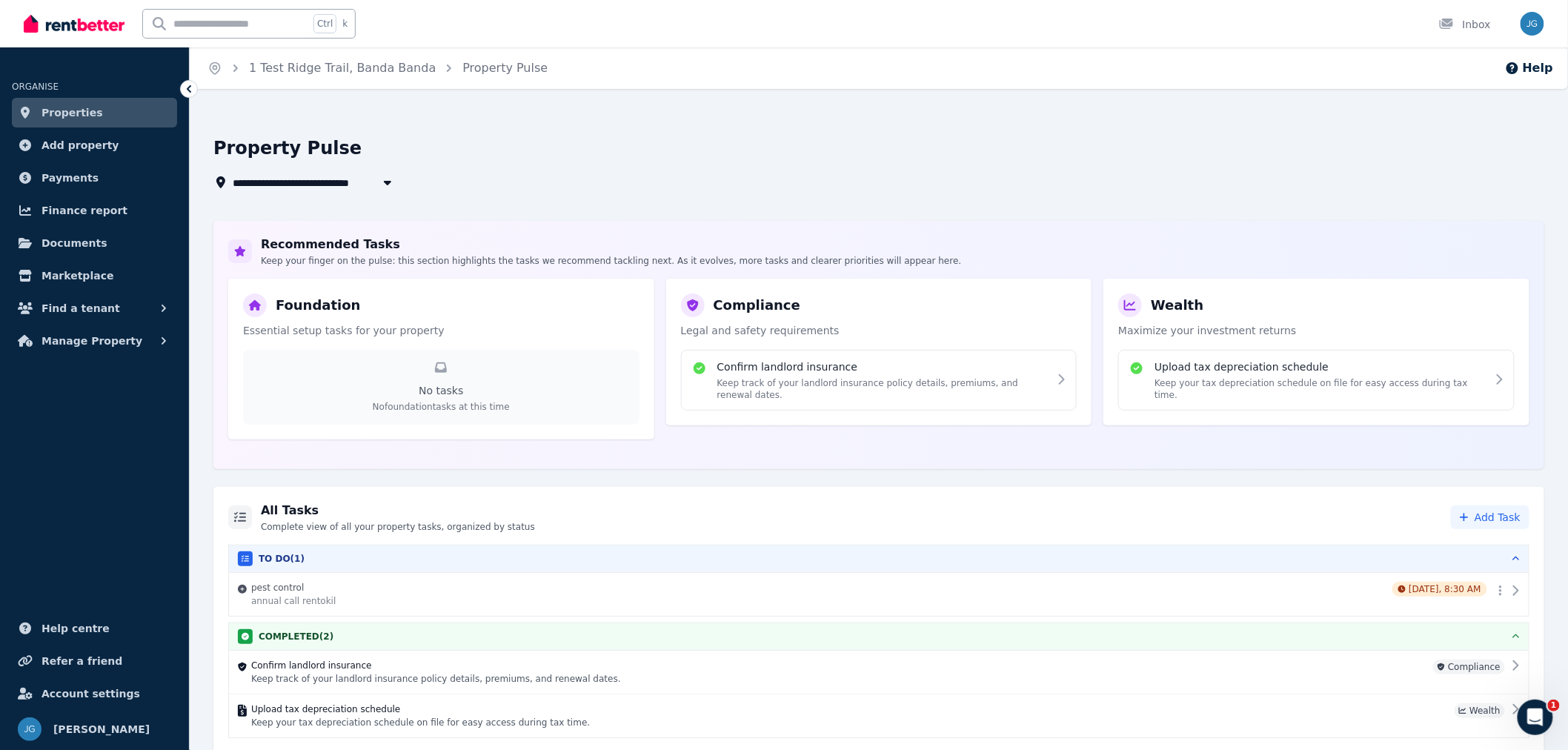
click at [643, 662] on h4 "Confirm landlord insurance" at bounding box center [839, 665] width 1176 height 12
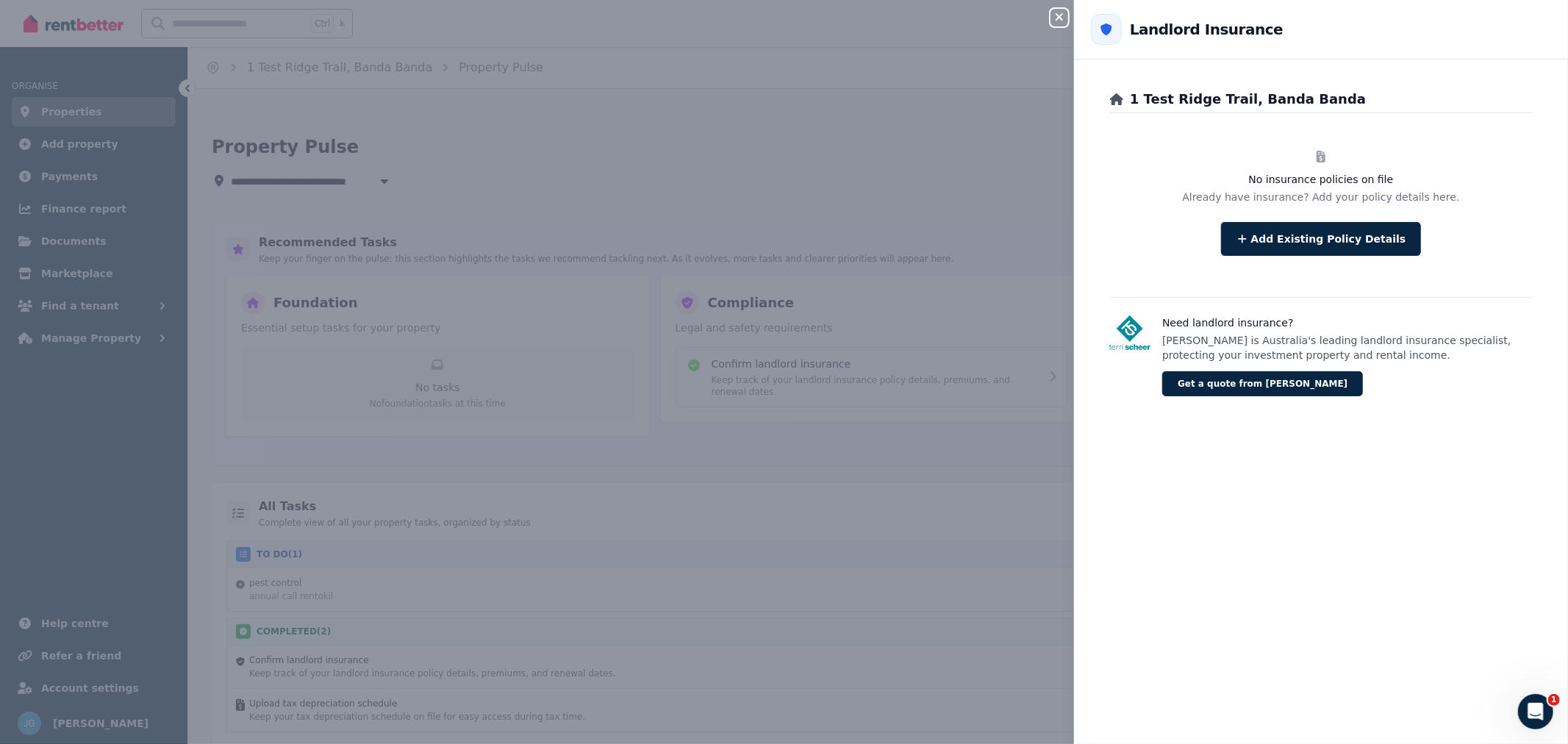
click at [1052, 24] on button "Close panel" at bounding box center [1059, 18] width 18 height 18
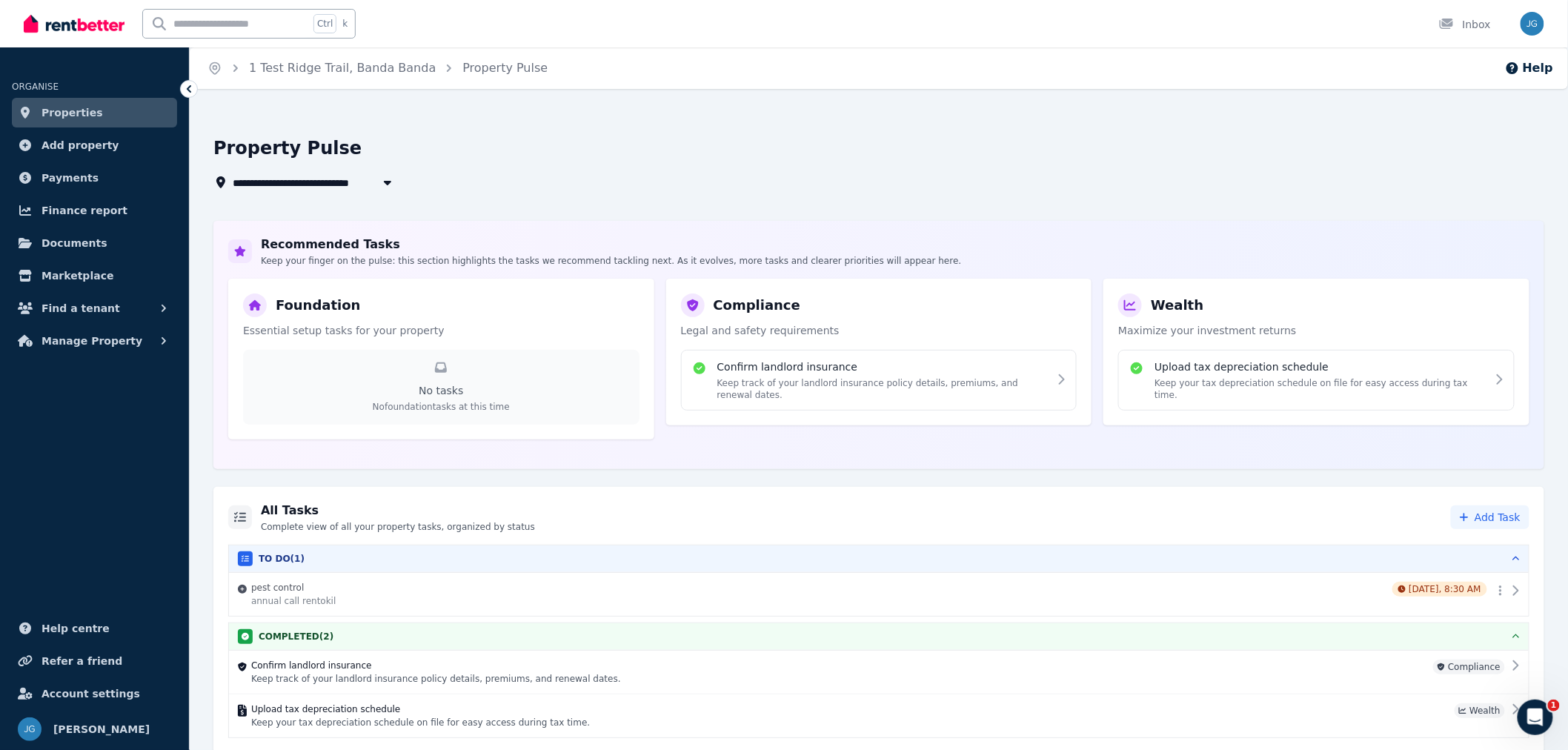
click at [1055, 682] on p "Keep track of your landlord insurance policy details, premiums, and renewal dat…" at bounding box center [839, 679] width 1176 height 12
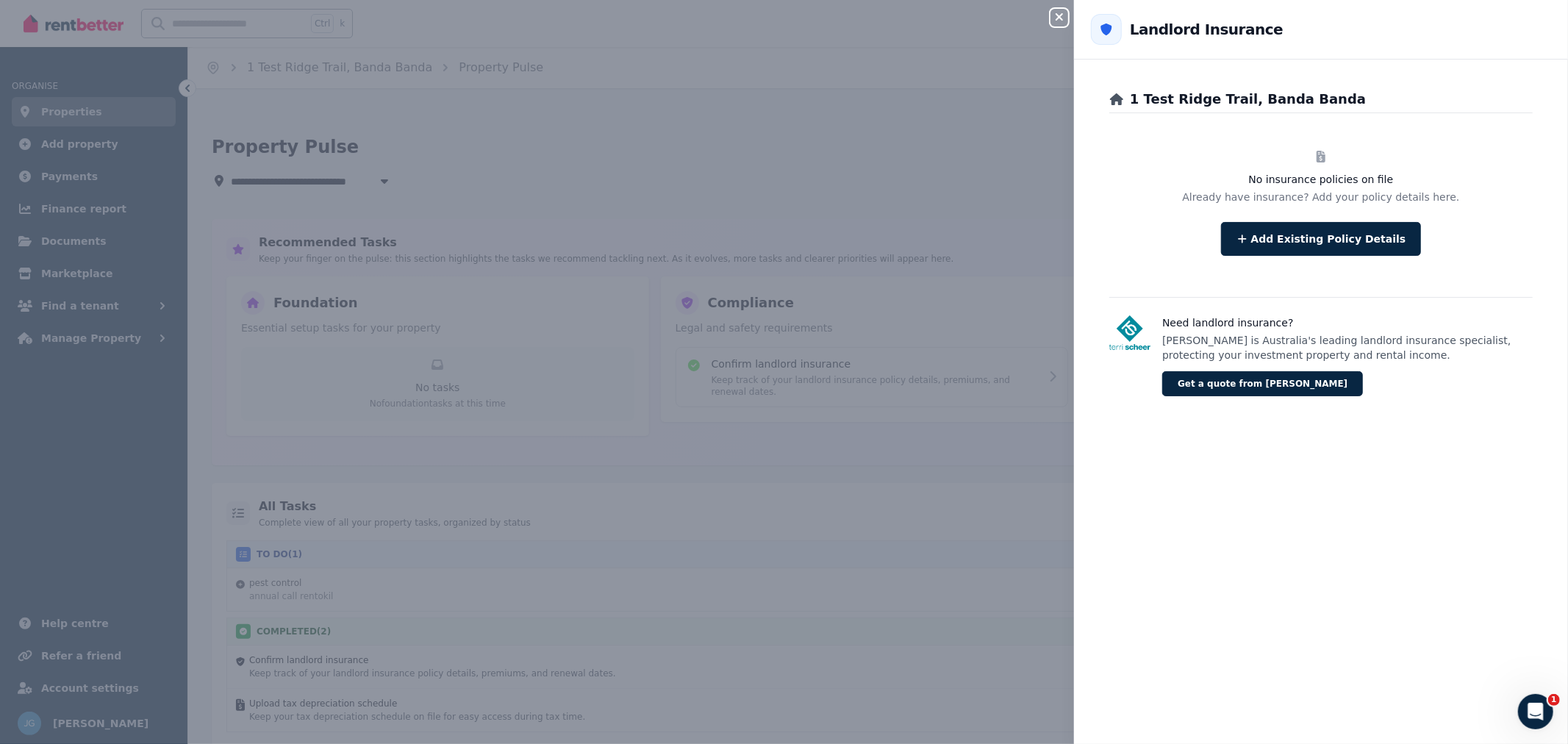
click at [1323, 239] on button "Add Existing Policy Details" at bounding box center [1321, 239] width 201 height 34
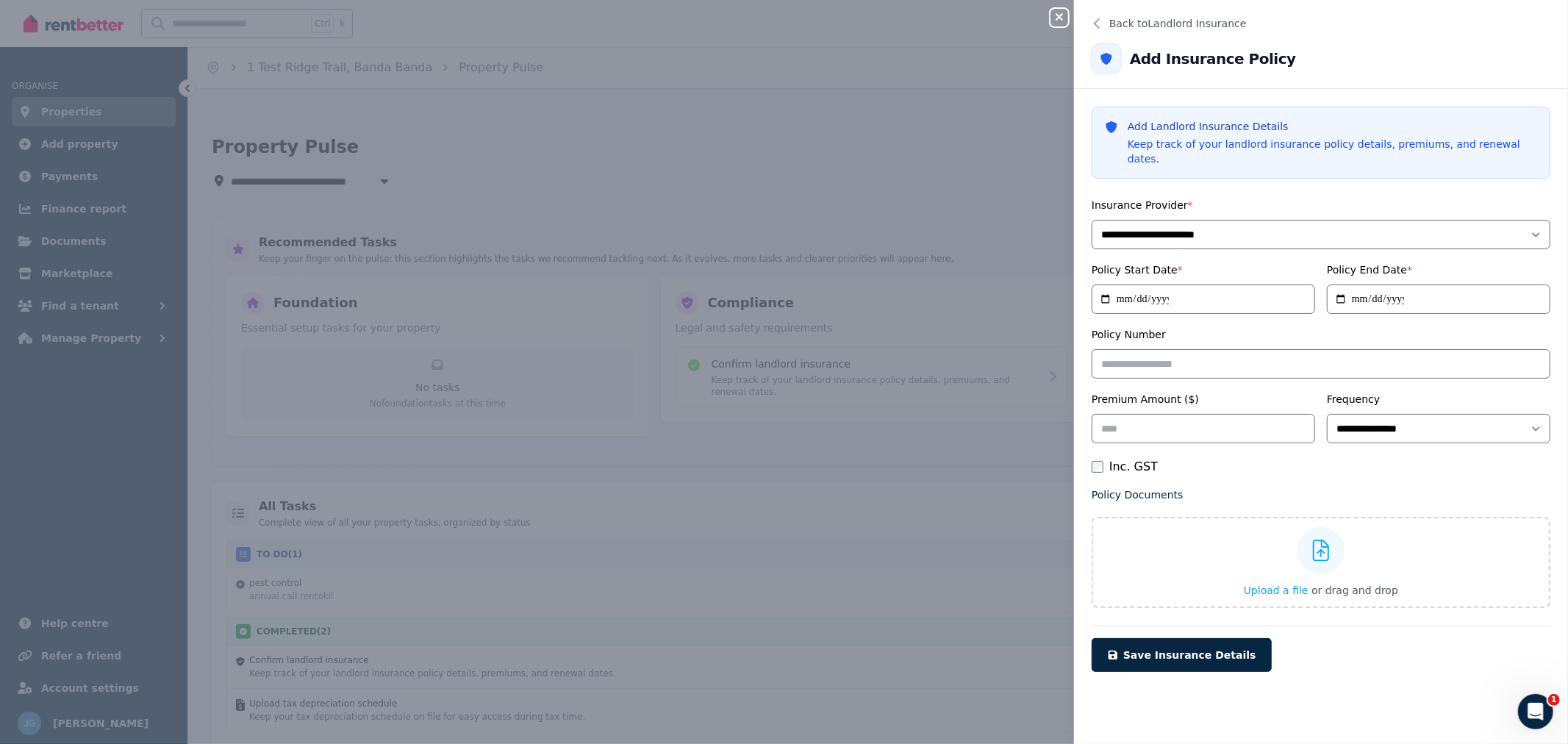
click at [1121, 15] on button "Back to Landlord Insurance" at bounding box center [1320, 24] width 494 height 35
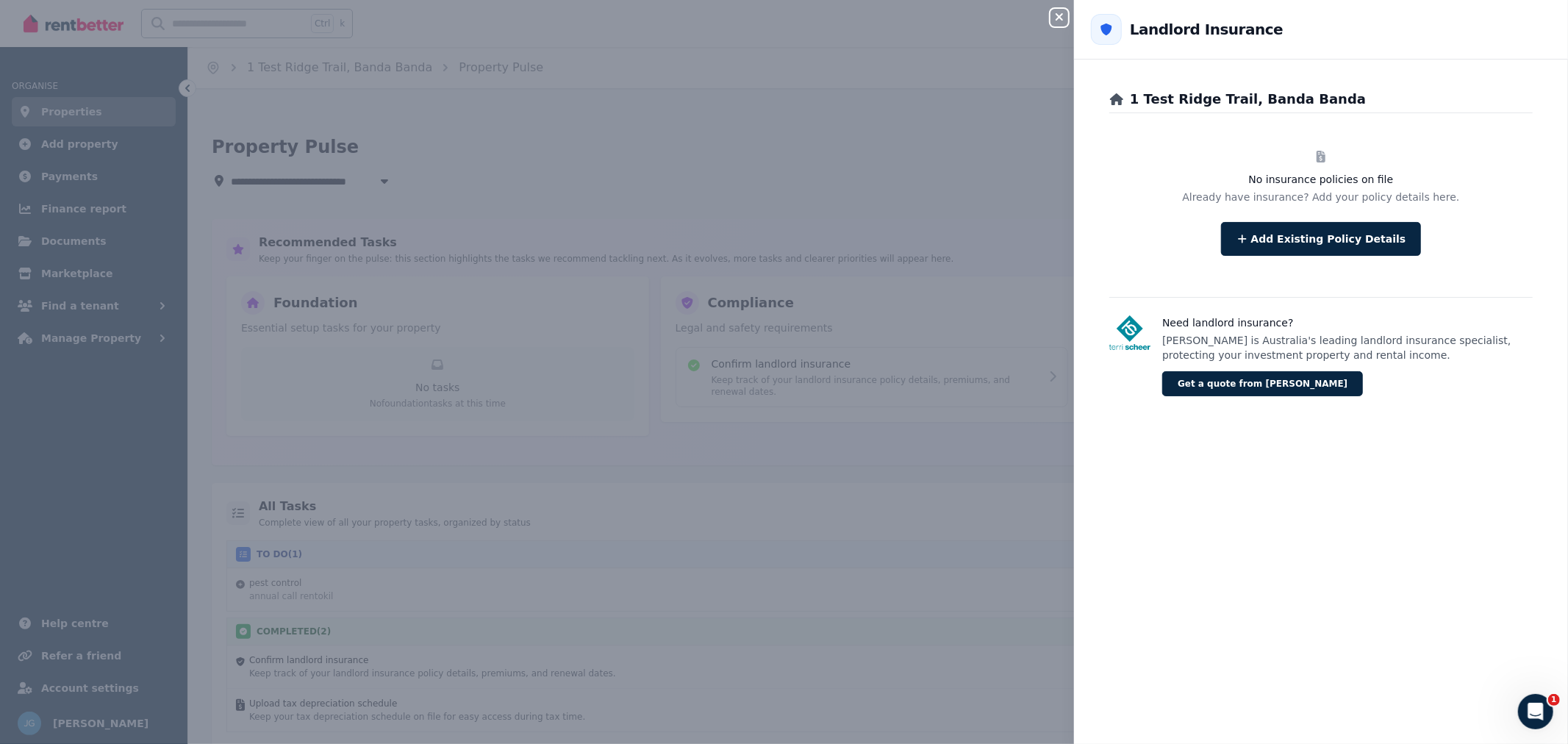
click at [1052, 25] on button "Close panel" at bounding box center [1059, 18] width 18 height 18
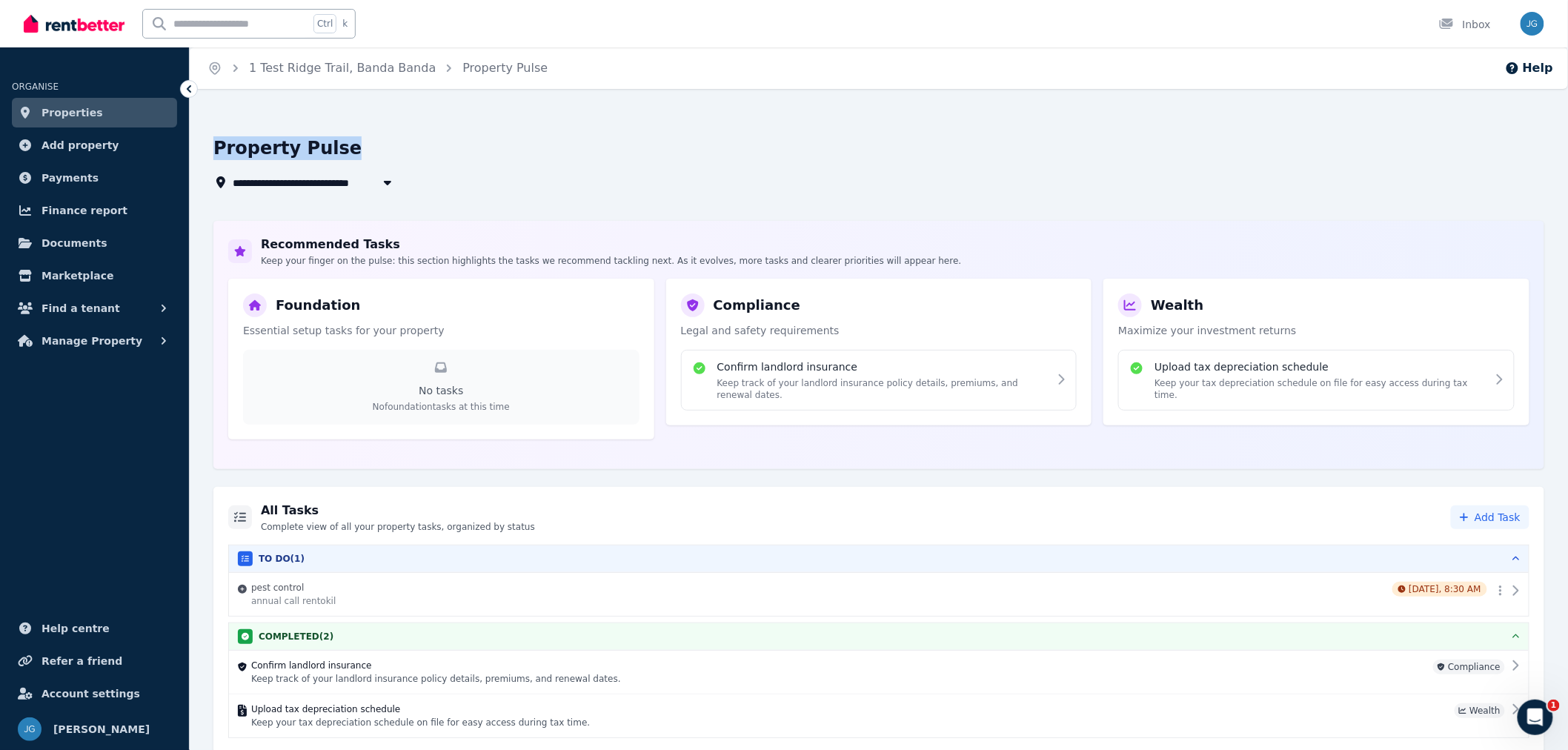
drag, startPoint x: 208, startPoint y: 149, endPoint x: 369, endPoint y: 147, distance: 161.0
click at [369, 147] on div "**********" at bounding box center [879, 163] width 1378 height 103
click at [369, 147] on div "Property Pulse" at bounding box center [874, 151] width 1322 height 29
click at [1457, 683] on div "Confirm landlord insurance Keep track of your landlord insurance policy details…" at bounding box center [871, 672] width 1267 height 25
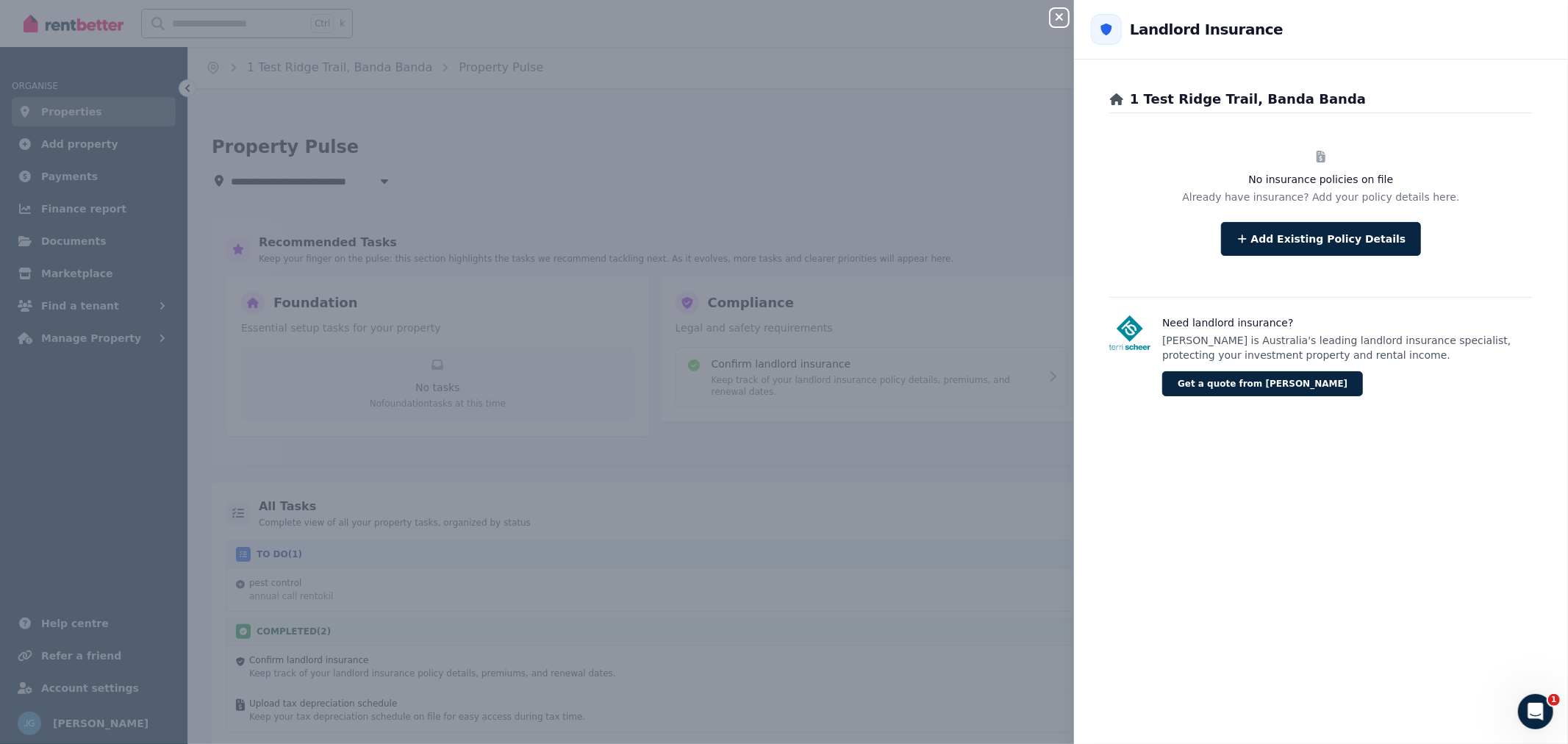
click at [1382, 246] on button "Add Existing Policy Details" at bounding box center [1321, 239] width 201 height 34
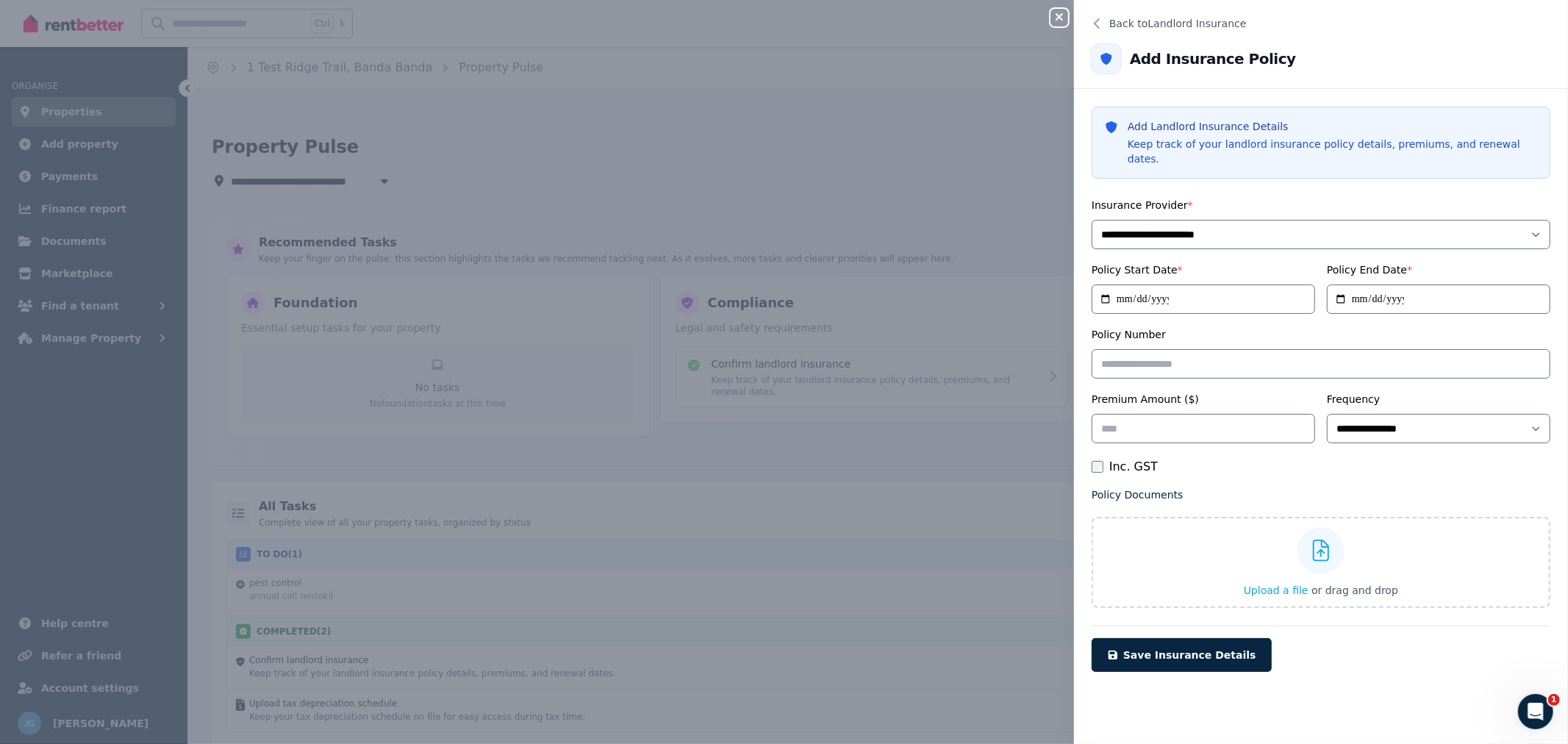
click at [1141, 17] on span "Back to Landlord Insurance" at bounding box center [1177, 23] width 137 height 15
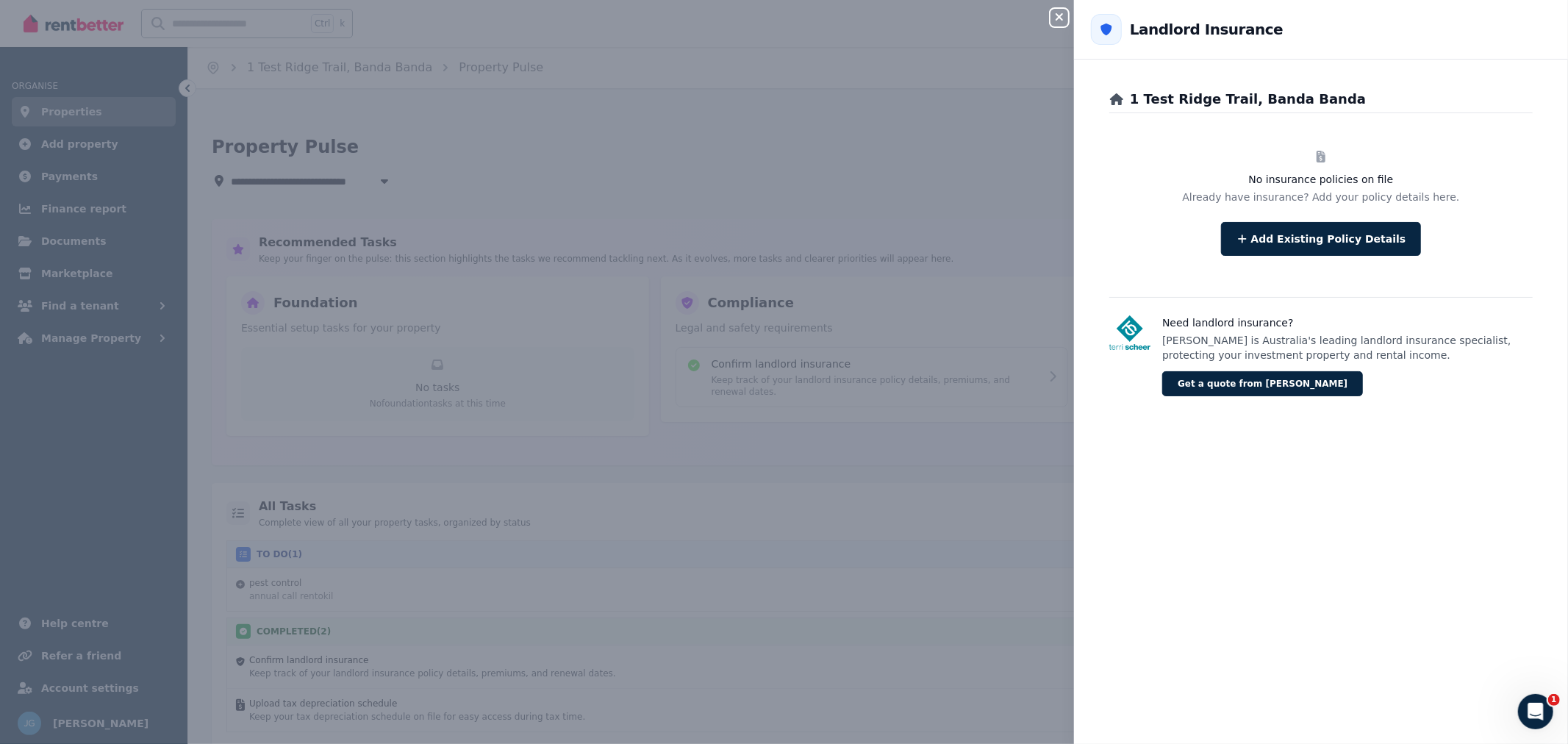
click at [1277, 242] on button "Add Existing Policy Details" at bounding box center [1321, 239] width 201 height 34
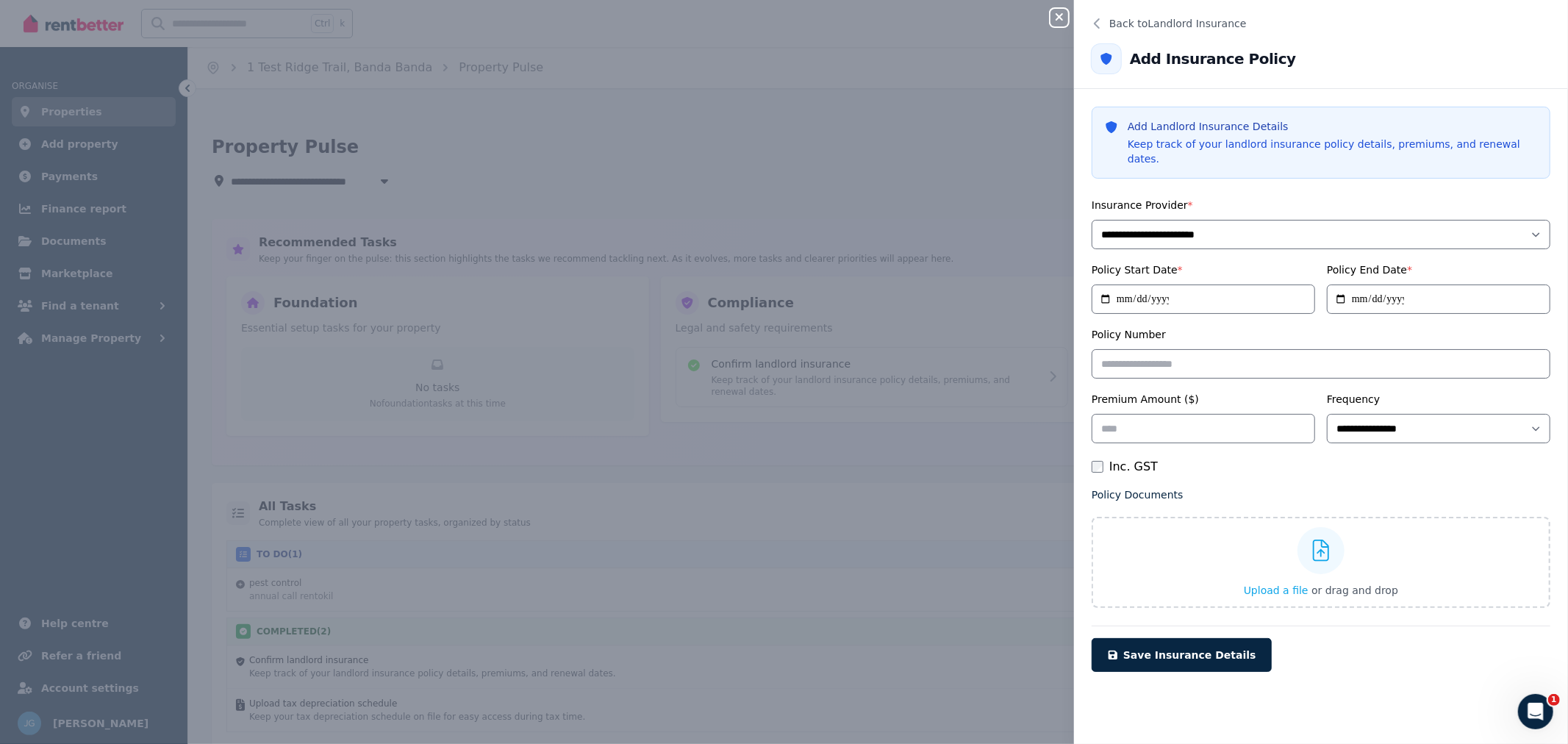
click at [1178, 27] on span "Back to Landlord Insurance" at bounding box center [1177, 23] width 137 height 15
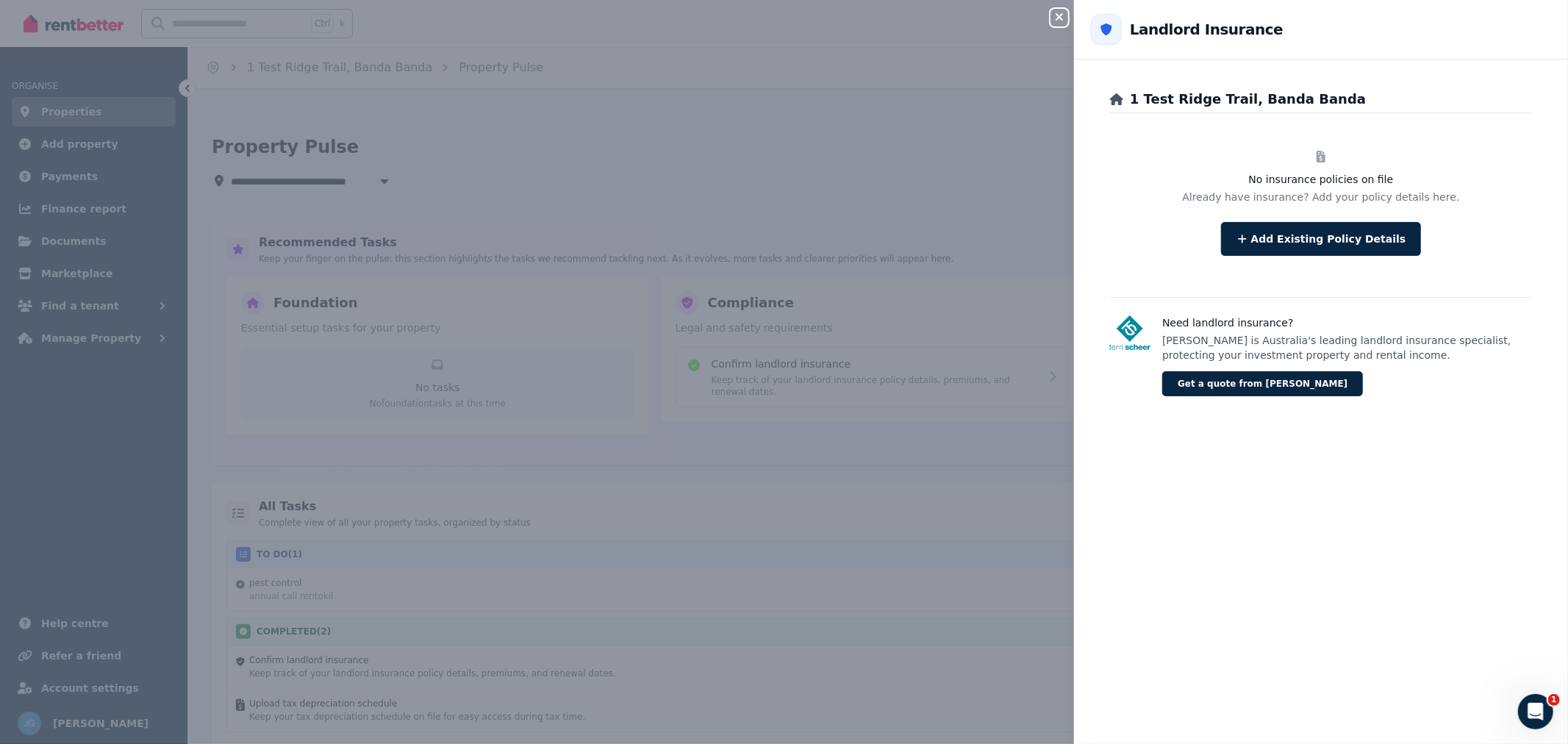
click at [1268, 241] on button "Add Existing Policy Details" at bounding box center [1321, 239] width 201 height 34
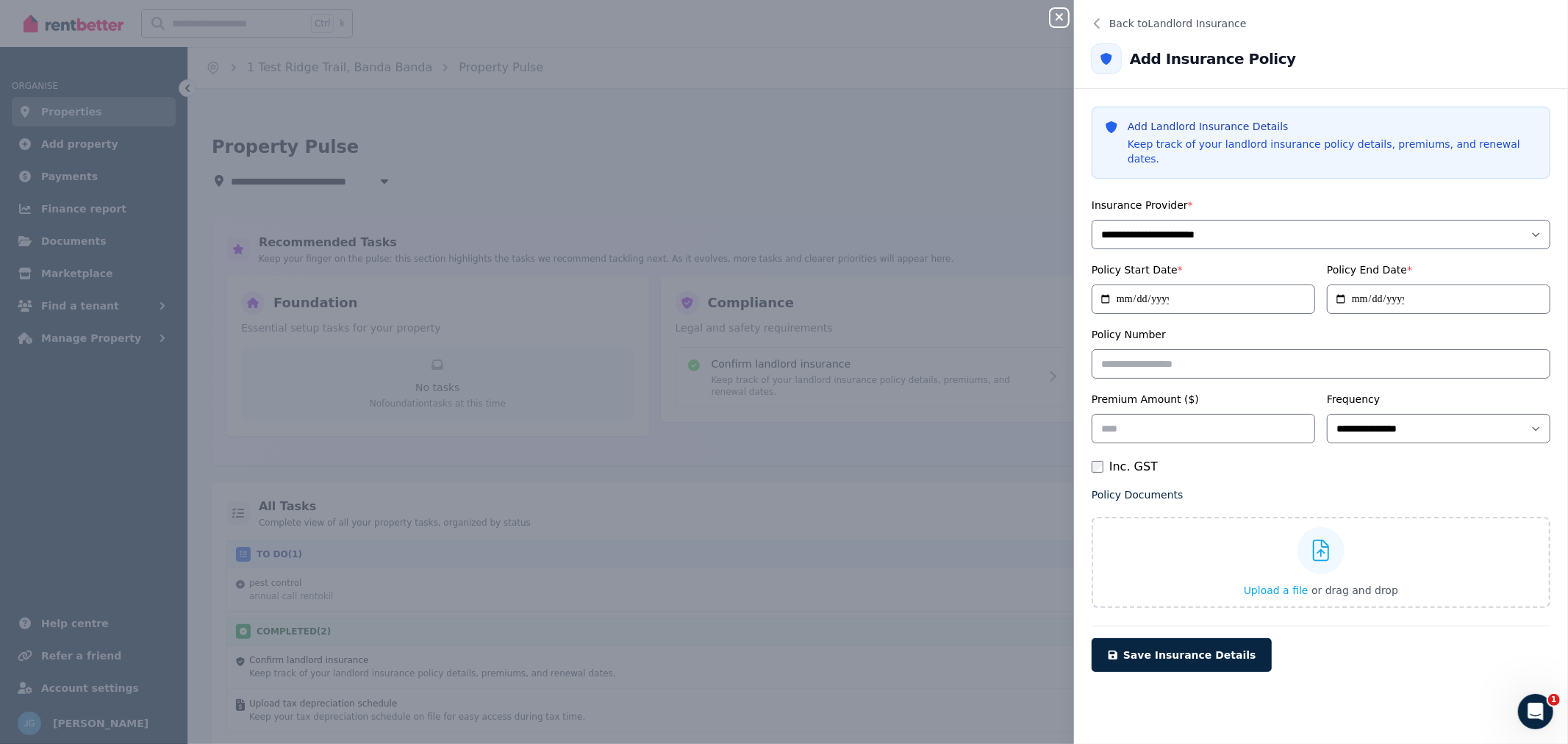
click at [1187, 31] on button "Back to Landlord Insurance" at bounding box center [1320, 24] width 494 height 35
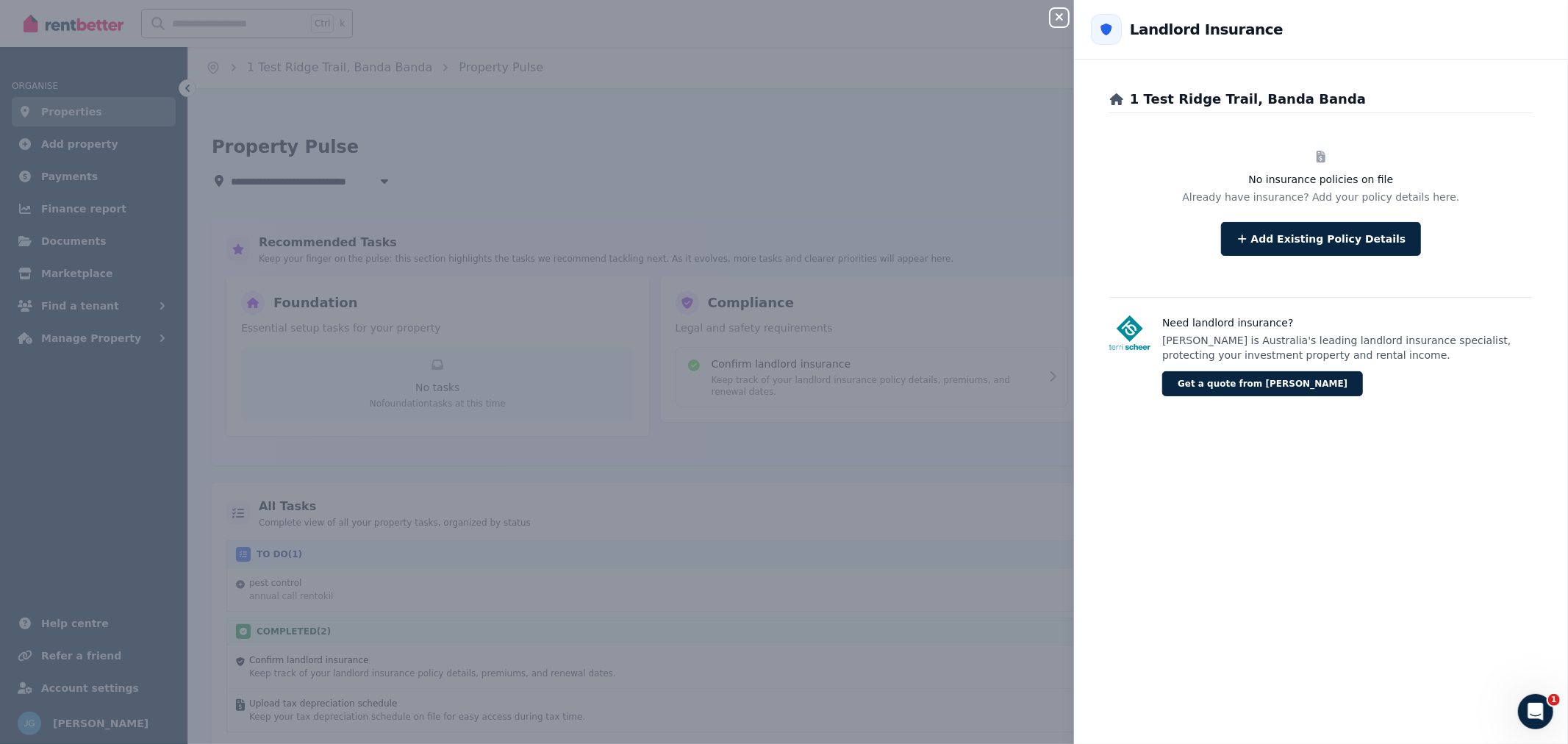
click at [1262, 252] on button "Add Existing Policy Details" at bounding box center [1321, 239] width 201 height 34
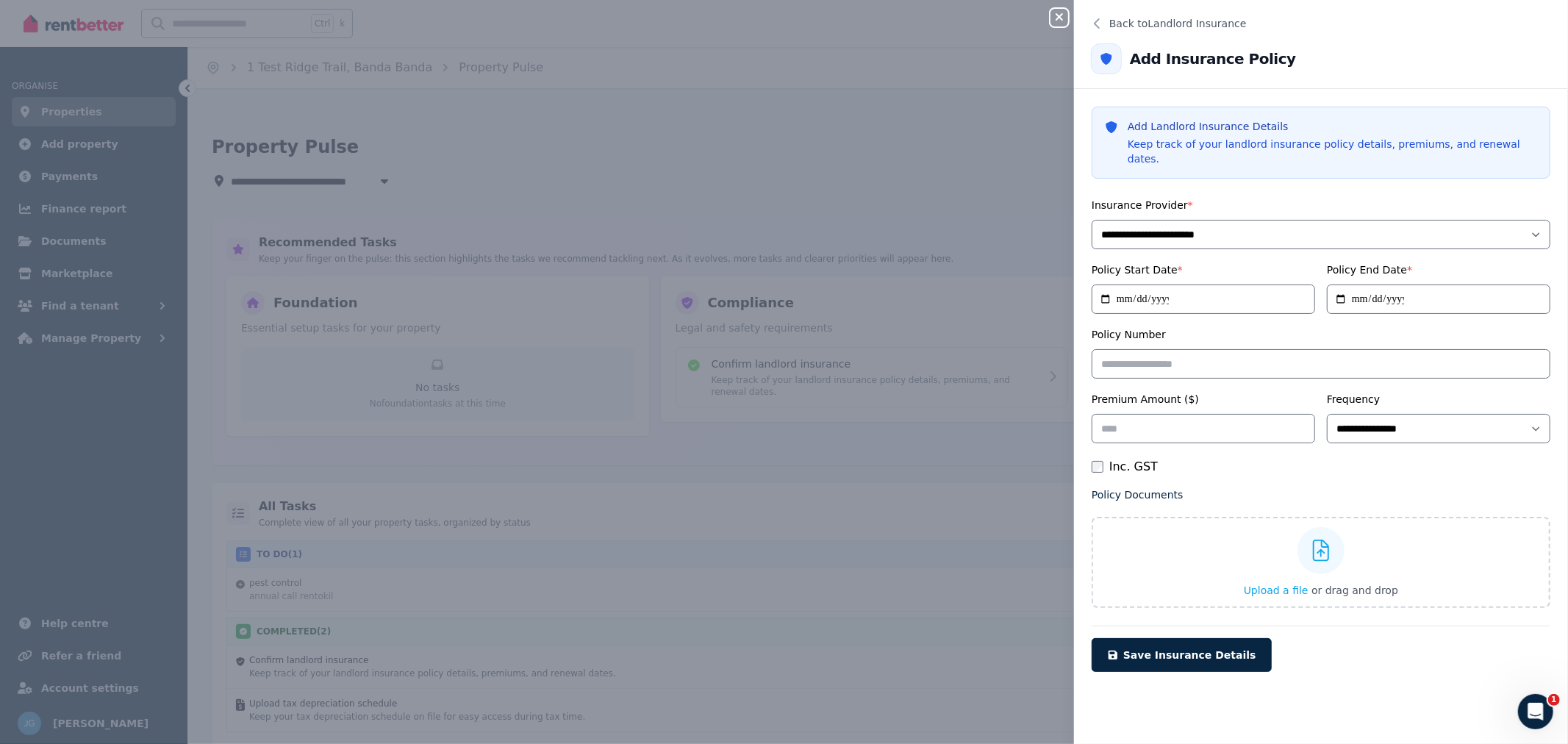
click at [1158, 28] on span "Back to Landlord Insurance" at bounding box center [1177, 23] width 137 height 15
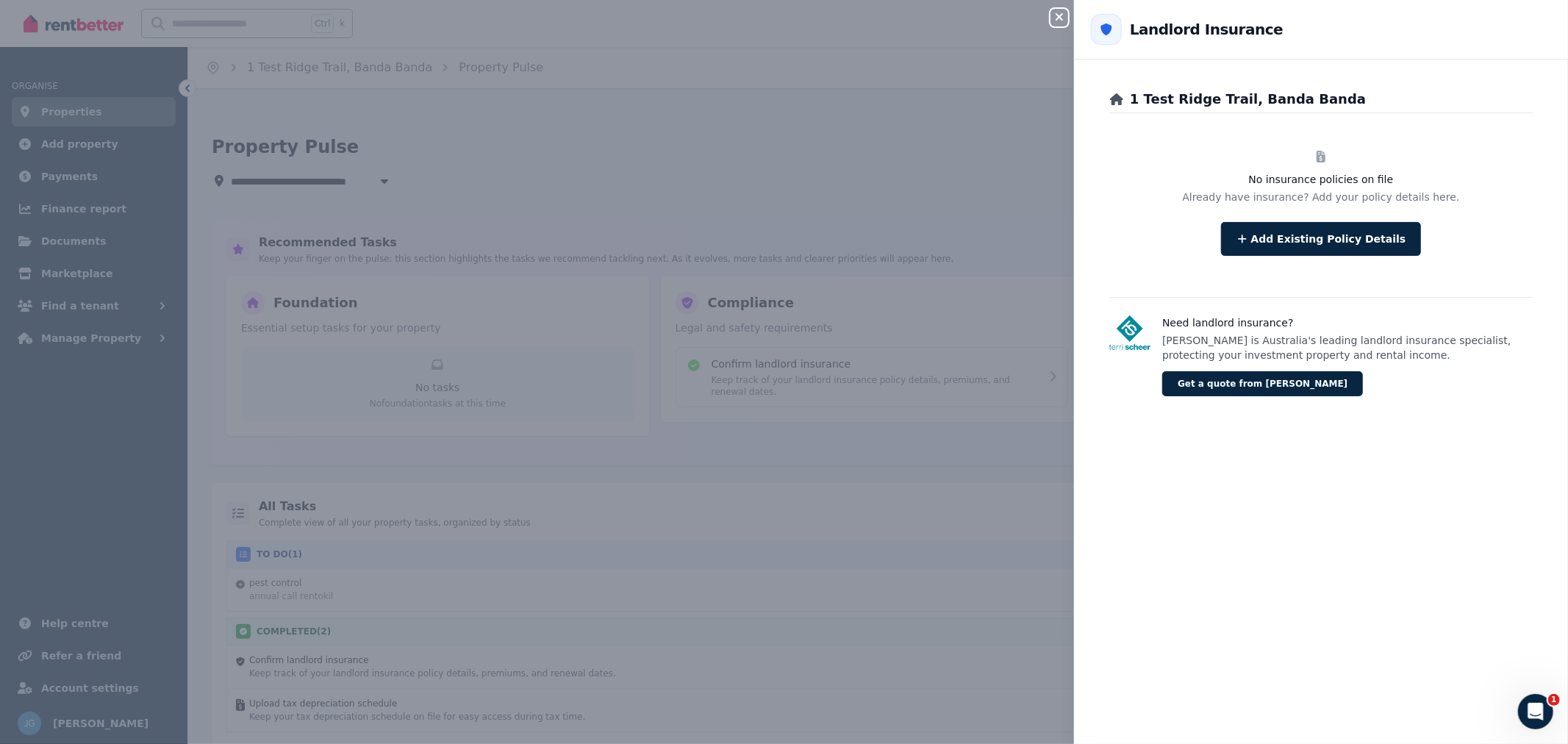
click at [1065, 20] on icon "button" at bounding box center [1059, 16] width 18 height 12
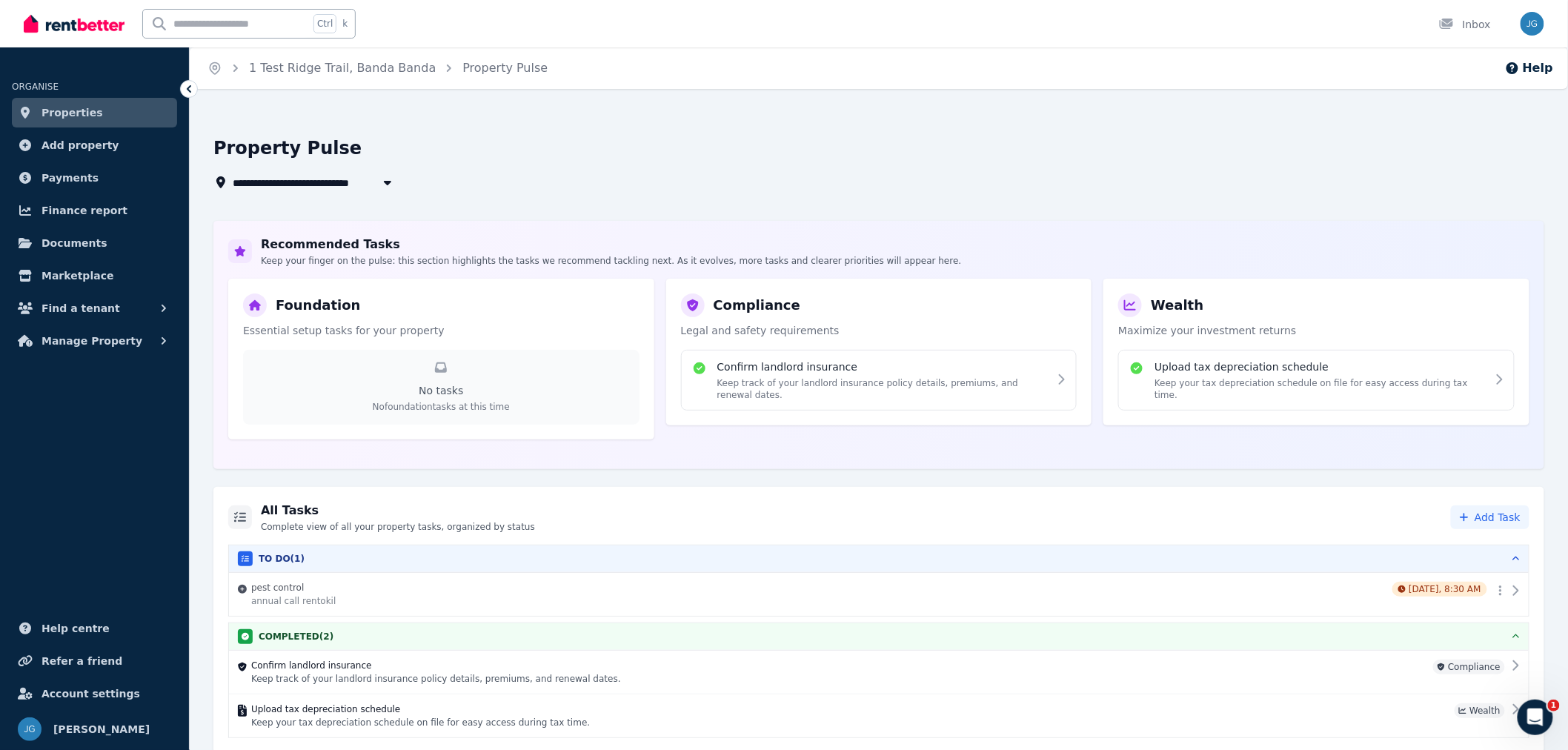
click at [94, 116] on link "Properties" at bounding box center [94, 112] width 165 height 29
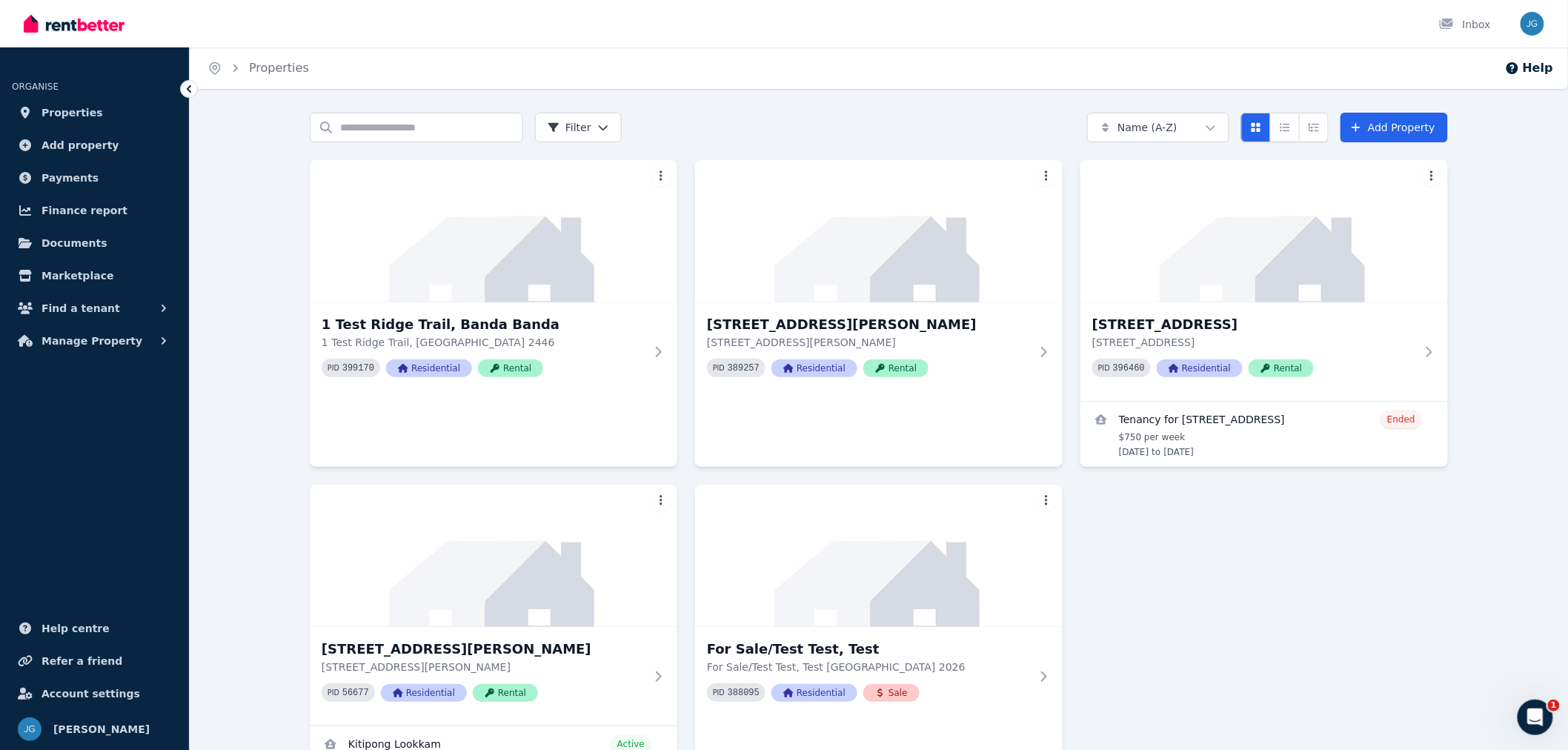
click at [577, 249] on img at bounding box center [493, 232] width 367 height 143
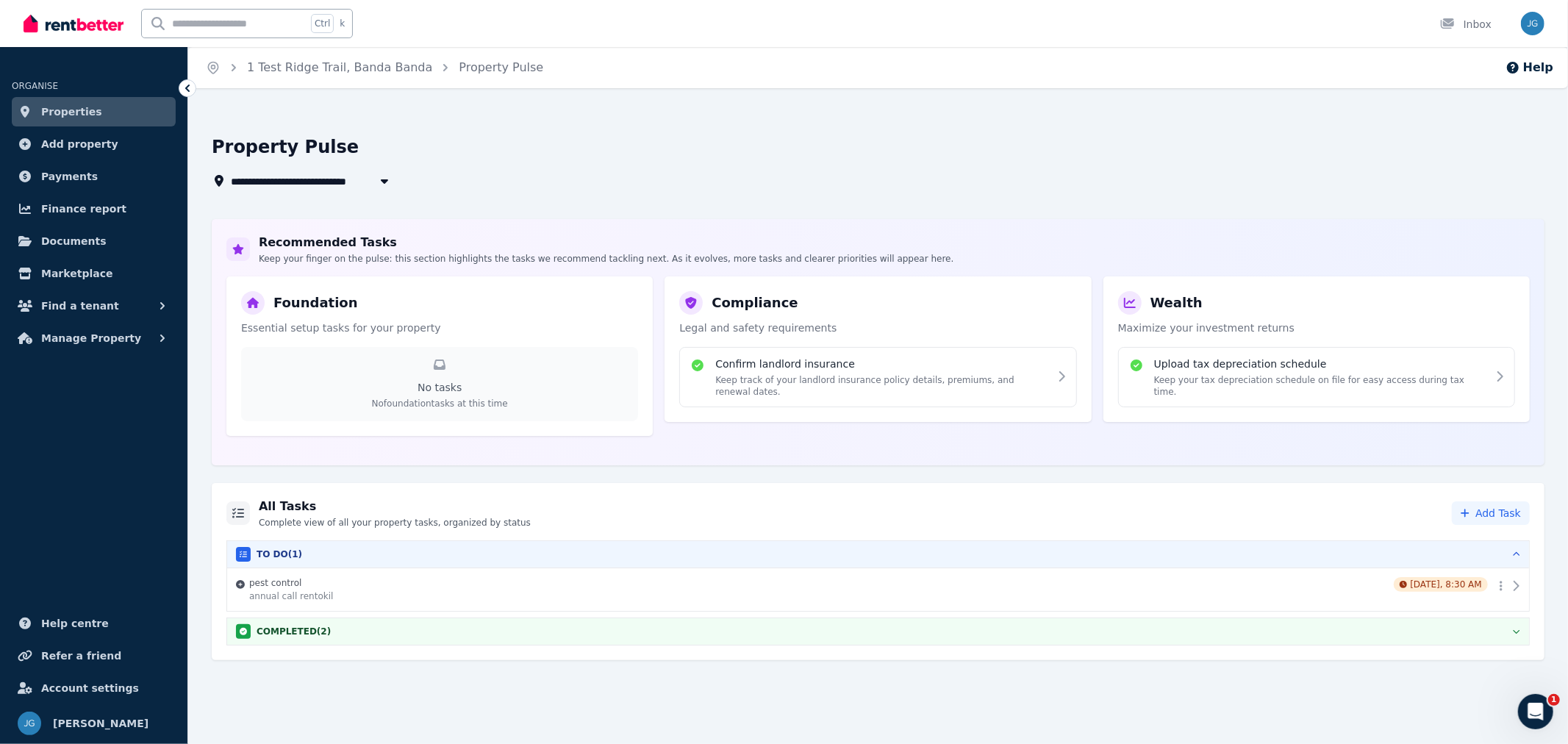
click at [745, 372] on div "Confirm landlord insurance Keep track of your landlord insurance policy details…" at bounding box center [882, 377] width 333 height 42
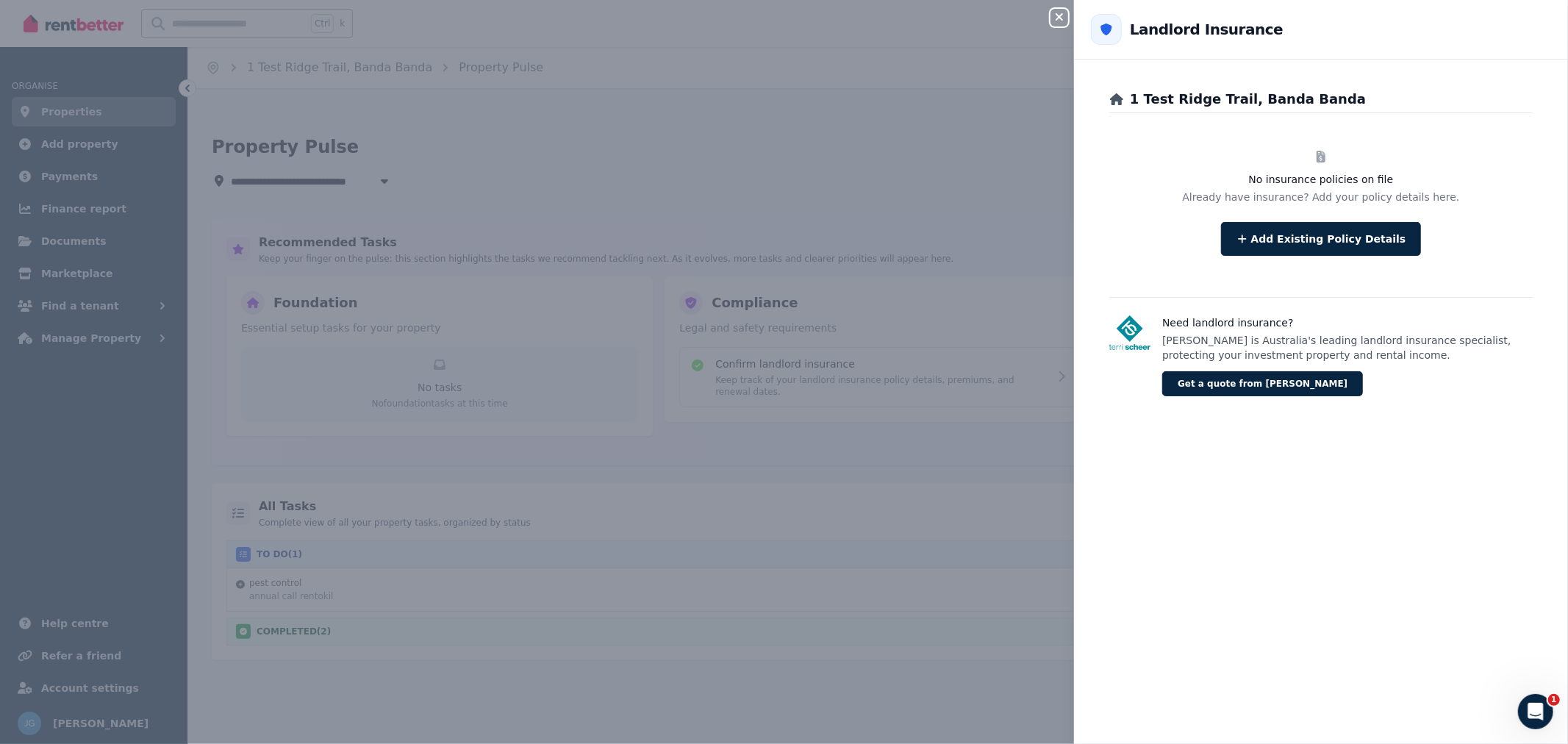
click at [1056, 12] on icon "button" at bounding box center [1059, 16] width 18 height 12
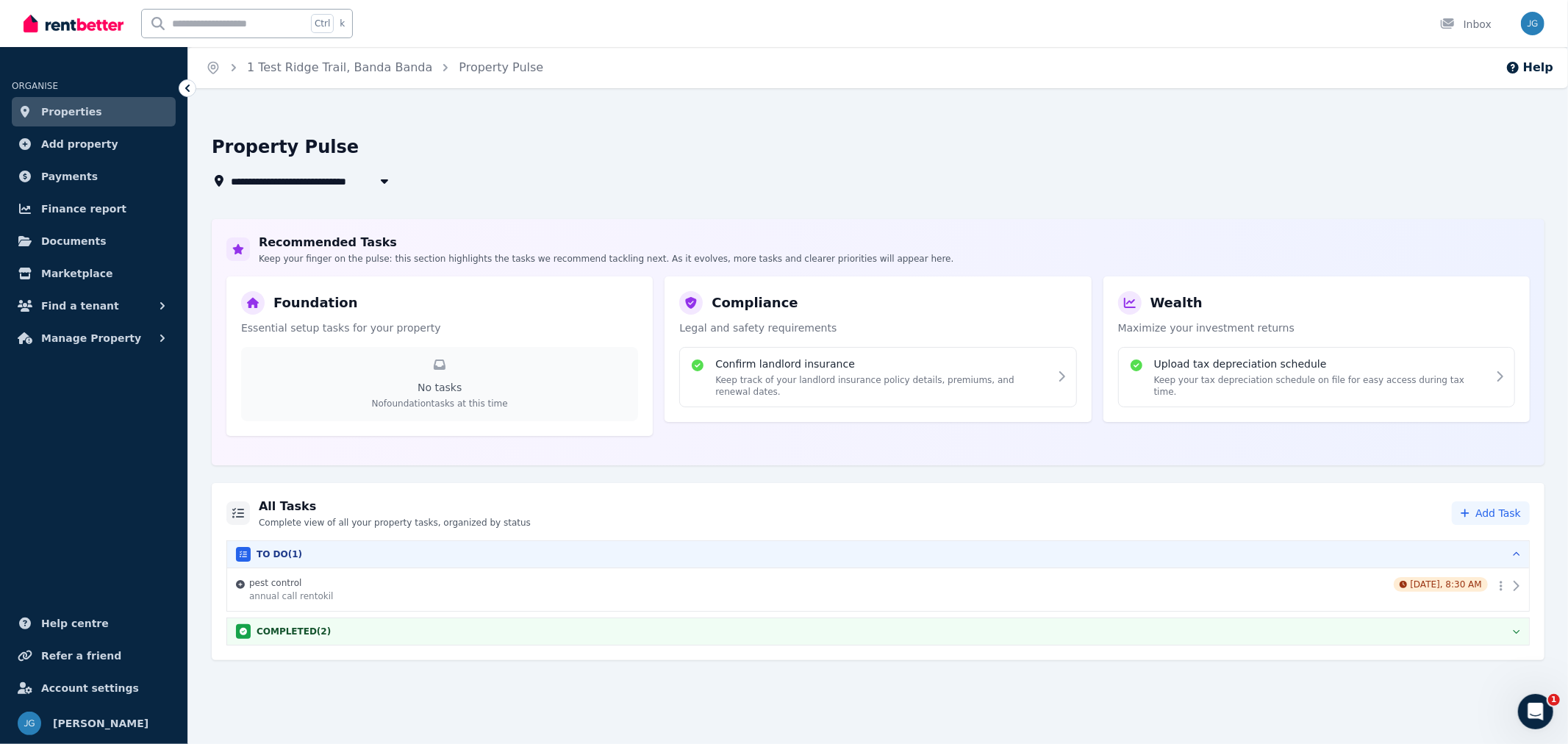
click at [915, 359] on h4 "Confirm landlord insurance" at bounding box center [882, 364] width 333 height 15
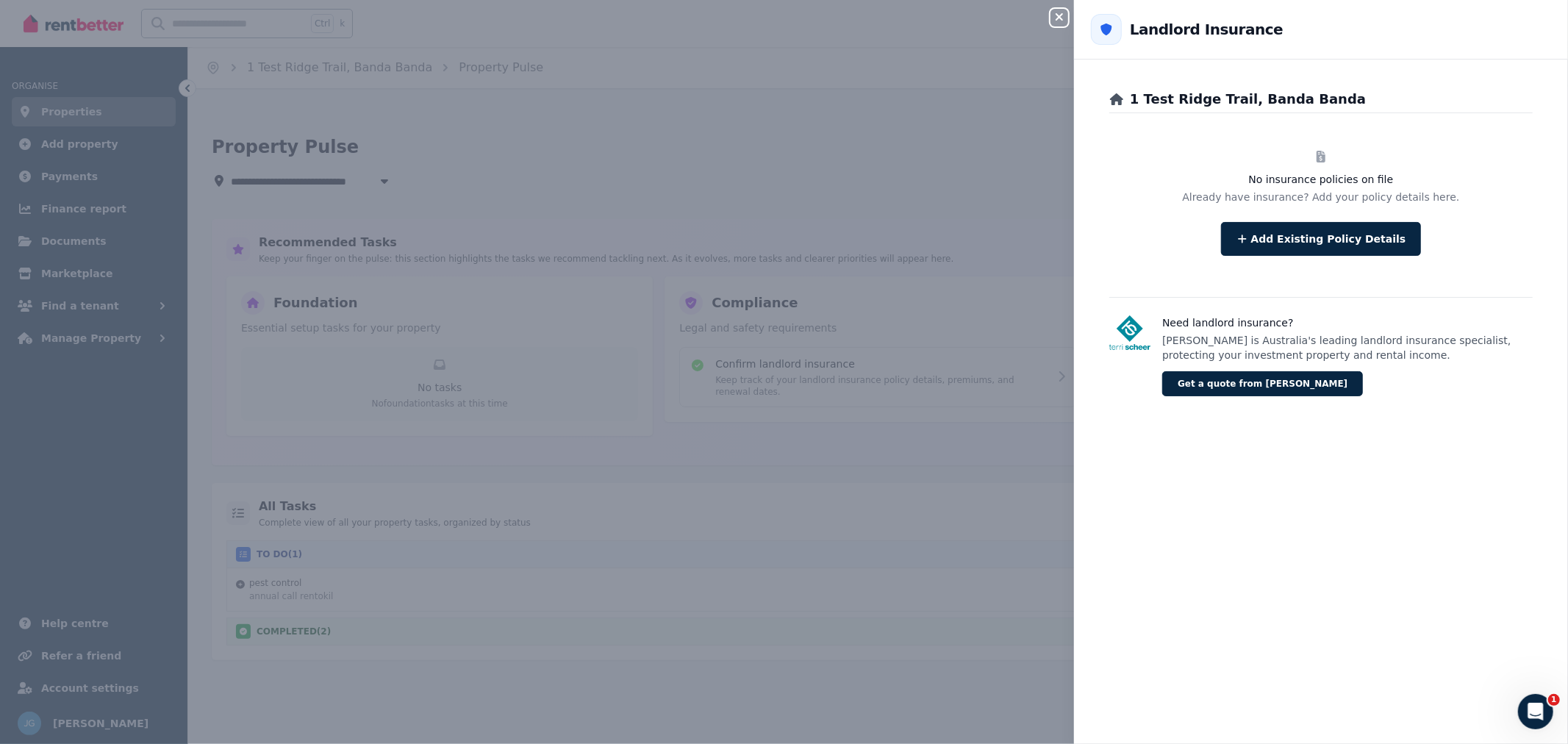
click at [1056, 13] on icon "button" at bounding box center [1059, 16] width 18 height 12
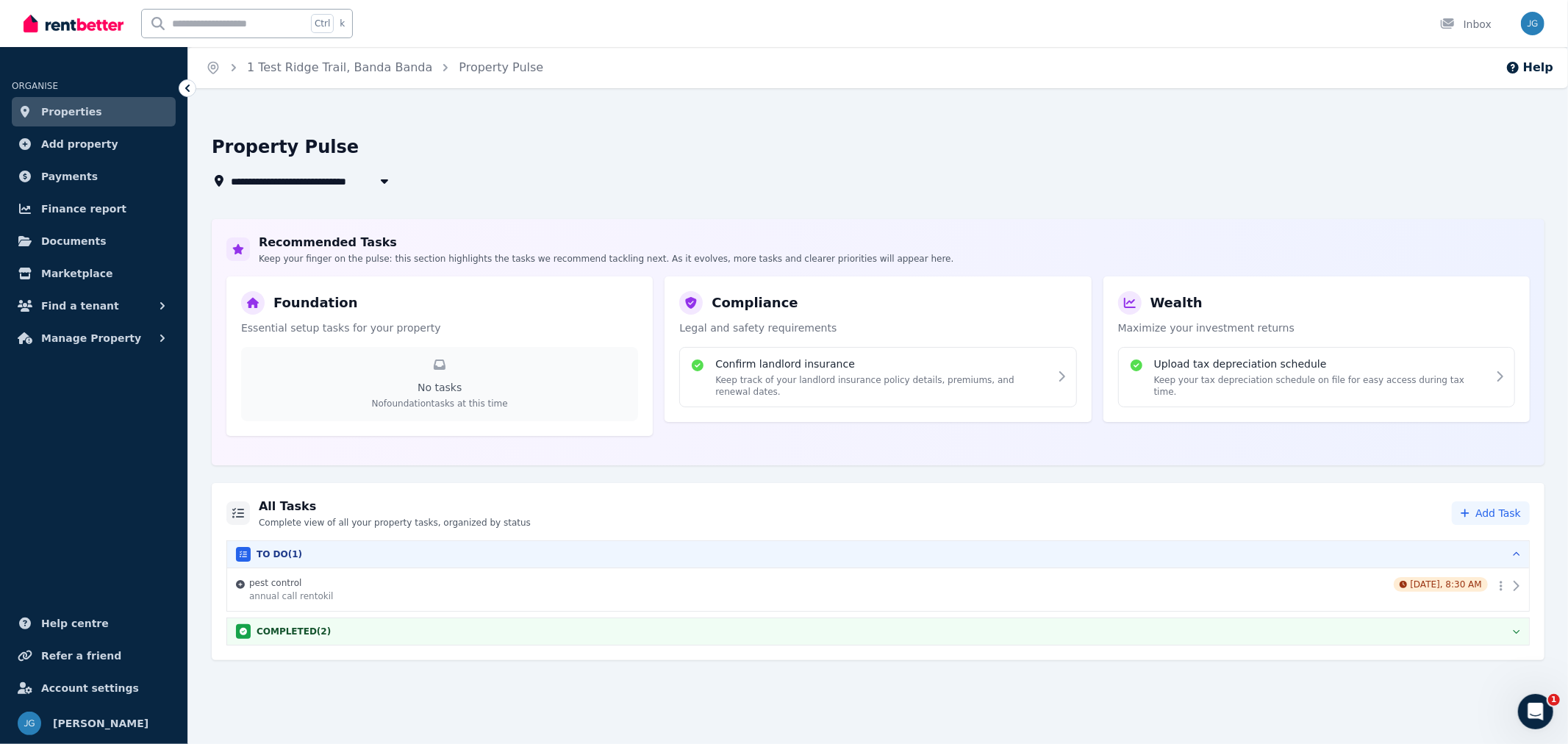
click at [737, 362] on h4 "Confirm landlord insurance" at bounding box center [882, 364] width 333 height 15
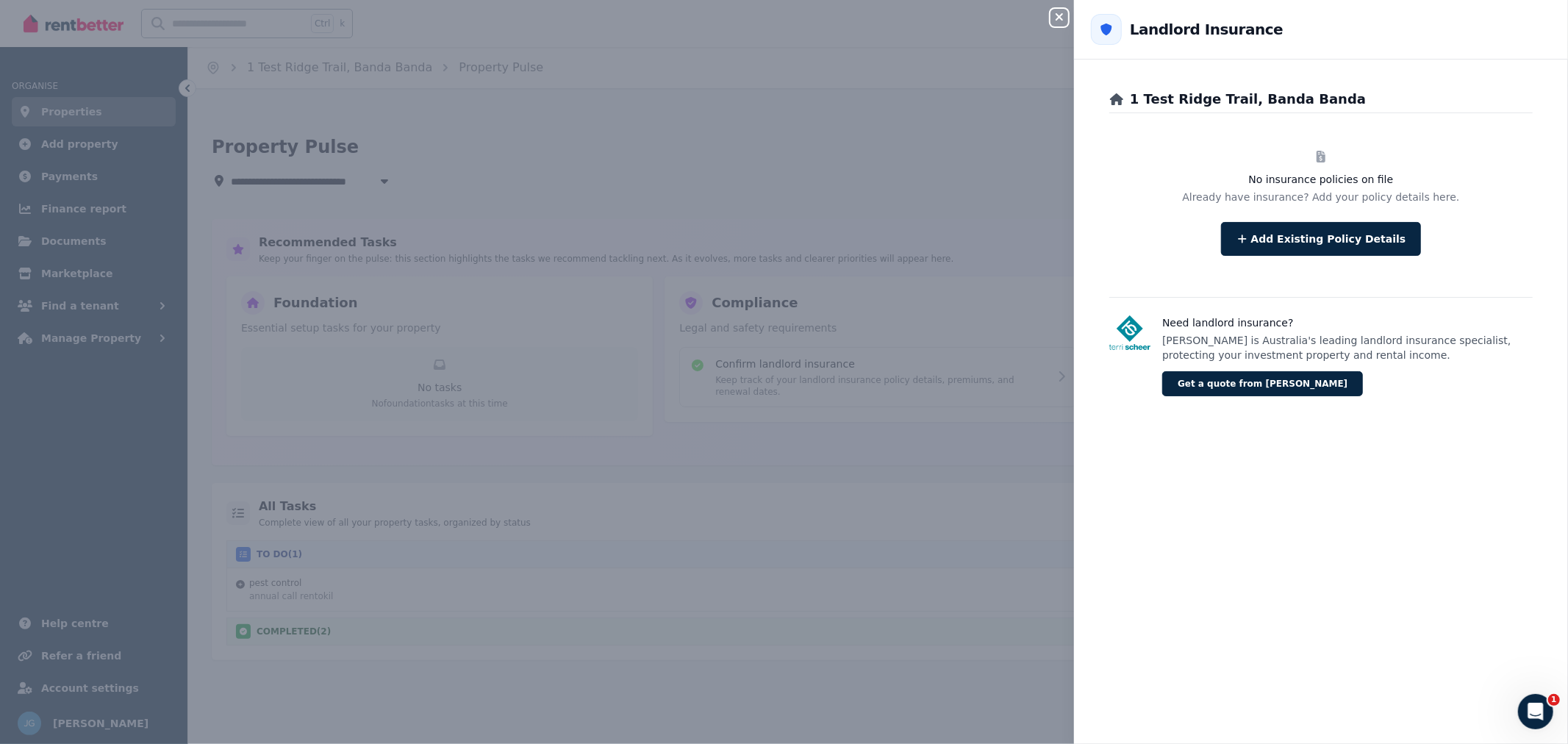
click at [729, 361] on div "Close panel Back to Landlord Insurance 1 Test Ridge Trail, Banda Banda No insur…" at bounding box center [784, 372] width 1568 height 744
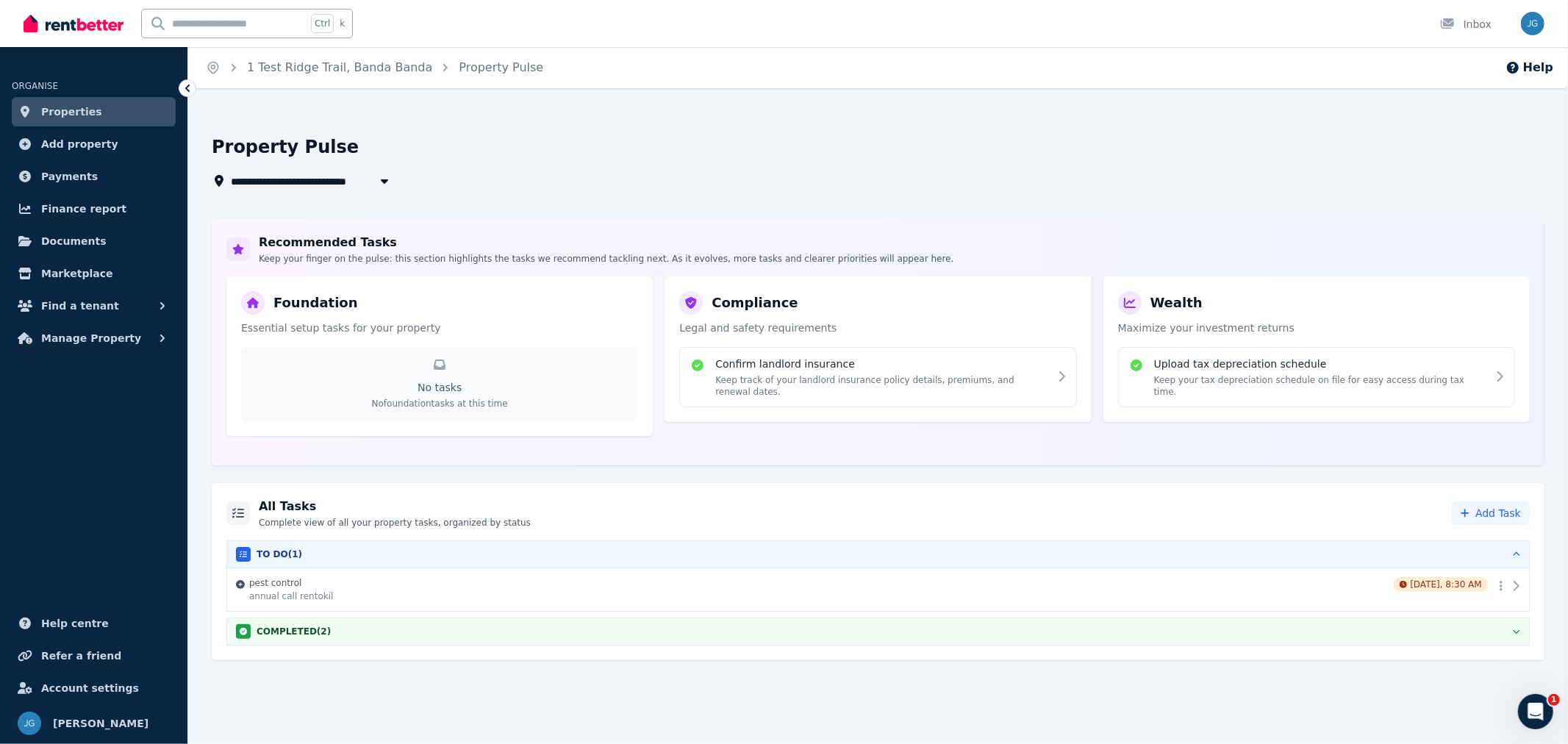
click at [834, 377] on p "Keep track of your landlord insurance policy details, premiums, and renewal dat…" at bounding box center [882, 386] width 333 height 24
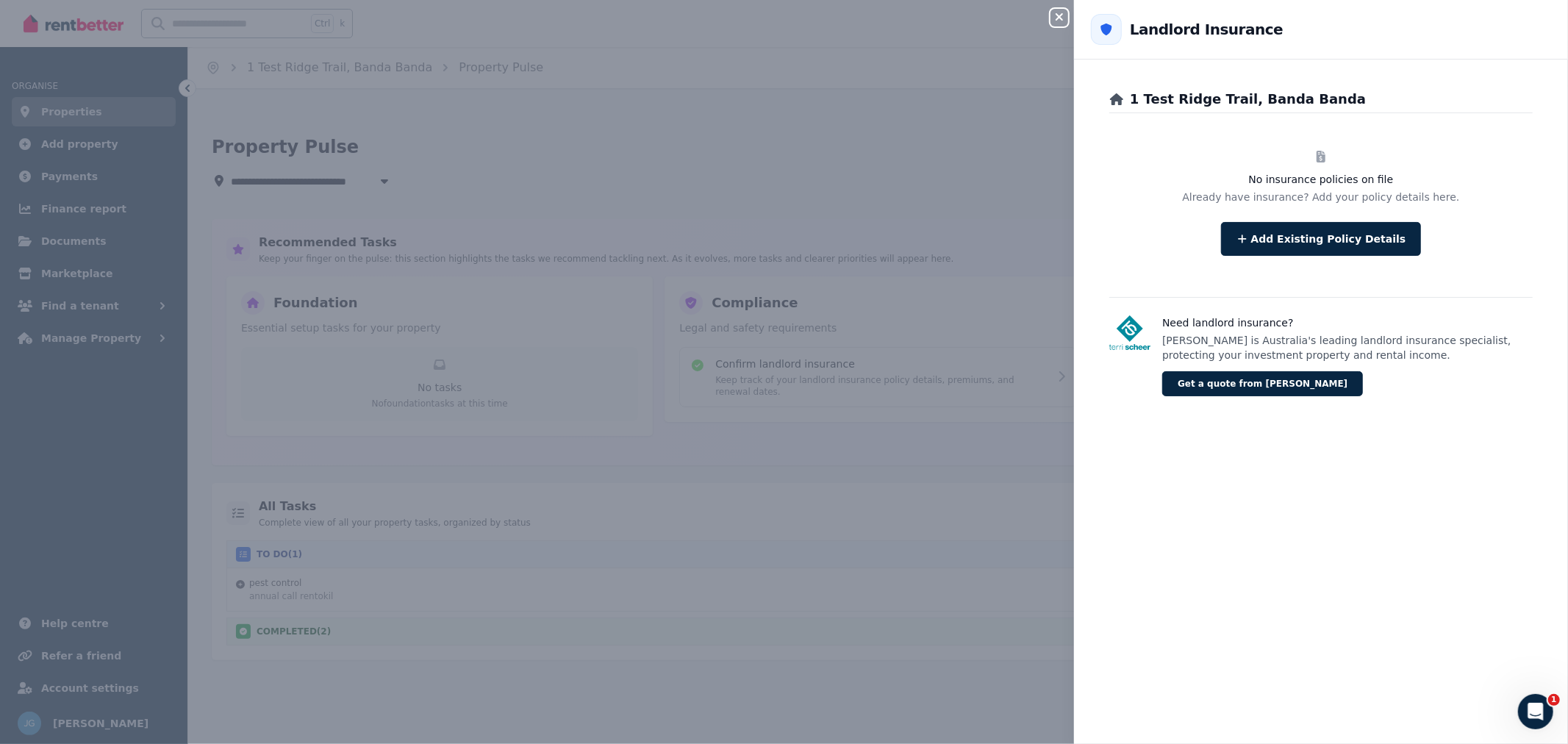
click at [834, 377] on div "Close panel Back to Landlord Insurance 1 Test Ridge Trail, Banda Banda No insur…" at bounding box center [784, 372] width 1568 height 744
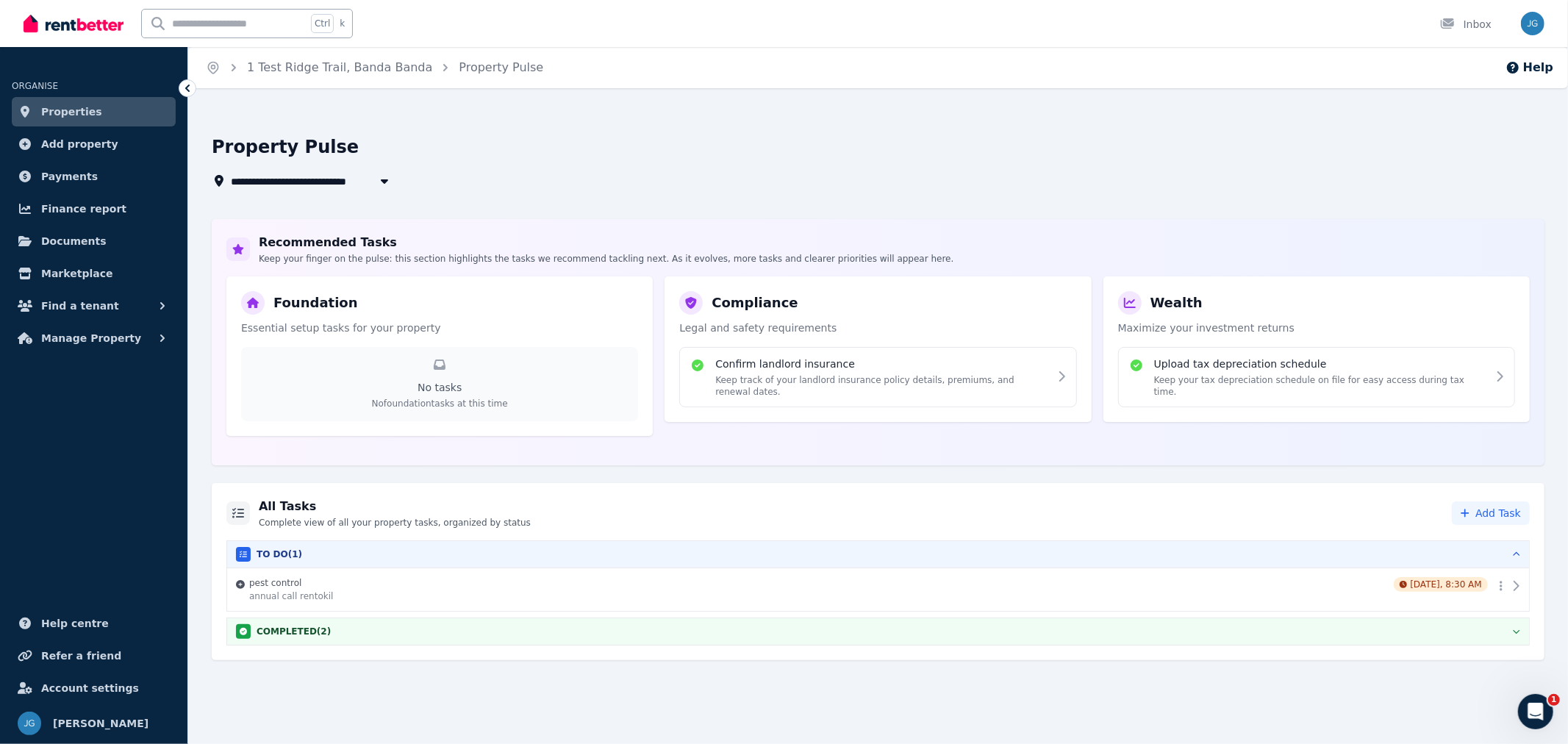
click at [615, 583] on h4 "pest control" at bounding box center [818, 582] width 1138 height 12
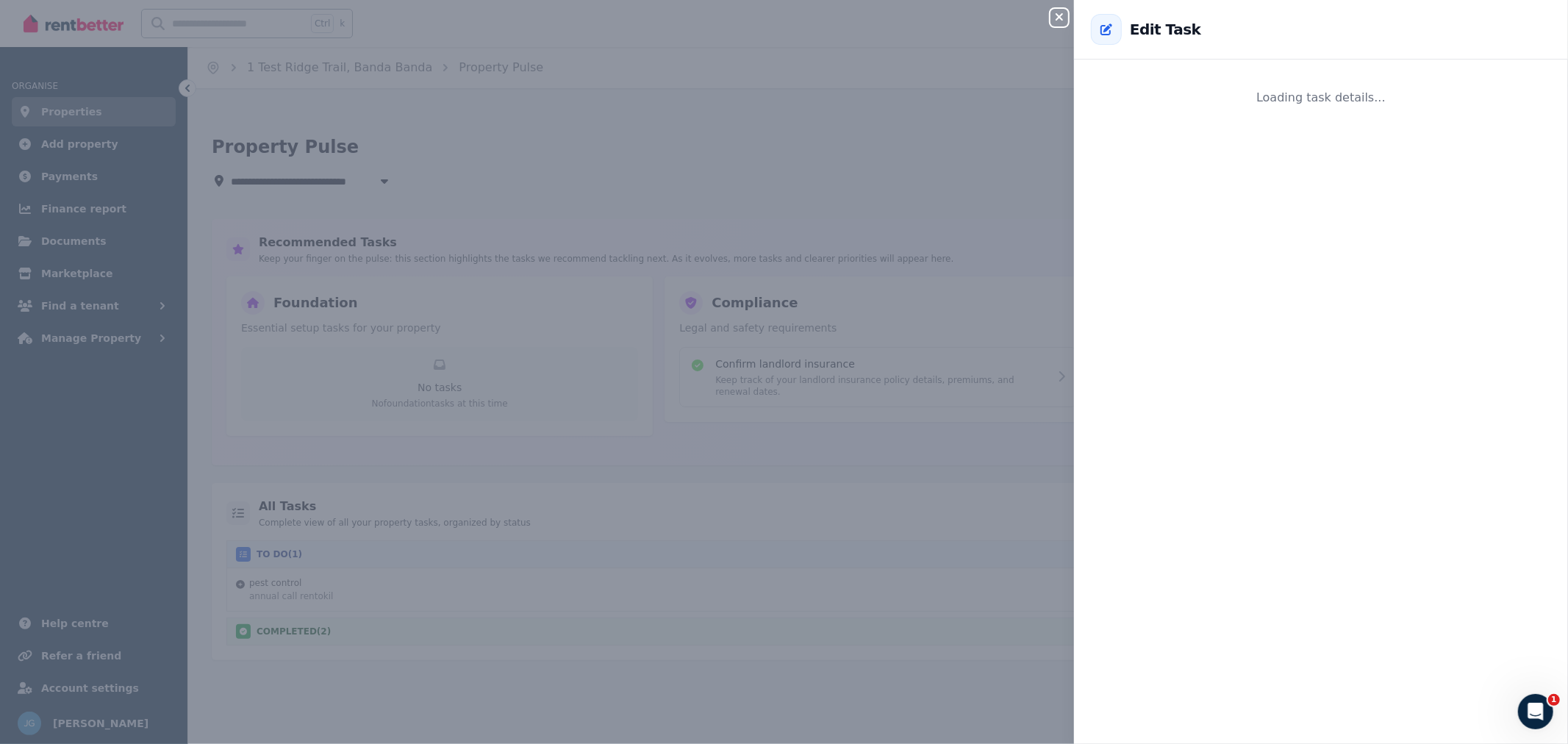
select select "**********"
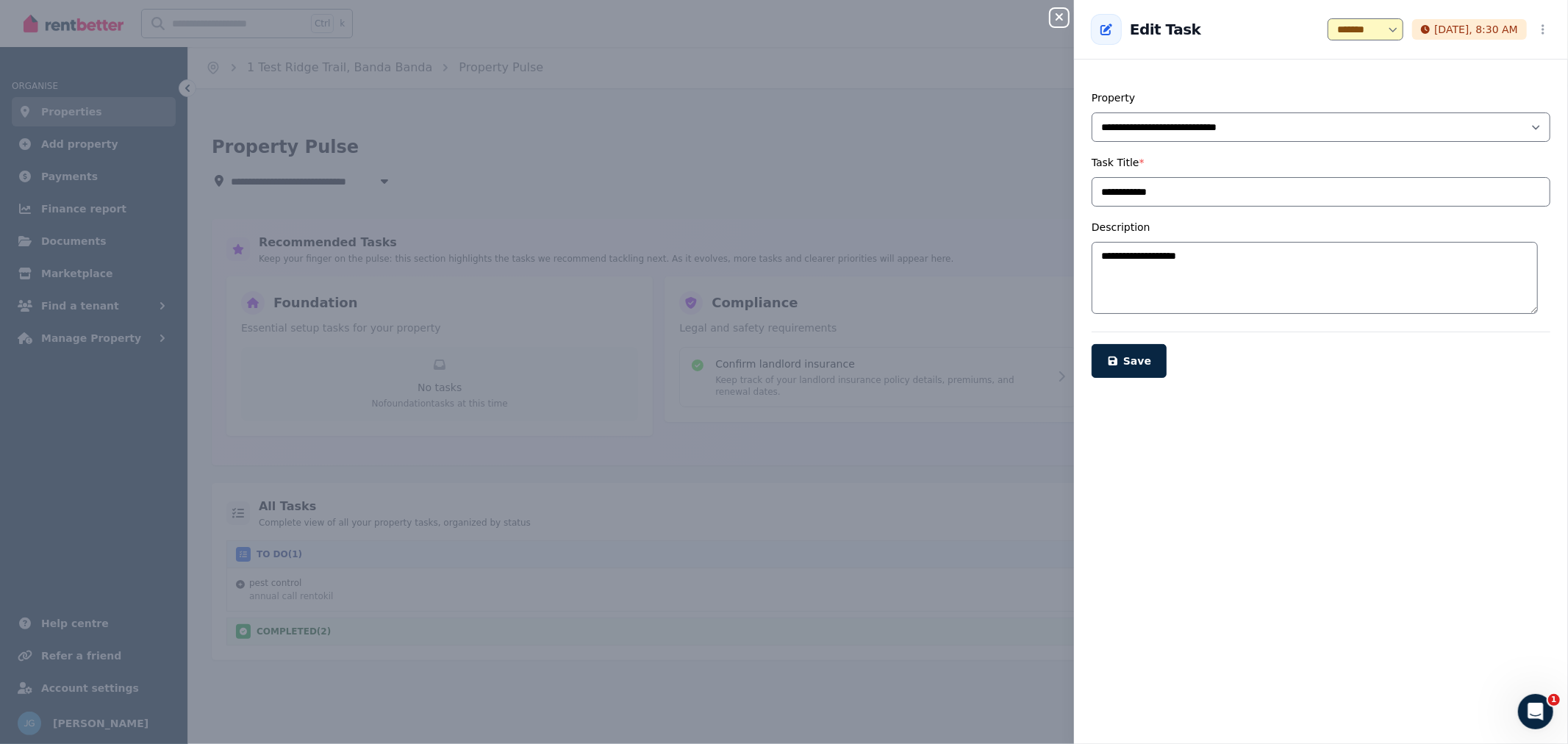
drag, startPoint x: 1047, startPoint y: 17, endPoint x: 1068, endPoint y: 46, distance: 35.8
click at [1047, 16] on div "**********" at bounding box center [784, 372] width 1568 height 744
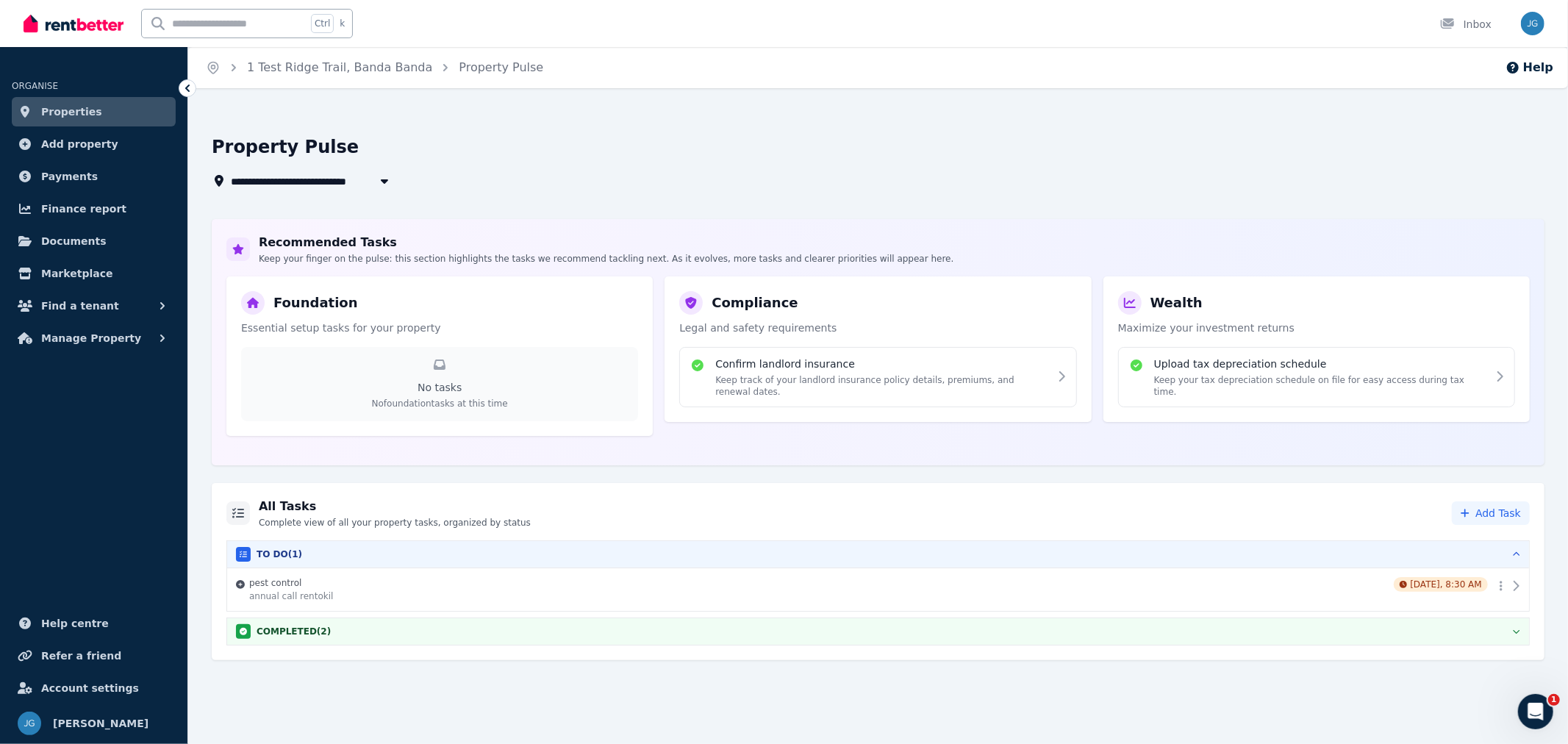
click at [1516, 552] on icon "button" at bounding box center [1516, 554] width 6 height 4
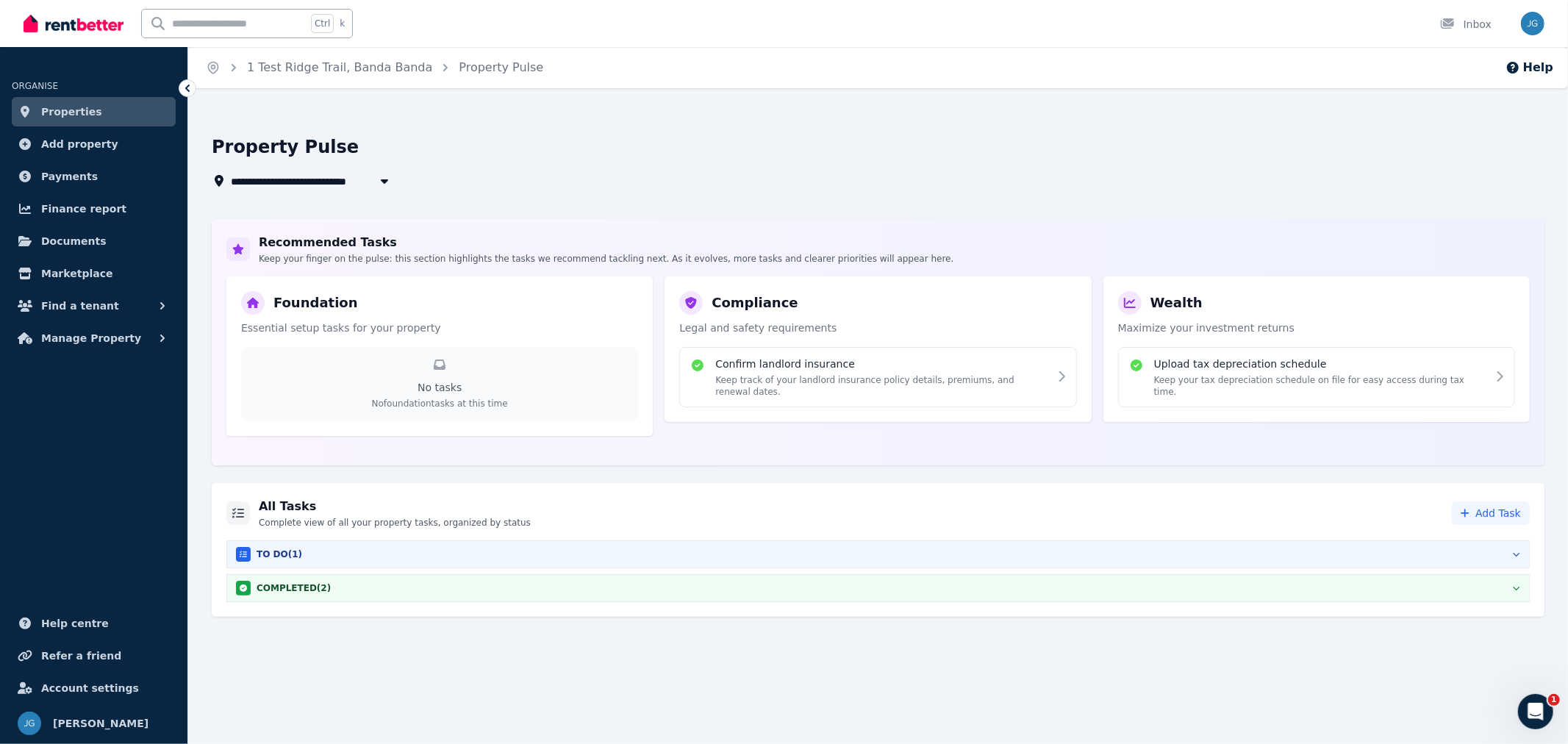
click at [1516, 552] on icon "button" at bounding box center [1517, 554] width 7 height 12
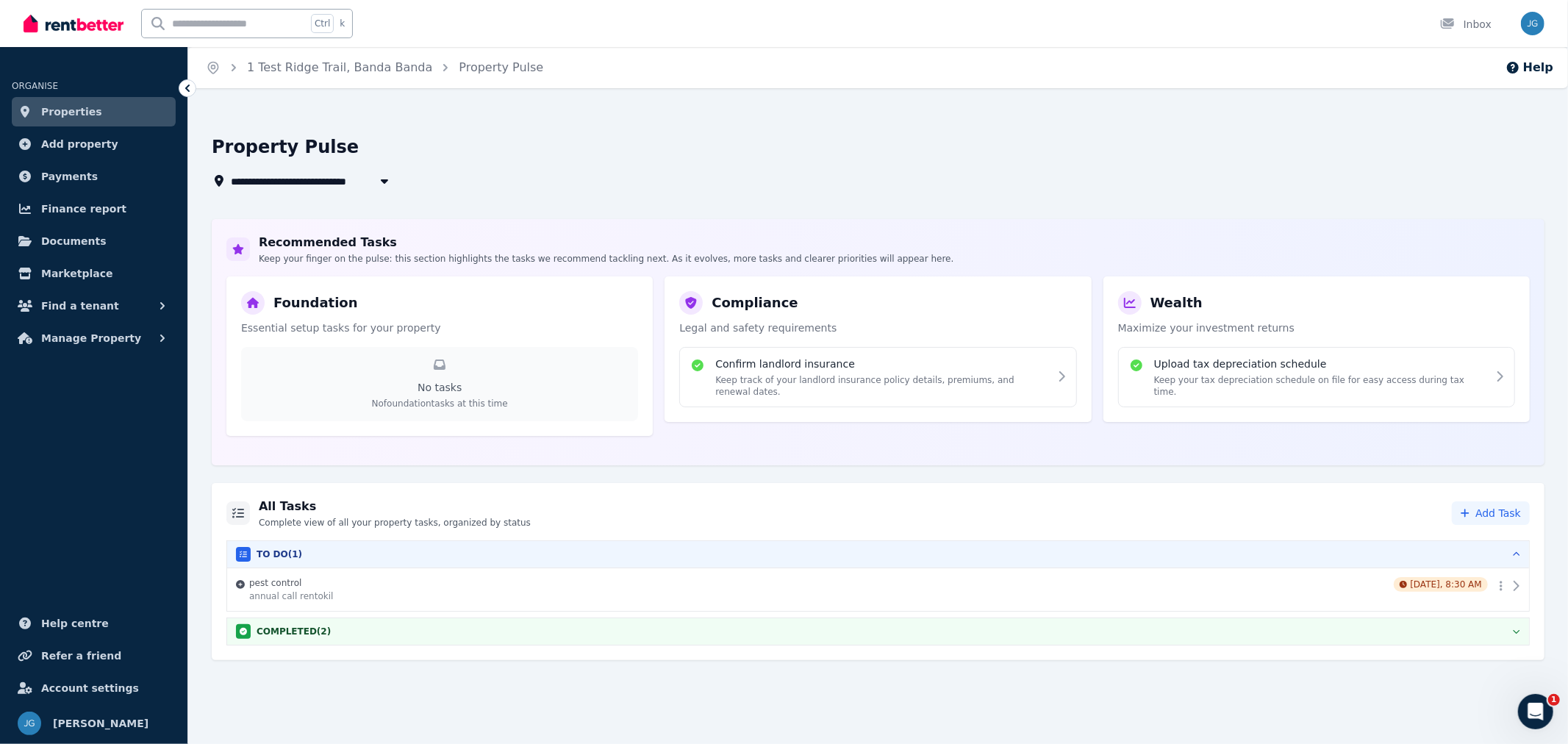
click at [63, 119] on span "Properties" at bounding box center [72, 111] width 61 height 18
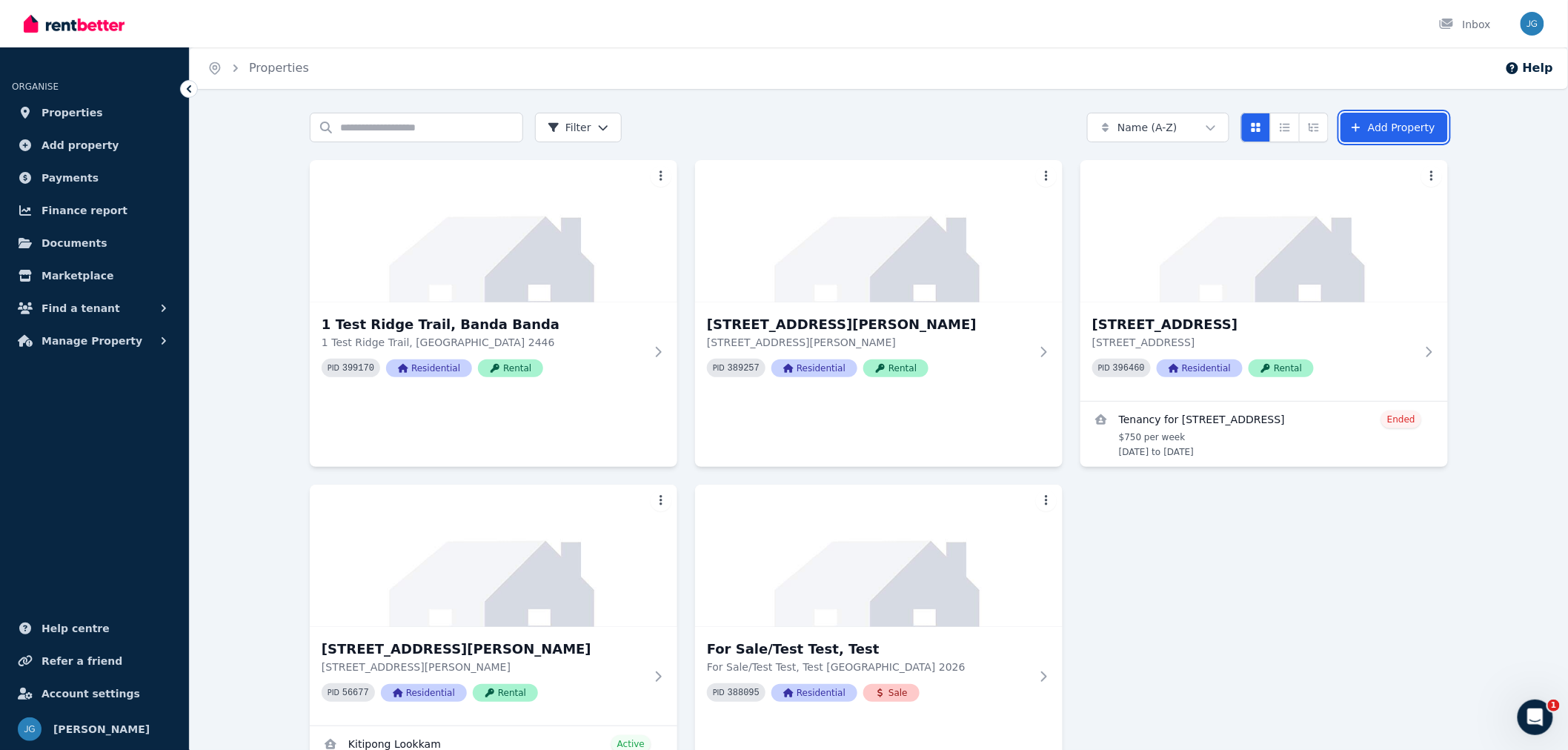
click at [1391, 124] on link "Add Property" at bounding box center [1394, 127] width 108 height 29
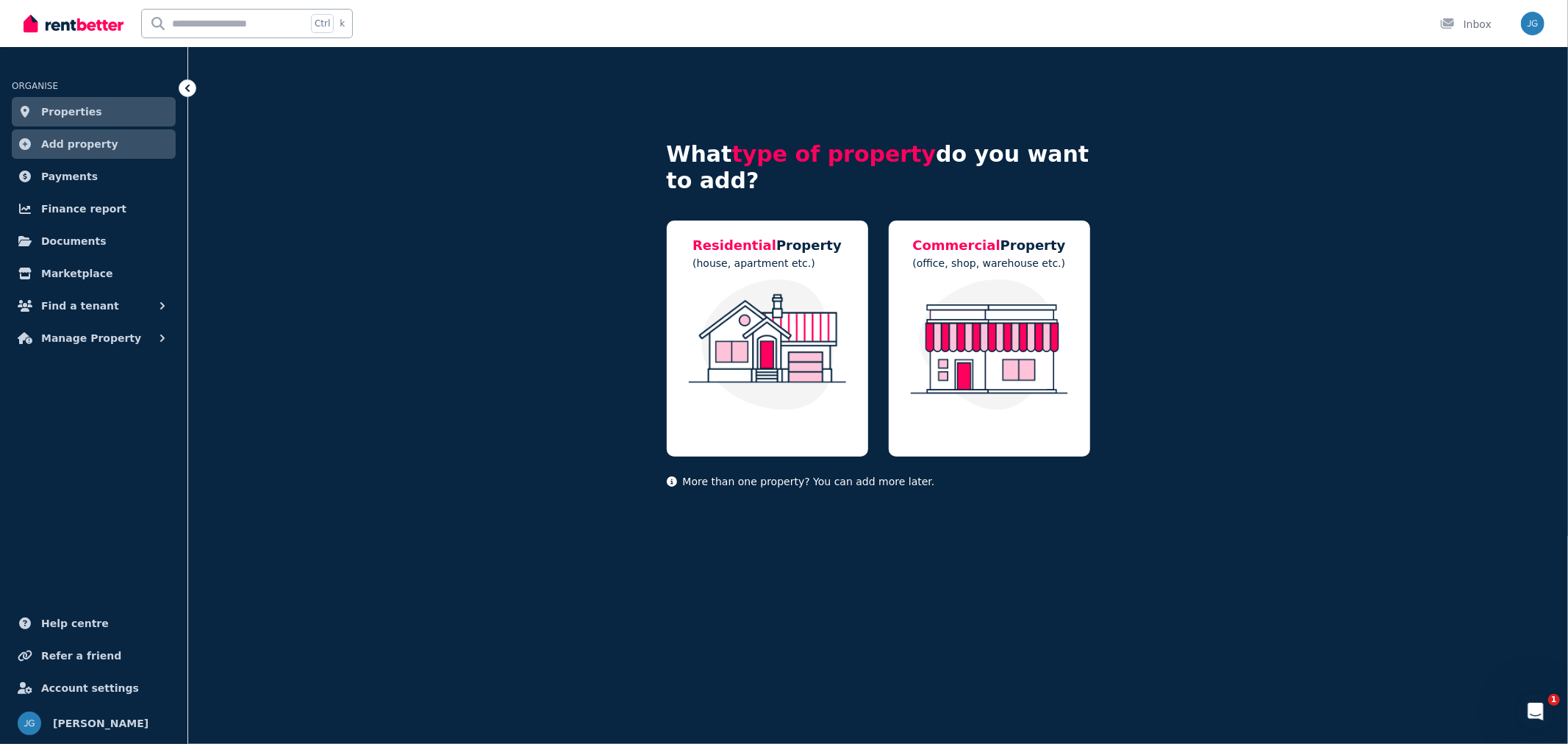
click at [819, 311] on img at bounding box center [767, 345] width 172 height 131
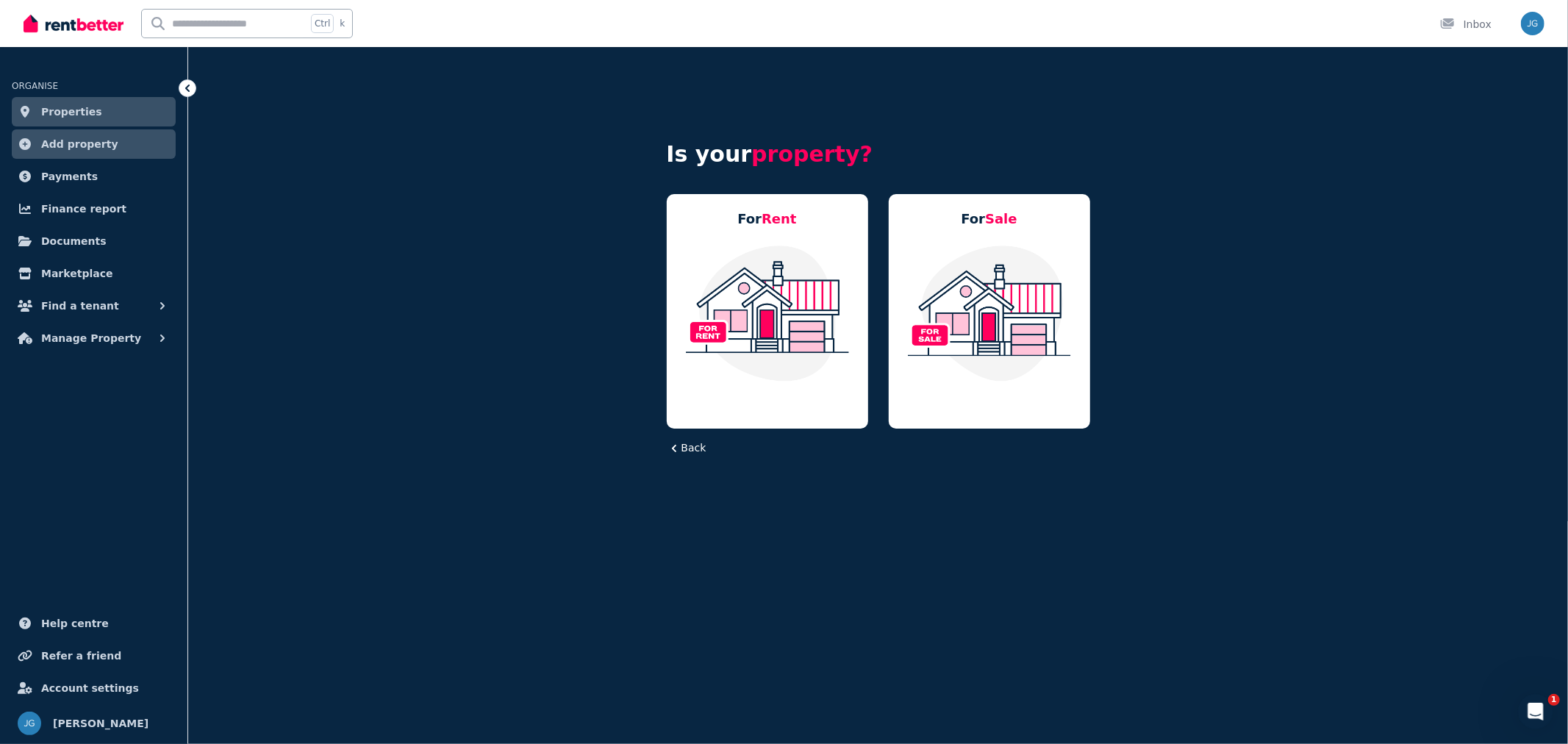
click at [810, 311] on img at bounding box center [767, 313] width 172 height 138
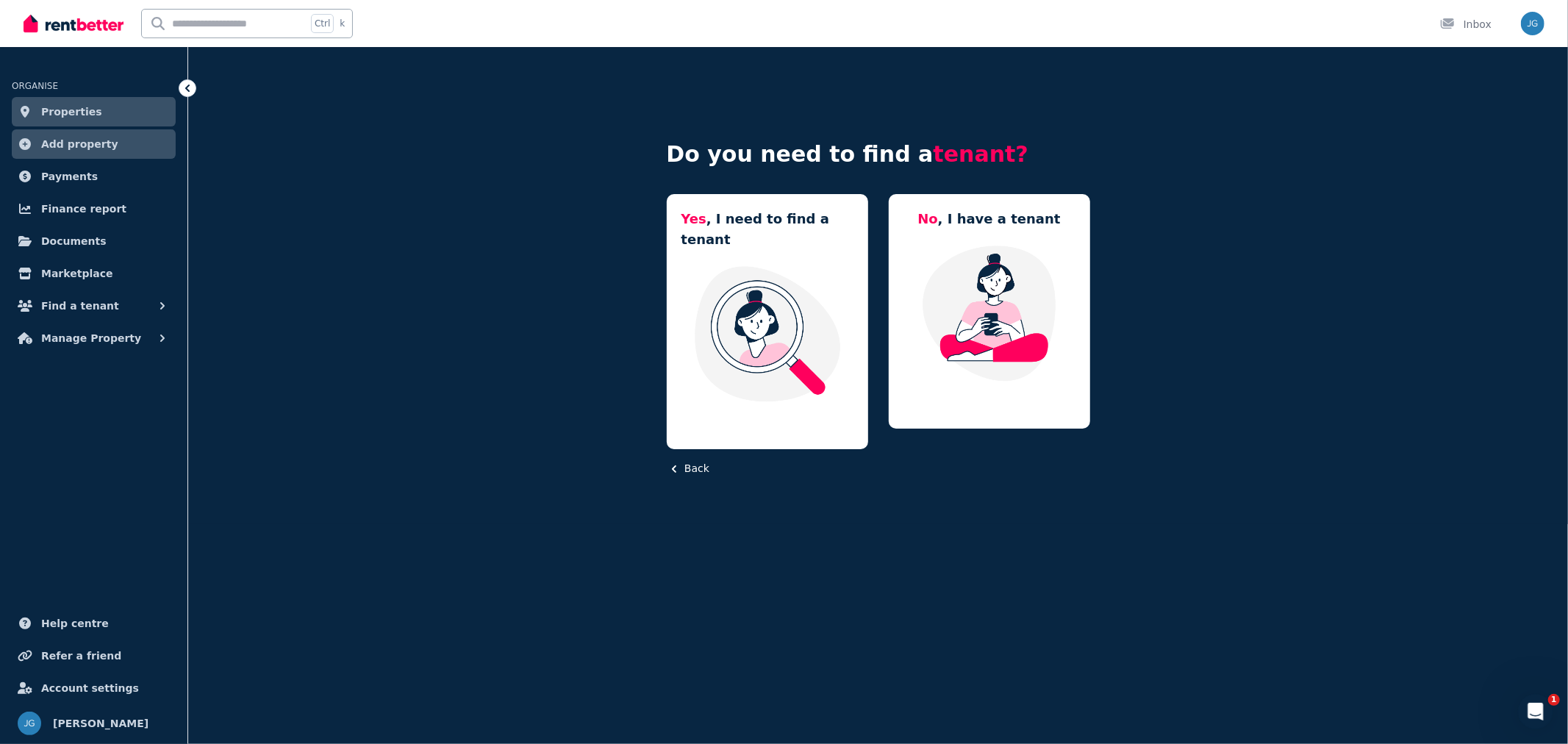
click at [958, 290] on img at bounding box center [990, 313] width 172 height 138
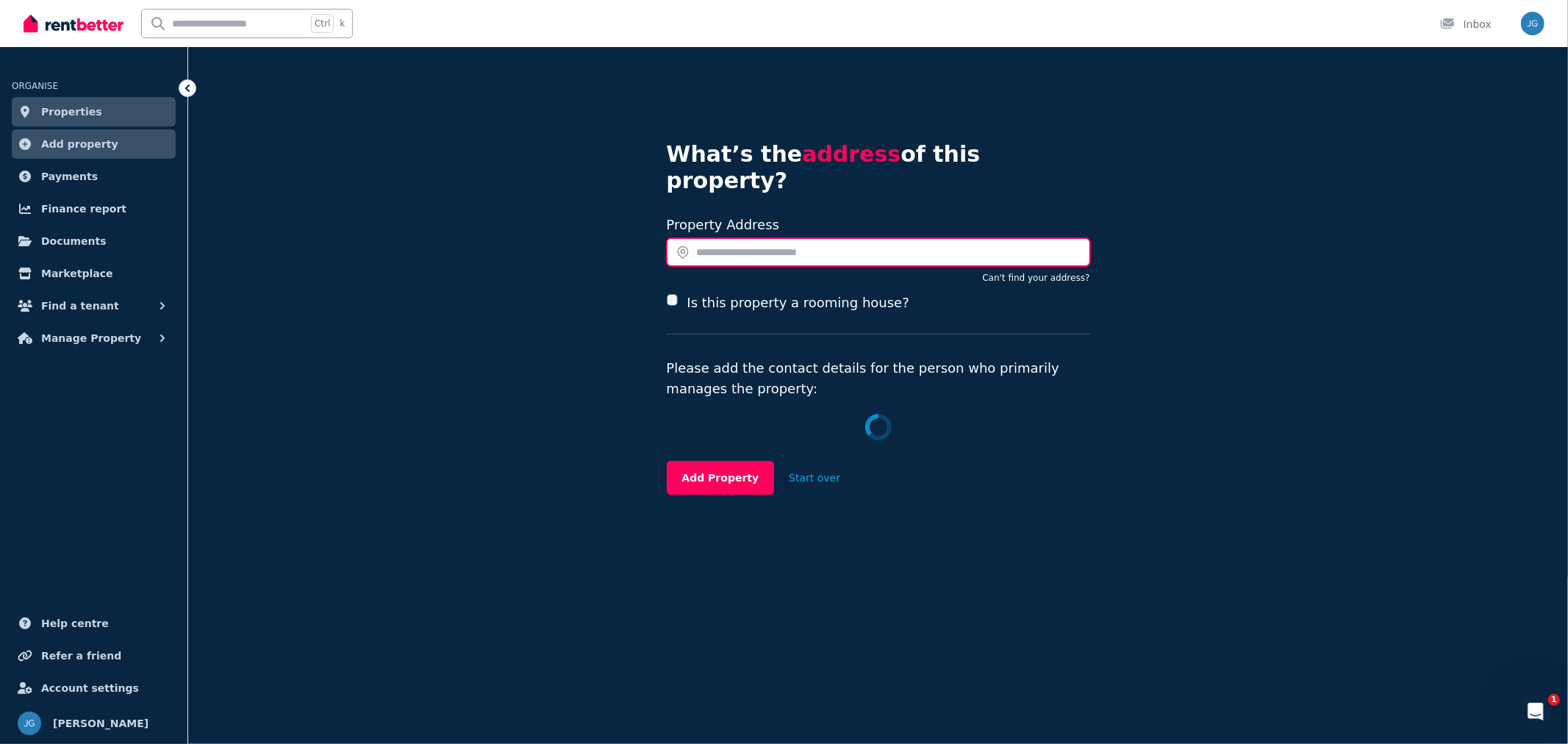
click at [751, 238] on input "text" at bounding box center [878, 252] width 424 height 28
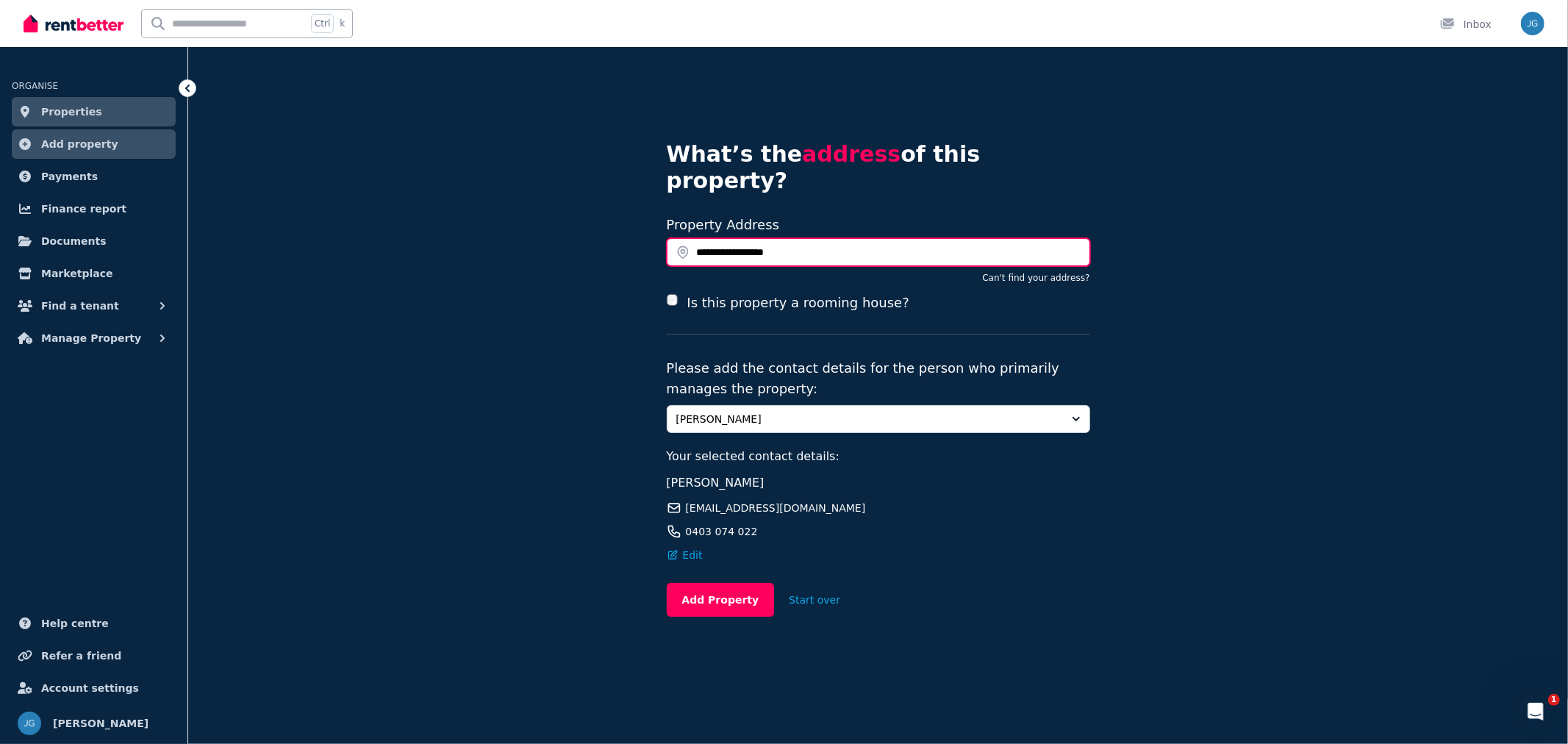
type input "**********"
click at [790, 320] on fieldset "Search your address Property Address Can't find your address? Is this property …" at bounding box center [878, 387] width 424 height 350
click at [799, 215] on div "Property Address" at bounding box center [878, 241] width 424 height 51
click at [1029, 272] on button "Can't find your address?" at bounding box center [1035, 278] width 107 height 12
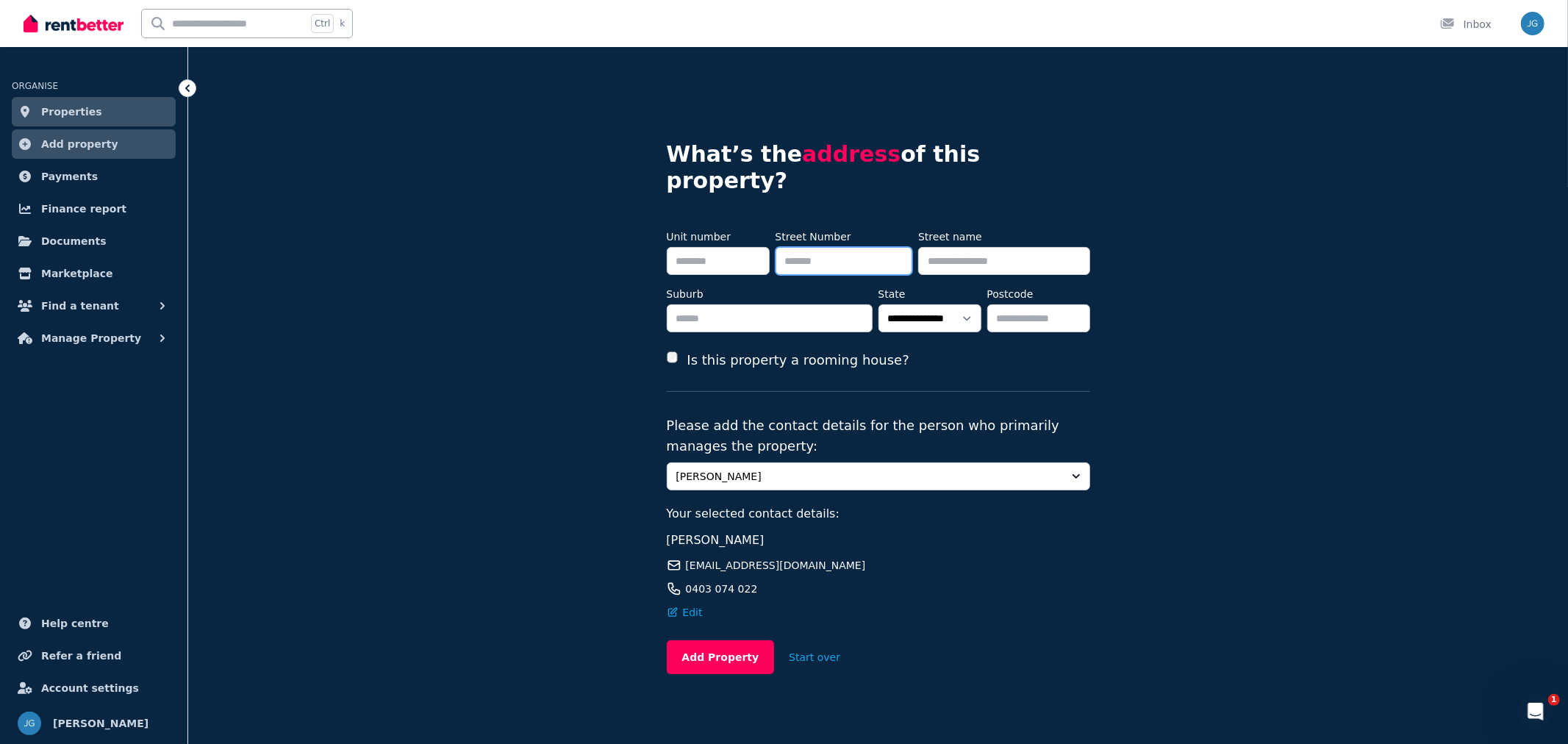
click at [811, 247] on input "Street Number" at bounding box center [844, 261] width 137 height 28
type input "***"
type input "**********"
type input "*****"
select select "***"
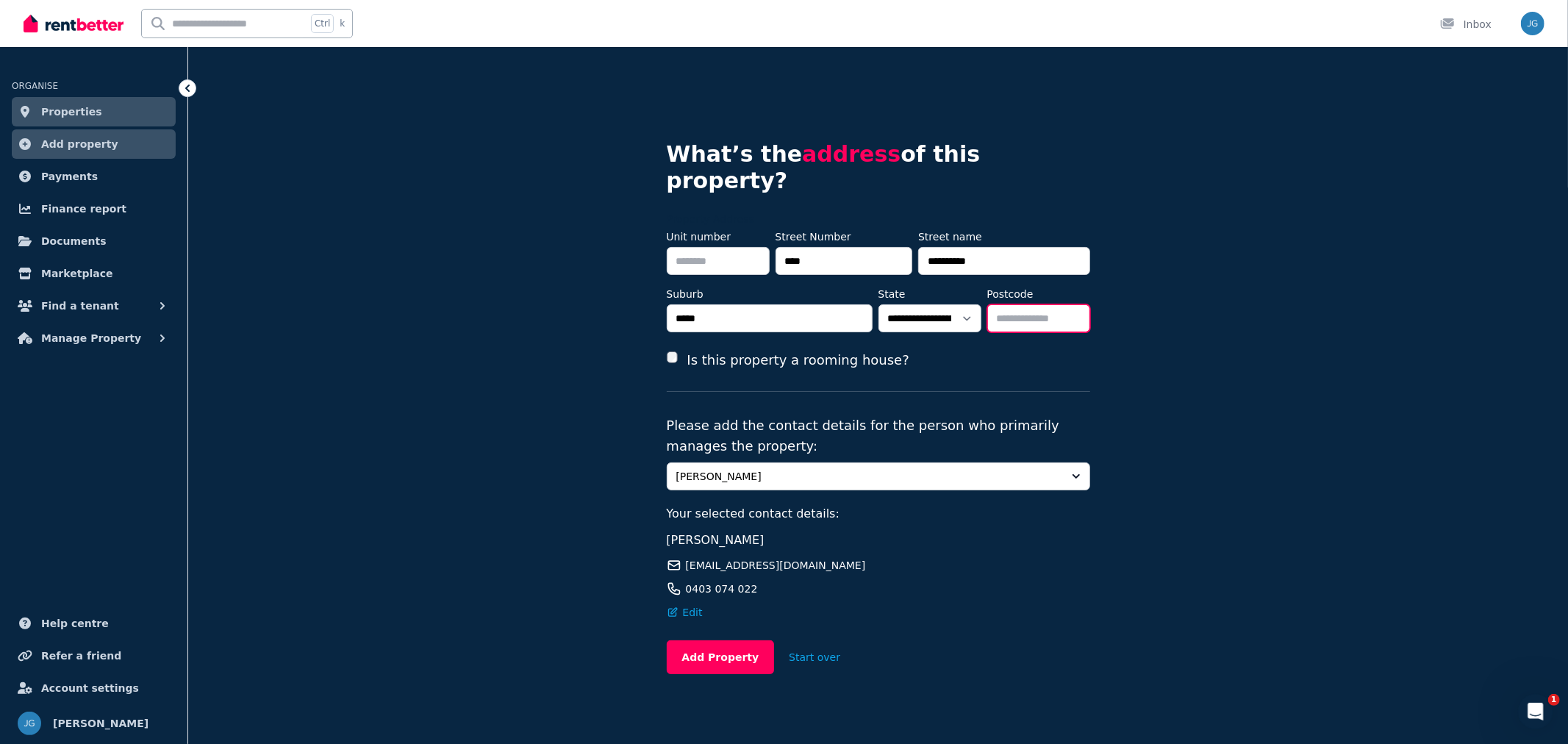
type input "****"
click at [706, 612] on form "**********" at bounding box center [878, 442] width 424 height 463
click at [706, 640] on button "Add Property" at bounding box center [721, 657] width 108 height 34
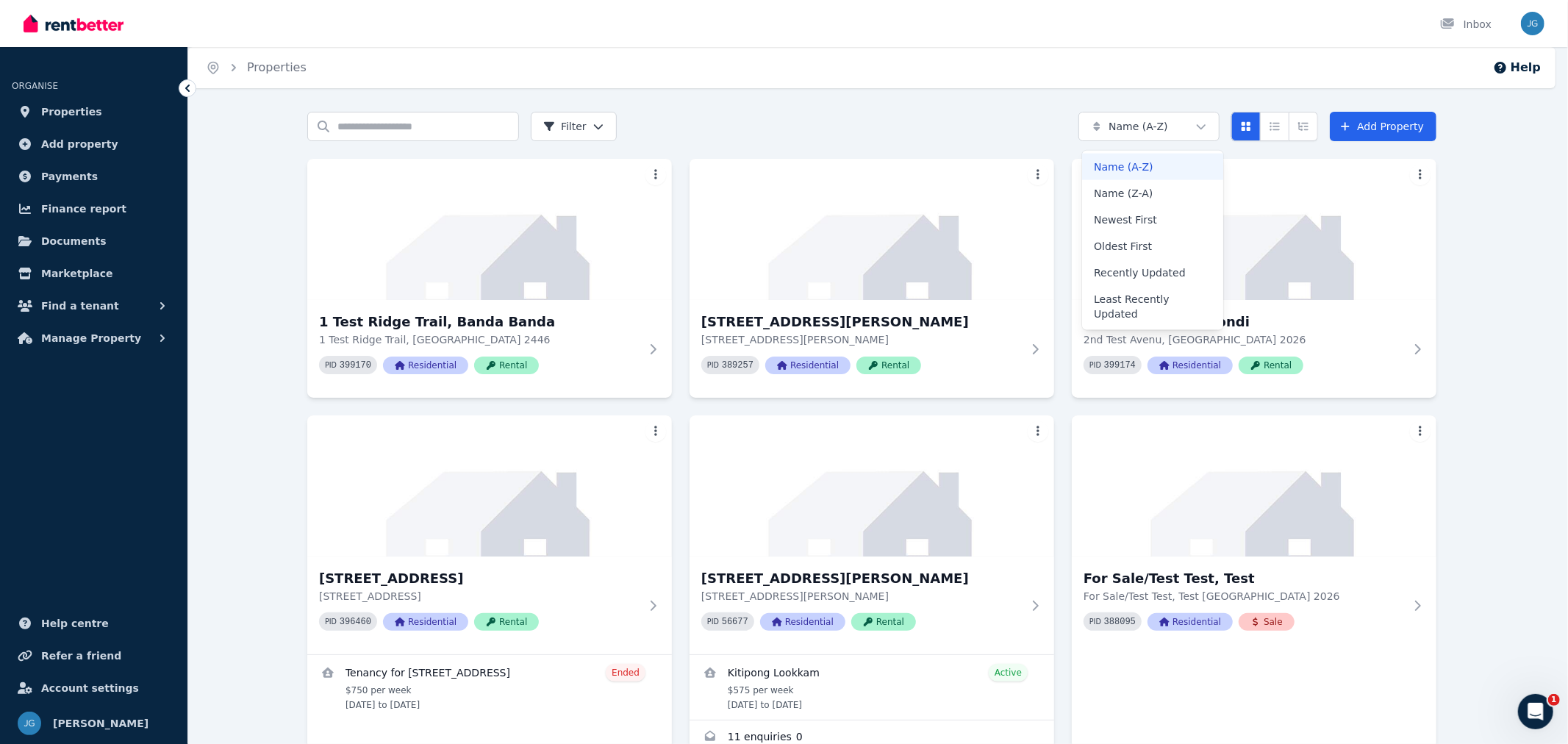
click at [1177, 119] on html "Open main menu Inbox Open user menu ORGANISE Properties Add property Payments F…" at bounding box center [784, 372] width 1568 height 744
click at [1157, 233] on div "Oldest First" at bounding box center [1152, 246] width 142 height 27
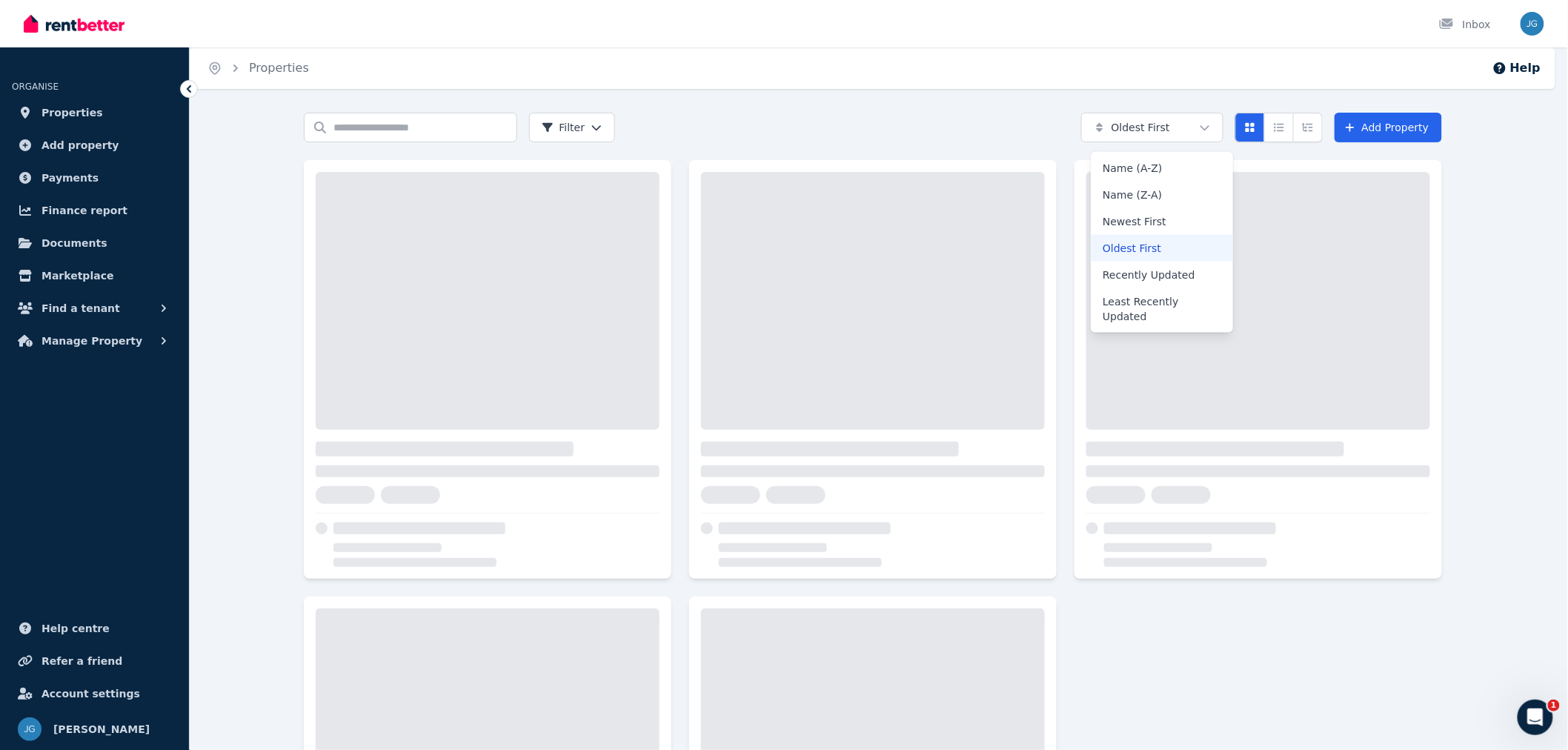
click at [1168, 120] on html "Open main menu Inbox Open user menu ORGANISE Properties Add property Payments F…" at bounding box center [784, 375] width 1568 height 750
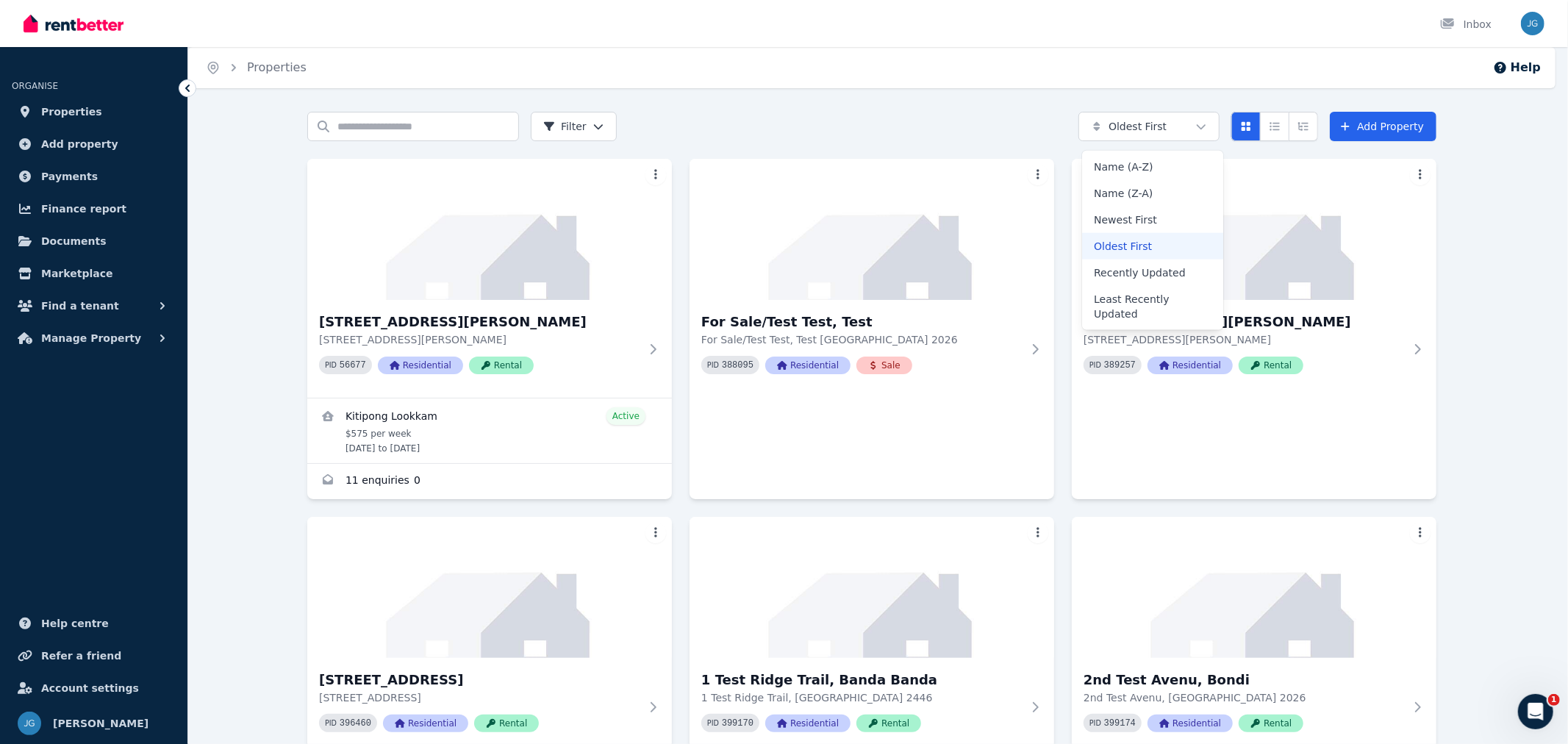
click at [1143, 218] on div "Newest First" at bounding box center [1152, 220] width 142 height 27
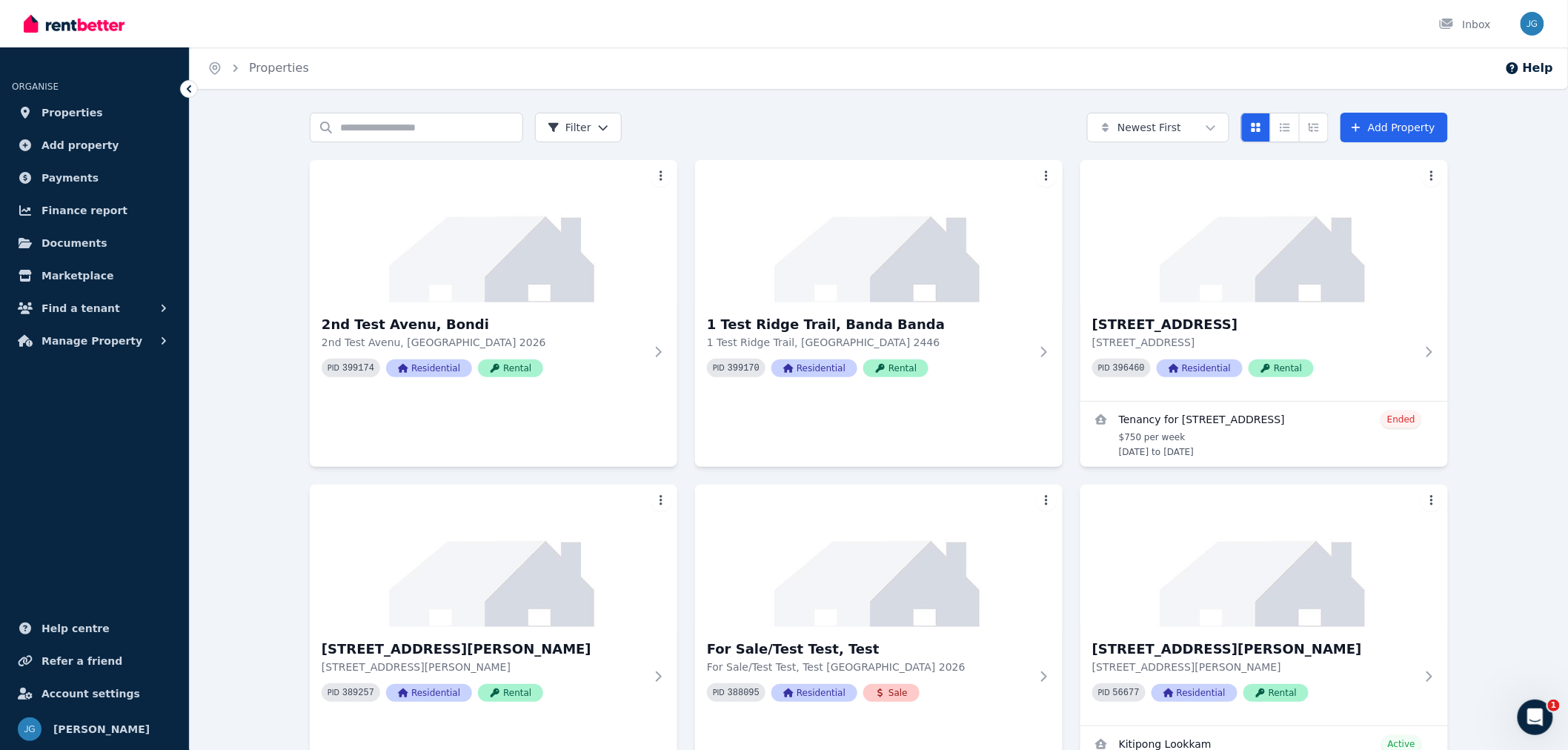
click at [645, 213] on img at bounding box center [493, 232] width 367 height 143
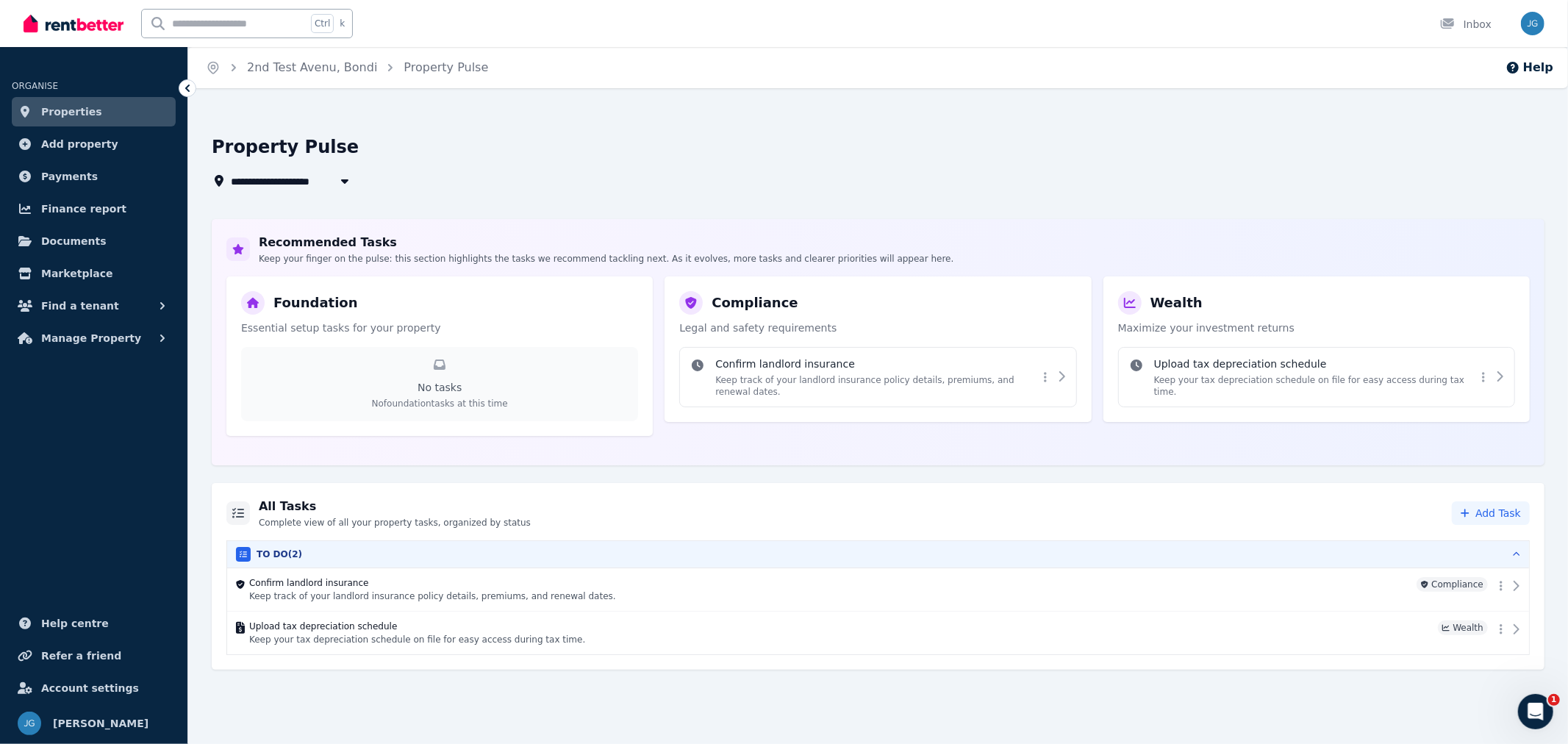
click at [807, 372] on div "Confirm landlord insurance Keep track of your landlord insurance policy details…" at bounding box center [876, 377] width 322 height 42
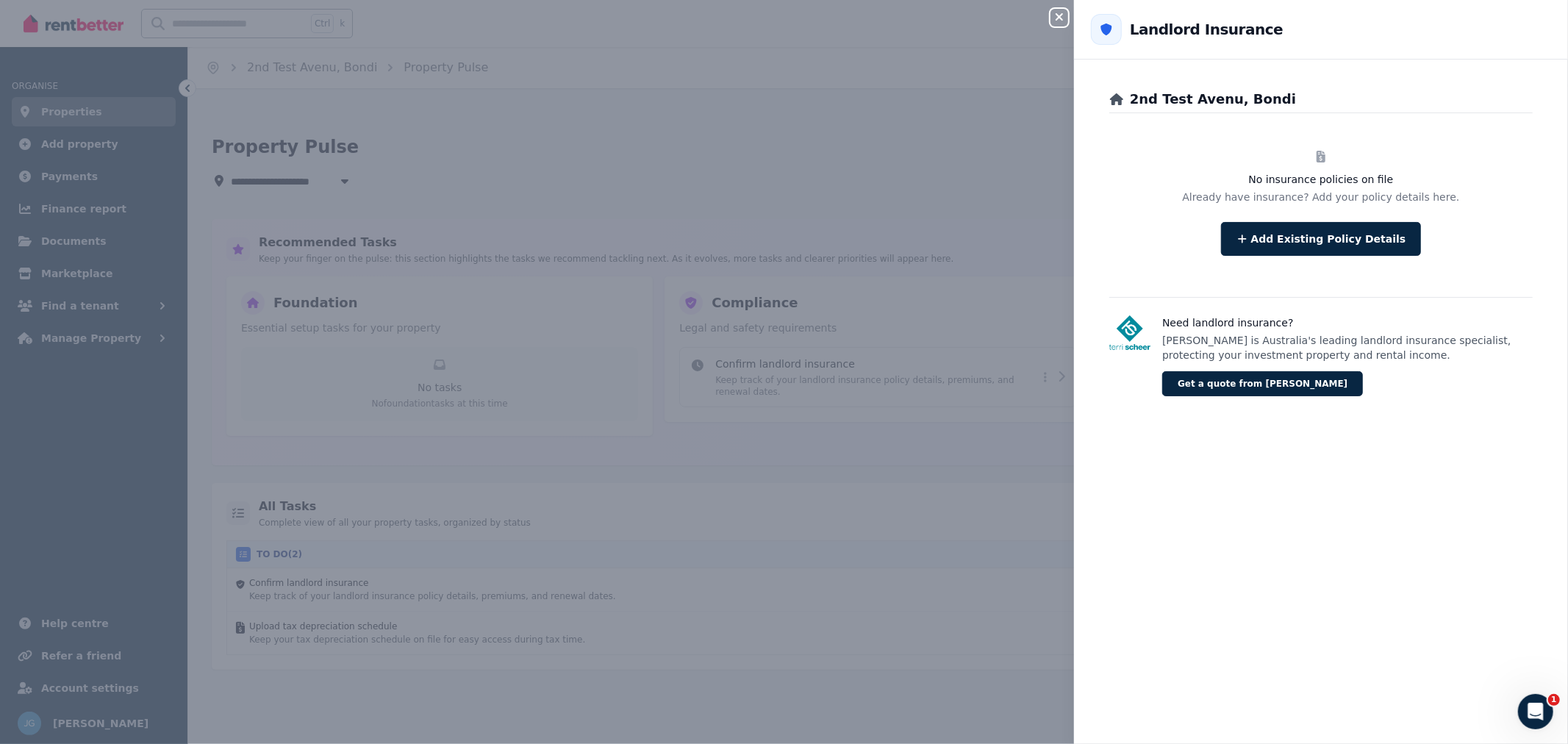
click at [1057, 24] on button "Close panel" at bounding box center [1059, 18] width 18 height 18
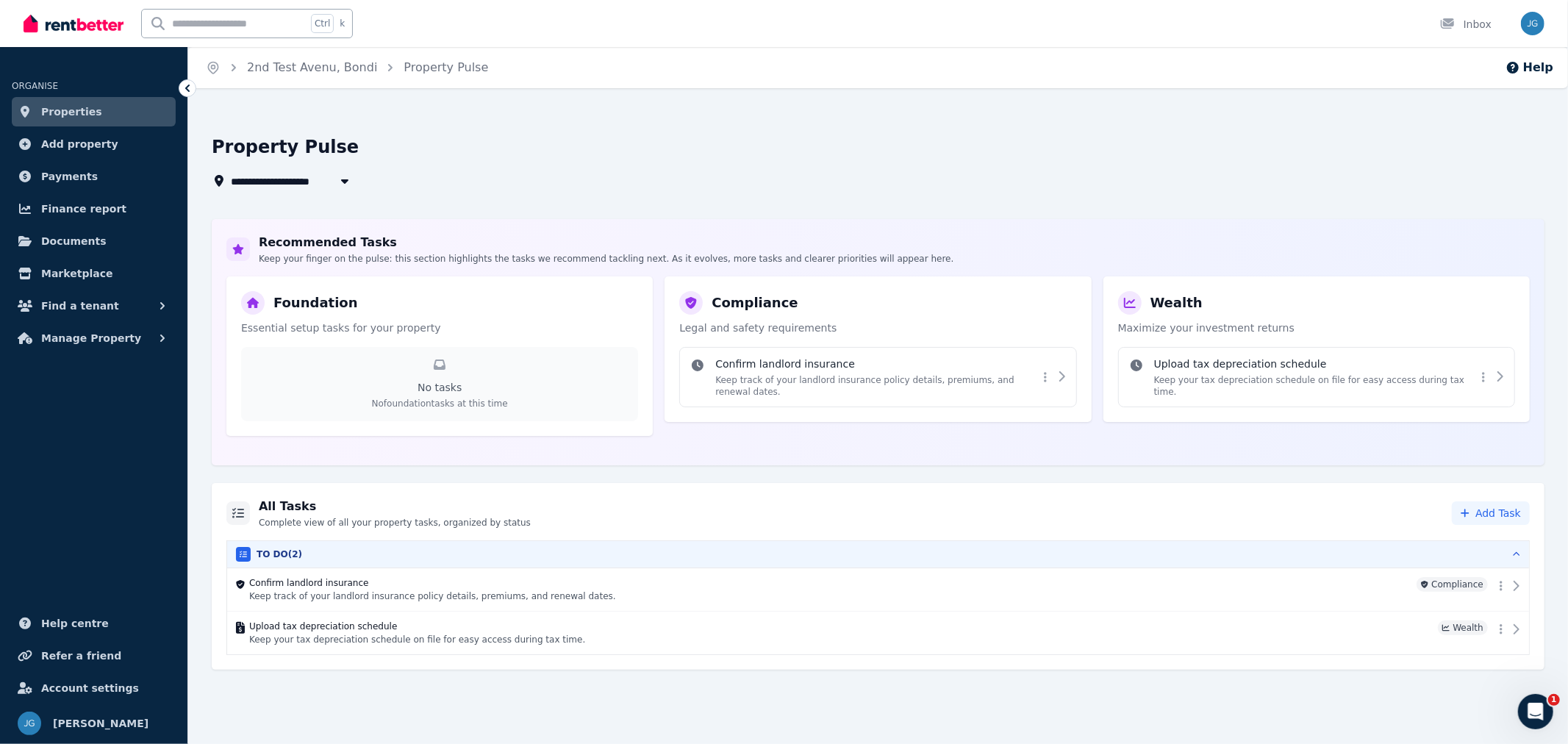
click at [119, 311] on button "Find a tenant" at bounding box center [93, 305] width 164 height 29
click at [106, 344] on span "Listings" at bounding box center [114, 338] width 99 height 18
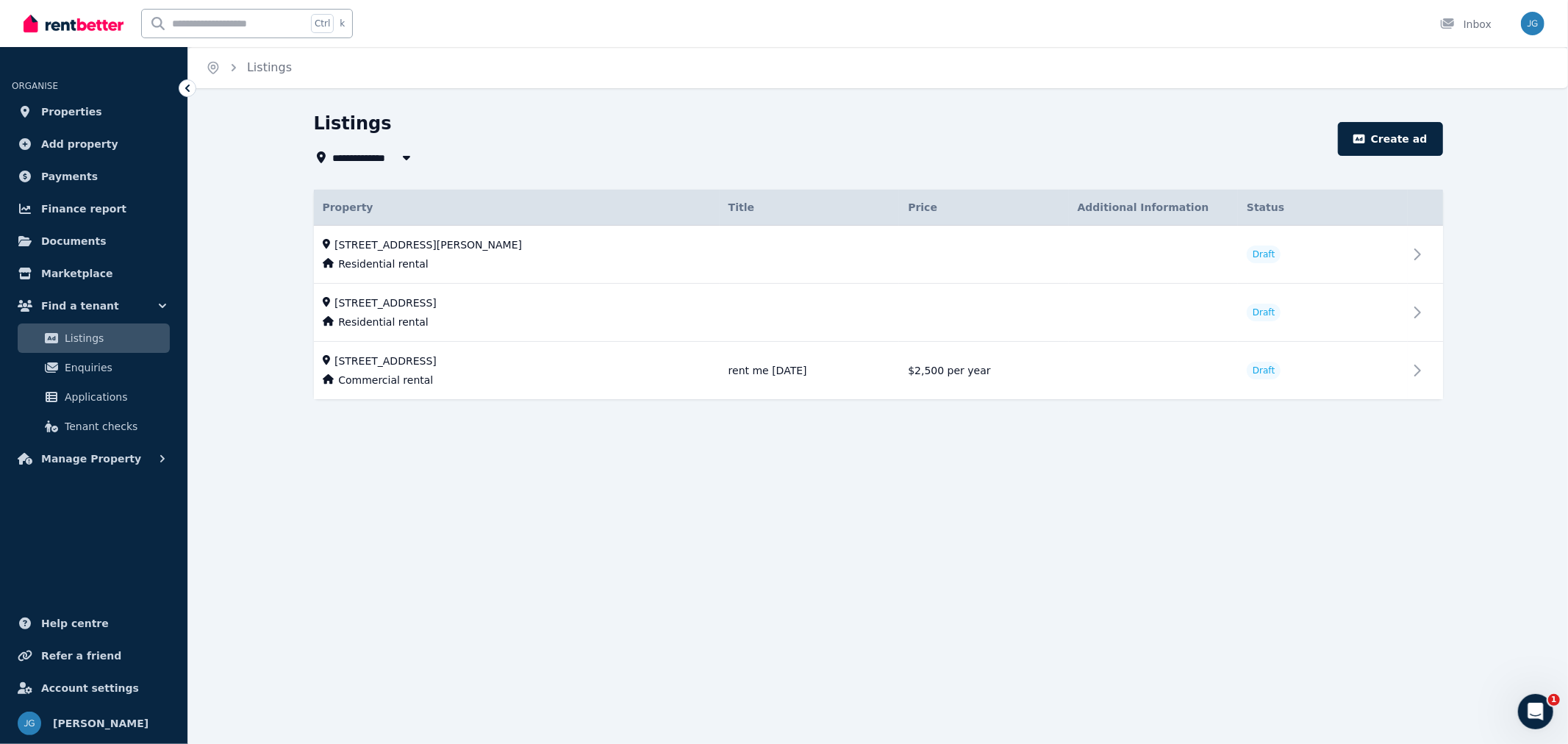
click at [102, 368] on span "Enquiries" at bounding box center [114, 368] width 99 height 18
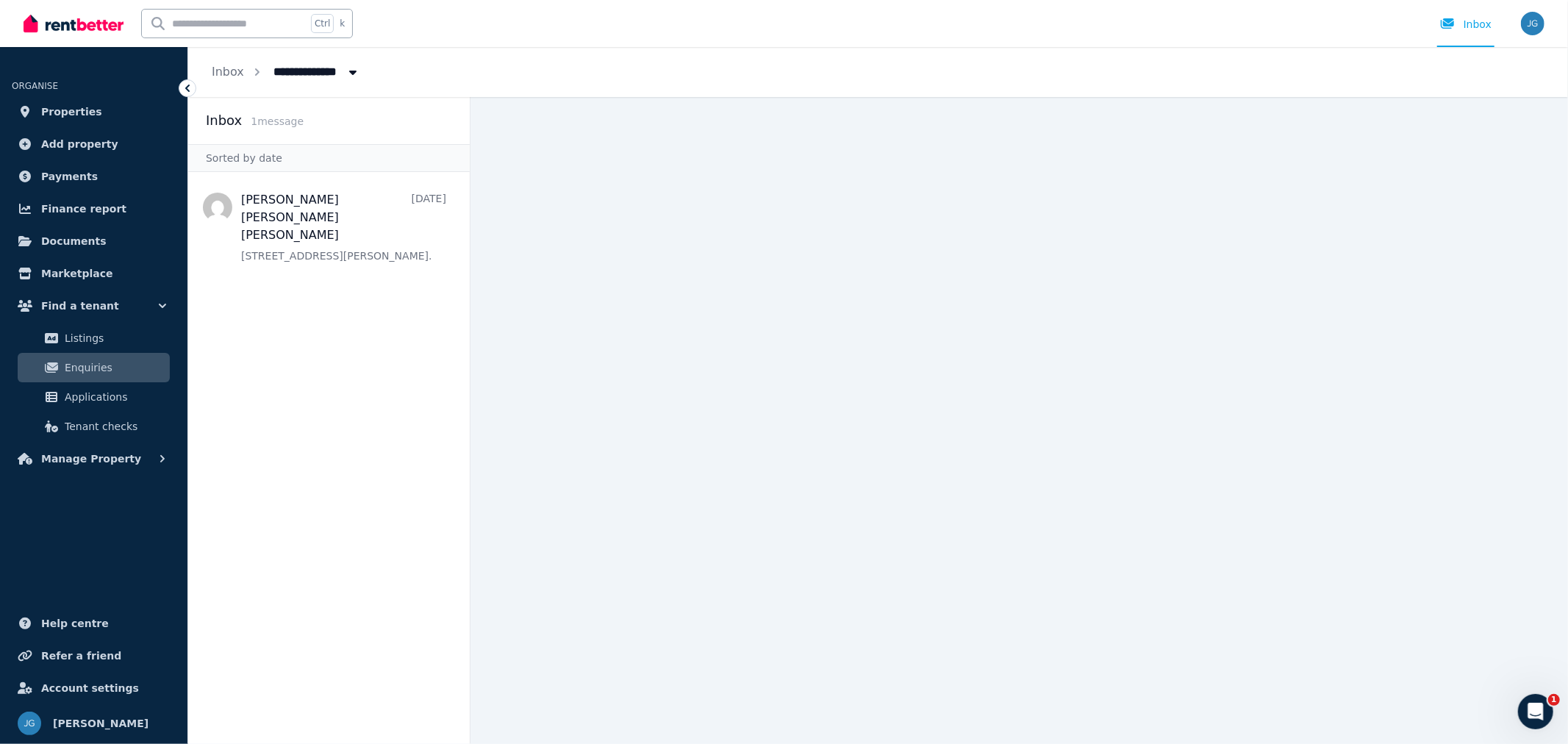
click at [103, 432] on span "Tenant checks" at bounding box center [114, 426] width 99 height 18
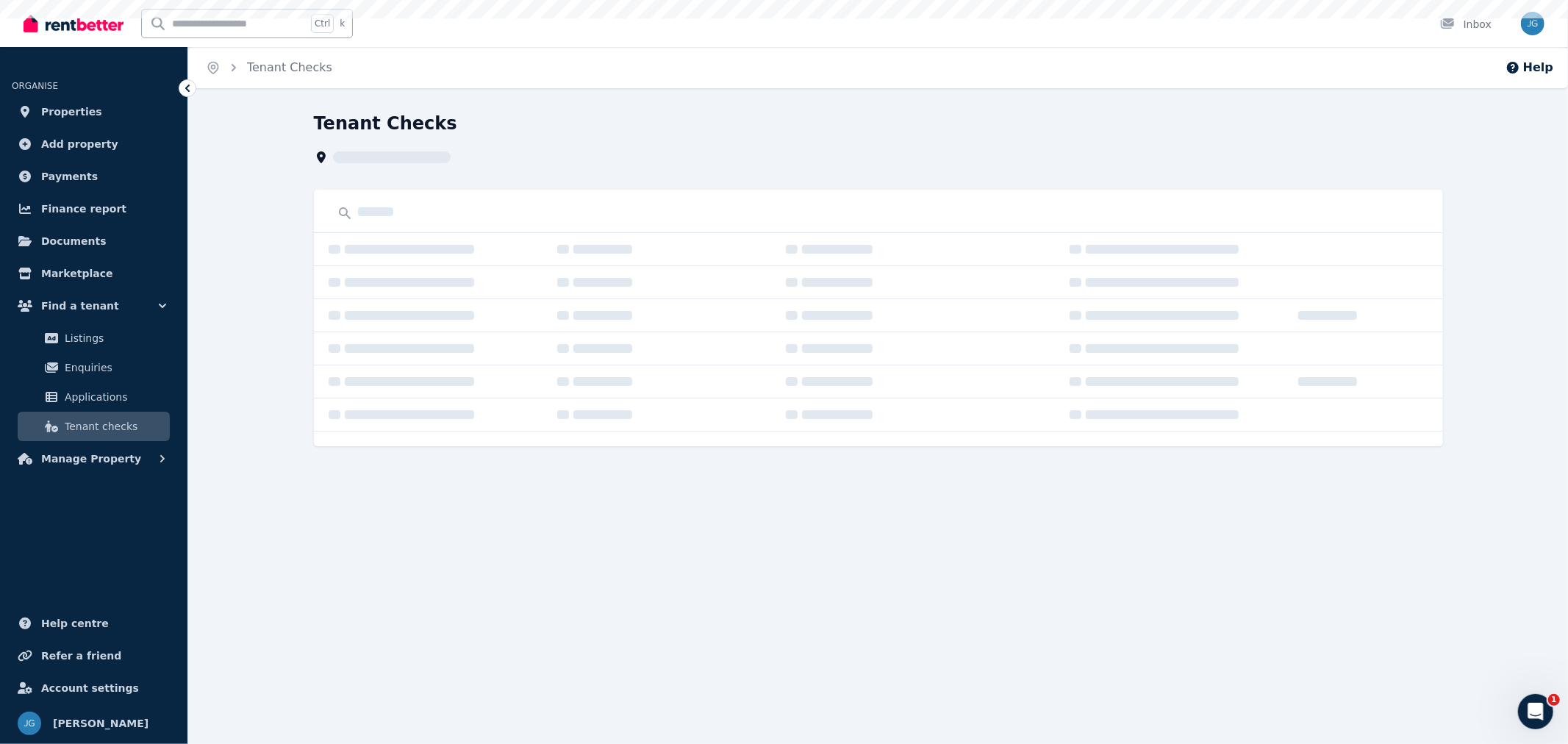
click at [103, 464] on span "Manage Property" at bounding box center [91, 459] width 100 height 18
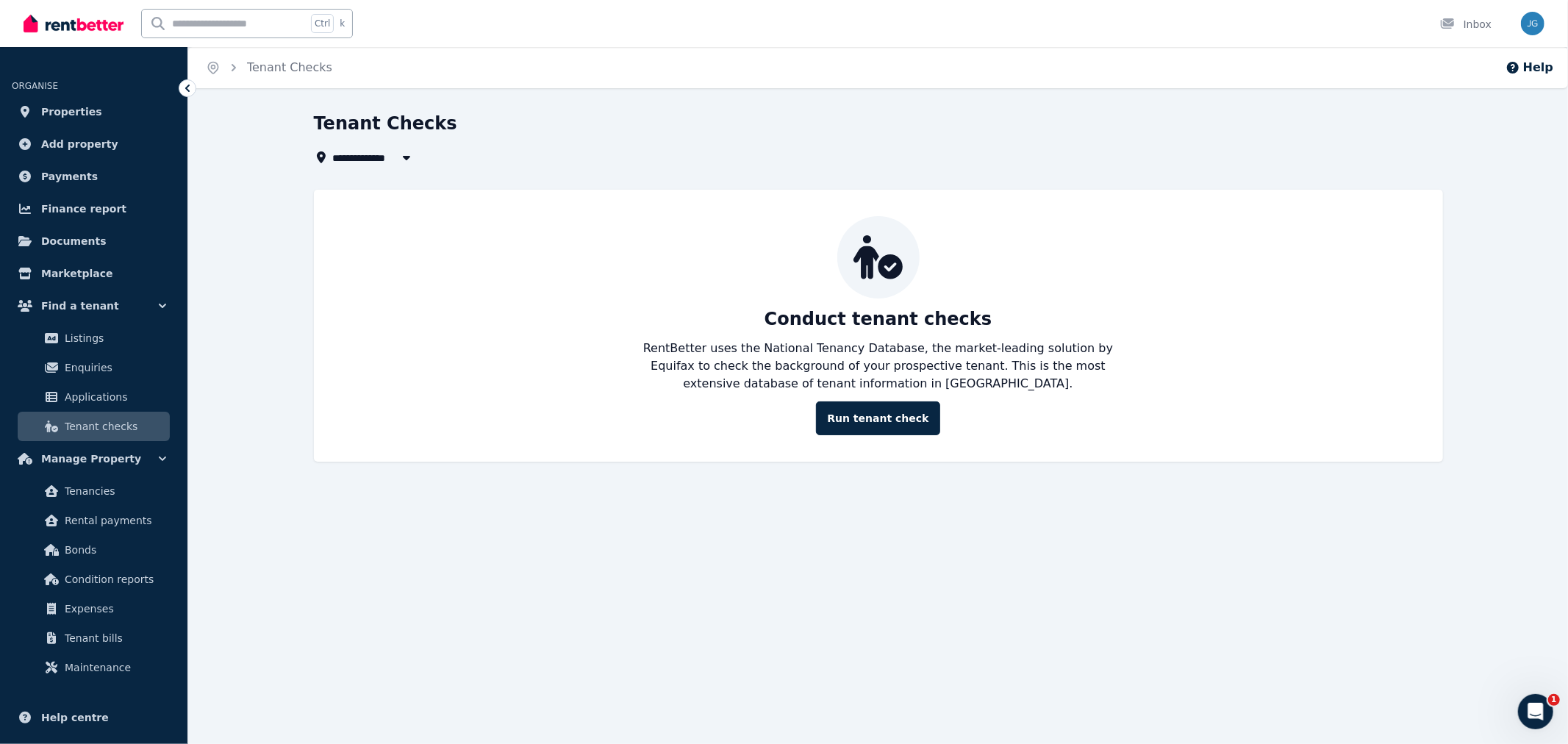
click at [109, 496] on span "Tenancies" at bounding box center [114, 491] width 99 height 18
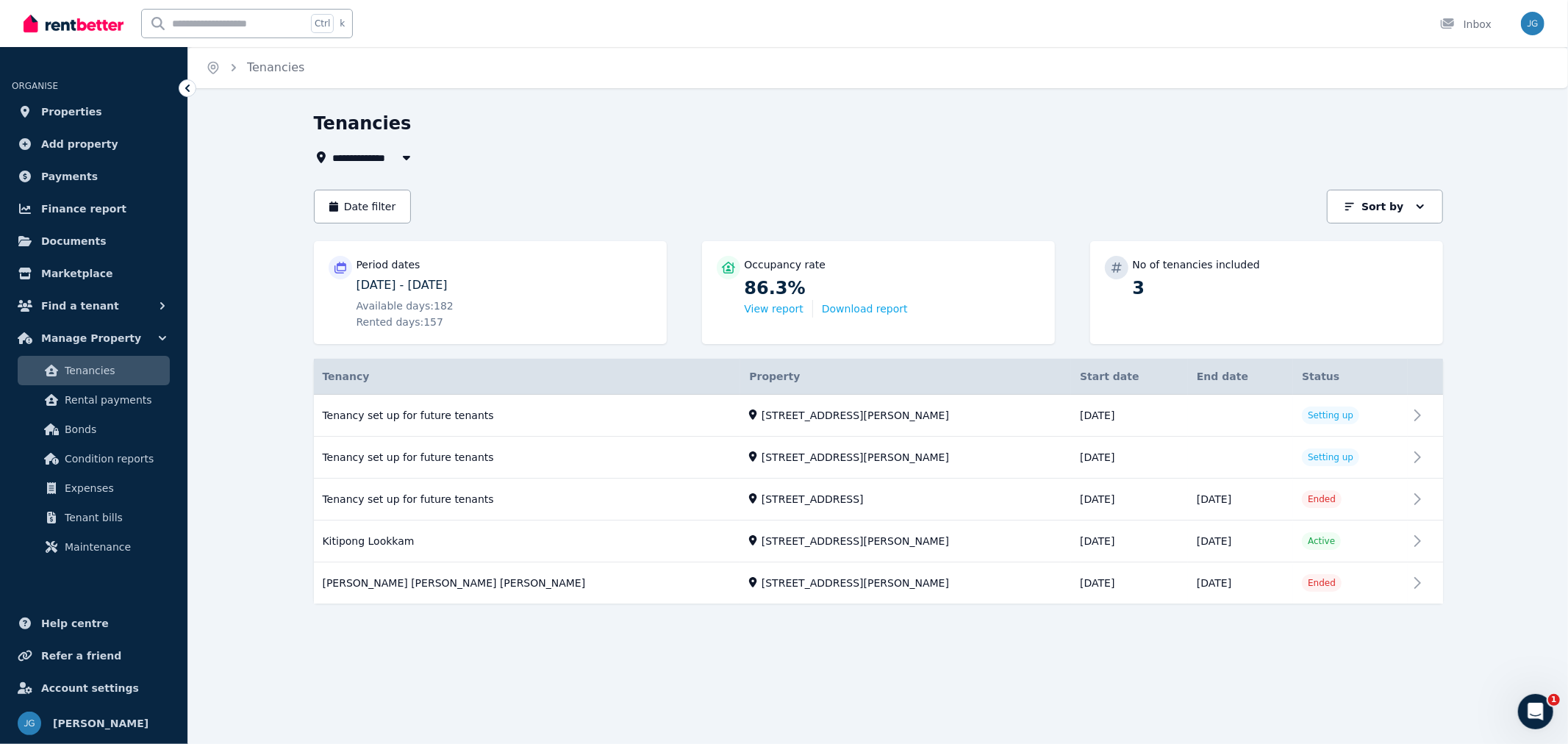
click at [931, 532] on link "View property details" at bounding box center [878, 541] width 1129 height 42
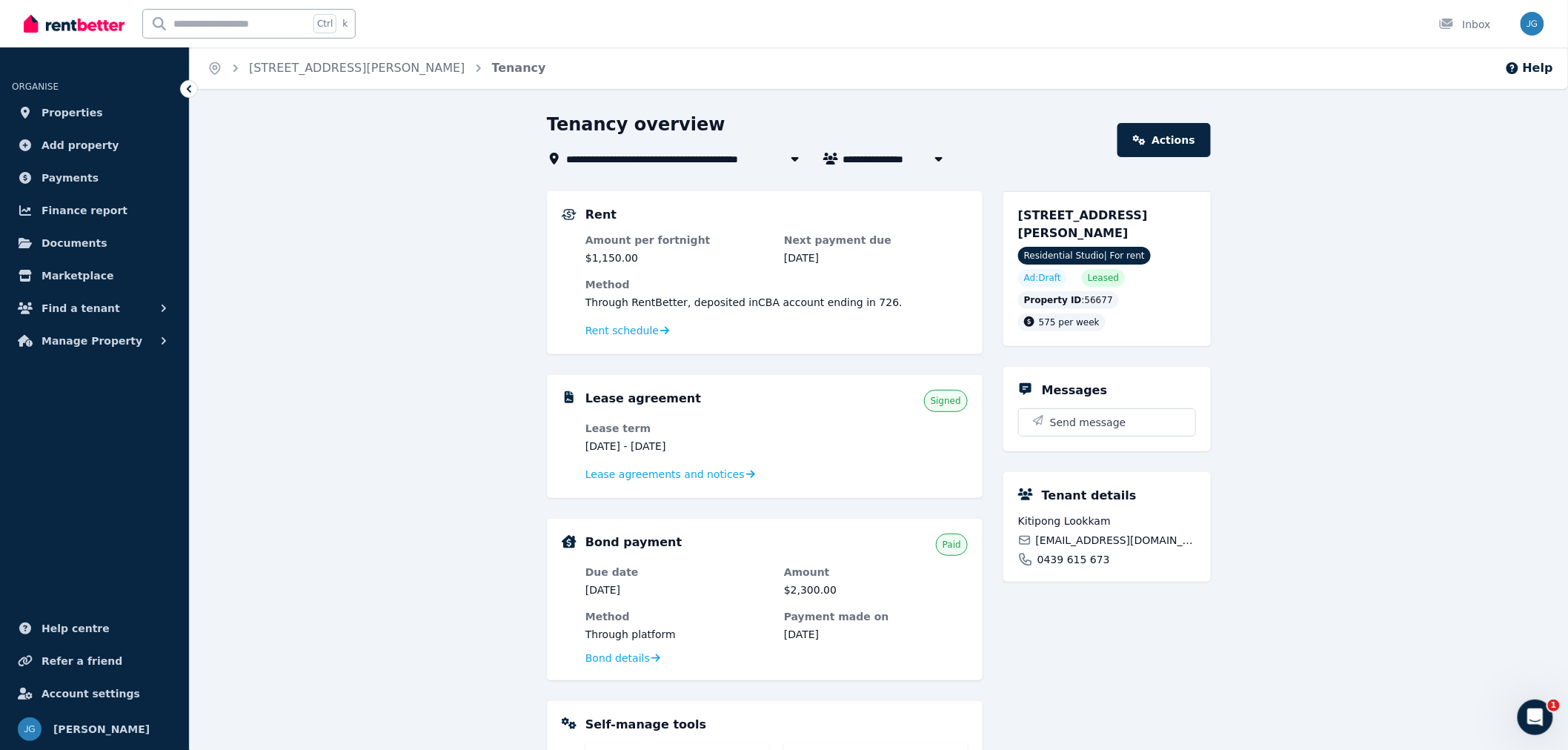
click at [92, 119] on link "Properties" at bounding box center [94, 112] width 165 height 29
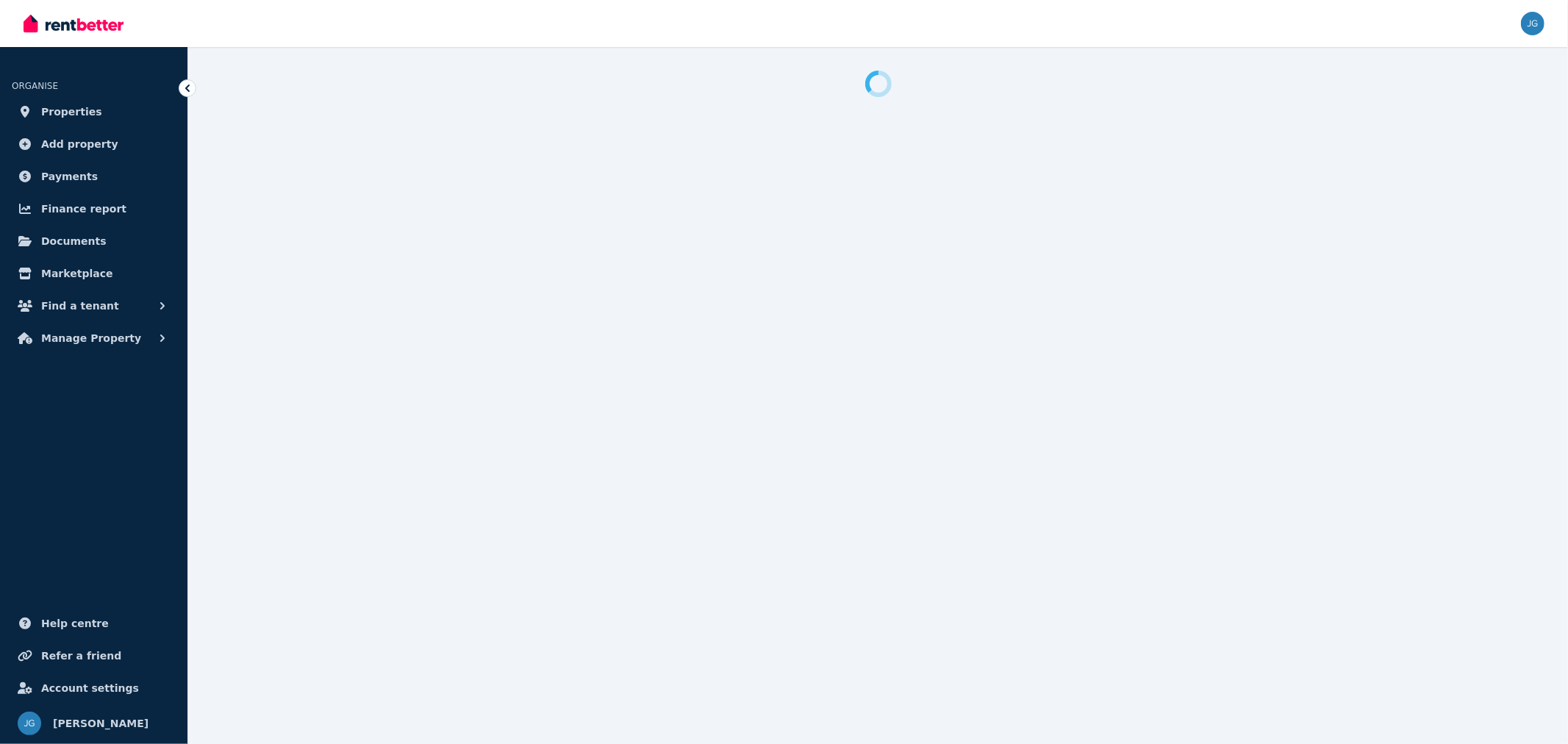
click at [97, 100] on link "Properties" at bounding box center [93, 111] width 164 height 29
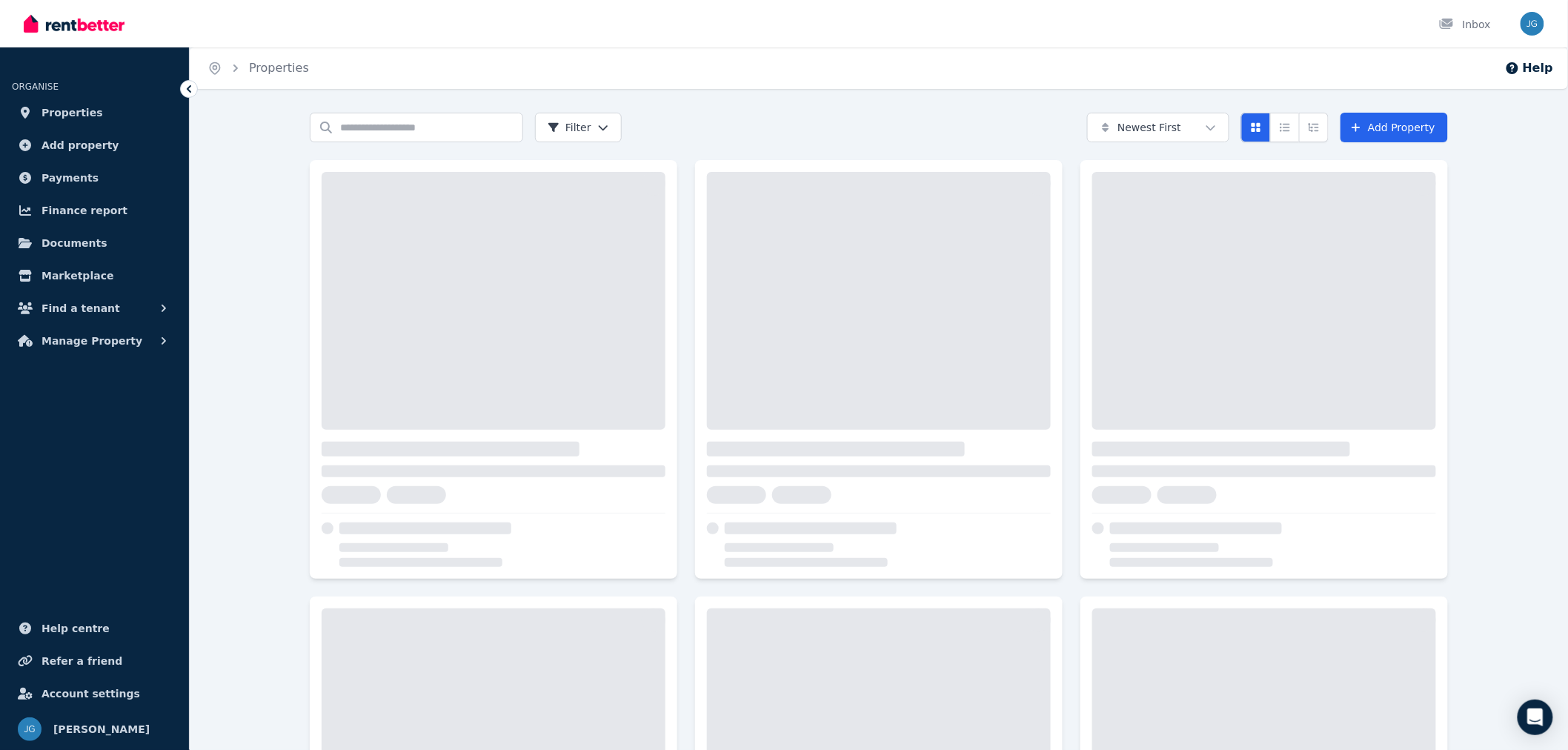
click at [475, 233] on div at bounding box center [494, 301] width 344 height 258
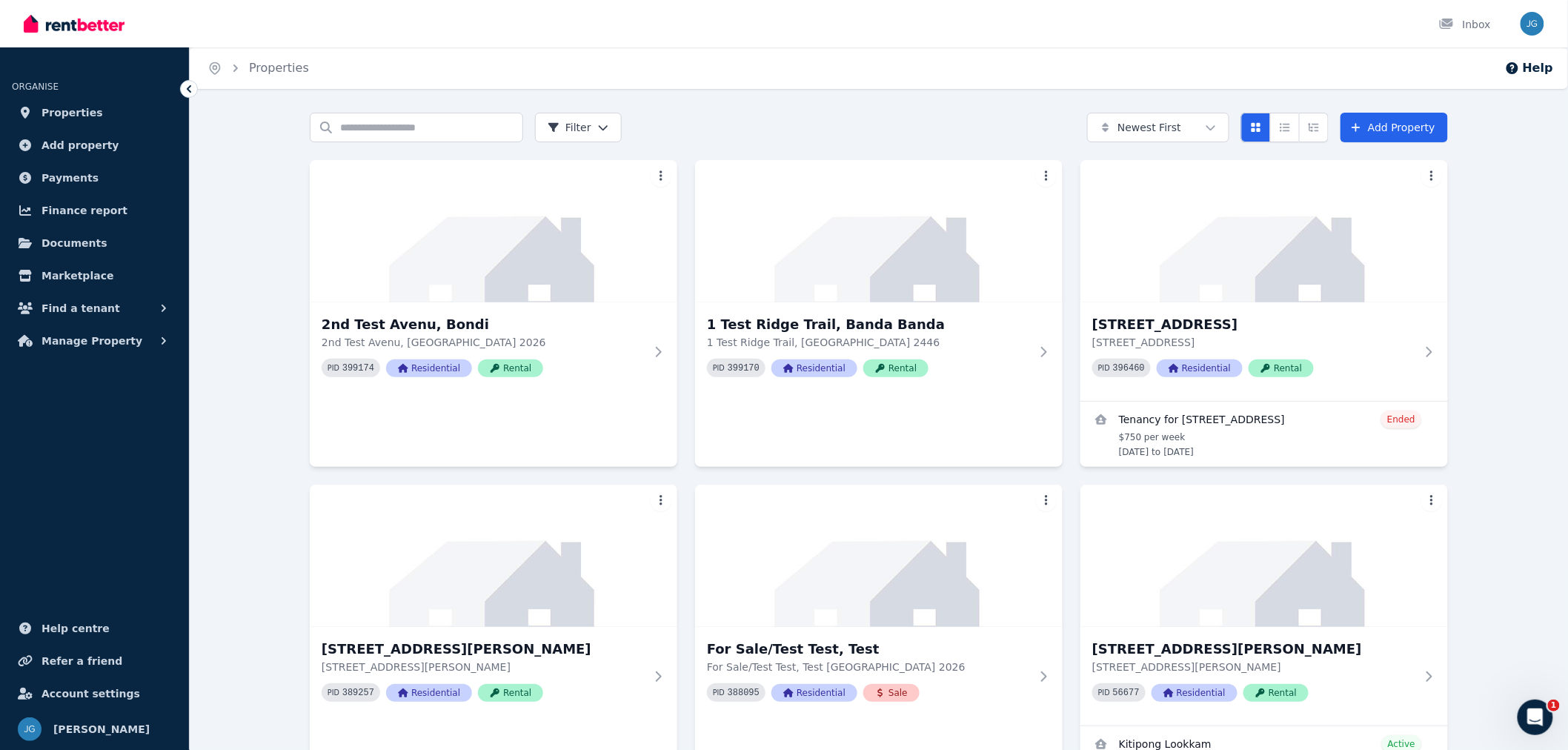
click at [441, 260] on img at bounding box center [493, 232] width 367 height 143
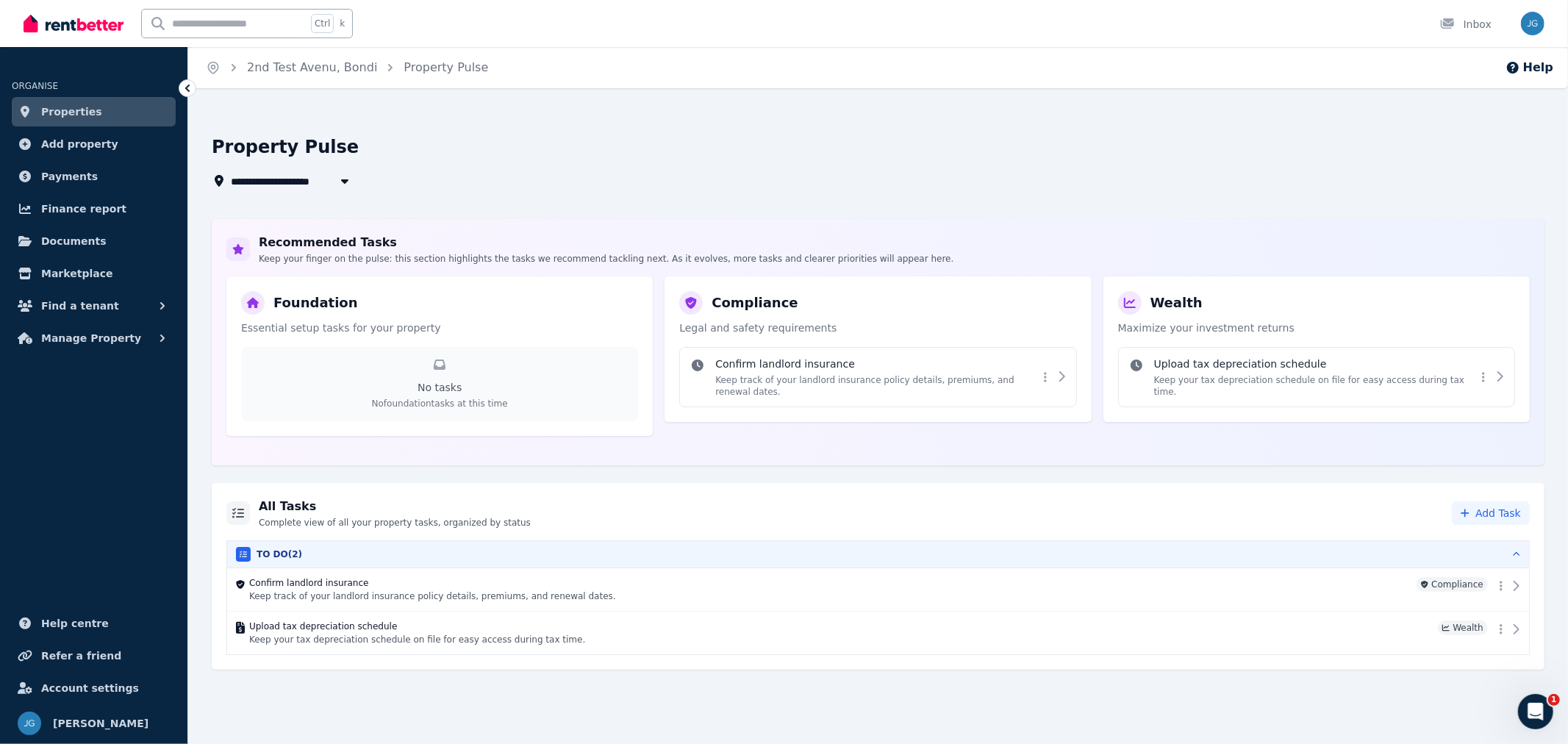
drag, startPoint x: 1358, startPoint y: 172, endPoint x: 126, endPoint y: 203, distance: 1232.4
click at [1268, 180] on div "**********" at bounding box center [873, 180] width 1324 height 18
